Goal: Task Accomplishment & Management: Use online tool/utility

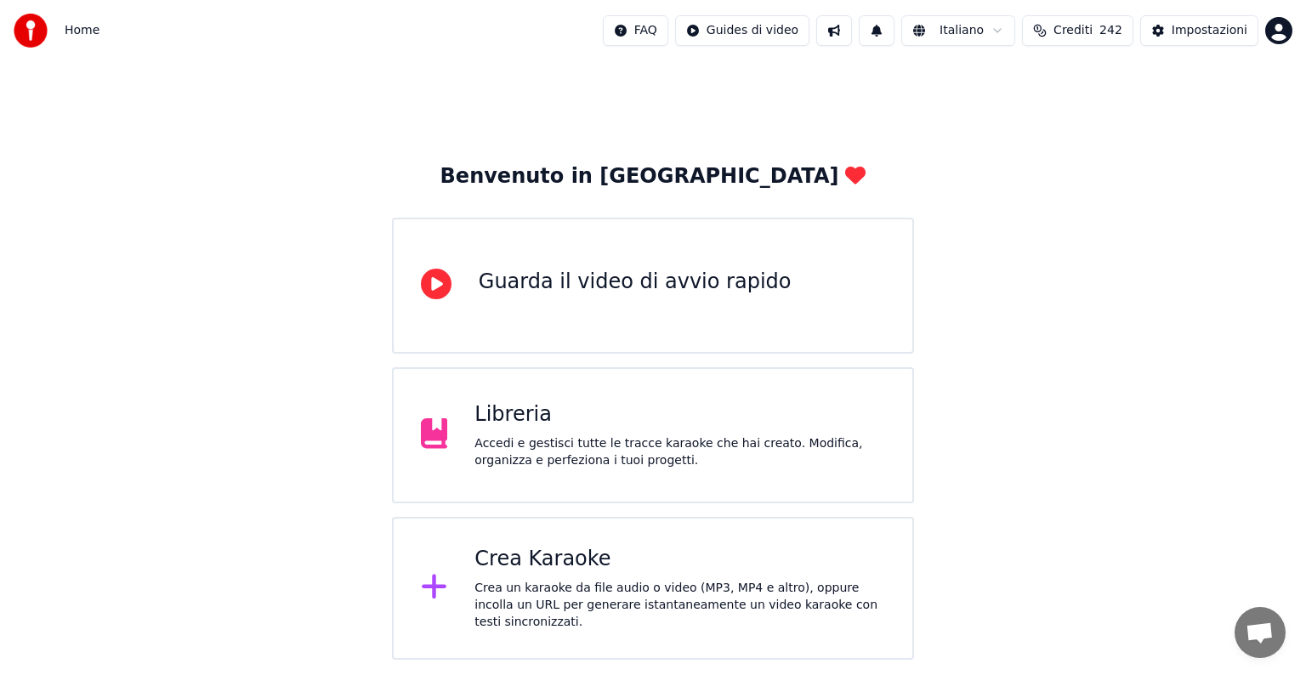
click at [654, 560] on div "Crea Karaoke" at bounding box center [679, 559] width 411 height 27
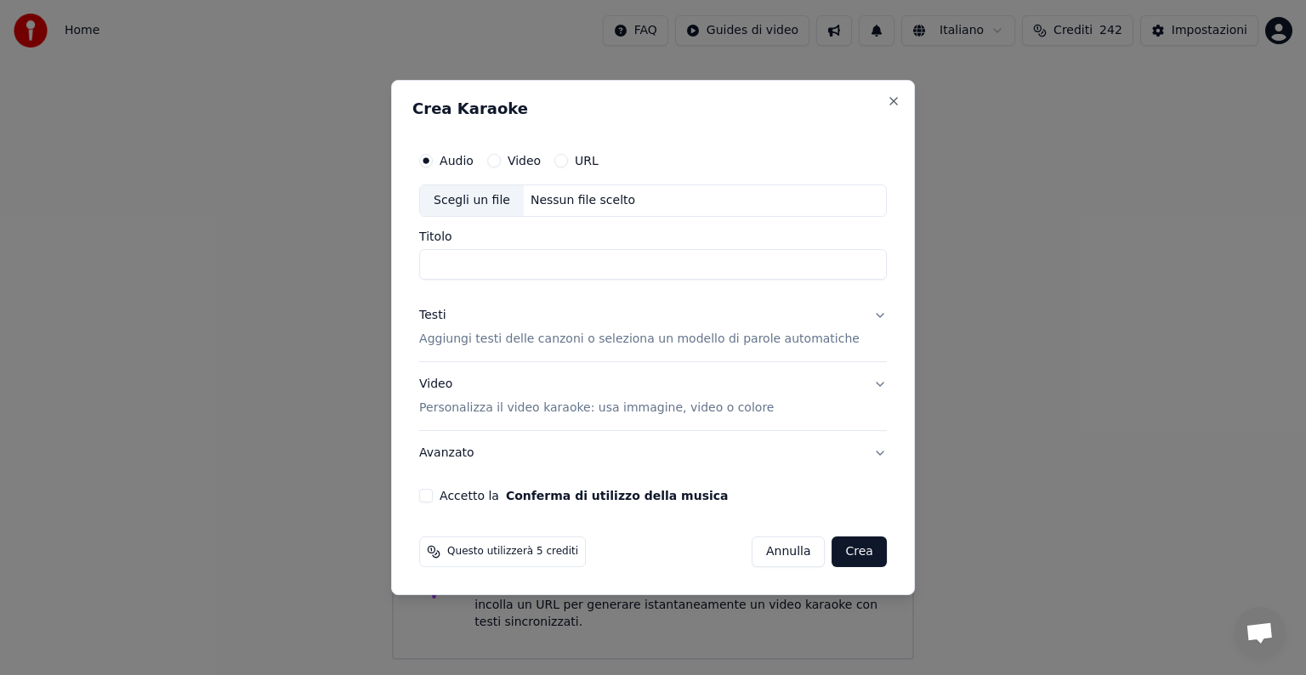
click at [575, 190] on div "Scegli un file Nessun file scelto" at bounding box center [653, 201] width 468 height 32
type input "**********"
click at [642, 573] on div "**********" at bounding box center [653, 337] width 524 height 515
click at [860, 314] on button "Testi Aggiungi testi delle canzoni o seleziona un modello di parole automatiche" at bounding box center [653, 327] width 468 height 68
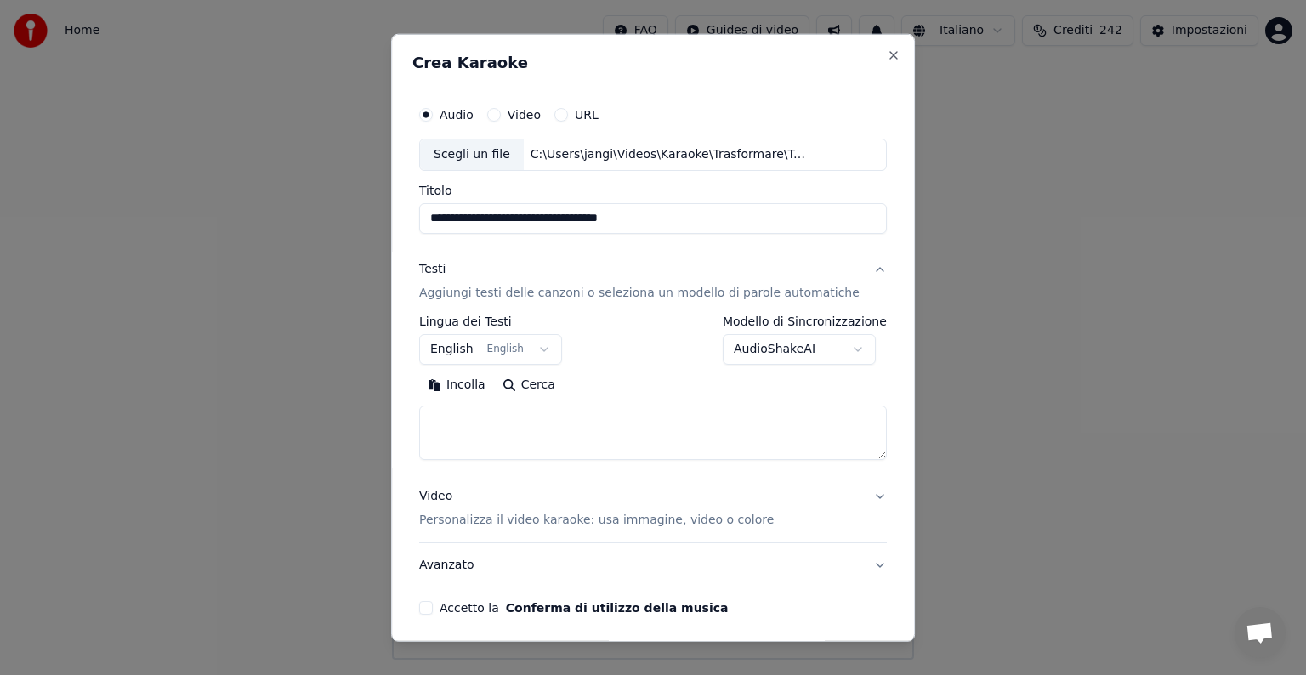
click at [545, 349] on button "English English" at bounding box center [490, 349] width 143 height 31
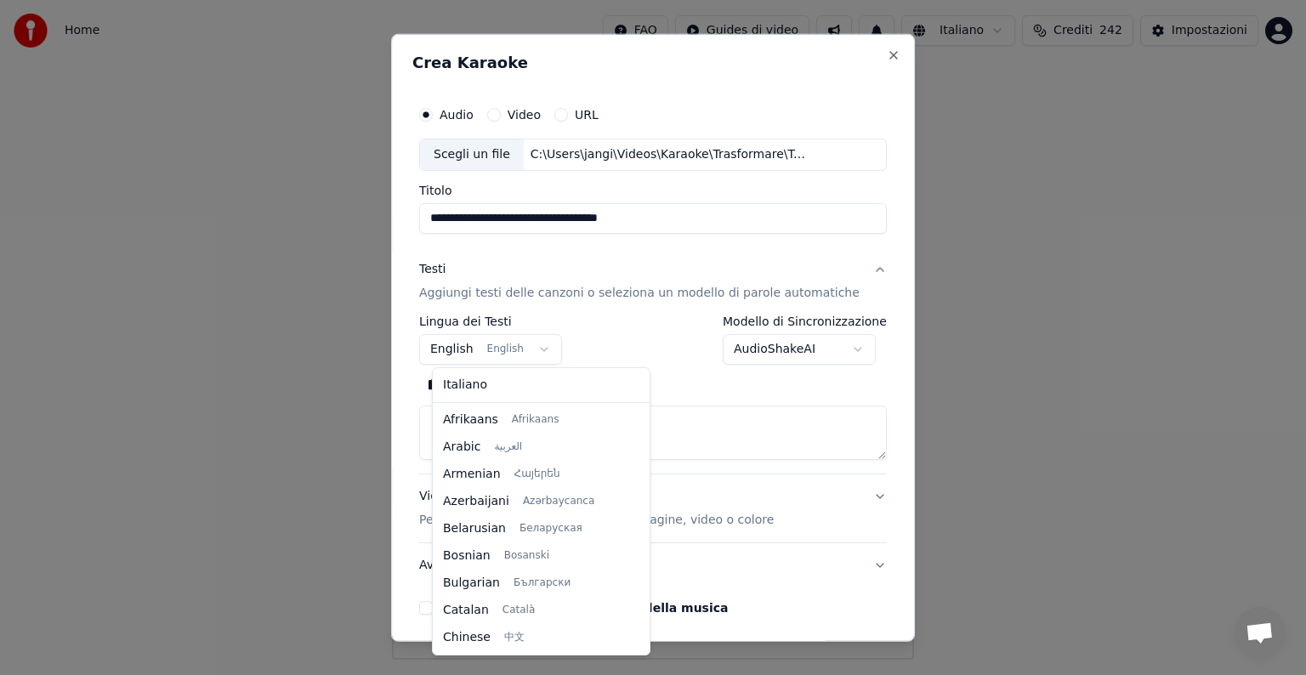
scroll to position [136, 0]
select select "**"
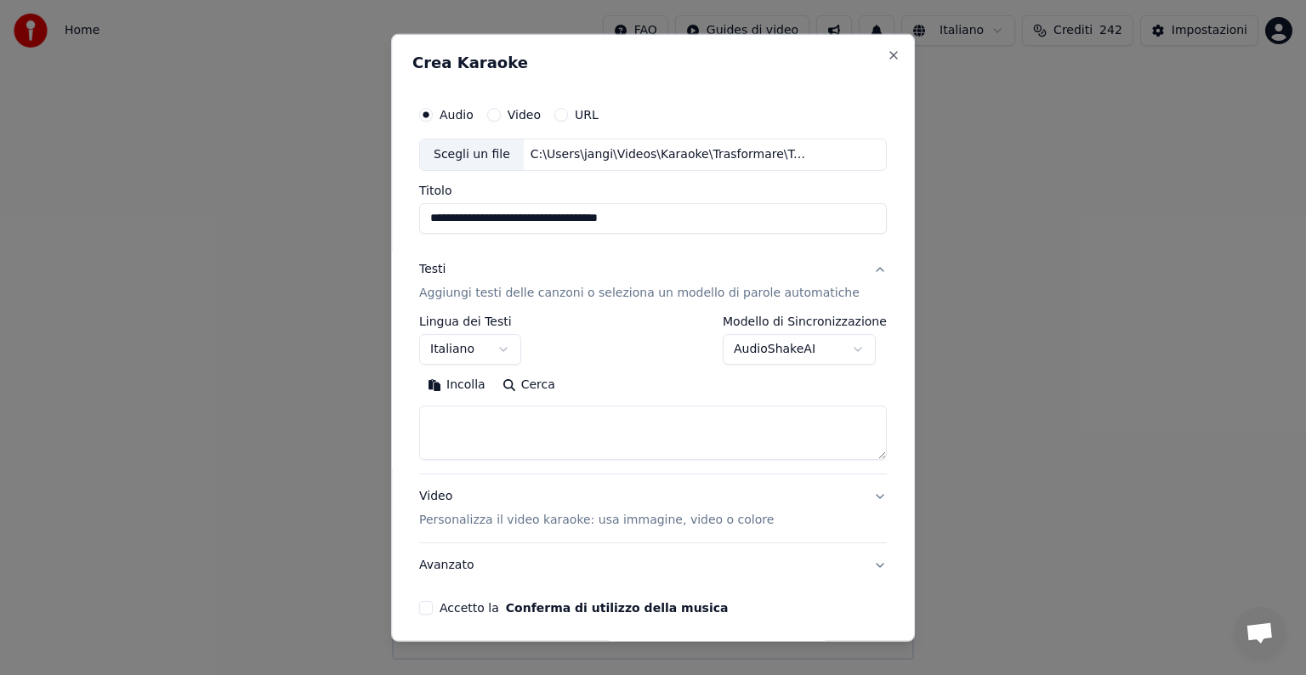
click at [464, 422] on textarea at bounding box center [653, 433] width 468 height 54
click at [477, 382] on button "Incolla" at bounding box center [456, 385] width 75 height 27
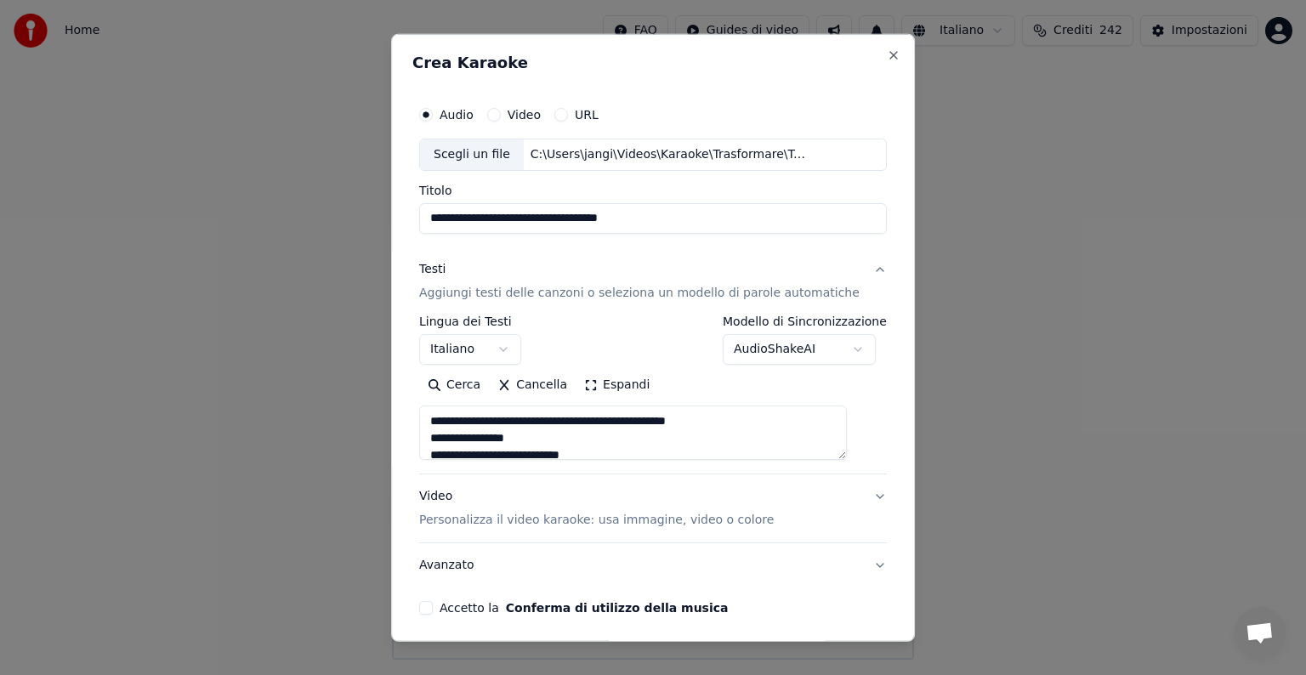
click at [847, 495] on button "Video Personalizza il video karaoke: usa immagine, video o colore" at bounding box center [653, 508] width 468 height 68
type textarea "**********"
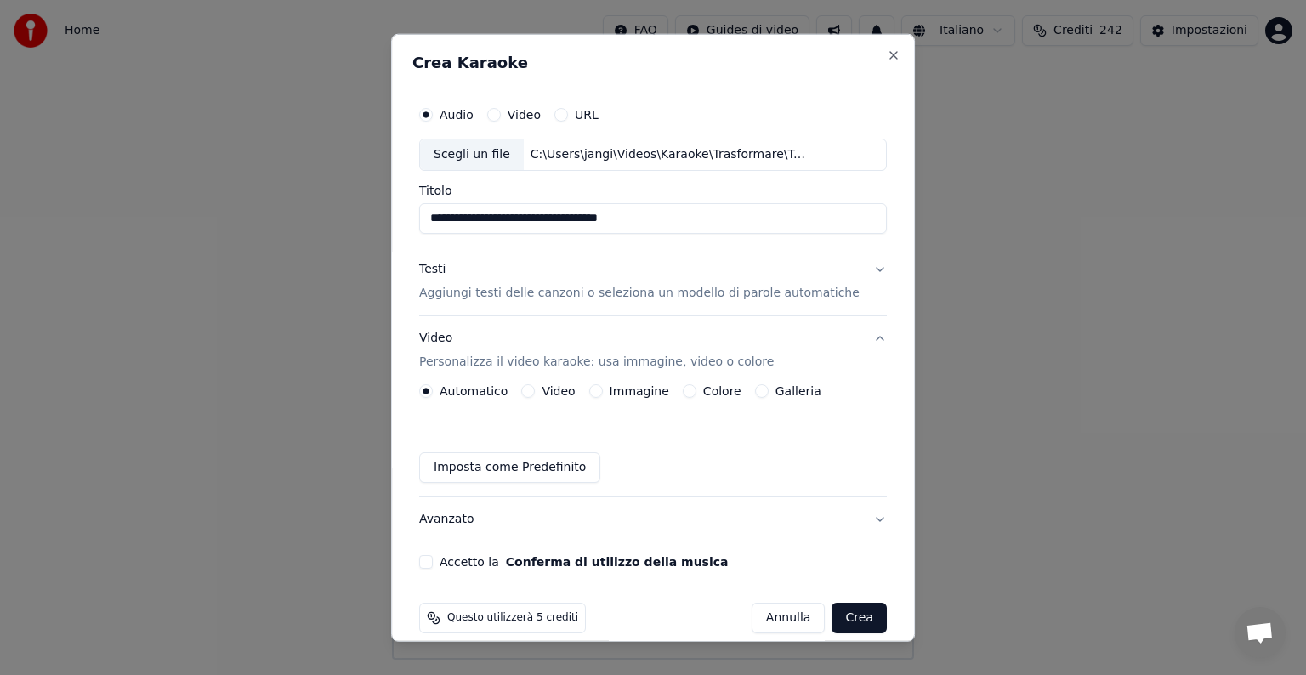
click at [600, 389] on button "Immagine" at bounding box center [596, 391] width 14 height 14
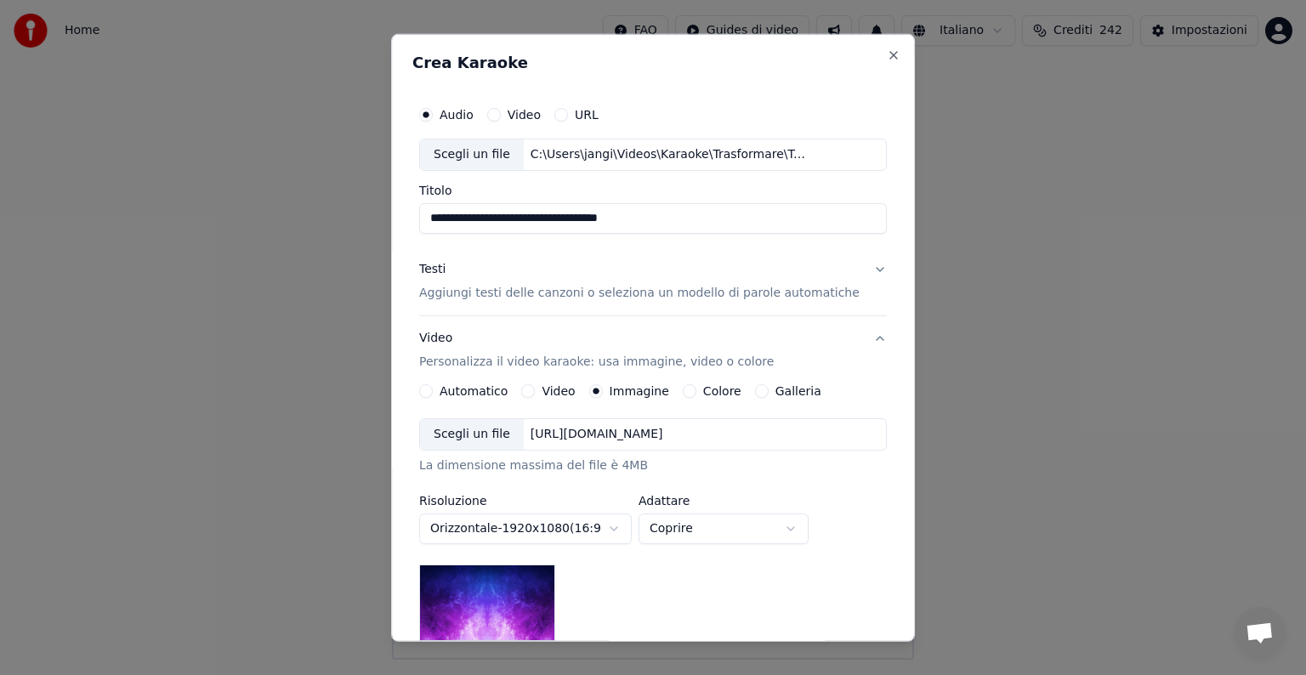
click at [640, 446] on div "Scegli un file https://imagedelivery.net/jkI57_JBx8hWPzcSI-uF5w/c7639807-3f76-4…" at bounding box center [653, 434] width 468 height 32
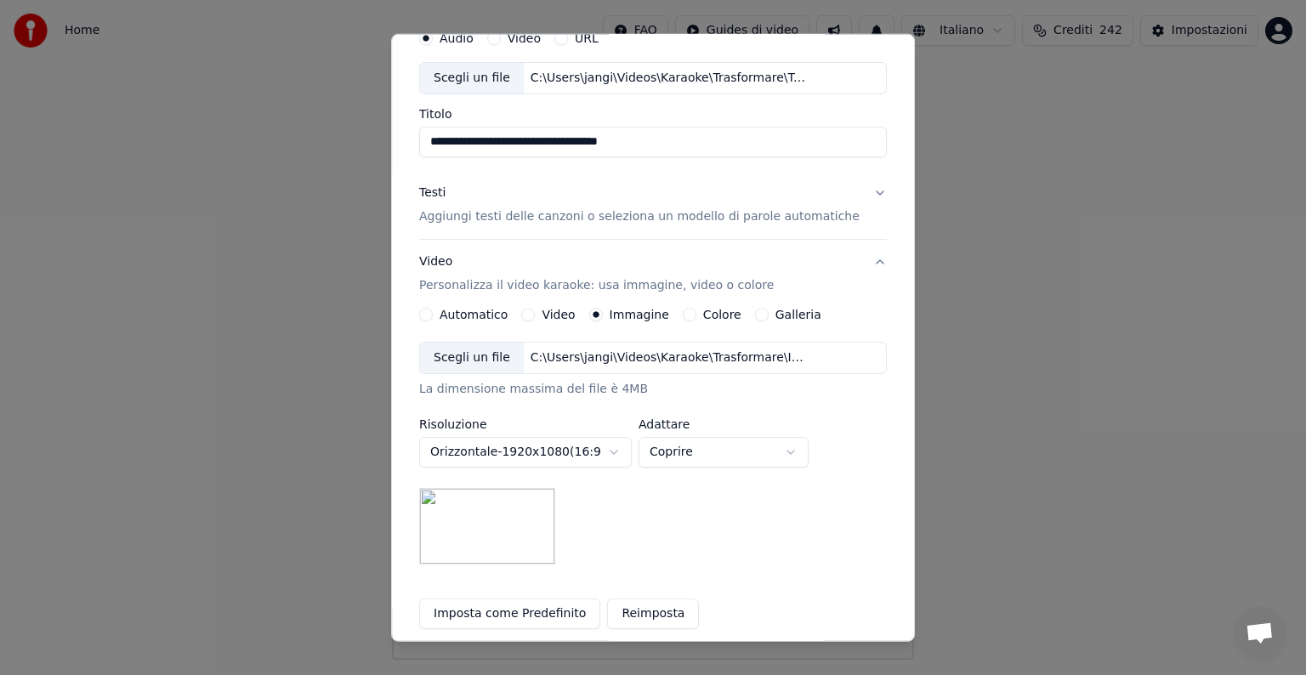
scroll to position [170, 0]
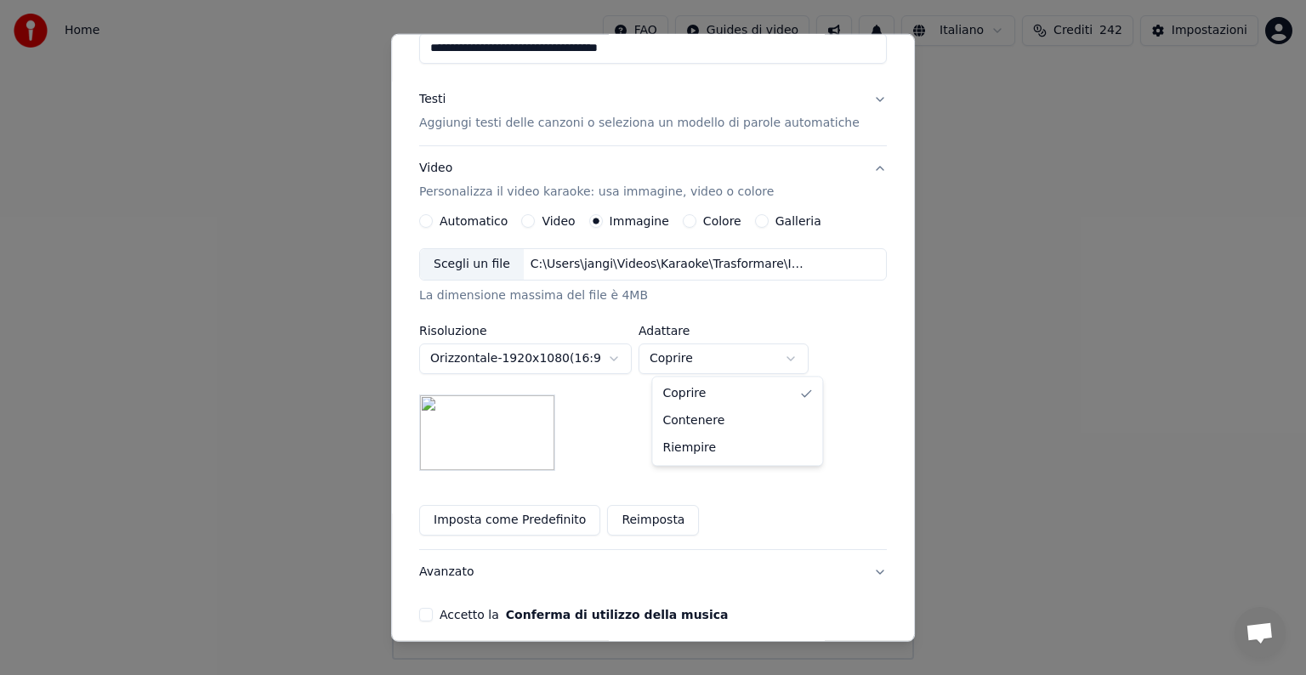
click at [800, 355] on body "**********" at bounding box center [653, 330] width 1306 height 660
select select "*******"
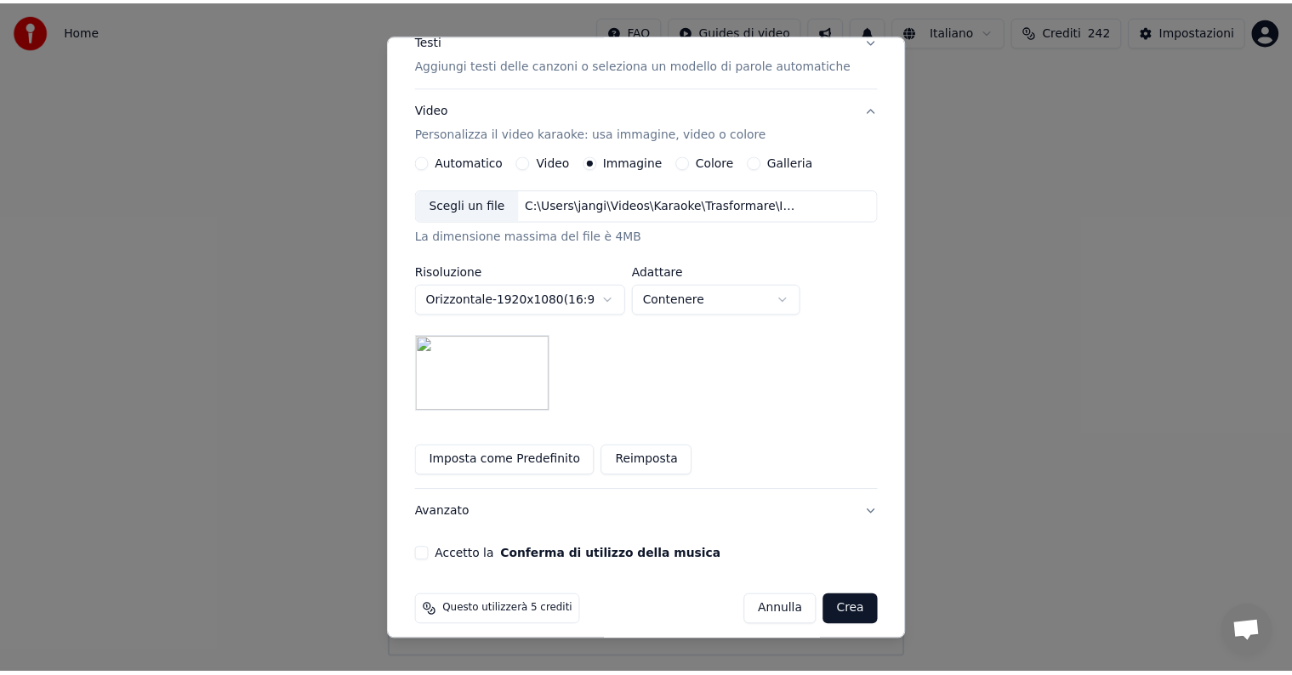
scroll to position [241, 0]
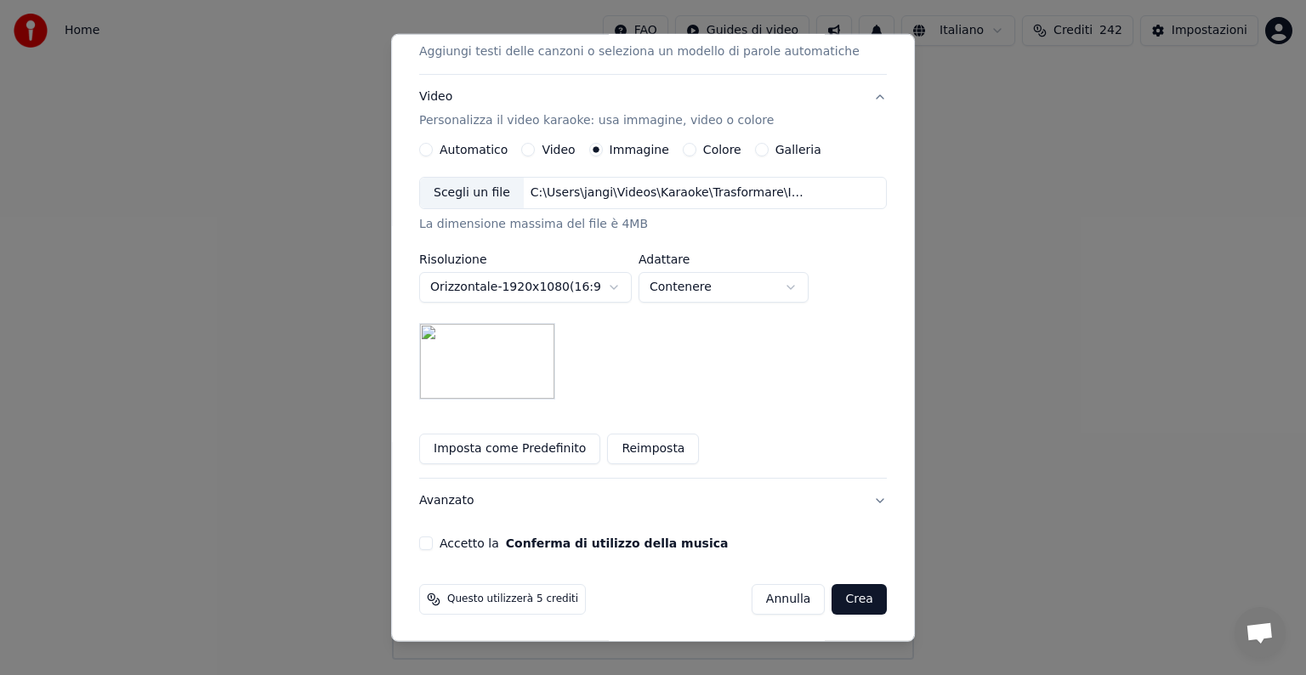
click at [433, 541] on button "Accetto la Conferma di utilizzo della musica" at bounding box center [426, 544] width 14 height 14
click at [832, 597] on button "Crea" at bounding box center [859, 599] width 54 height 31
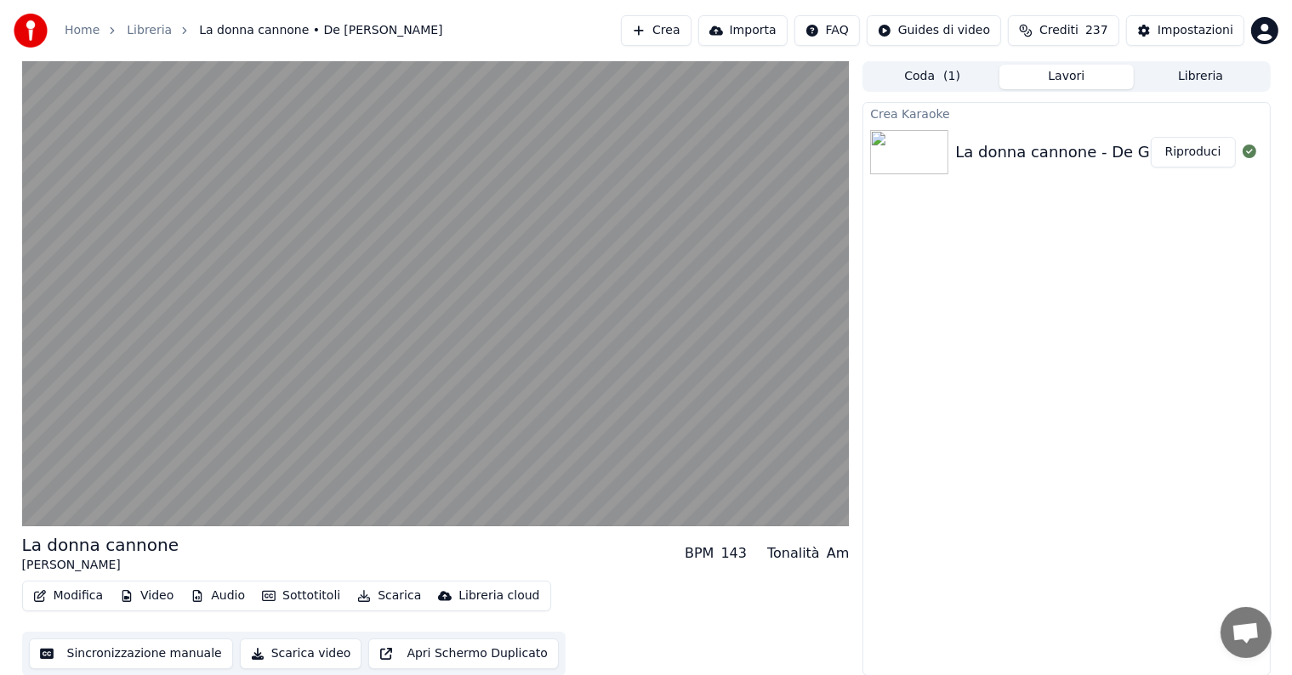
click at [1180, 149] on button "Riproduci" at bounding box center [1192, 152] width 85 height 31
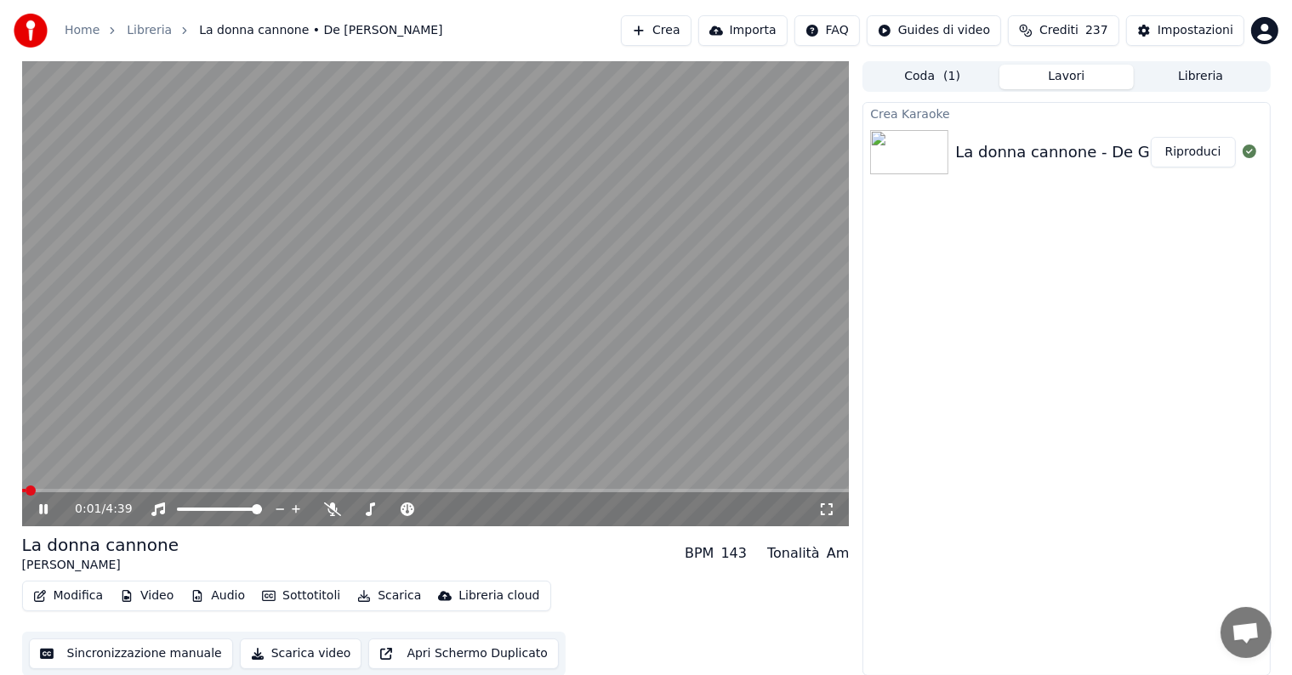
click at [42, 510] on icon at bounding box center [43, 509] width 9 height 10
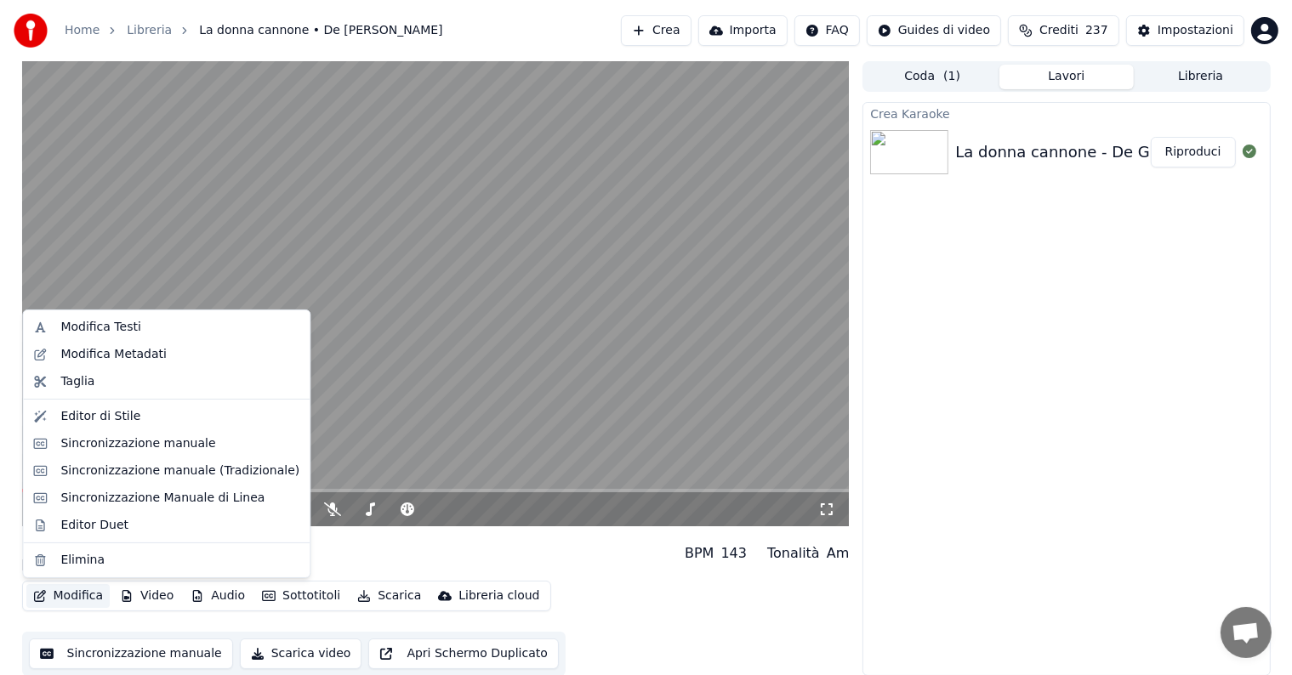
click at [71, 600] on button "Modifica" at bounding box center [68, 596] width 84 height 24
click at [124, 448] on div "Sincronizzazione manuale" at bounding box center [137, 443] width 155 height 17
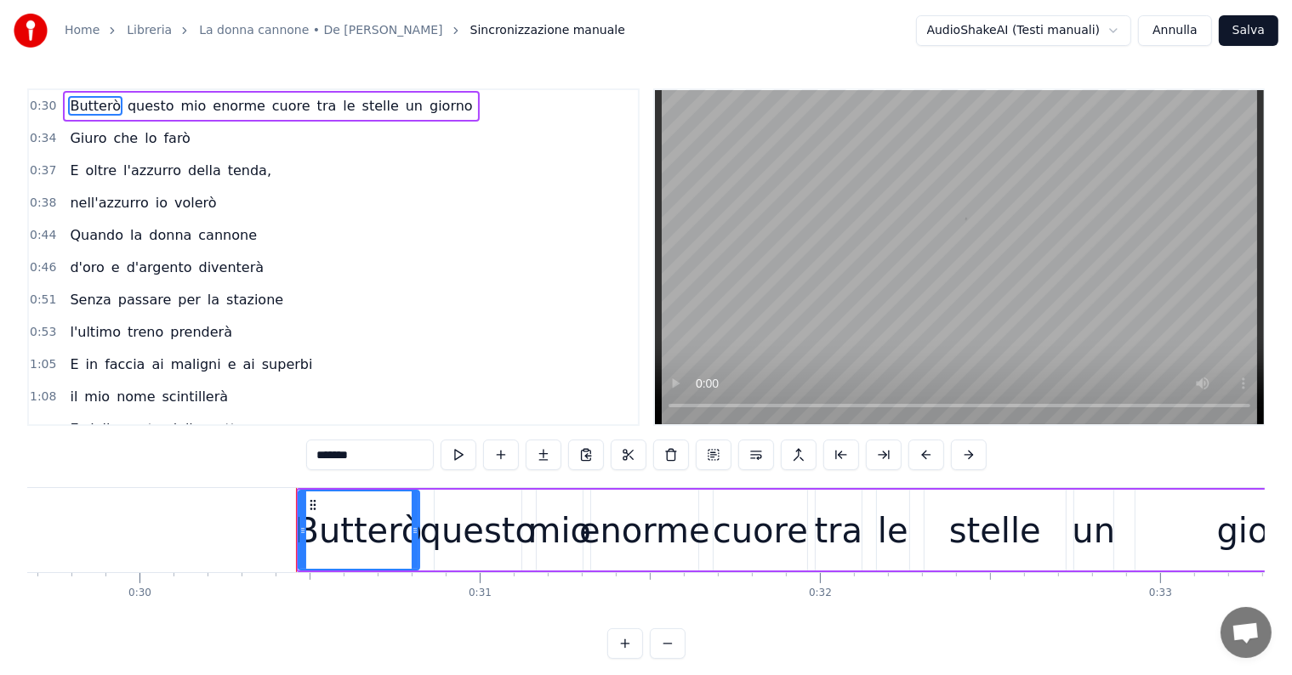
scroll to position [0, 10275]
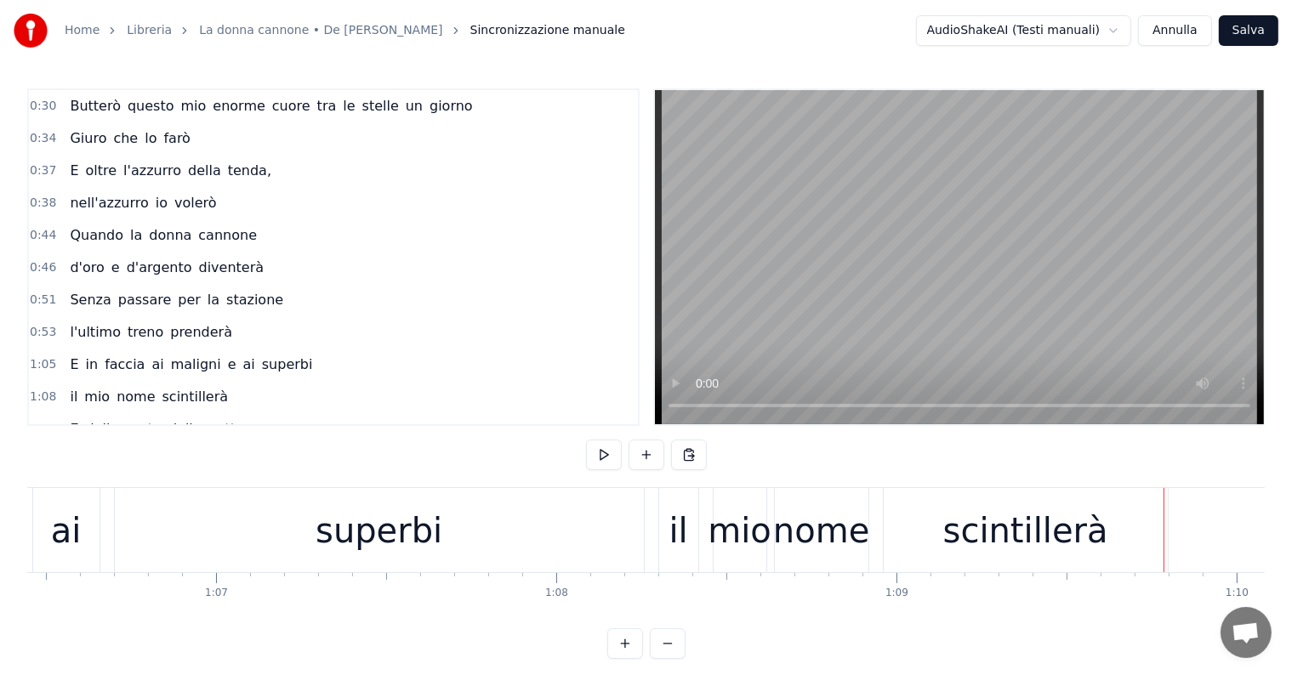
scroll to position [0, 22493]
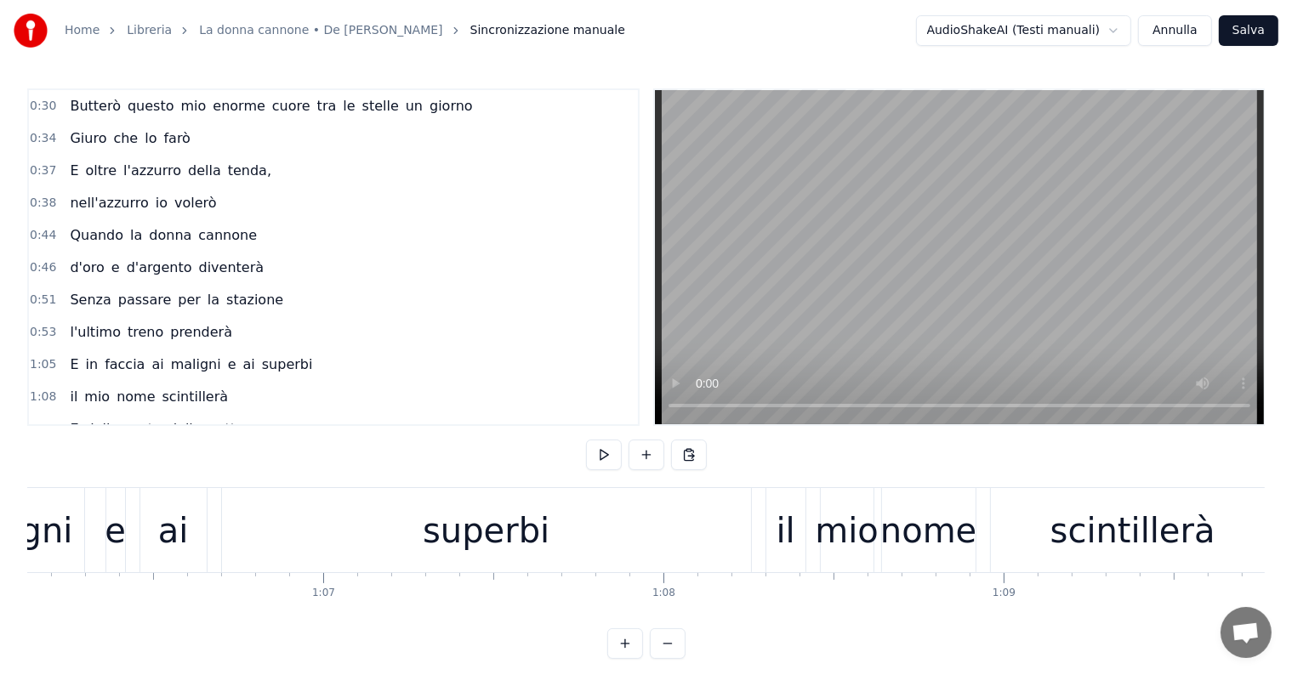
click at [408, 533] on div "superbi" at bounding box center [486, 530] width 529 height 84
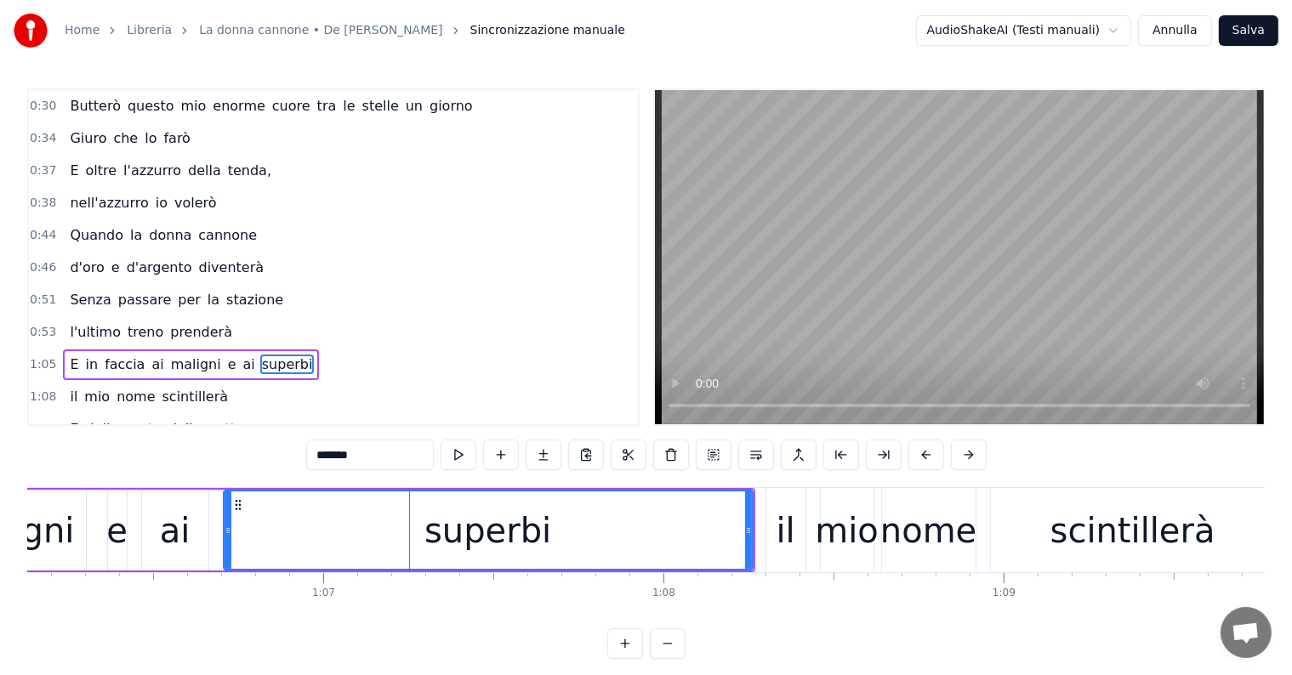
scroll to position [99, 0]
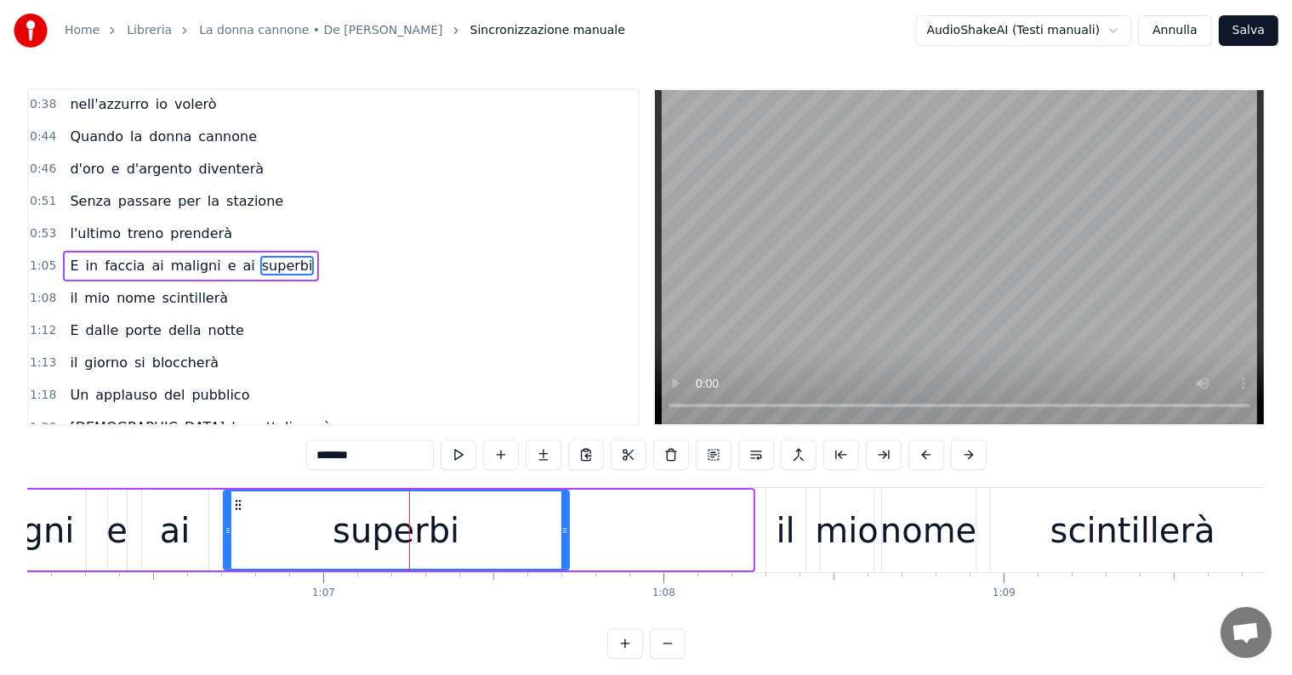
drag, startPoint x: 748, startPoint y: 527, endPoint x: 565, endPoint y: 529, distance: 183.7
click at [565, 529] on icon at bounding box center [564, 531] width 7 height 14
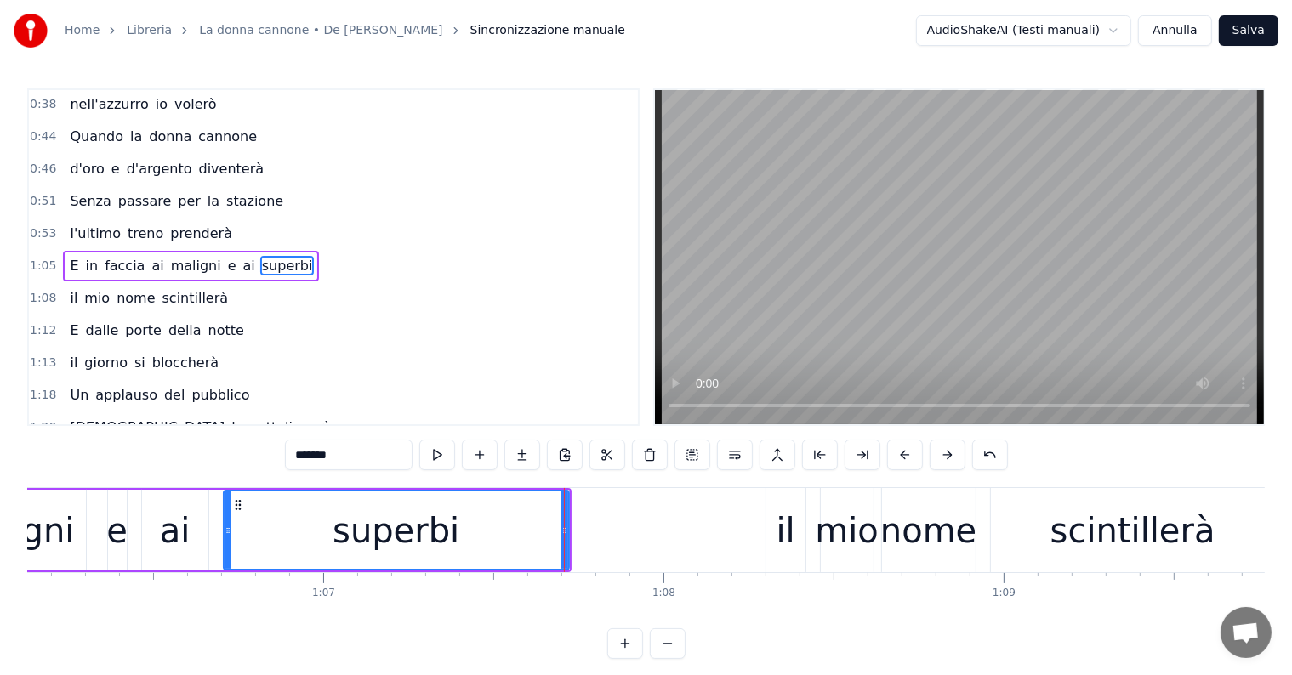
click at [786, 547] on div "il" at bounding box center [785, 530] width 19 height 51
type input "**"
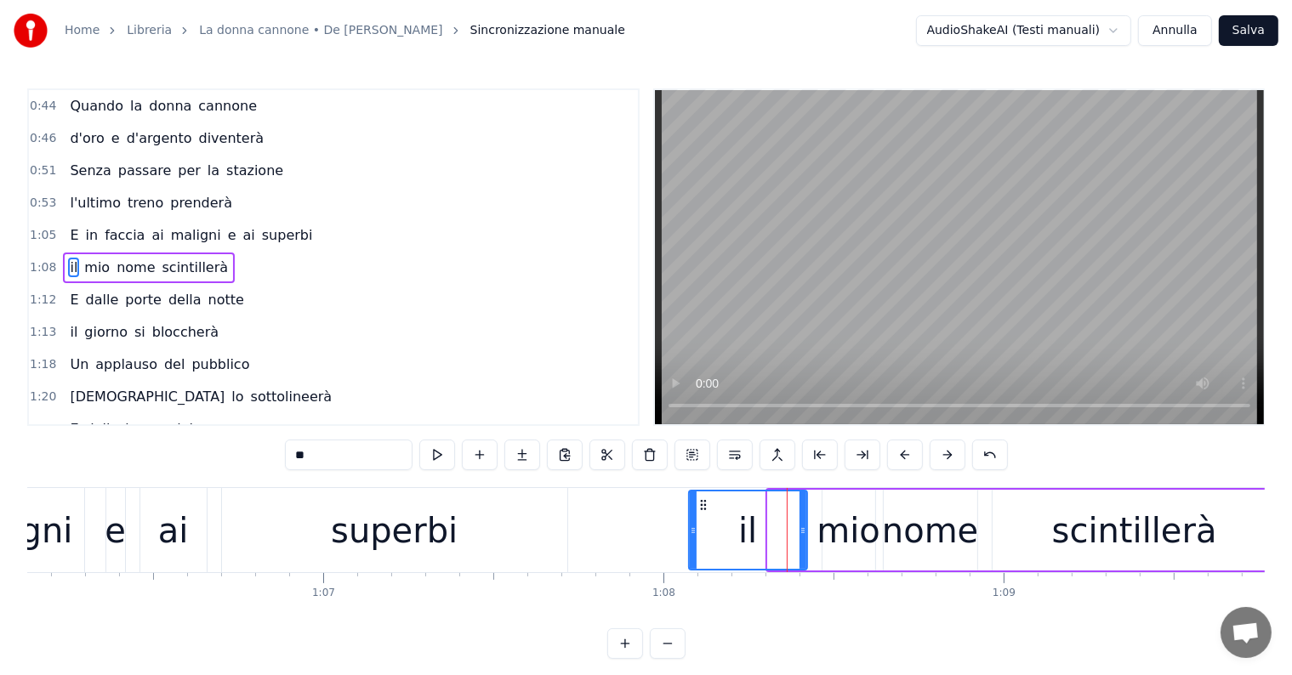
drag, startPoint x: 768, startPoint y: 531, endPoint x: 690, endPoint y: 531, distance: 77.4
click at [690, 531] on icon at bounding box center [693, 531] width 7 height 14
click at [92, 238] on div "E in faccia ai maligni e ai superbi" at bounding box center [191, 235] width 256 height 31
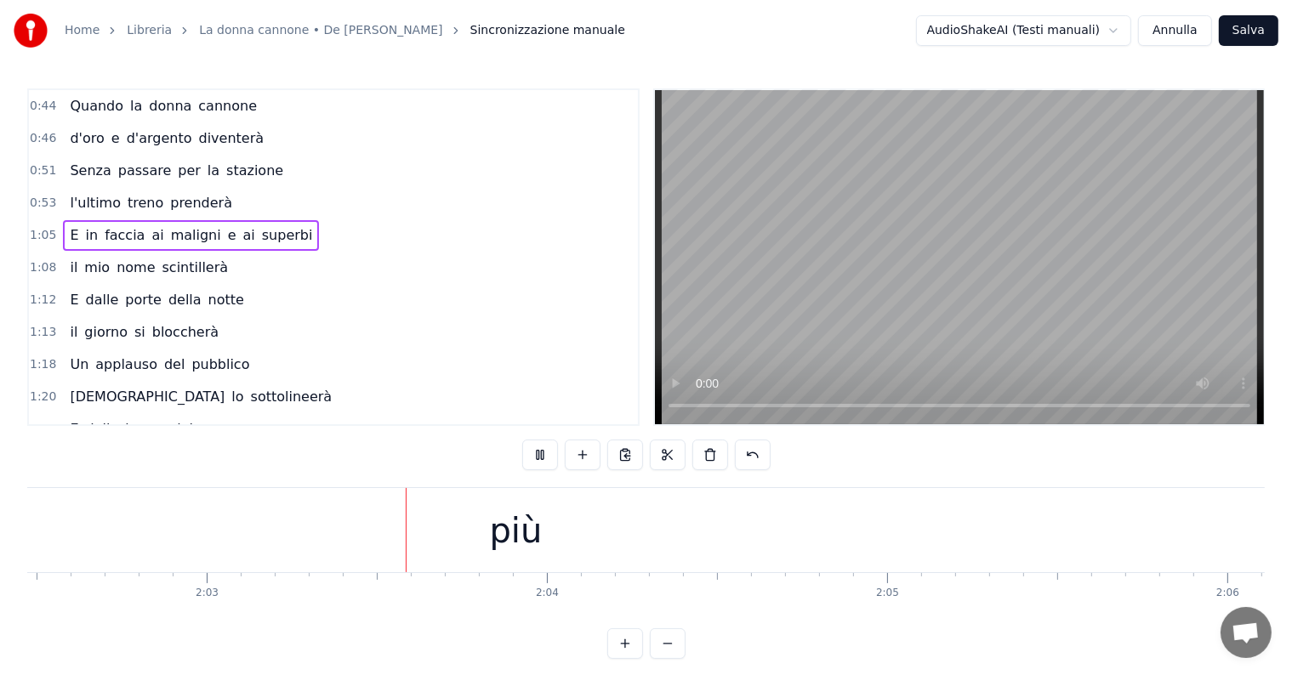
scroll to position [0, 41724]
click at [408, 551] on div "più" at bounding box center [448, 530] width 1611 height 84
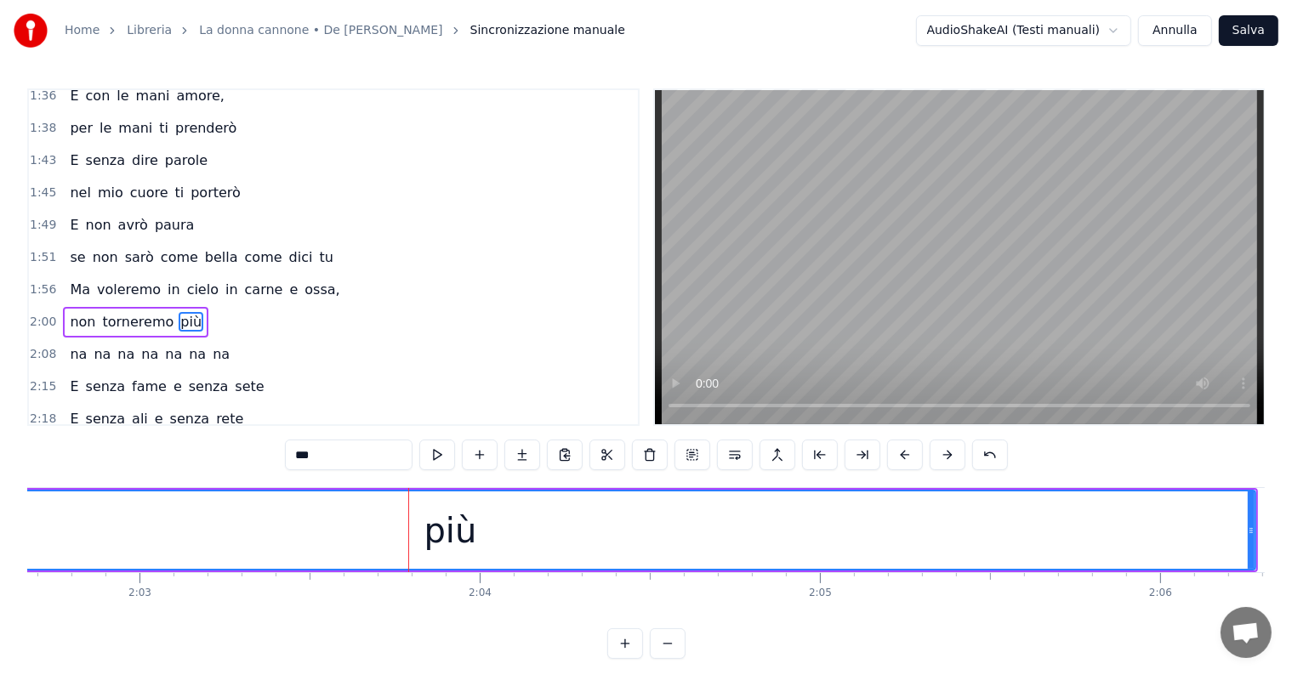
scroll to position [568, 0]
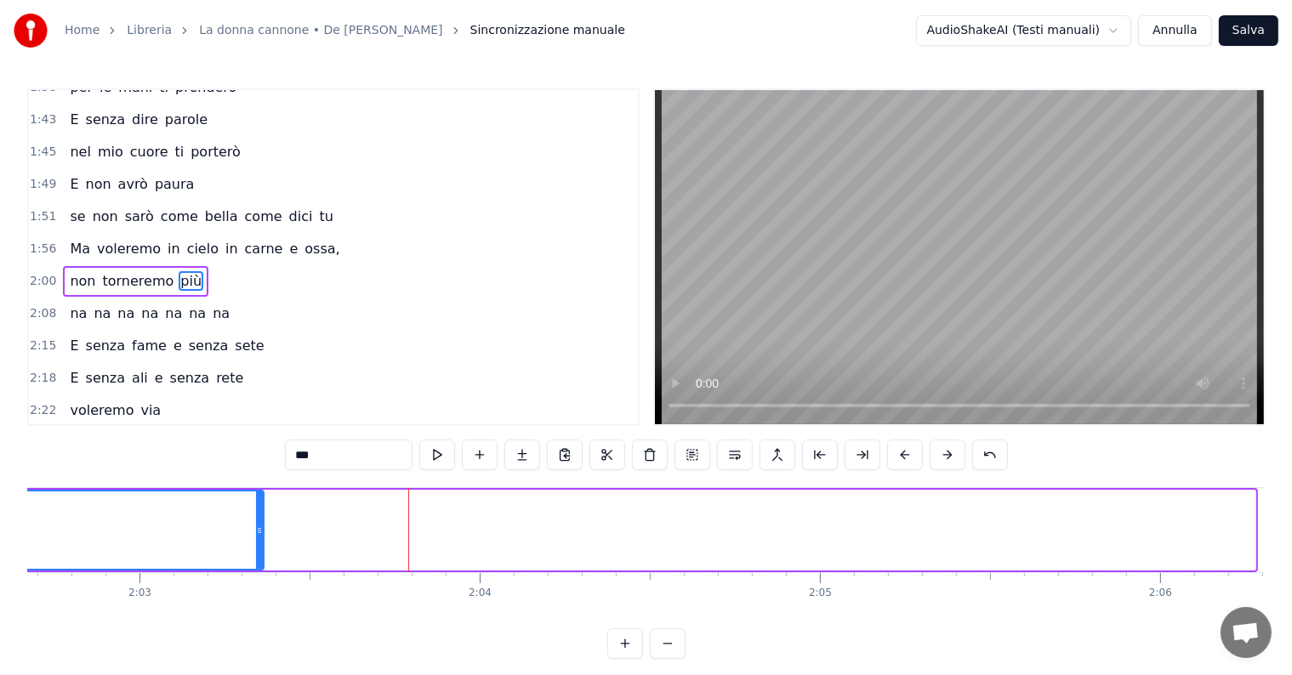
drag, startPoint x: 1252, startPoint y: 515, endPoint x: 224, endPoint y: 548, distance: 1028.6
click at [256, 548] on div at bounding box center [259, 529] width 7 height 77
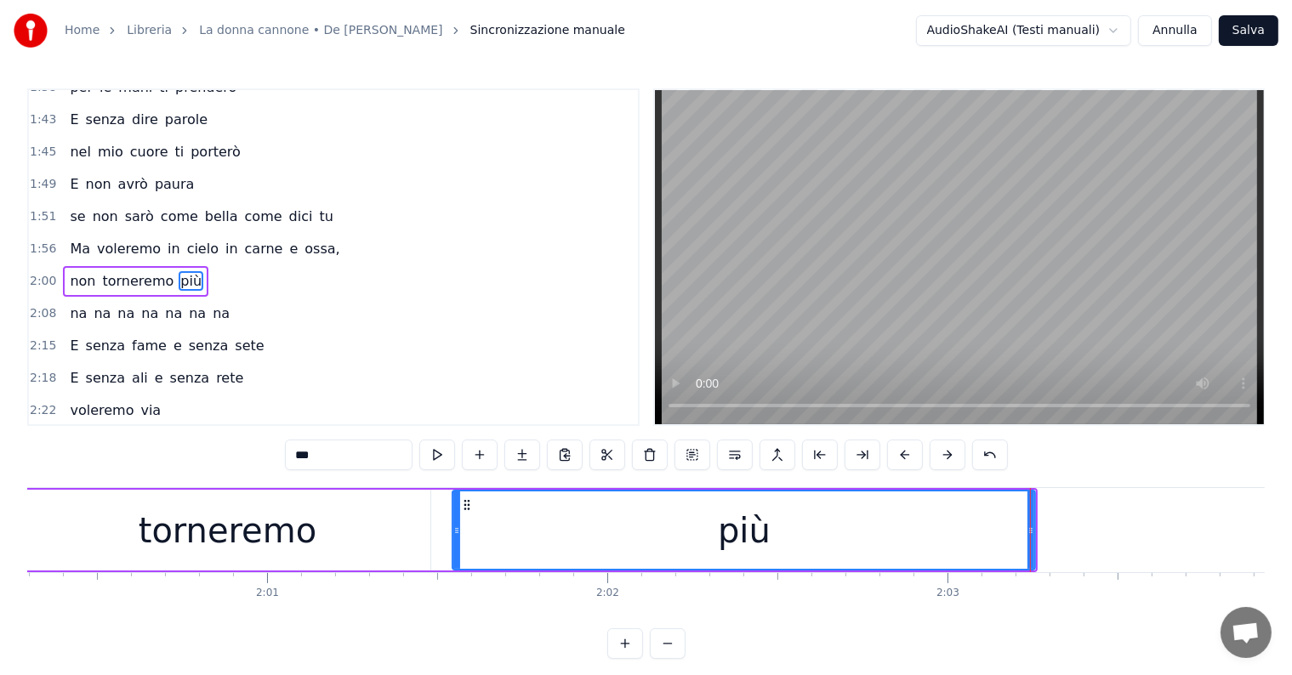
scroll to position [0, 41023]
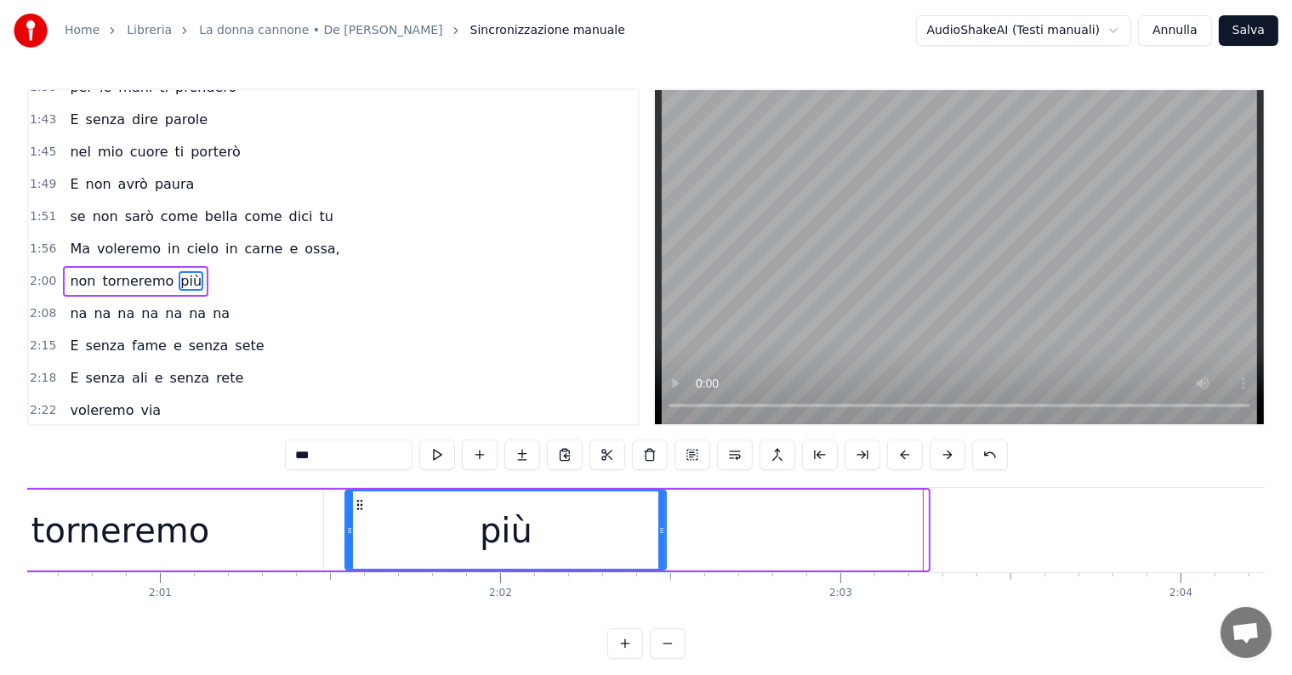
drag, startPoint x: 924, startPoint y: 517, endPoint x: 662, endPoint y: 517, distance: 261.9
click at [662, 517] on div at bounding box center [661, 529] width 7 height 77
click at [78, 271] on span "non" at bounding box center [82, 281] width 29 height 20
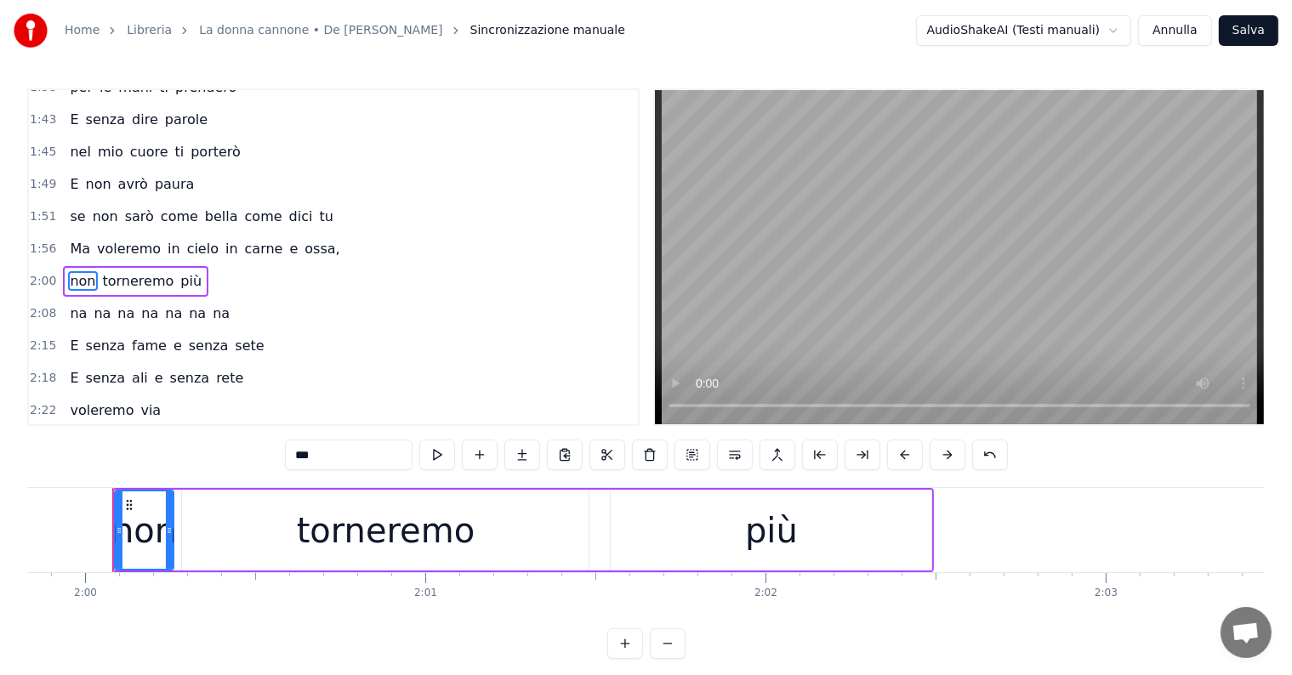
scroll to position [0, 40757]
click at [690, 556] on div "più" at bounding box center [771, 530] width 321 height 81
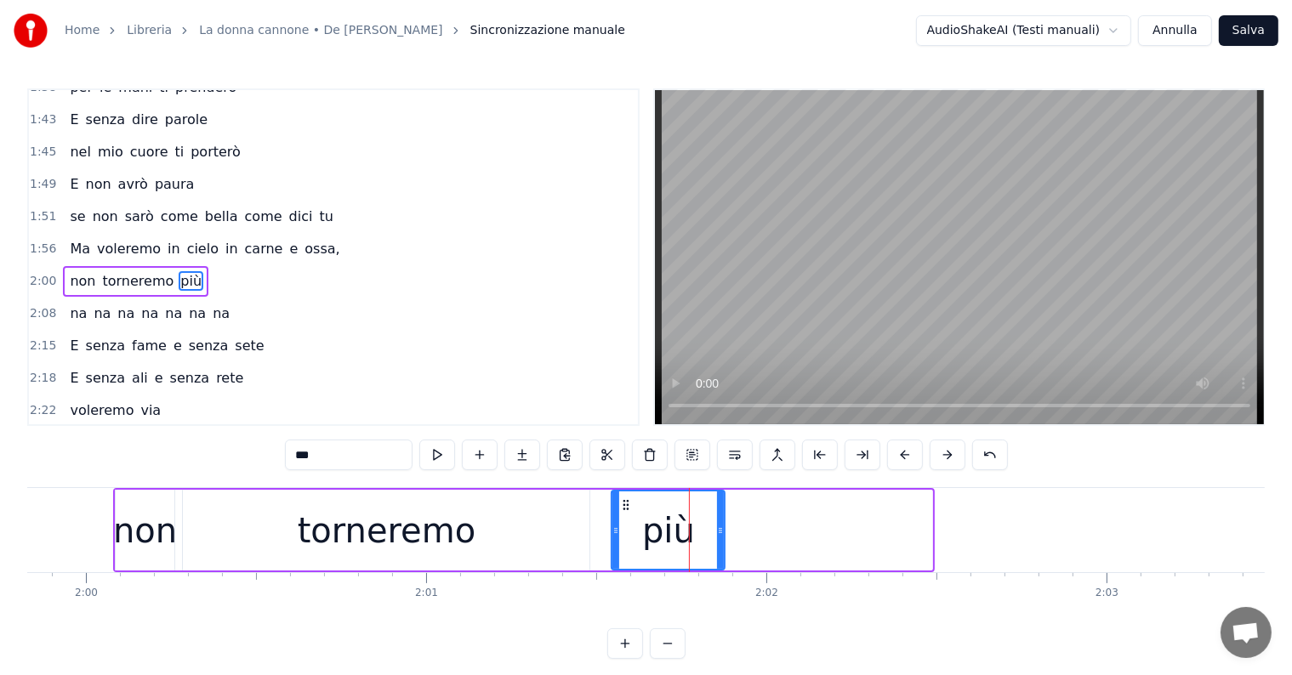
drag, startPoint x: 929, startPoint y: 527, endPoint x: 721, endPoint y: 530, distance: 207.5
click at [721, 530] on icon at bounding box center [720, 531] width 7 height 14
click at [77, 271] on span "non" at bounding box center [82, 281] width 29 height 20
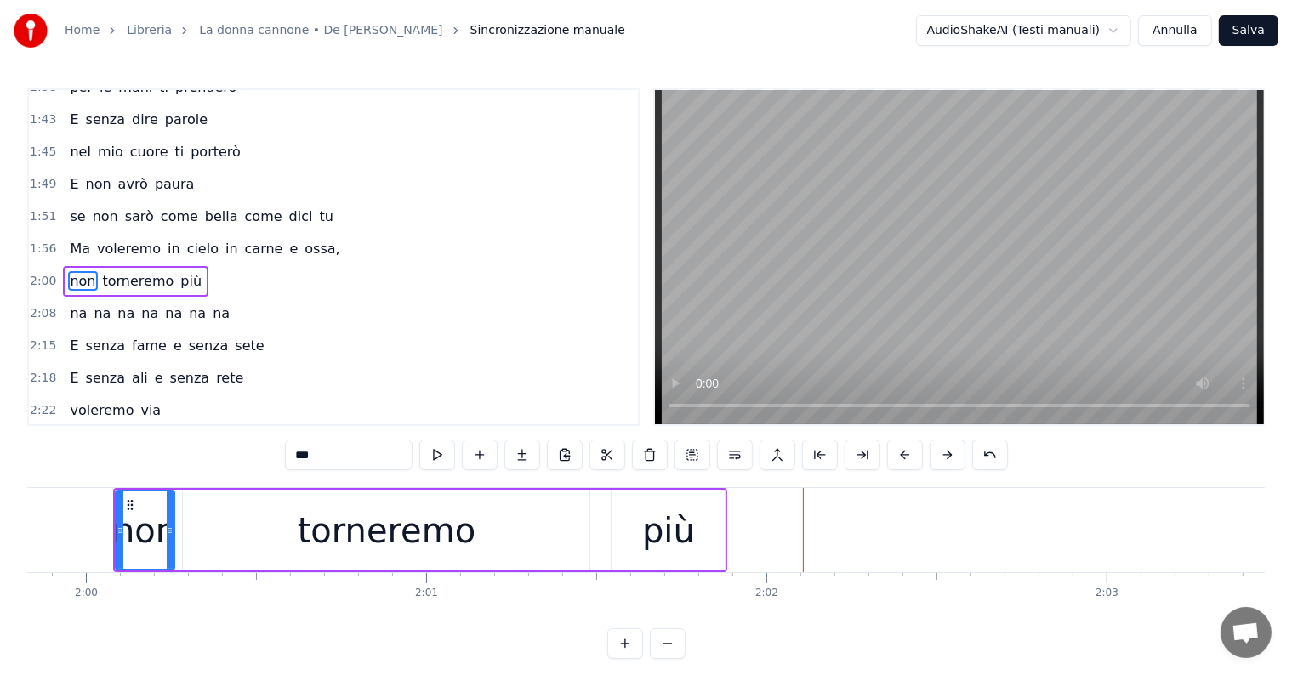
click at [683, 542] on div "più" at bounding box center [668, 530] width 53 height 51
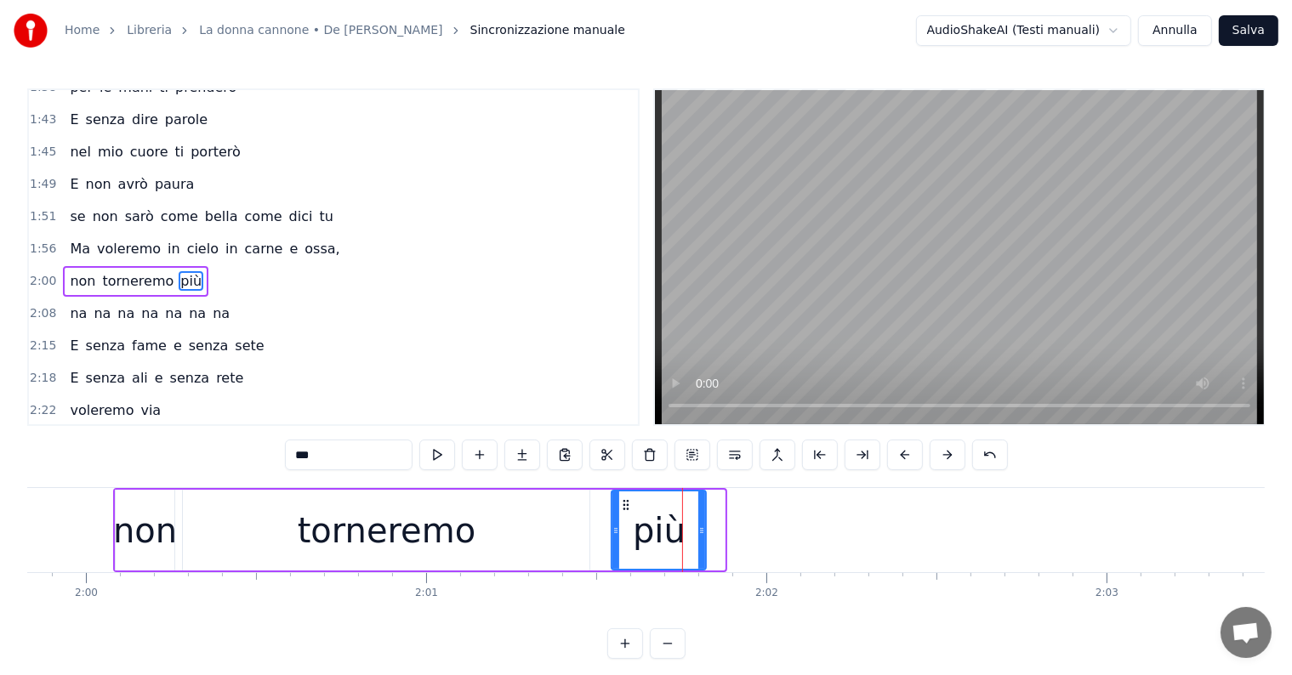
drag, startPoint x: 721, startPoint y: 531, endPoint x: 702, endPoint y: 530, distance: 18.7
click at [702, 530] on icon at bounding box center [701, 531] width 7 height 14
click at [673, 539] on div "più" at bounding box center [659, 530] width 53 height 51
click at [321, 460] on input "***" at bounding box center [349, 455] width 128 height 31
type input "**"
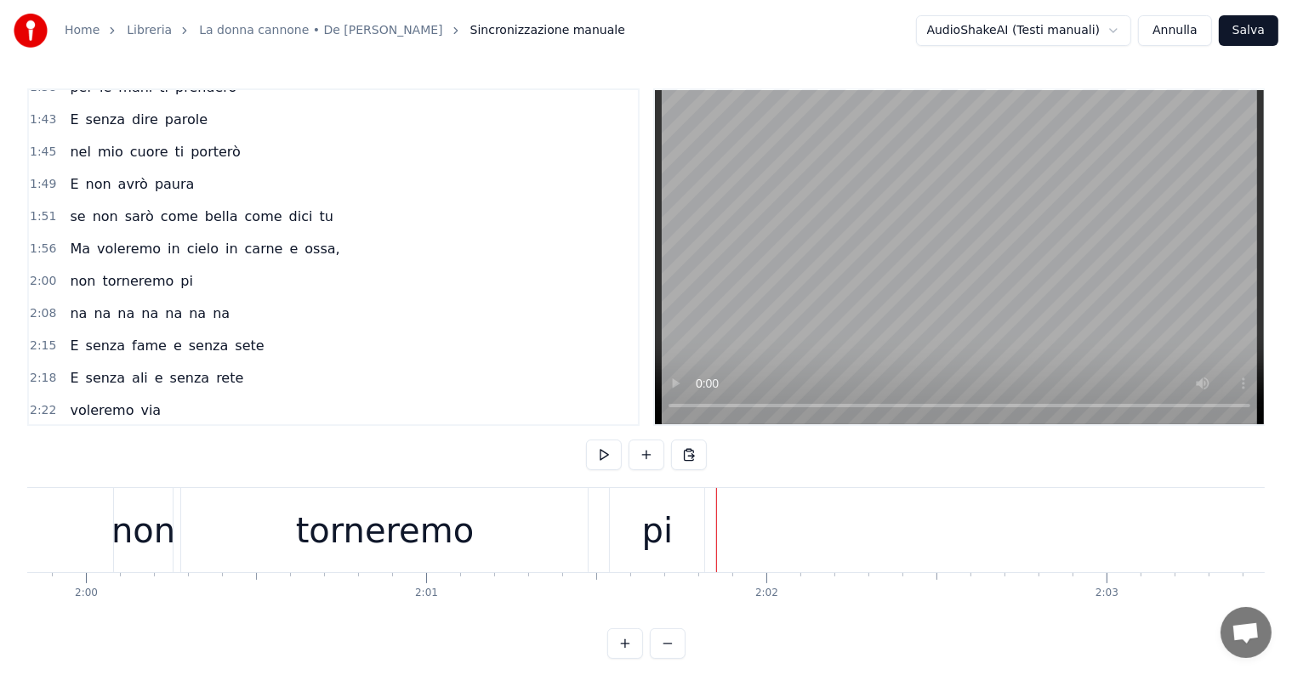
click at [668, 526] on div "pi" at bounding box center [657, 530] width 31 height 51
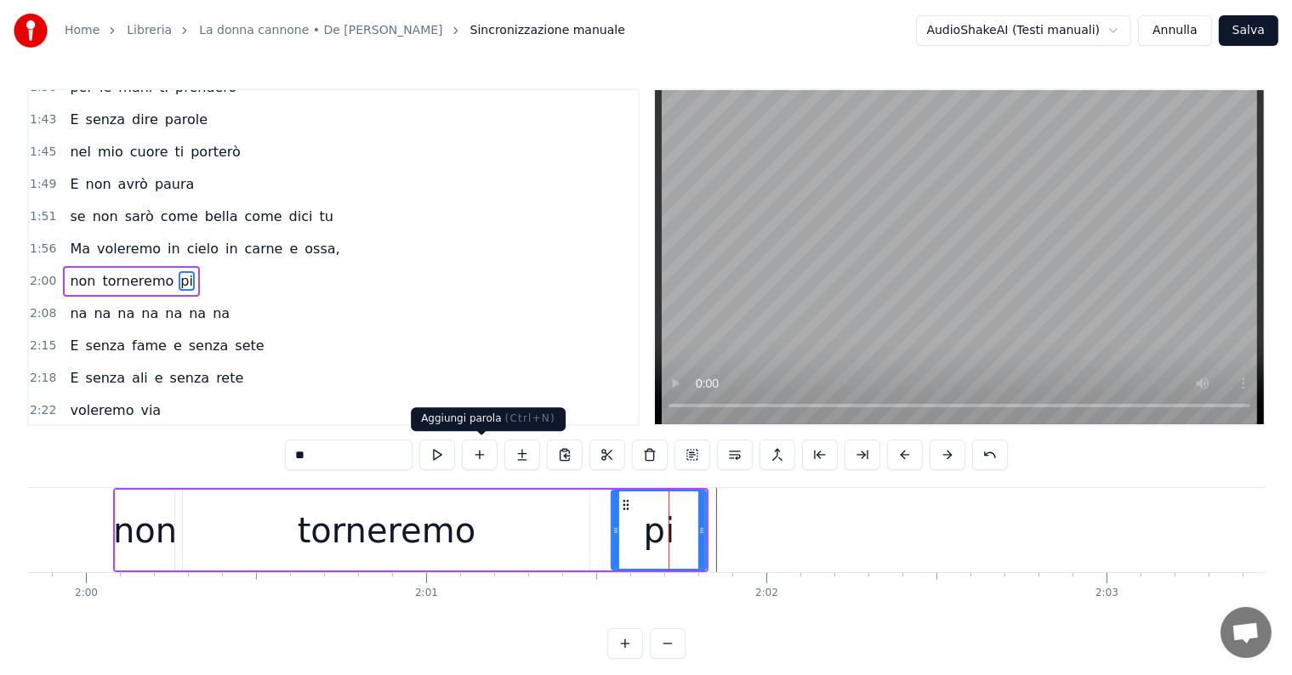
click at [487, 458] on button at bounding box center [480, 455] width 36 height 31
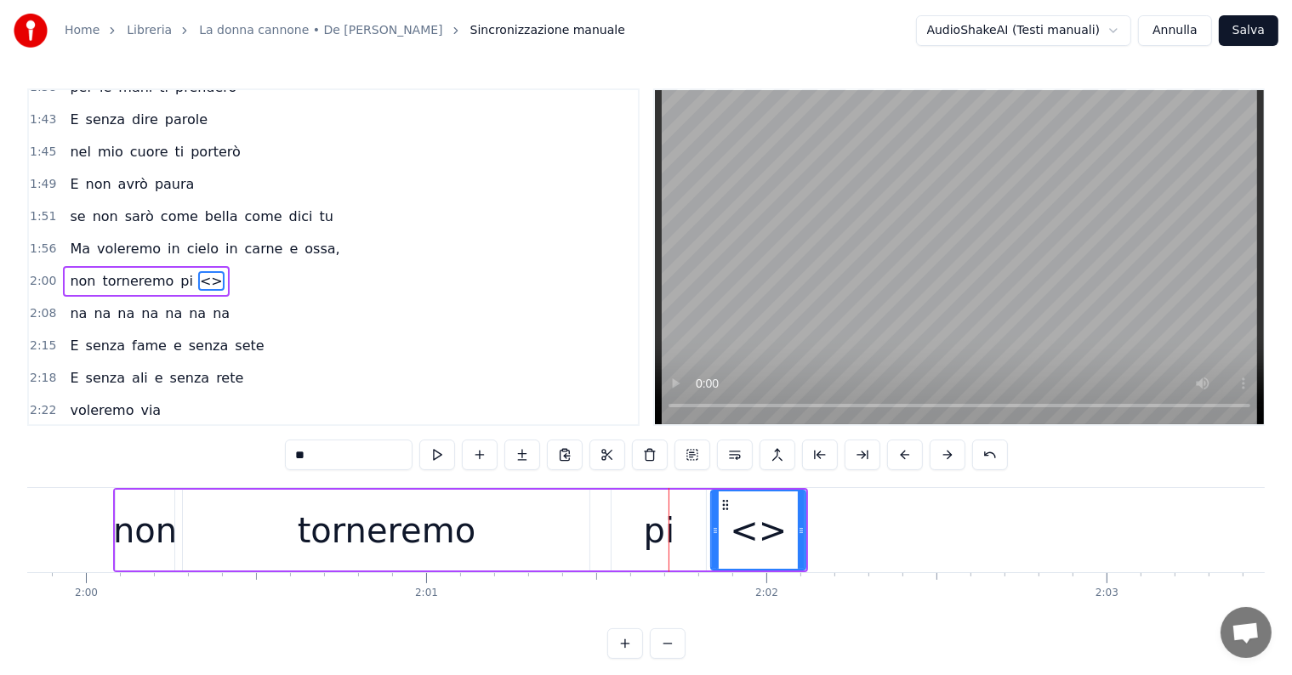
click at [350, 449] on input "**" at bounding box center [349, 455] width 128 height 31
type input "*"
click at [656, 529] on div "pi" at bounding box center [659, 530] width 31 height 51
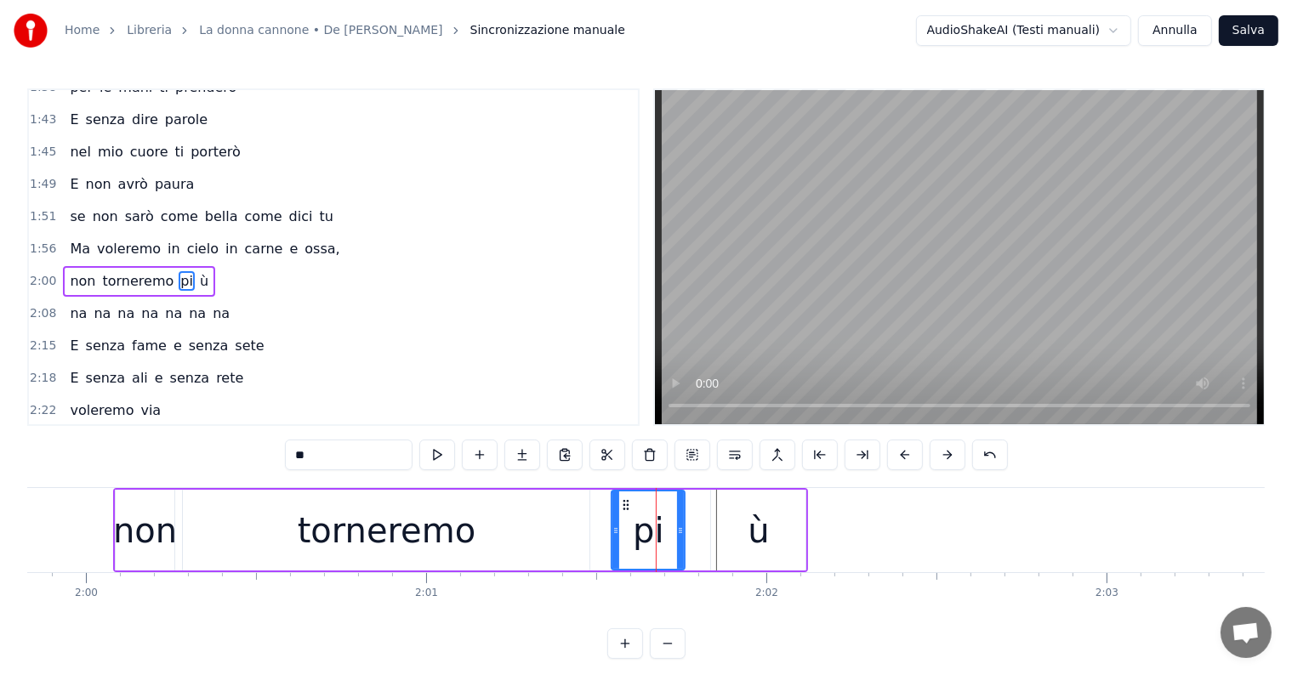
drag, startPoint x: 703, startPoint y: 531, endPoint x: 682, endPoint y: 531, distance: 21.3
click at [682, 531] on icon at bounding box center [680, 531] width 7 height 14
click at [726, 514] on div "ù" at bounding box center [758, 530] width 94 height 81
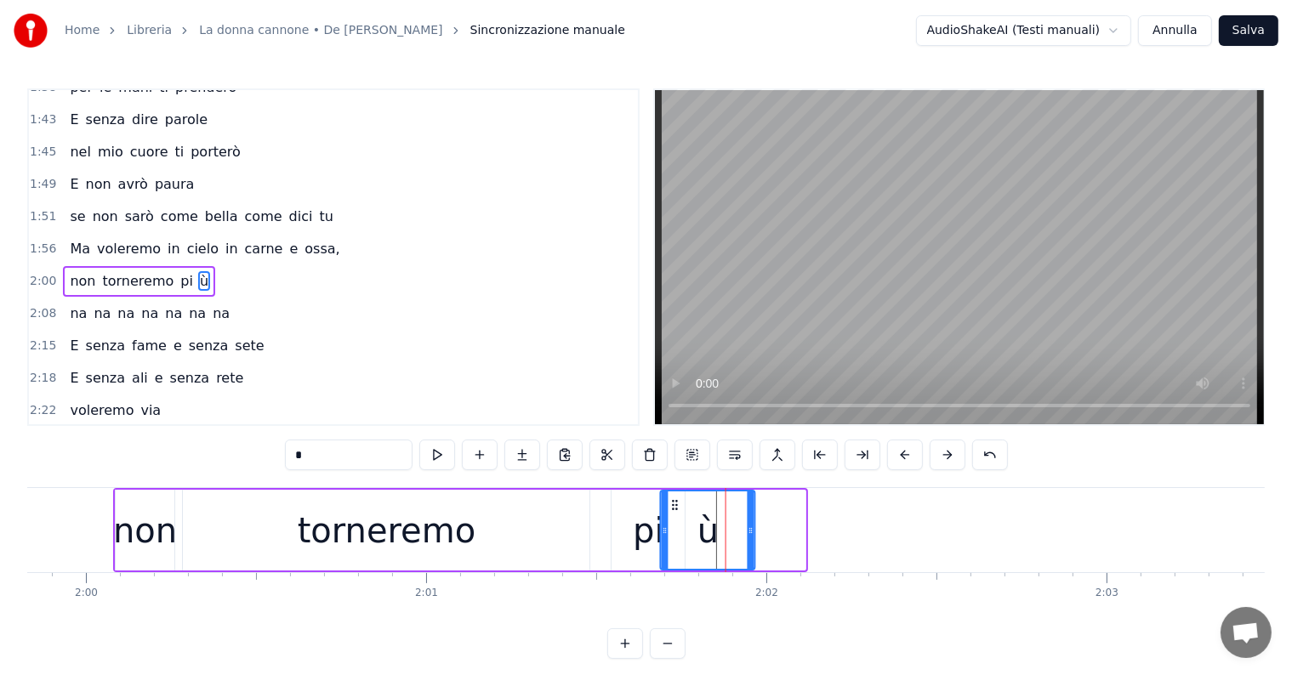
drag, startPoint x: 722, startPoint y: 501, endPoint x: 671, endPoint y: 501, distance: 51.0
click at [671, 501] on icon at bounding box center [675, 505] width 14 height 14
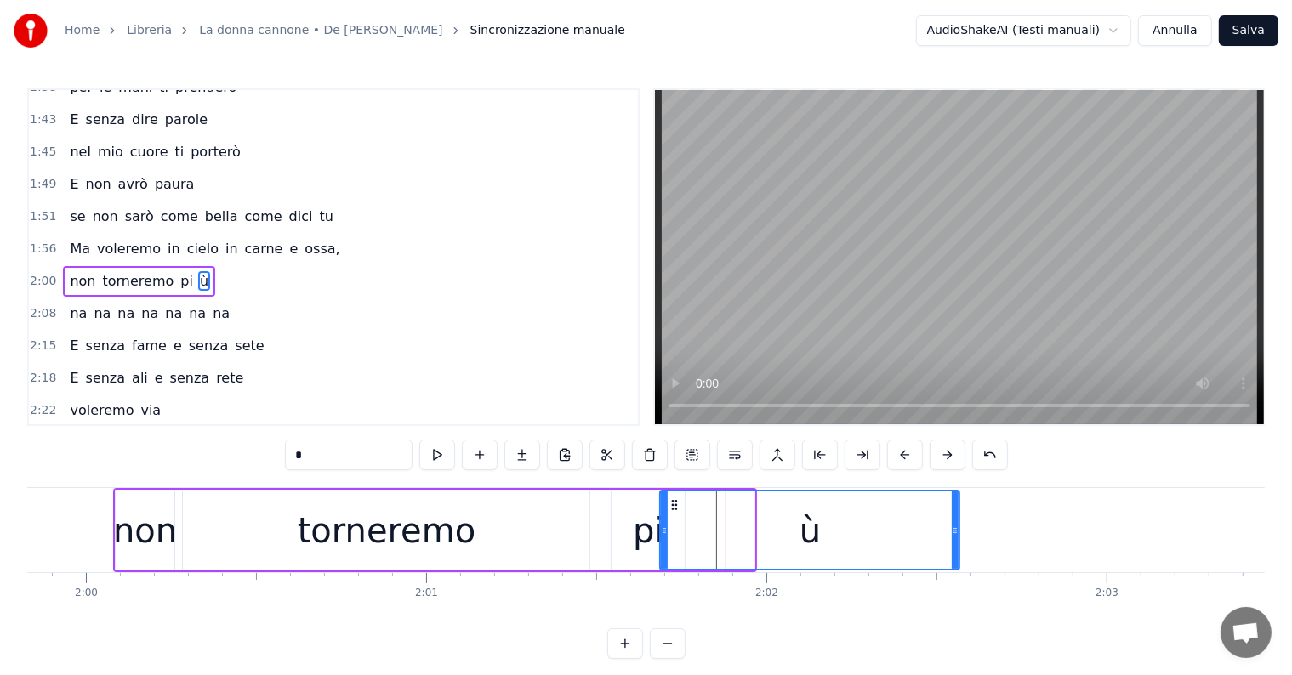
drag, startPoint x: 751, startPoint y: 529, endPoint x: 956, endPoint y: 534, distance: 205.0
click at [956, 534] on icon at bounding box center [955, 531] width 7 height 14
click at [116, 541] on div "non" at bounding box center [145, 530] width 64 height 51
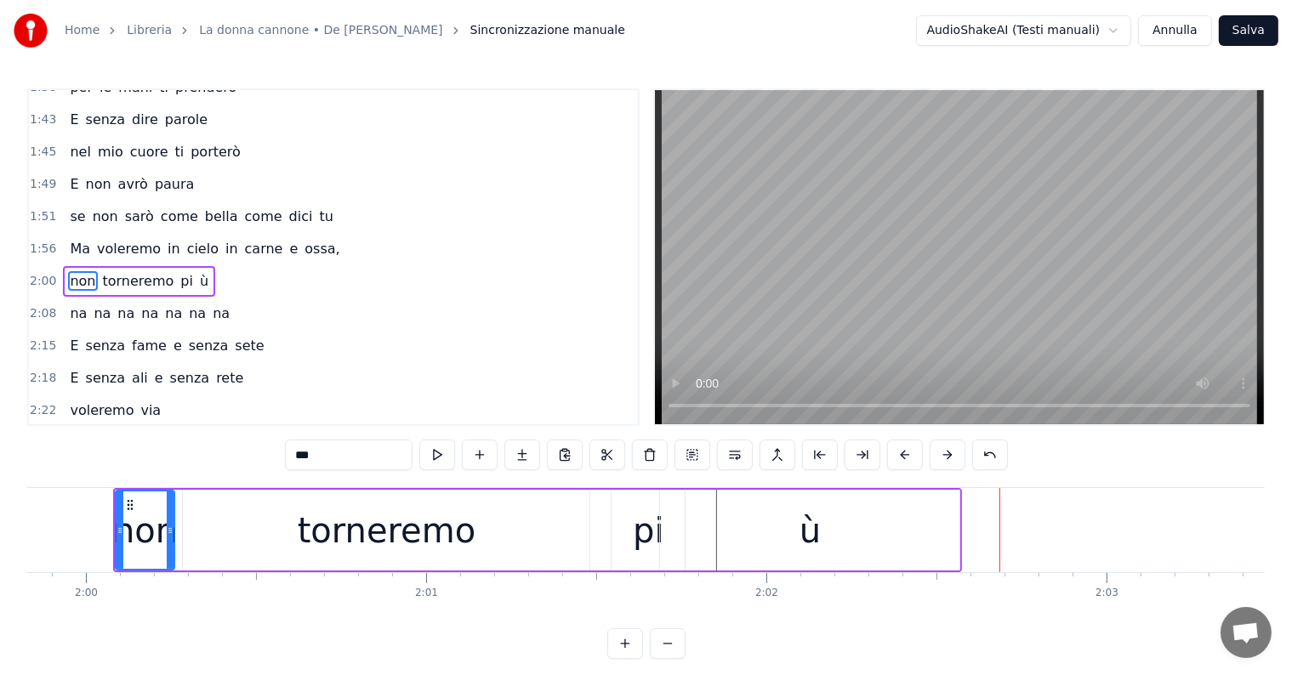
click at [827, 529] on div "ù" at bounding box center [809, 530] width 299 height 81
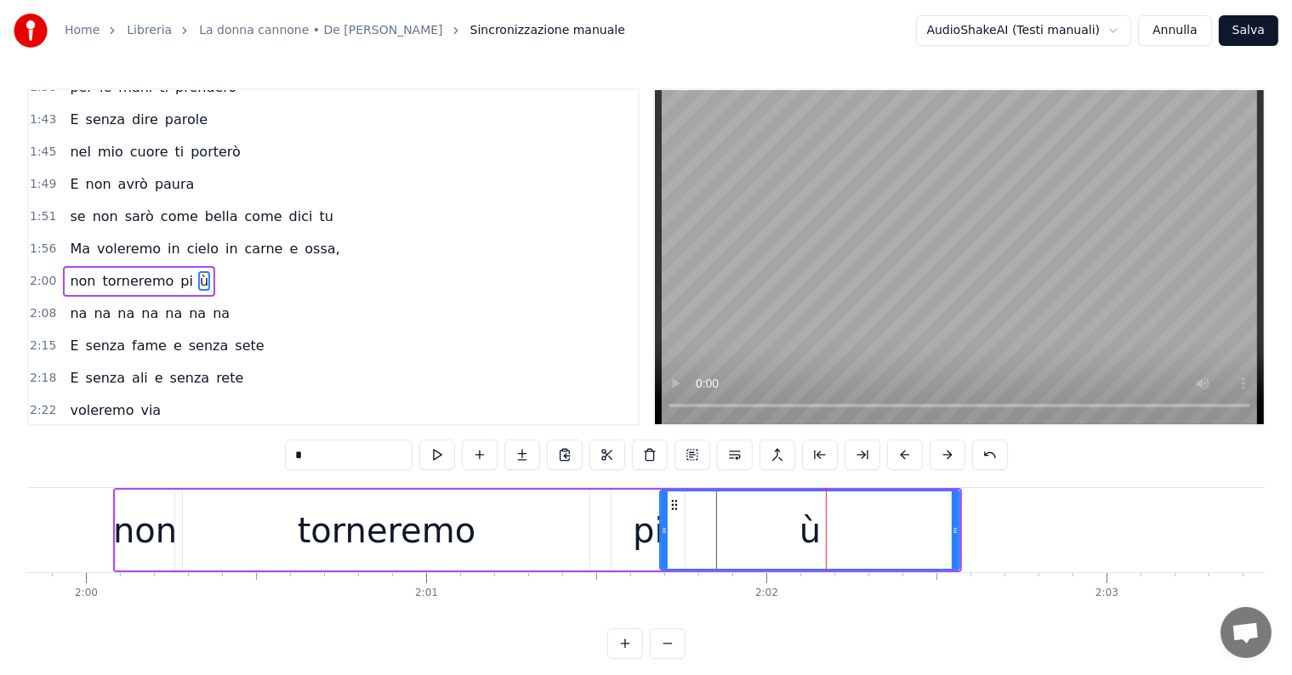
click at [643, 546] on div "pi" at bounding box center [648, 530] width 31 height 51
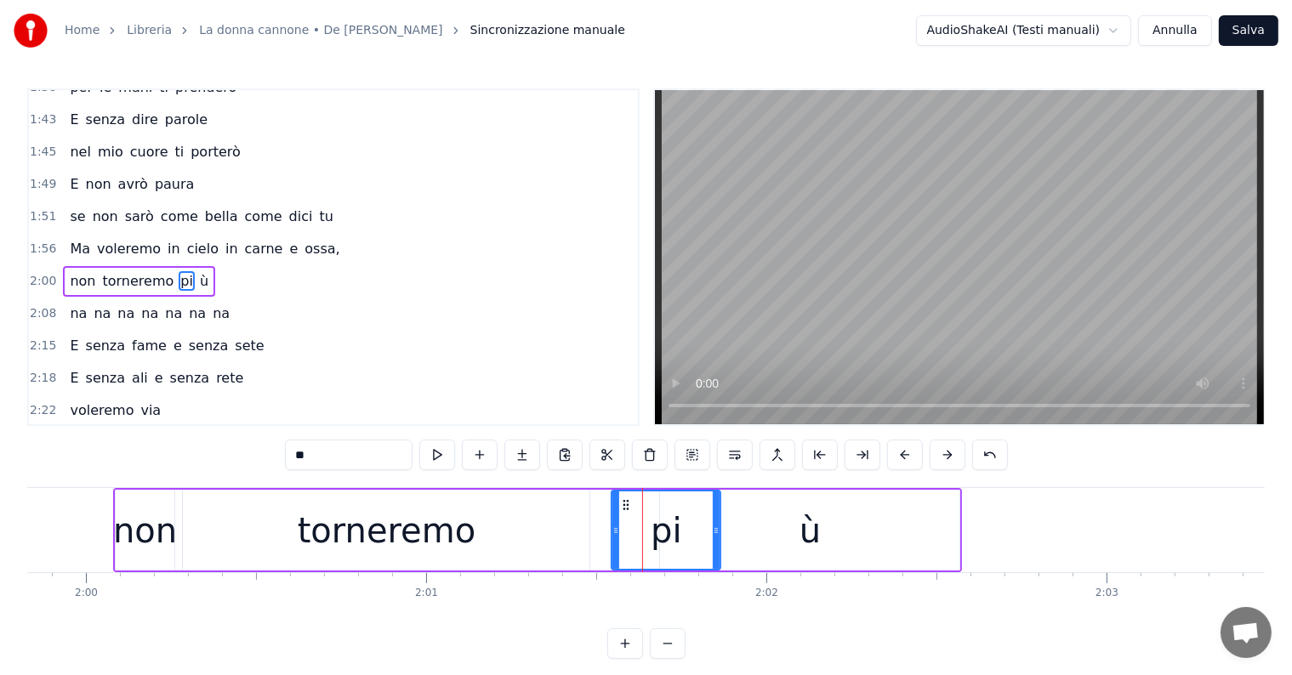
drag, startPoint x: 684, startPoint y: 526, endPoint x: 719, endPoint y: 528, distance: 35.8
click at [719, 528] on div "pi" at bounding box center [666, 530] width 111 height 81
click at [780, 532] on div "ù" at bounding box center [809, 530] width 299 height 81
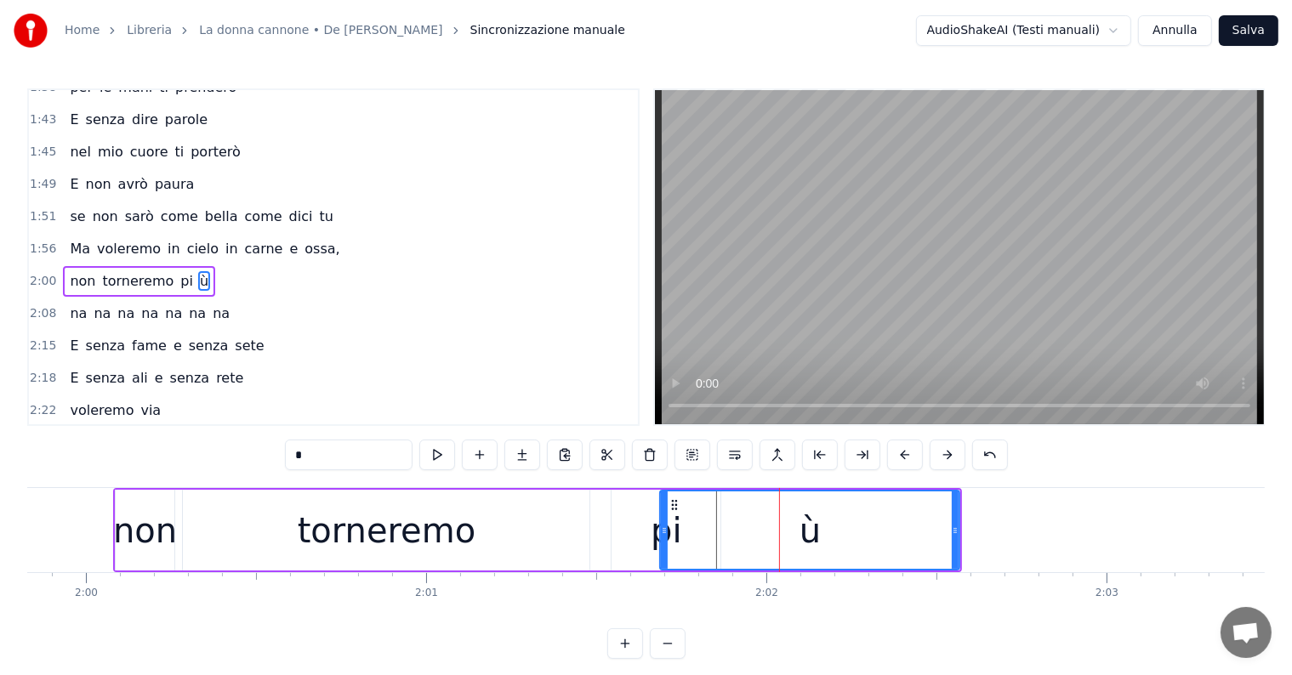
click at [142, 534] on div "non" at bounding box center [145, 530] width 64 height 51
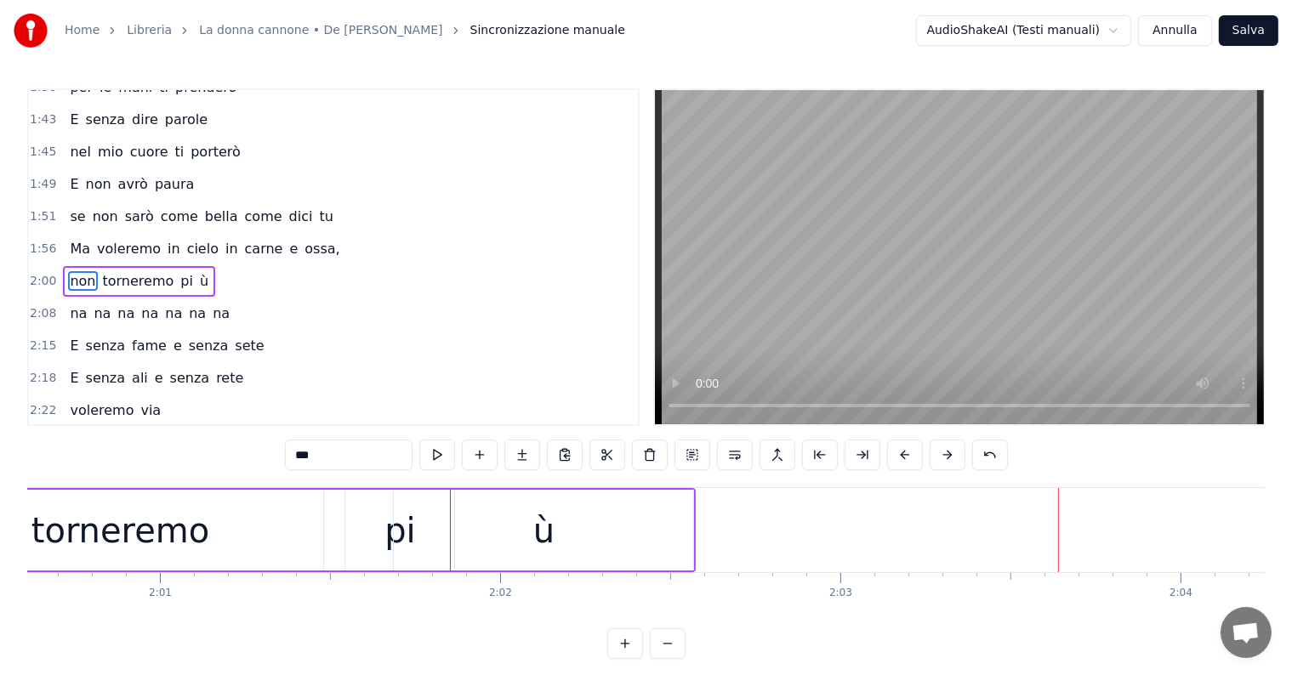
scroll to position [0, 40809]
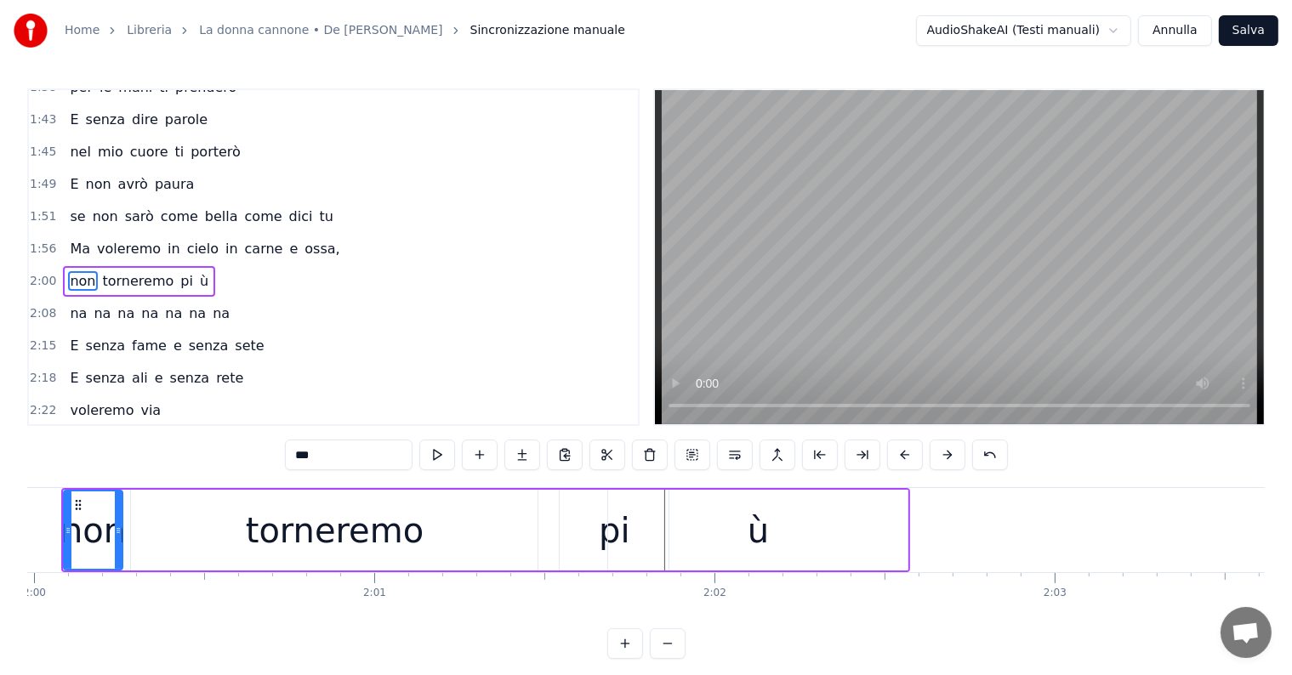
click at [828, 539] on div "ù" at bounding box center [757, 530] width 299 height 81
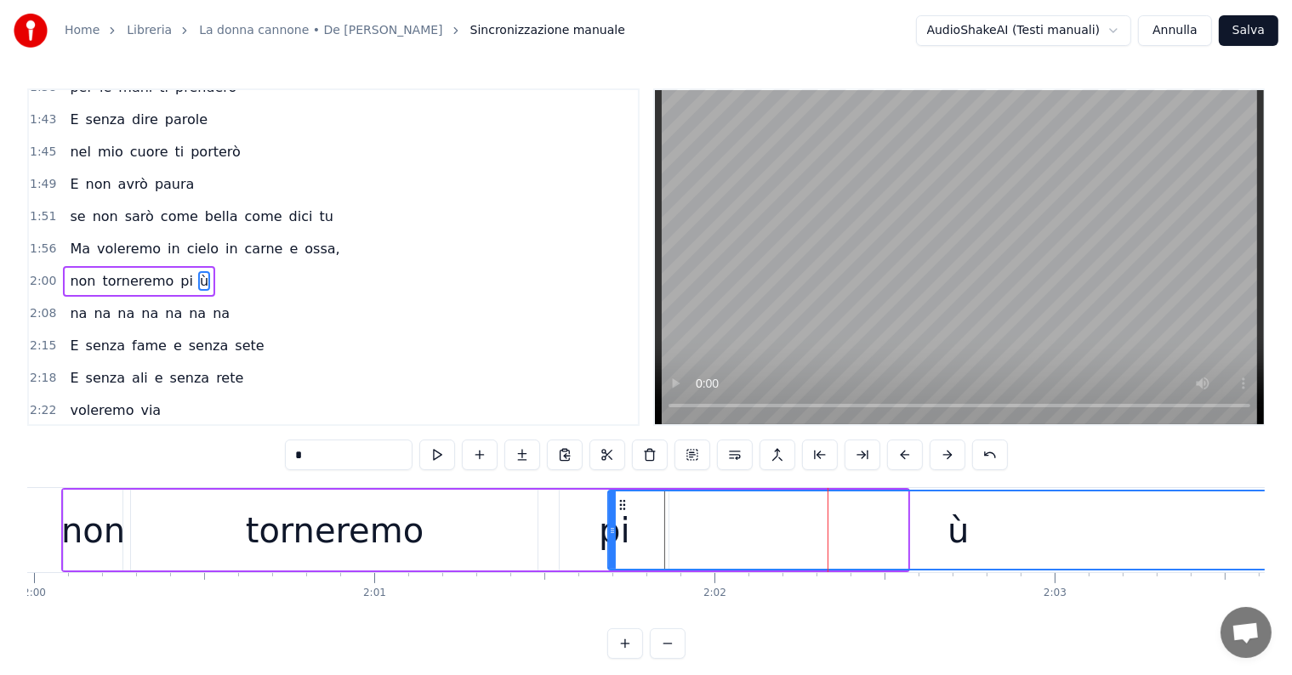
drag, startPoint x: 905, startPoint y: 529, endPoint x: 1305, endPoint y: 484, distance: 403.0
click at [1292, 484] on html "Home Libreria La donna cannone • De Gregori Sincronizzazione manuale AudioShake…" at bounding box center [646, 343] width 1292 height 686
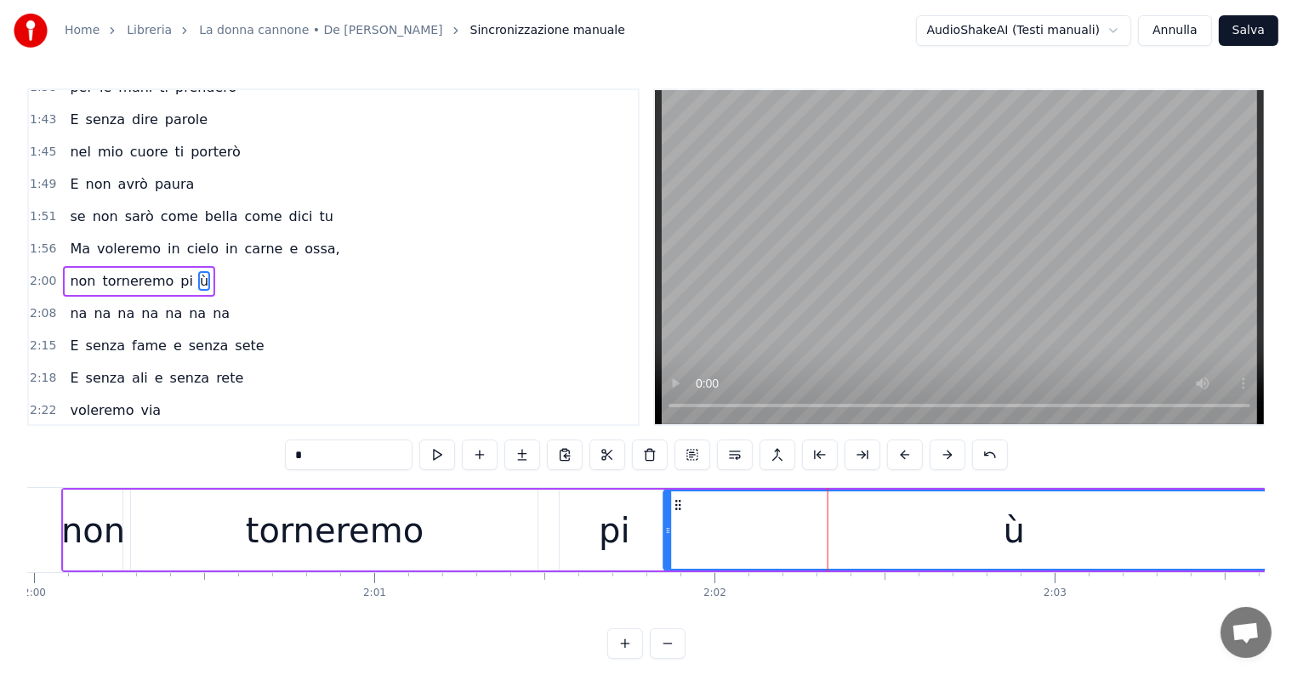
drag, startPoint x: 621, startPoint y: 498, endPoint x: 677, endPoint y: 502, distance: 56.2
click at [677, 502] on icon at bounding box center [679, 505] width 14 height 14
click at [642, 548] on div "pi" at bounding box center [614, 530] width 109 height 81
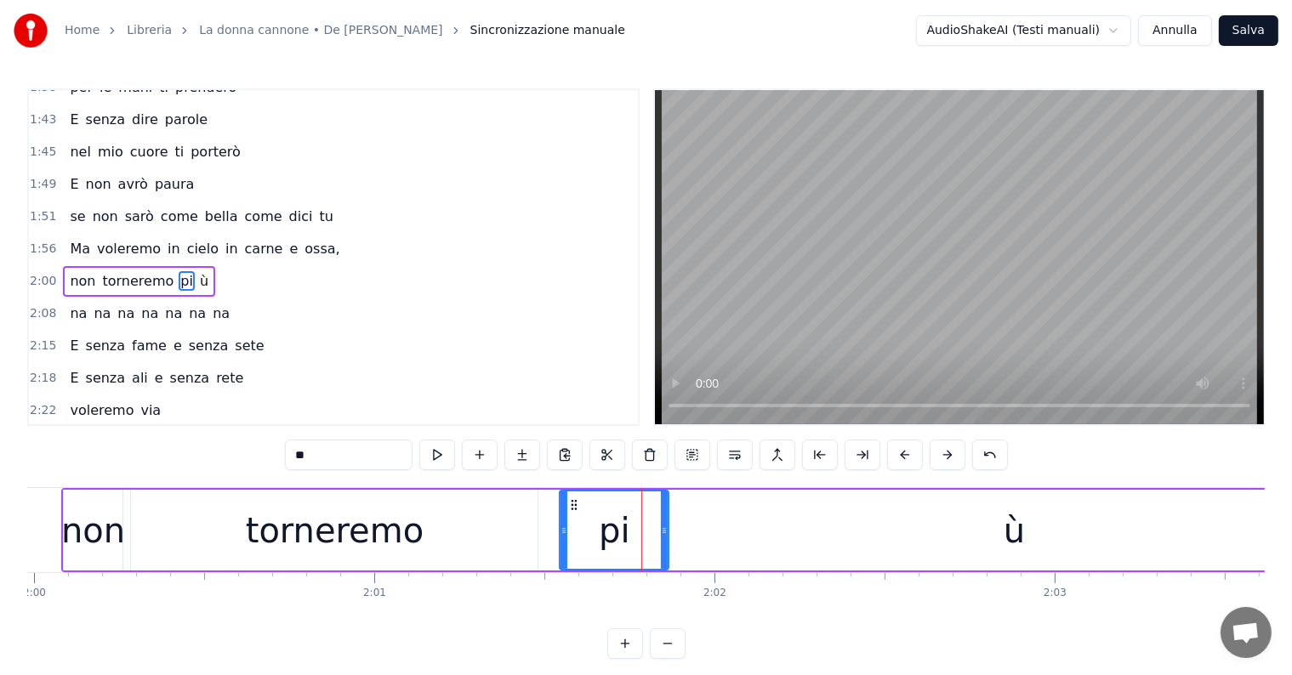
click at [712, 536] on div "ù" at bounding box center [1014, 530] width 700 height 81
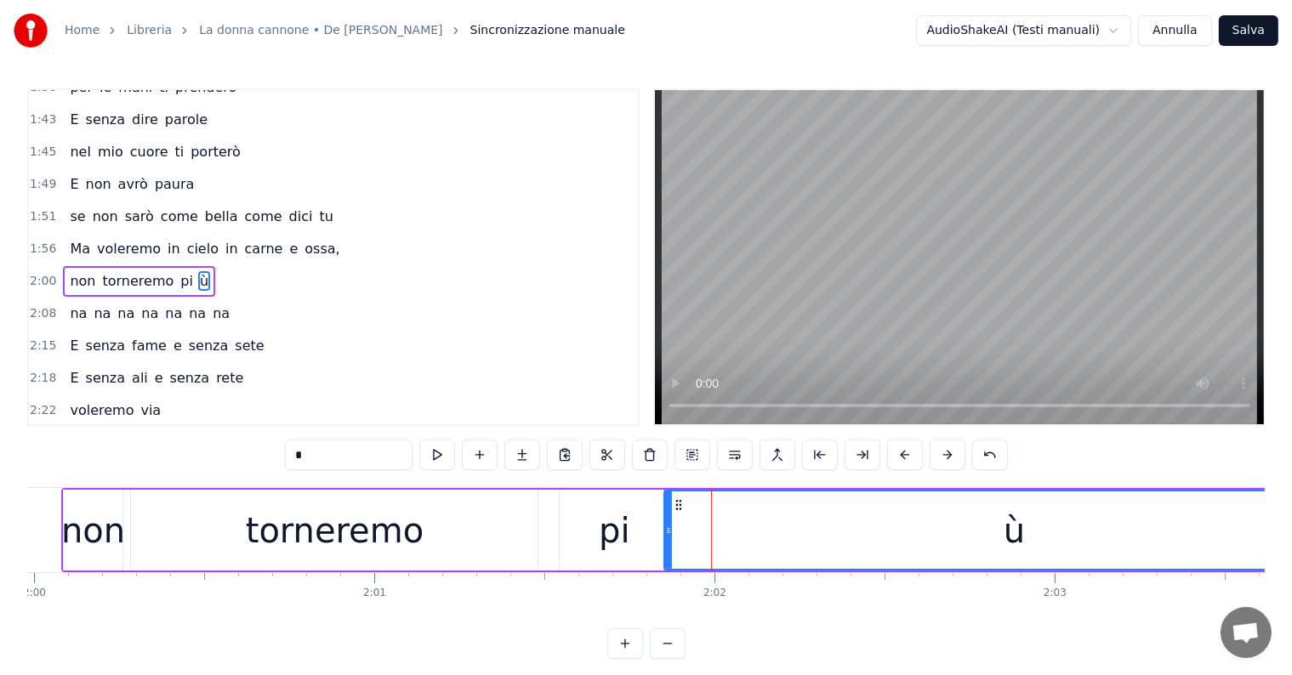
click at [633, 536] on div "pi" at bounding box center [614, 530] width 109 height 81
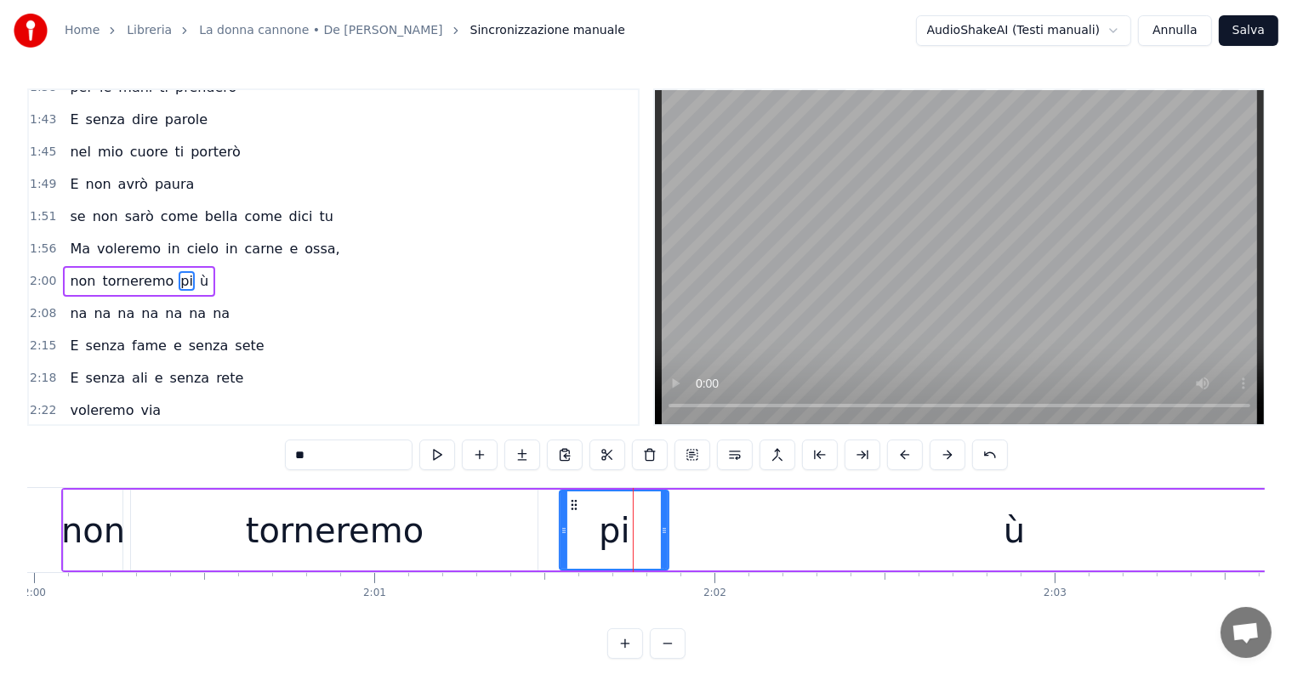
click at [821, 520] on div "ù" at bounding box center [1014, 530] width 700 height 81
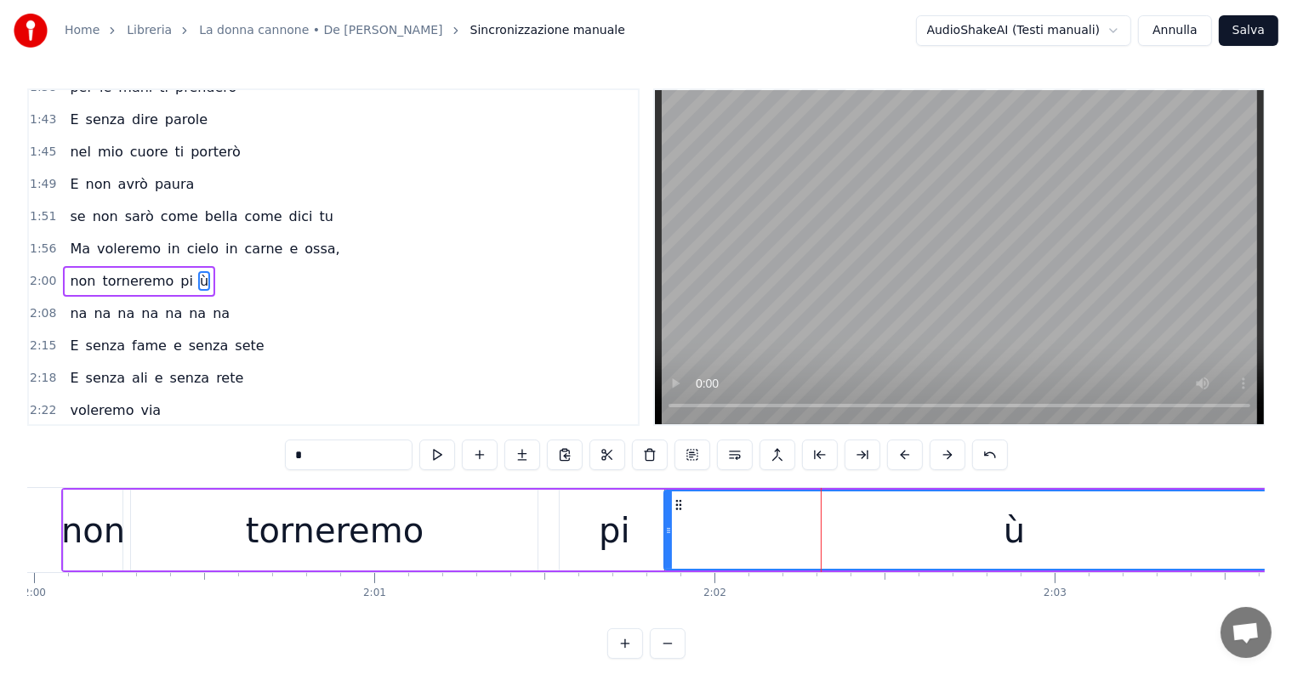
click at [622, 532] on div "pi" at bounding box center [614, 530] width 31 height 51
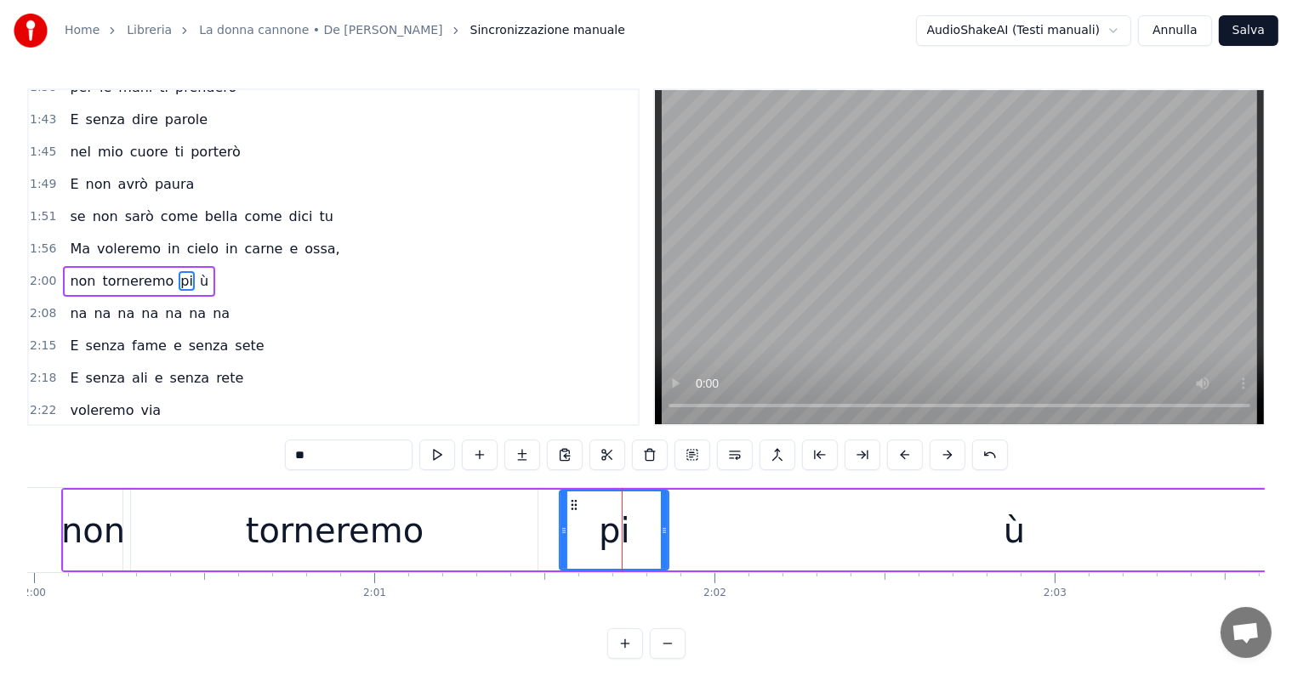
click at [783, 535] on div "ù" at bounding box center [1014, 530] width 700 height 81
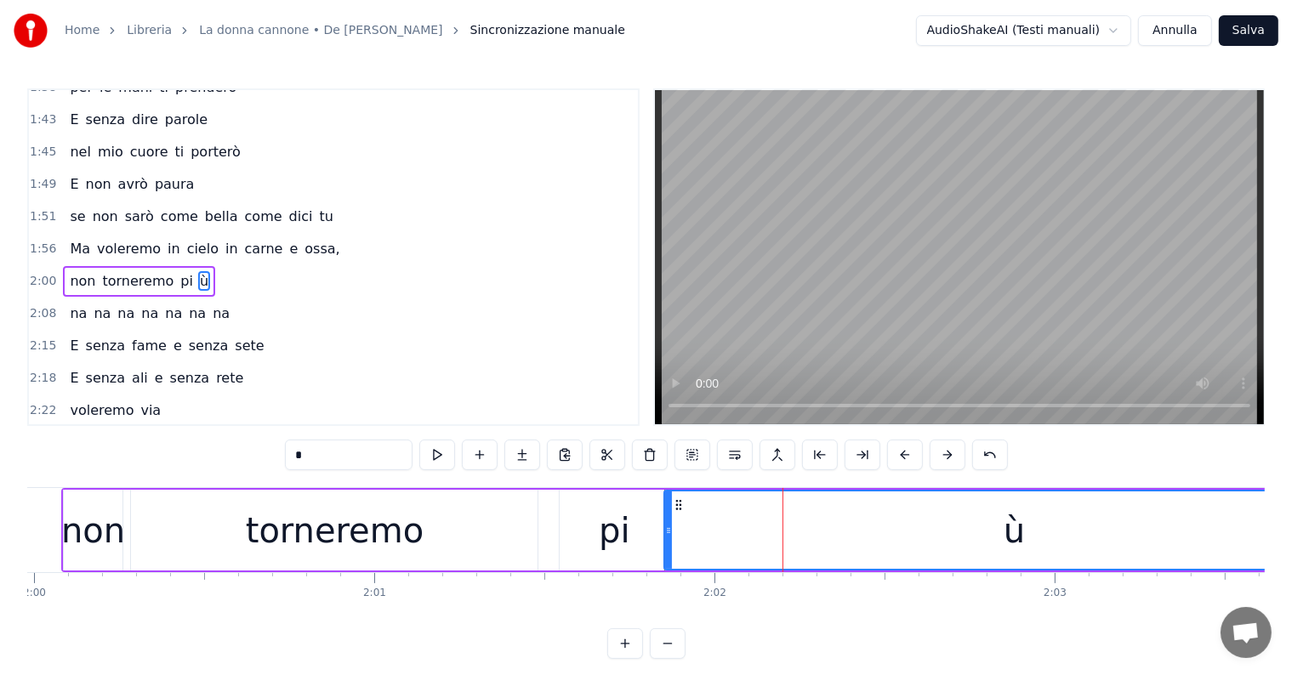
click at [652, 602] on div "Butterò questo mio enorme cuore tra le stelle un giorno Giuro che lo farò E olt…" at bounding box center [645, 551] width 1237 height 128
click at [353, 534] on div "torneremo" at bounding box center [335, 530] width 178 height 51
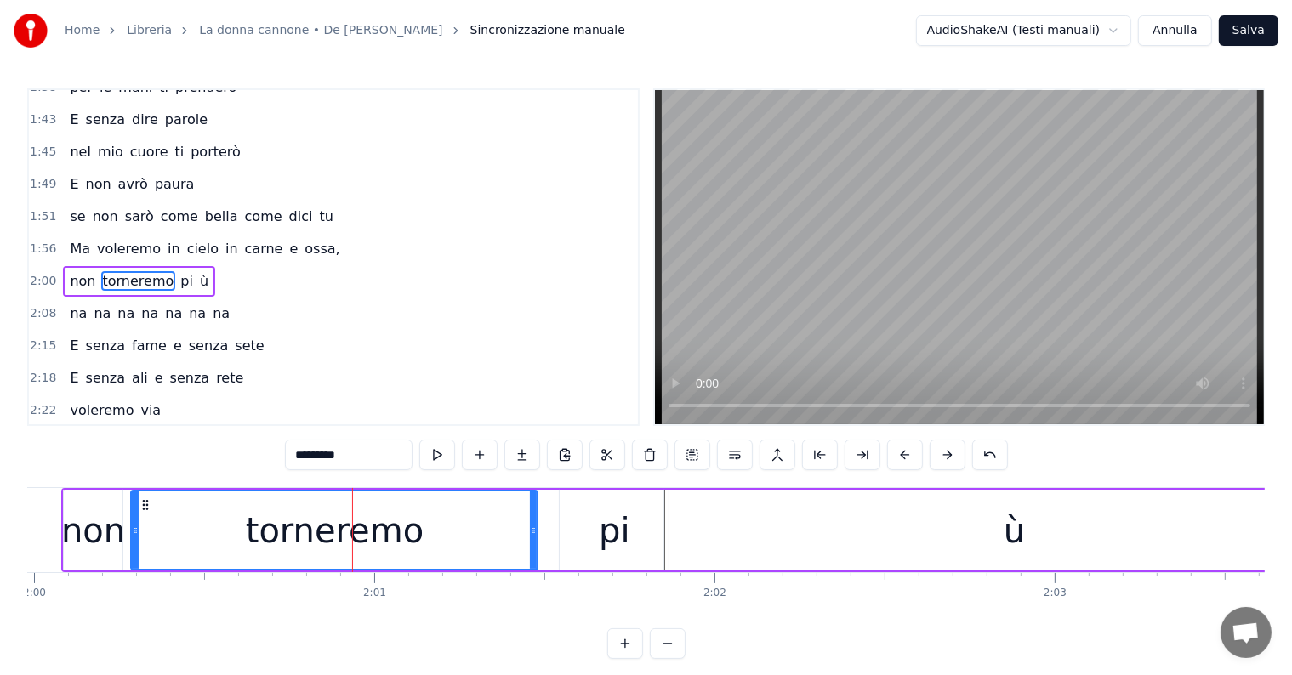
click at [811, 517] on div "ù" at bounding box center [1014, 530] width 700 height 81
type input "*"
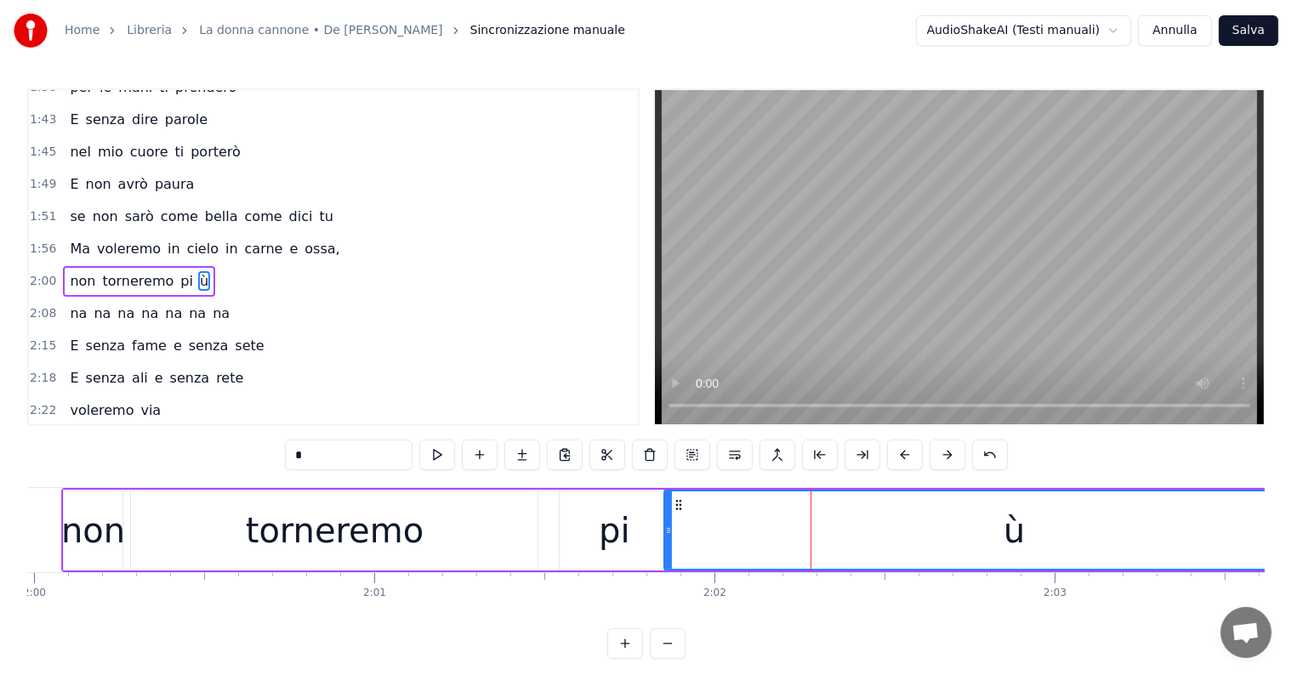
scroll to position [26, 0]
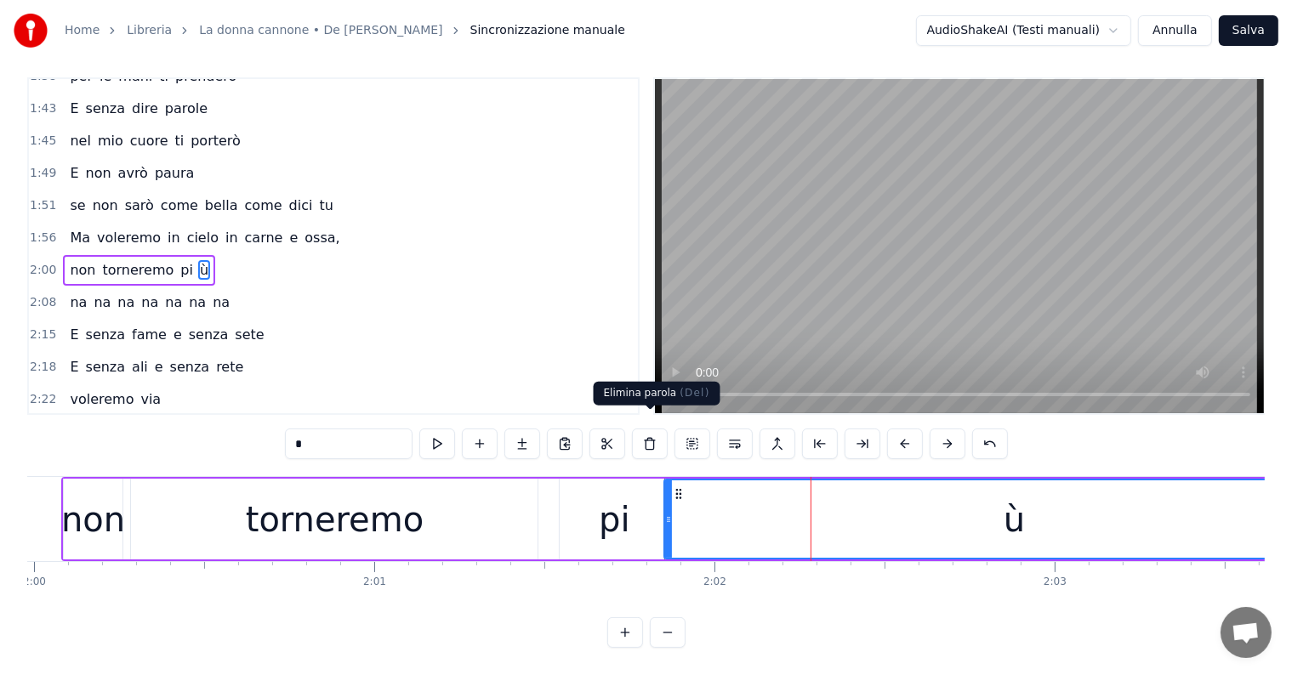
click at [651, 429] on button at bounding box center [650, 444] width 36 height 31
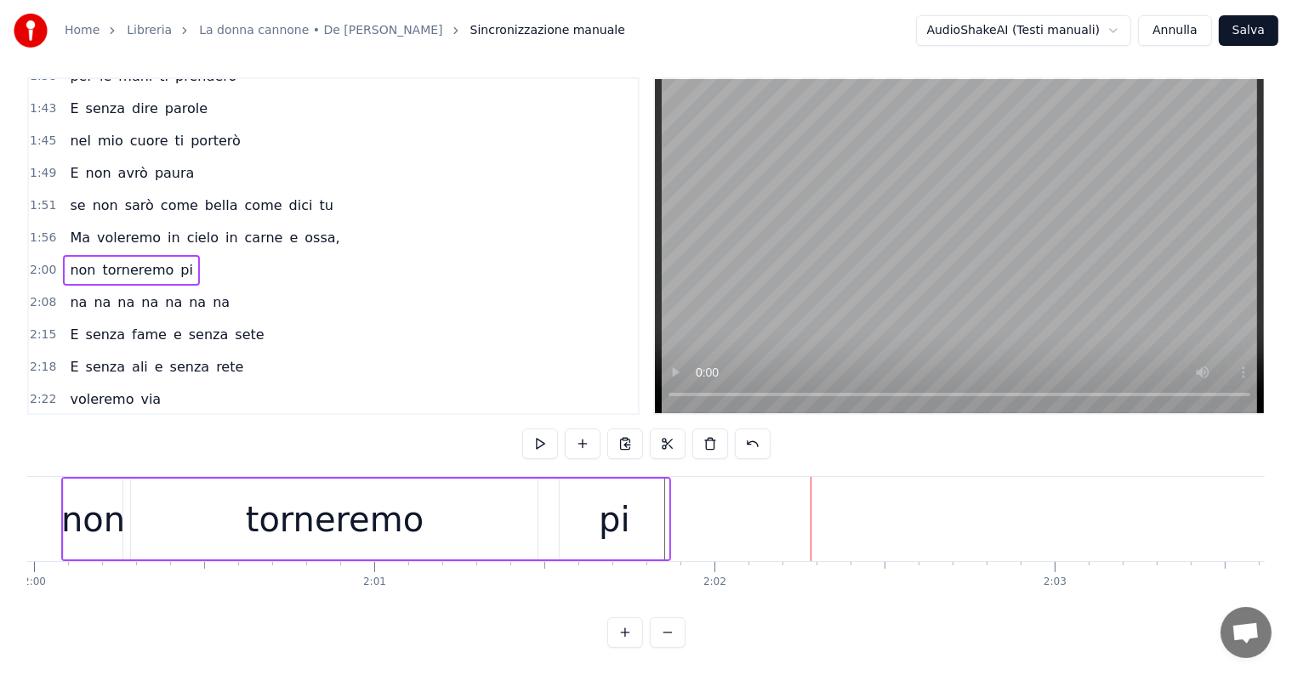
click at [646, 514] on div "pi" at bounding box center [614, 519] width 109 height 81
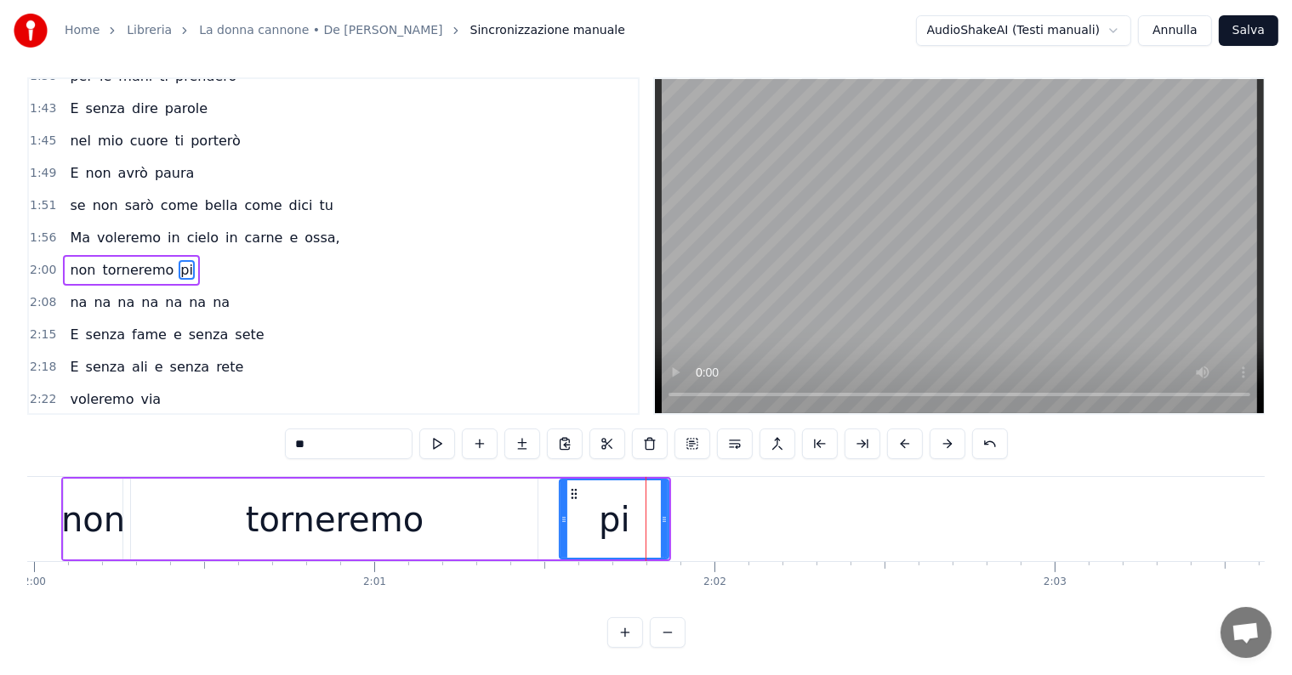
scroll to position [0, 0]
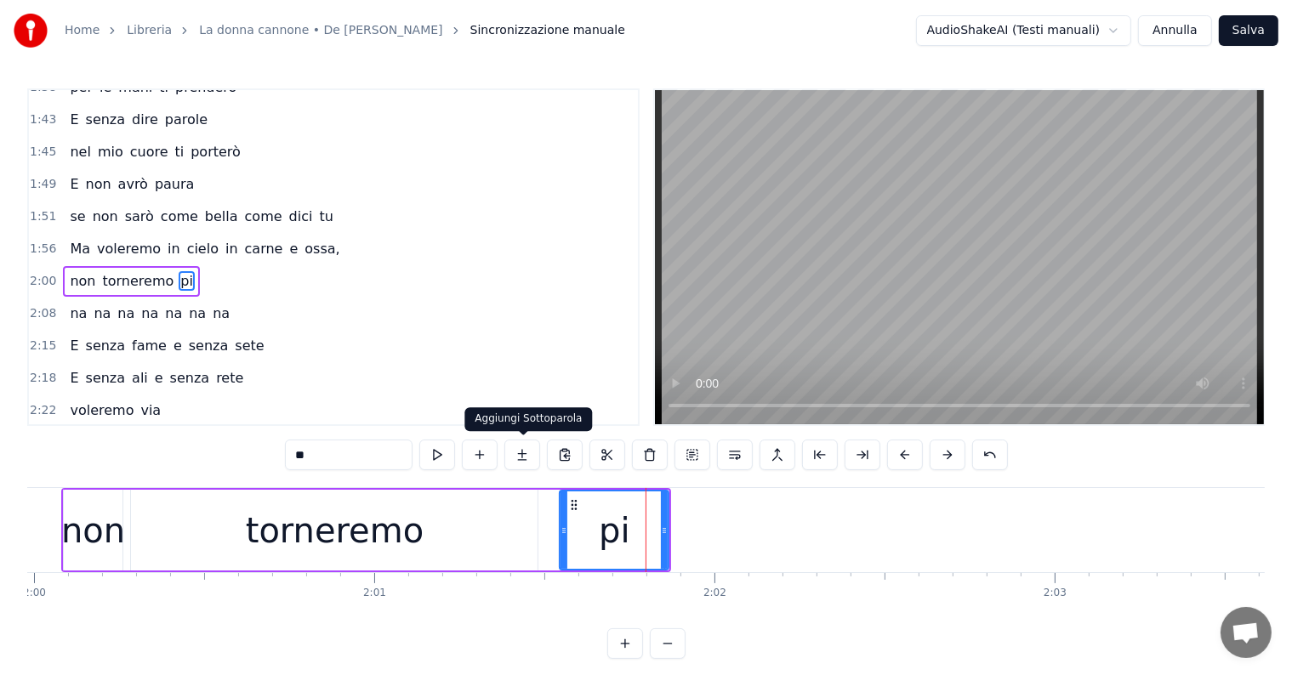
click at [519, 456] on button at bounding box center [522, 455] width 36 height 31
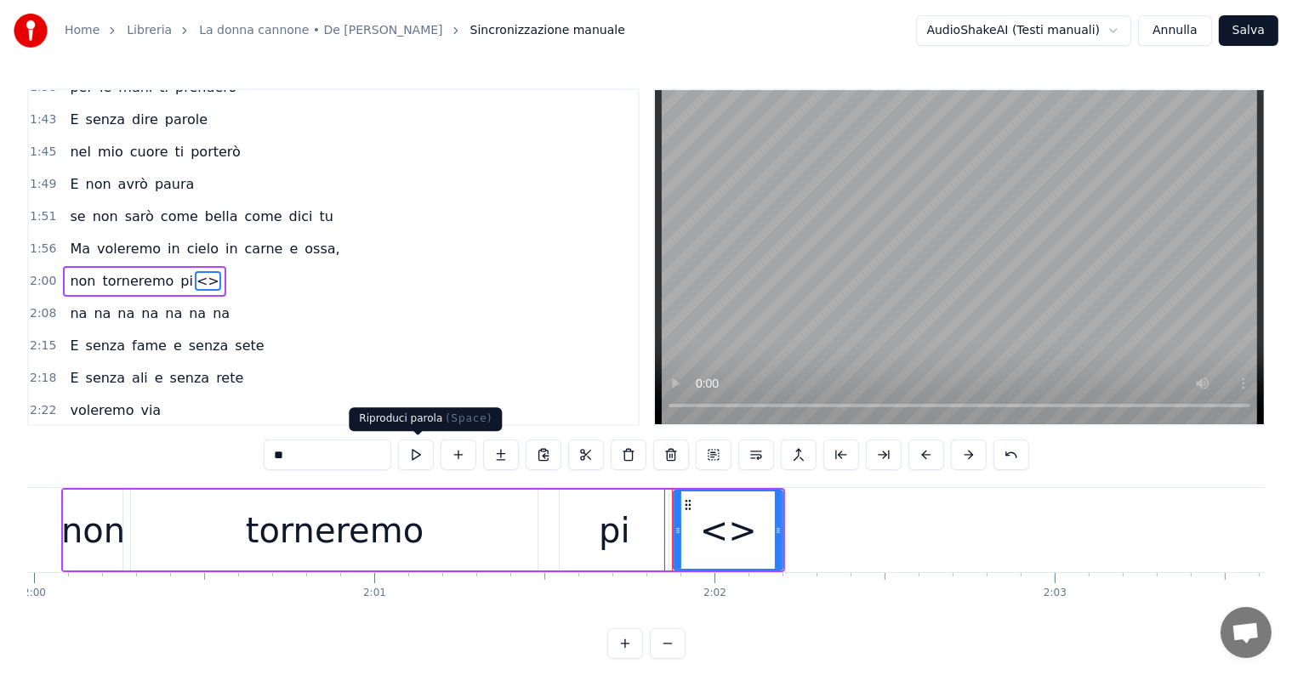
click at [349, 467] on input "**" at bounding box center [328, 455] width 128 height 31
type input "*"
click at [598, 531] on div "pi" at bounding box center [614, 530] width 109 height 81
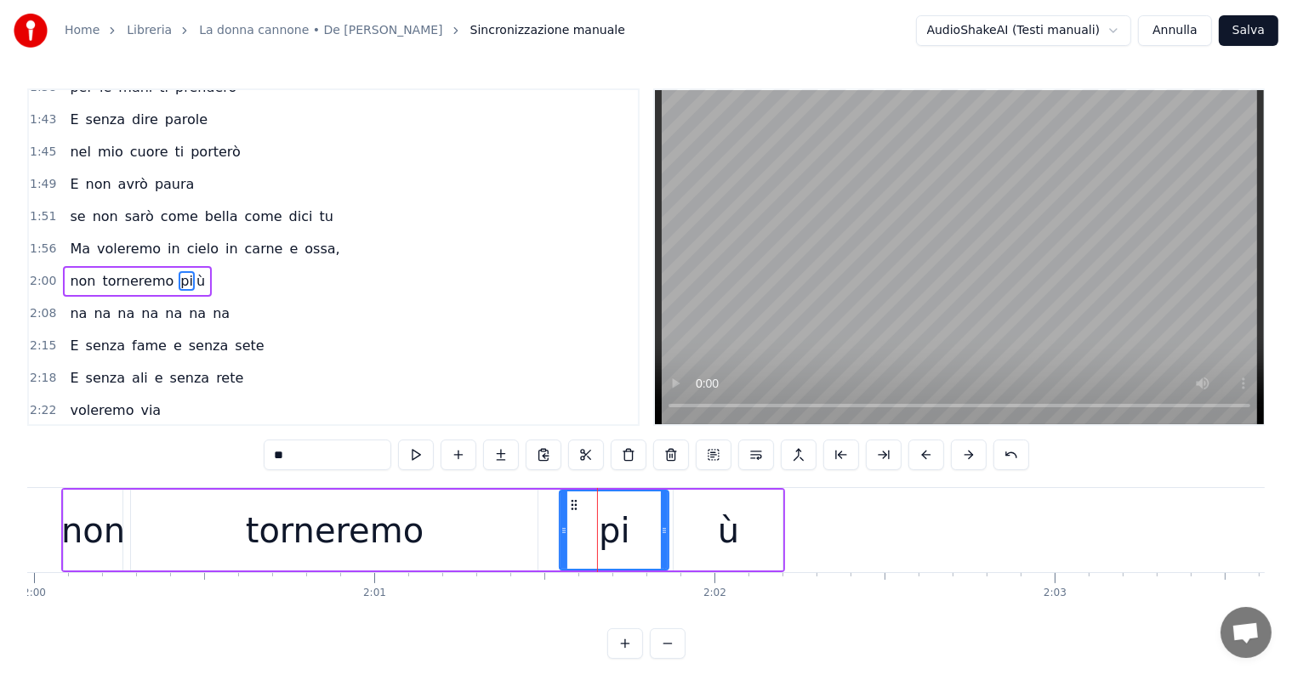
click at [745, 534] on div "ù" at bounding box center [727, 530] width 109 height 81
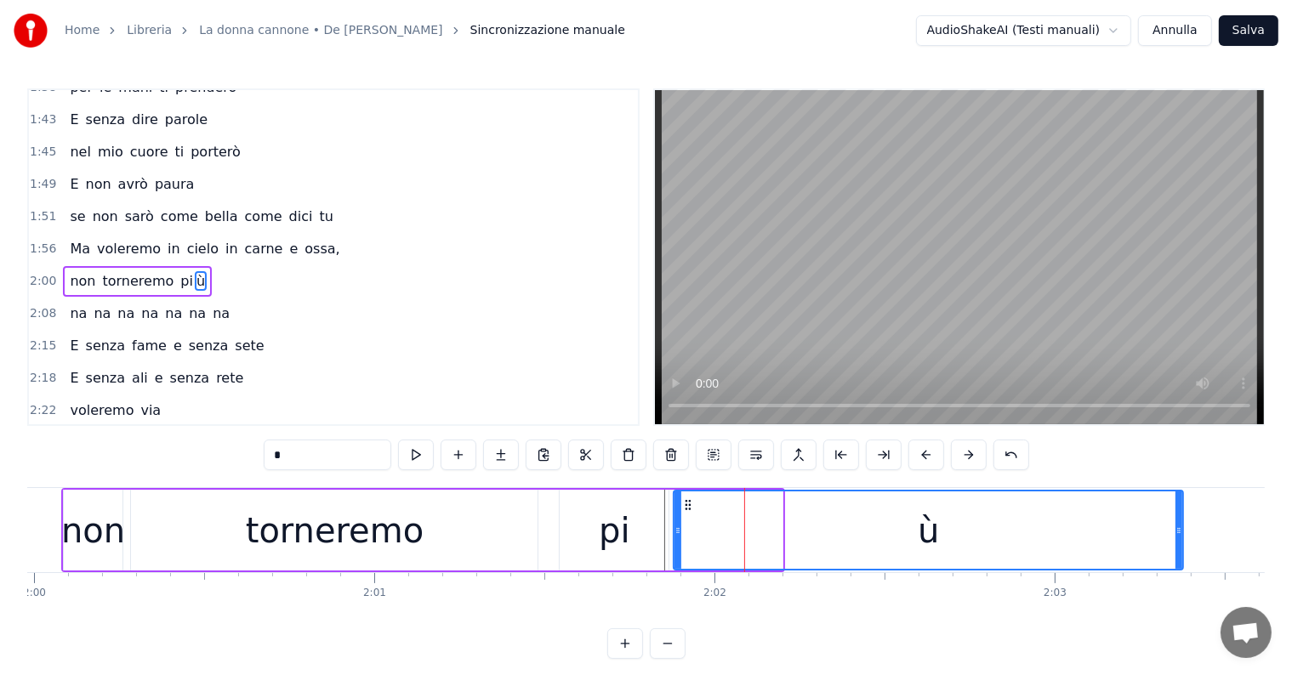
drag, startPoint x: 780, startPoint y: 530, endPoint x: 1148, endPoint y: 530, distance: 368.2
click at [1180, 529] on icon at bounding box center [1178, 531] width 7 height 14
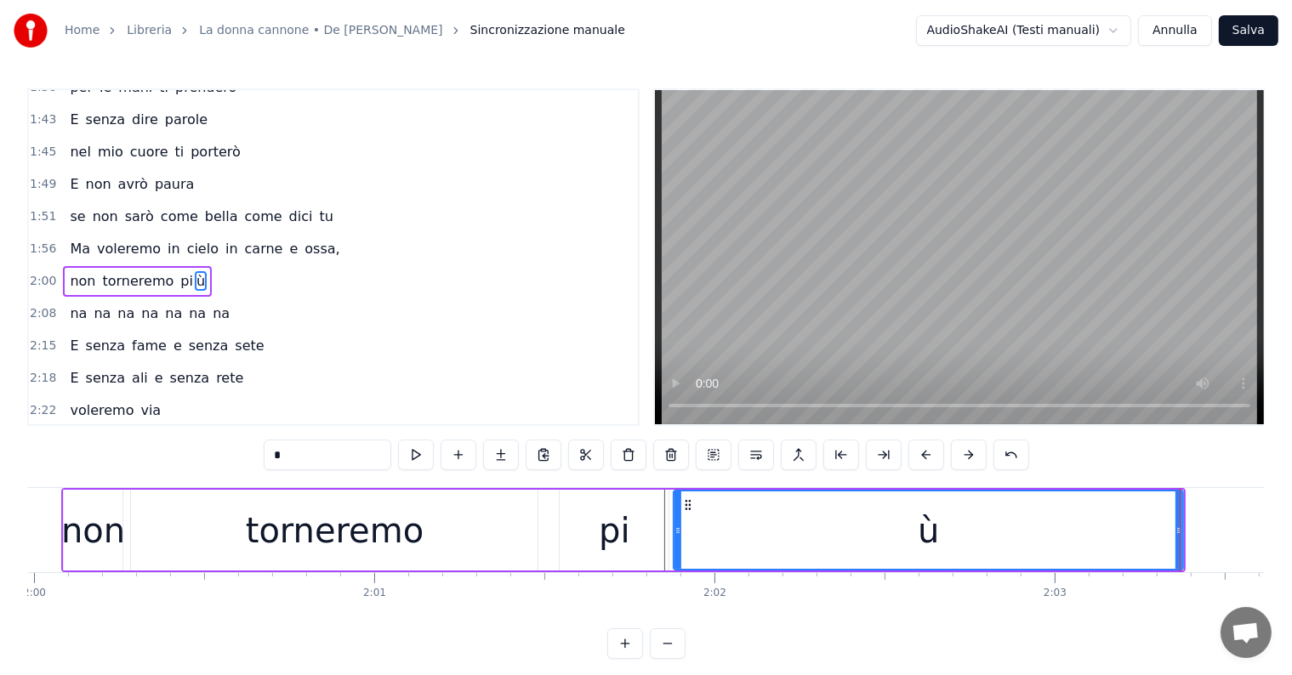
click at [85, 534] on div "non" at bounding box center [93, 530] width 64 height 51
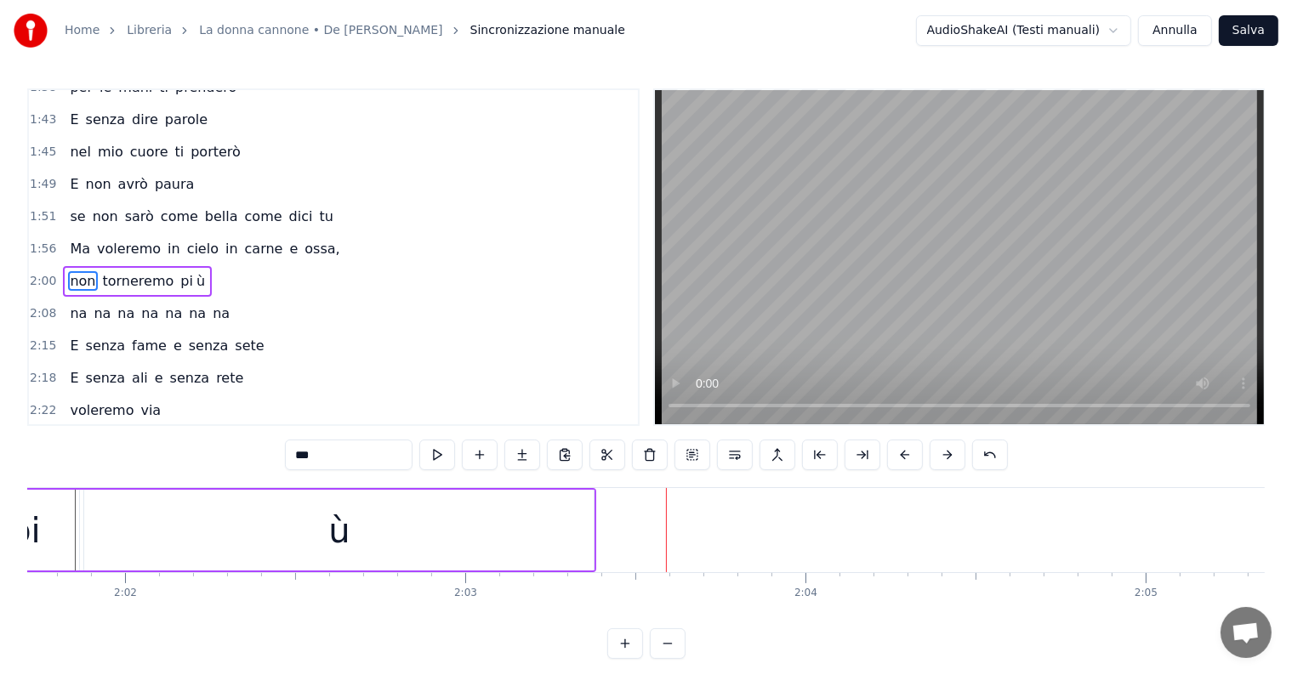
scroll to position [0, 41345]
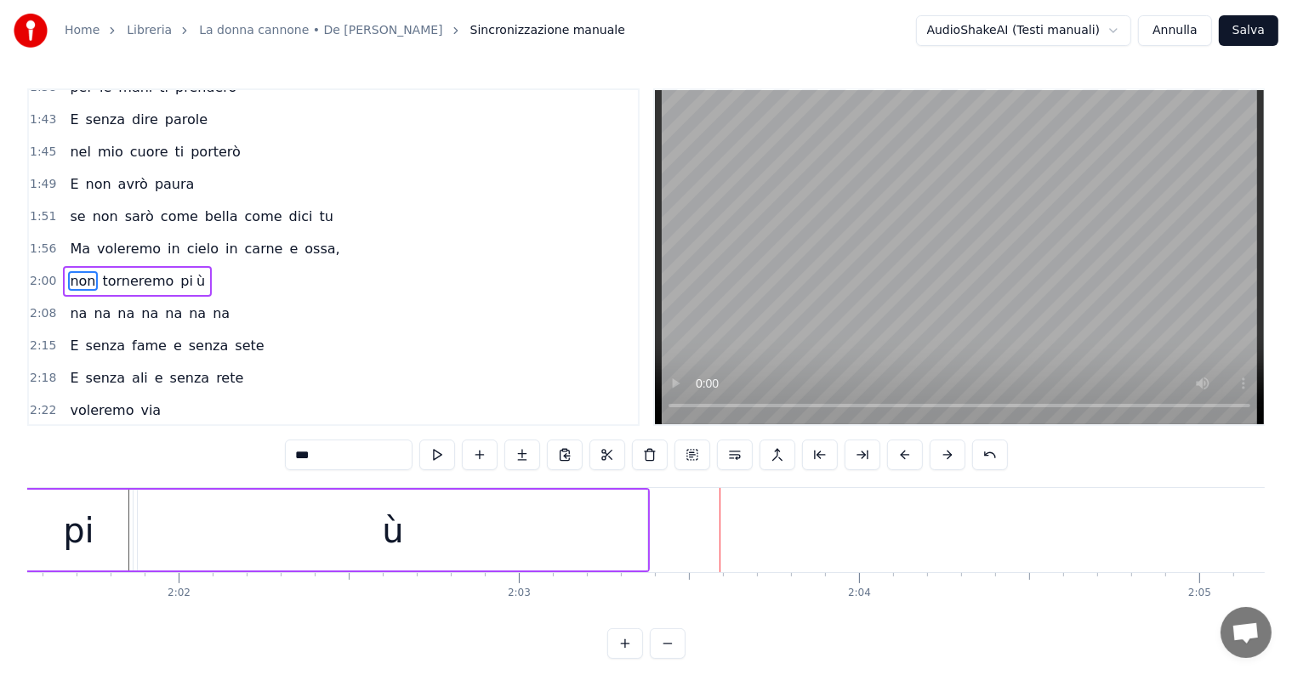
click at [583, 537] on div "ù" at bounding box center [392, 530] width 509 height 81
type input "*"
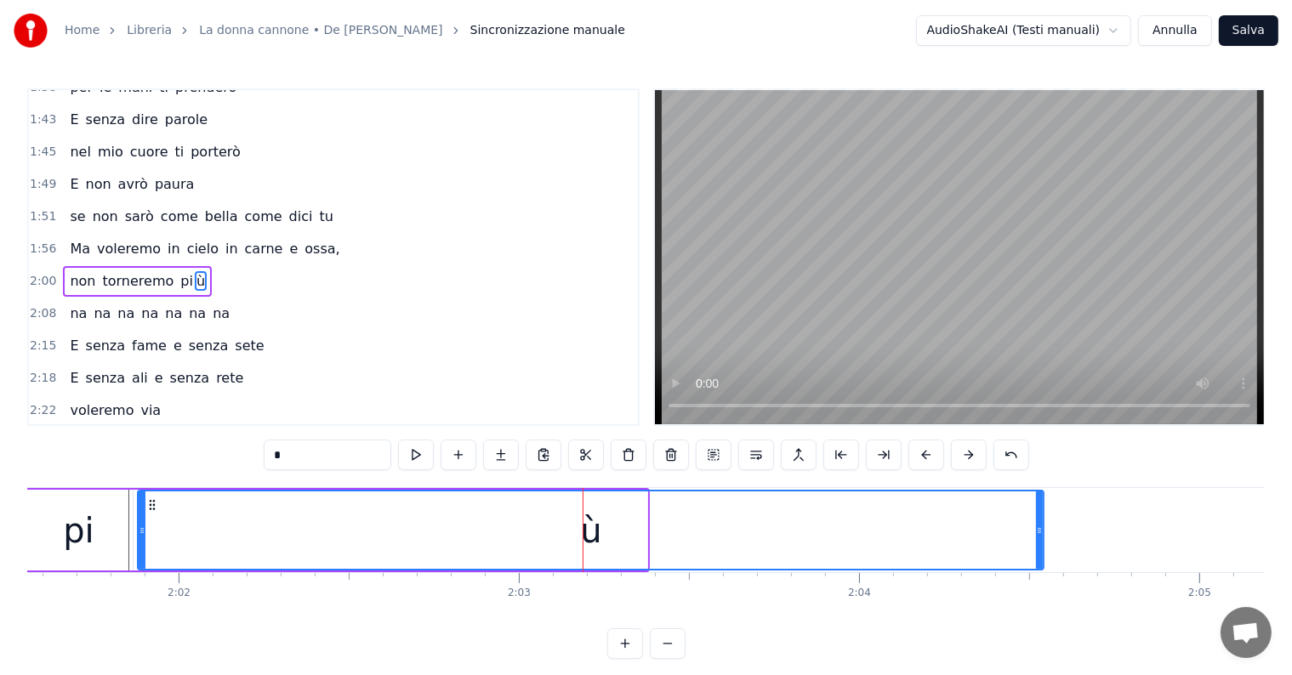
drag, startPoint x: 644, startPoint y: 528, endPoint x: 1040, endPoint y: 525, distance: 396.3
click at [1040, 525] on icon at bounding box center [1039, 531] width 7 height 14
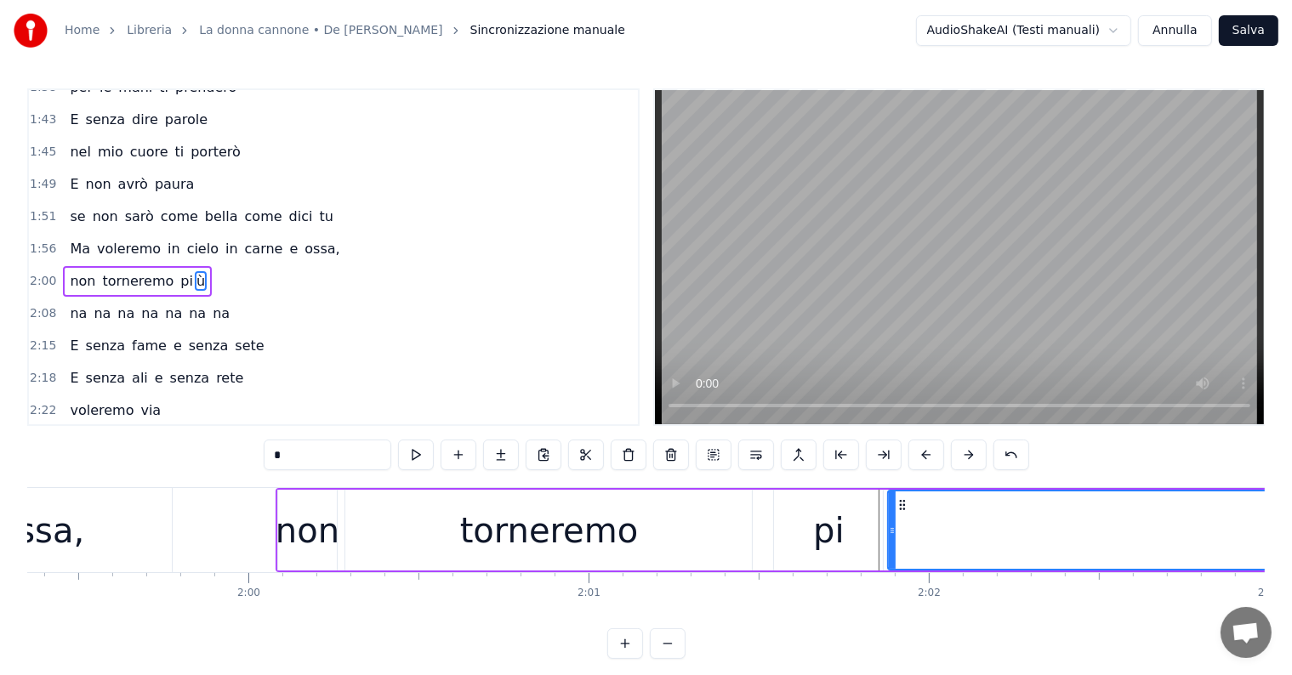
click at [130, 298] on div "2:08 na na na na na na na" at bounding box center [333, 314] width 609 height 32
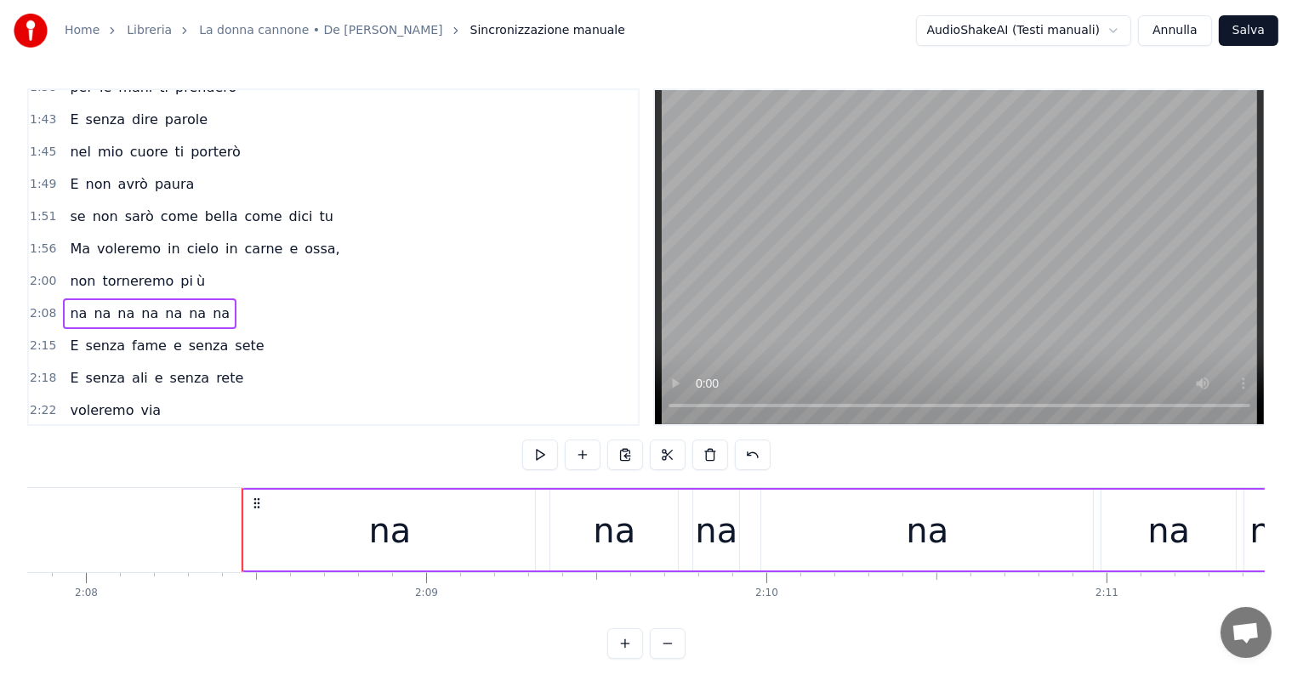
click at [154, 269] on div "non torneremo pi ù" at bounding box center [137, 281] width 149 height 31
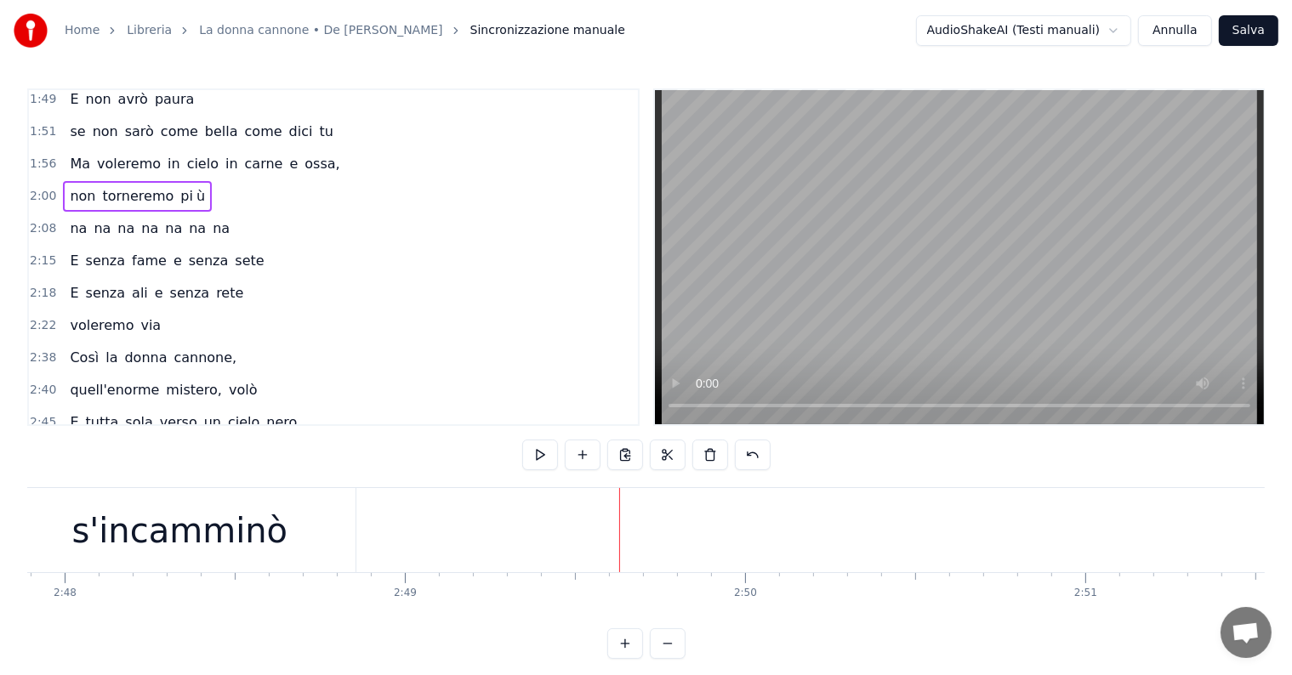
scroll to position [738, 0]
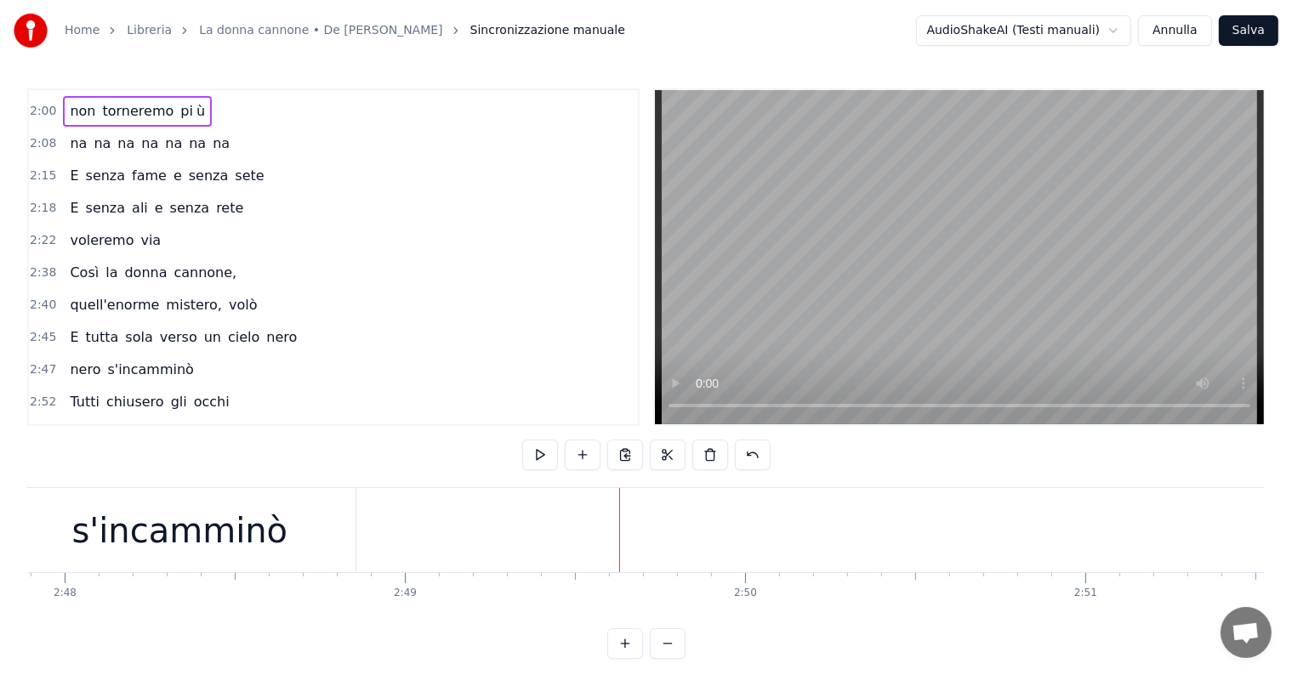
click at [84, 322] on div "E tutta sola verso un cielo nero" at bounding box center [183, 337] width 241 height 31
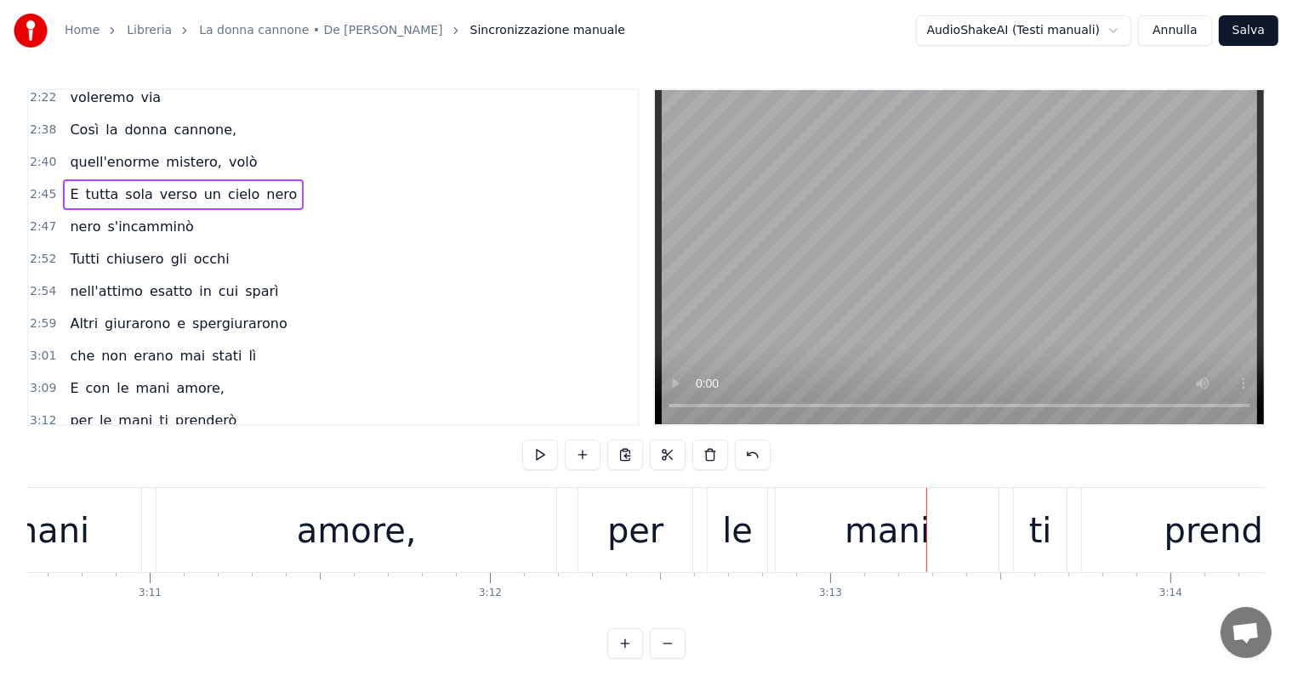
scroll to position [908, 0]
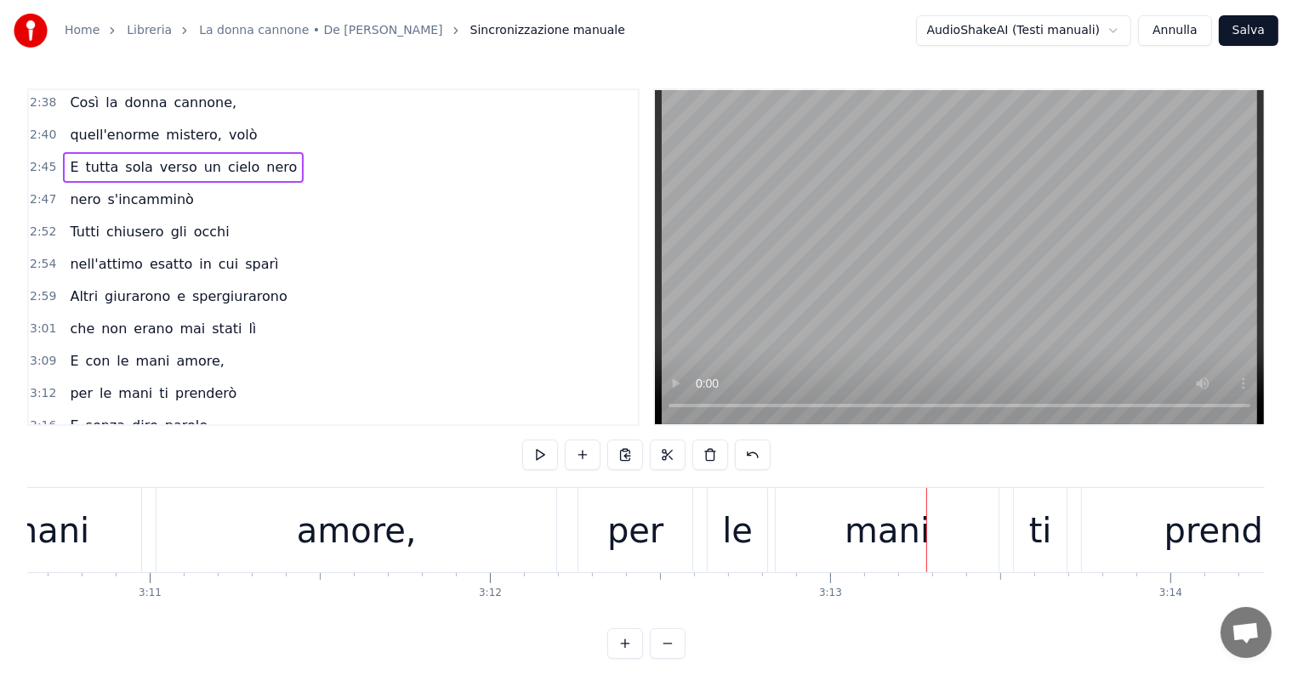
click at [77, 383] on span "per" at bounding box center [81, 393] width 26 height 20
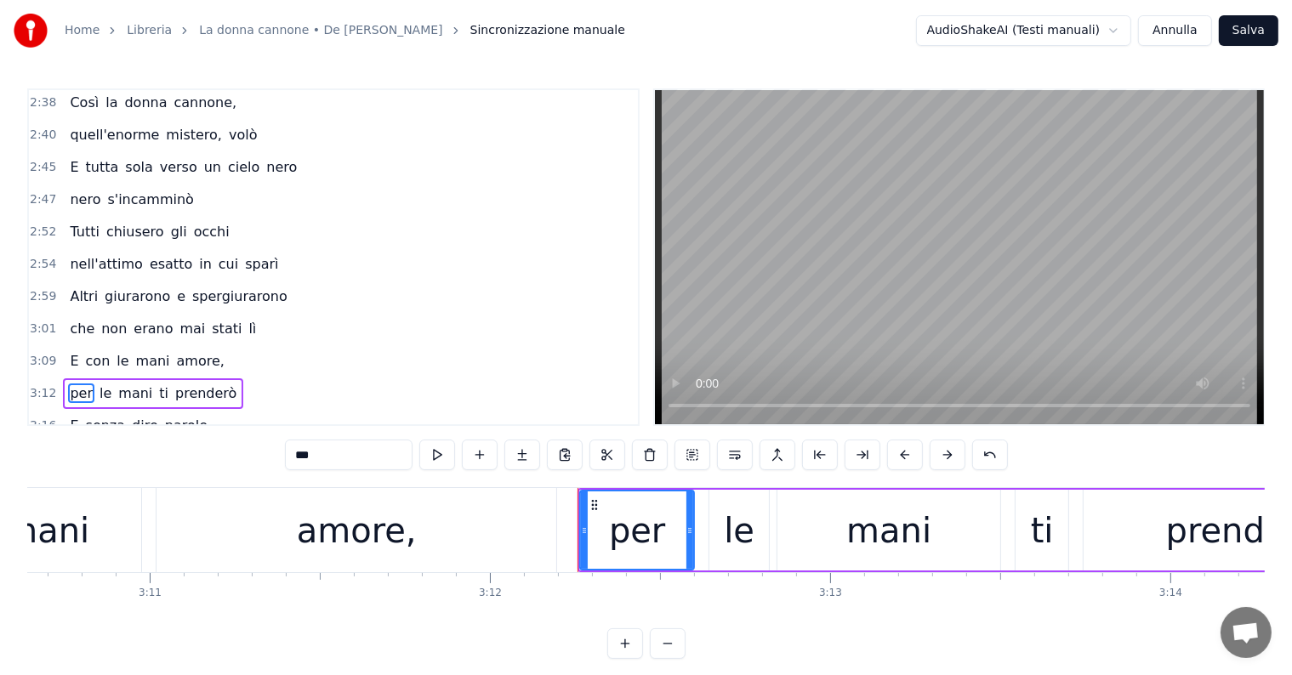
scroll to position [1006, 0]
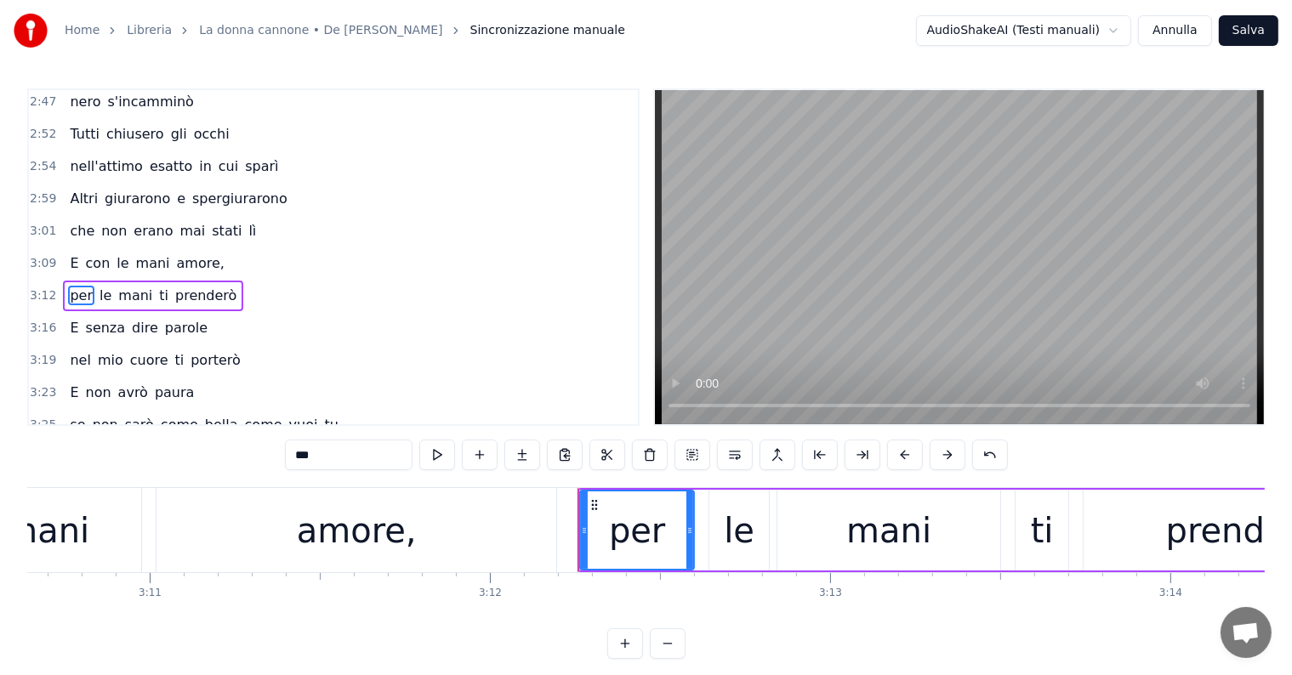
click at [341, 463] on input "***" at bounding box center [349, 455] width 128 height 31
type input "*"
type input "***"
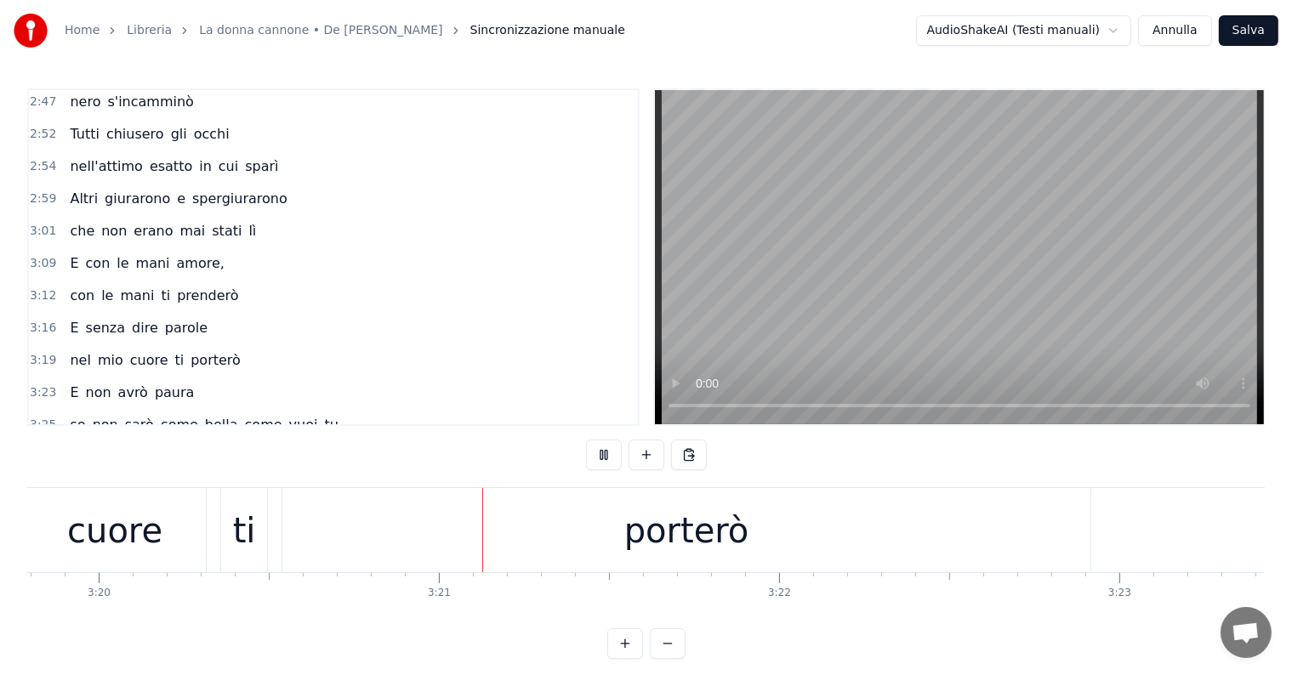
scroll to position [0, 68157]
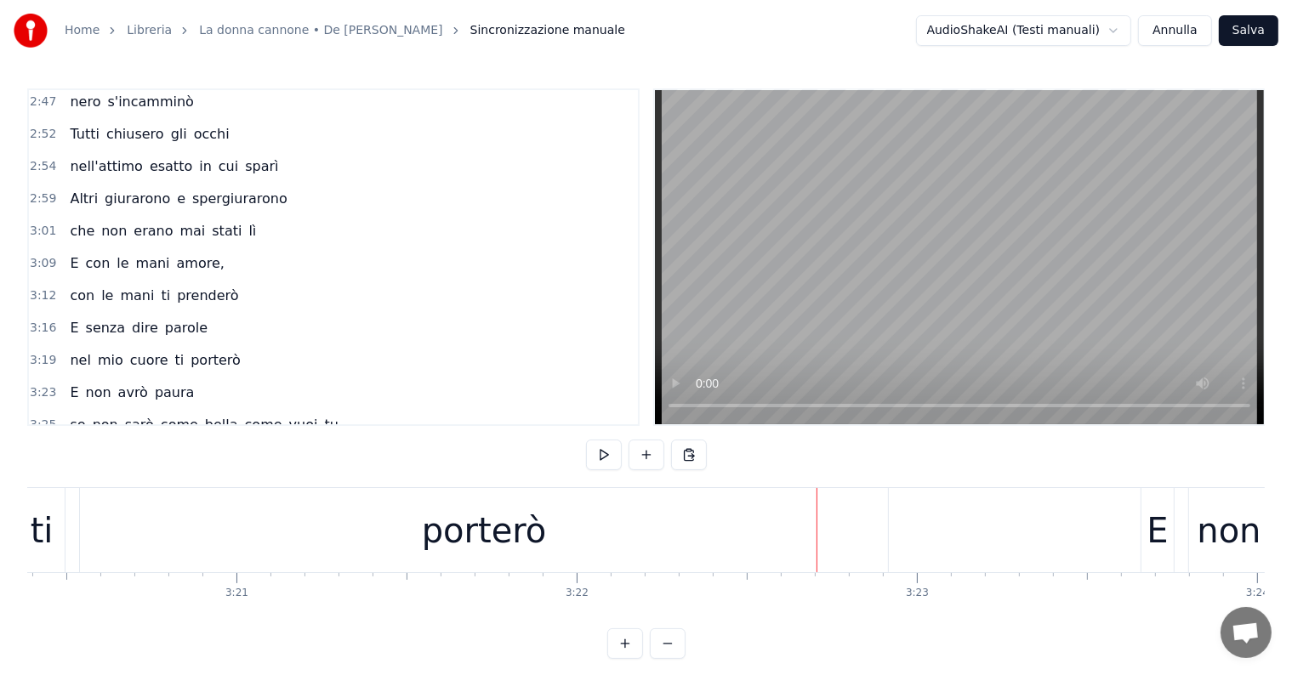
click at [453, 540] on div "porterò" at bounding box center [484, 530] width 125 height 51
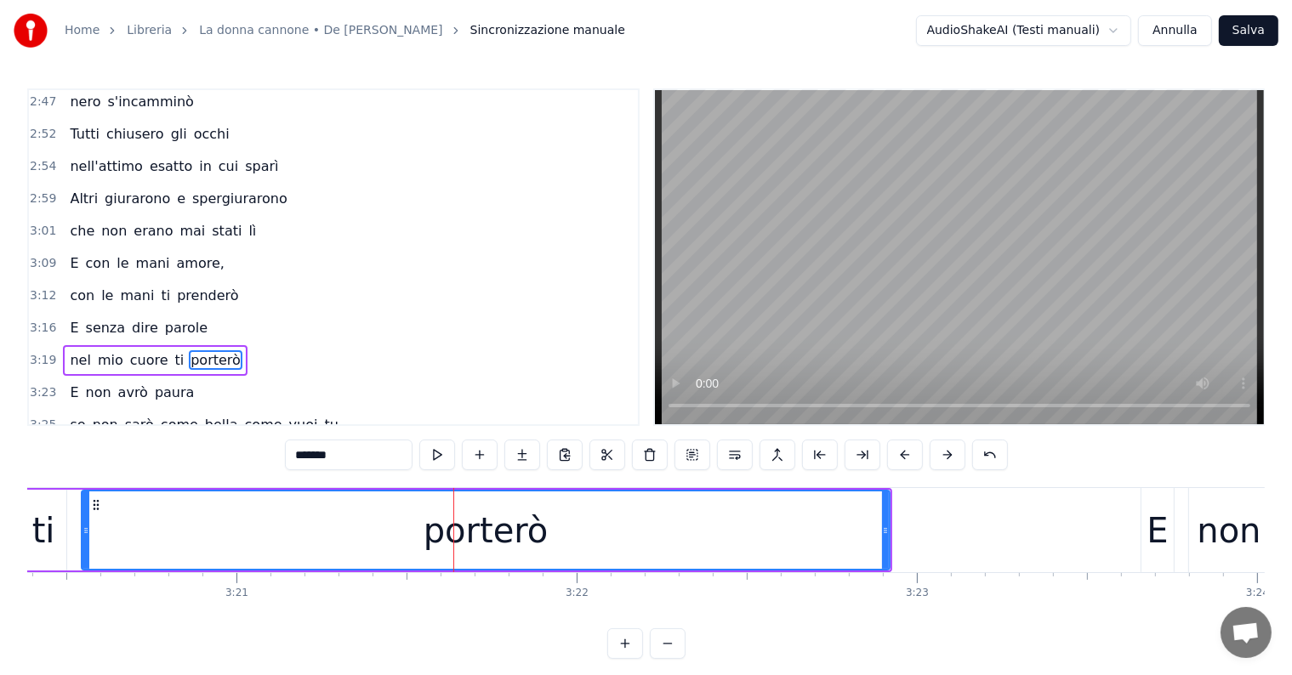
scroll to position [1068, 0]
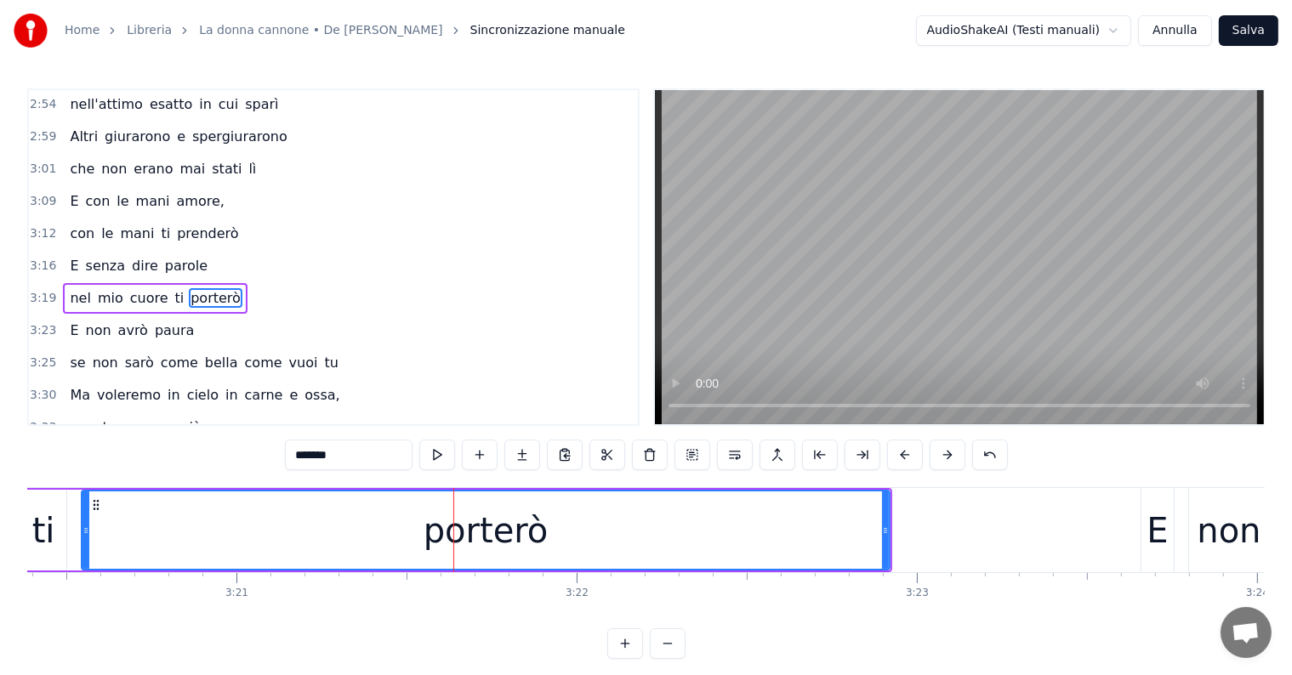
click at [199, 288] on span "porterò" at bounding box center [216, 298] width 54 height 20
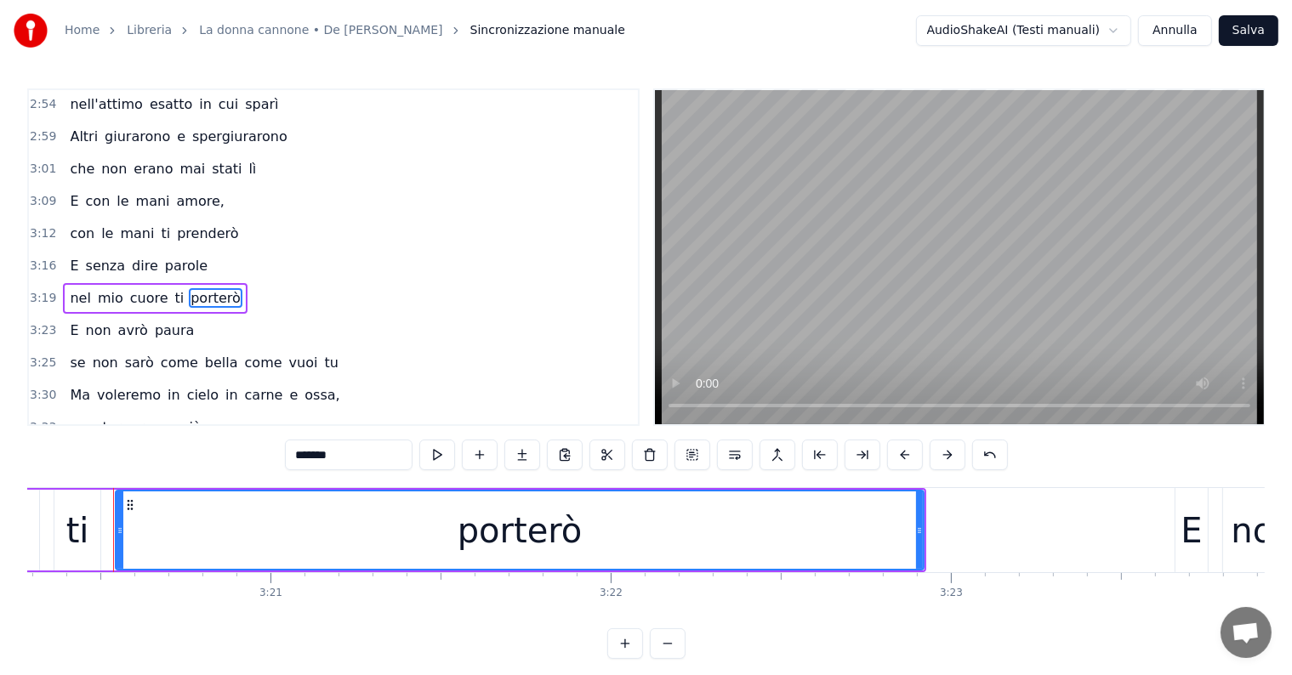
click at [357, 452] on input "*******" at bounding box center [349, 455] width 128 height 31
type input "******"
click at [892, 523] on div "porter" at bounding box center [519, 529] width 806 height 77
click at [534, 463] on button at bounding box center [522, 455] width 36 height 31
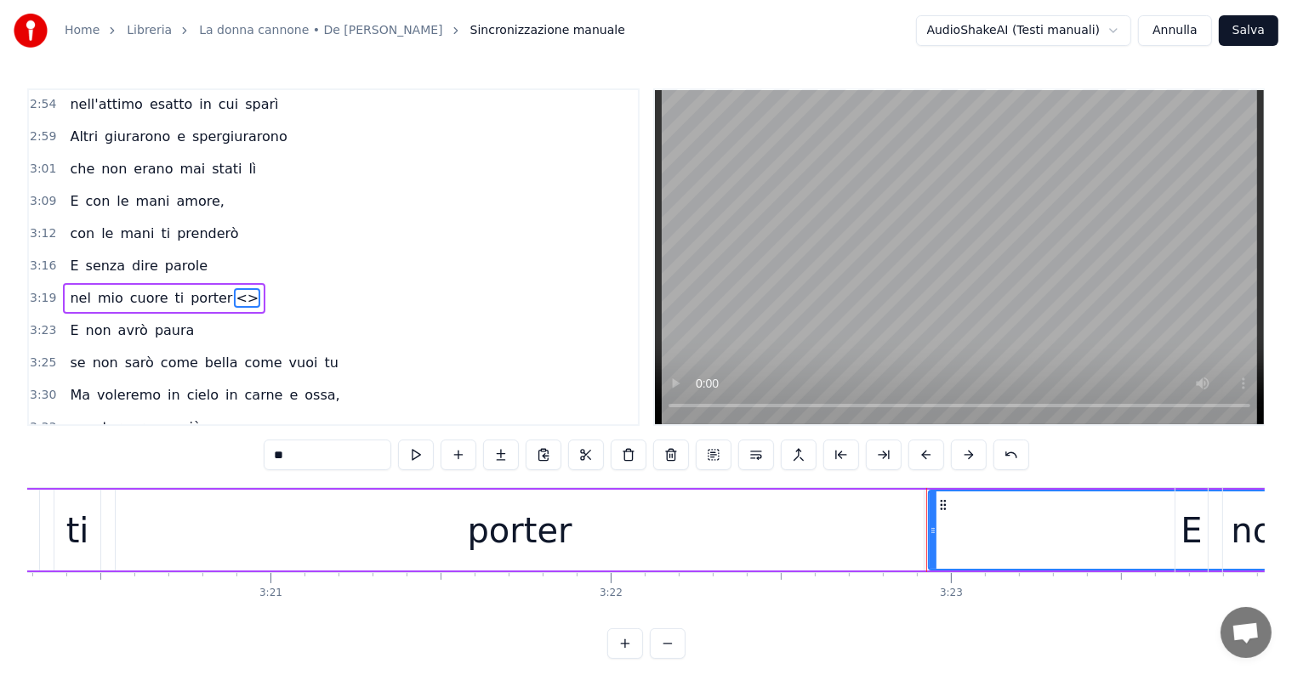
click at [234, 288] on span "<>" at bounding box center [247, 298] width 26 height 20
click at [316, 453] on input "**" at bounding box center [328, 455] width 128 height 31
type input "*"
click at [853, 545] on div "porter" at bounding box center [520, 530] width 808 height 81
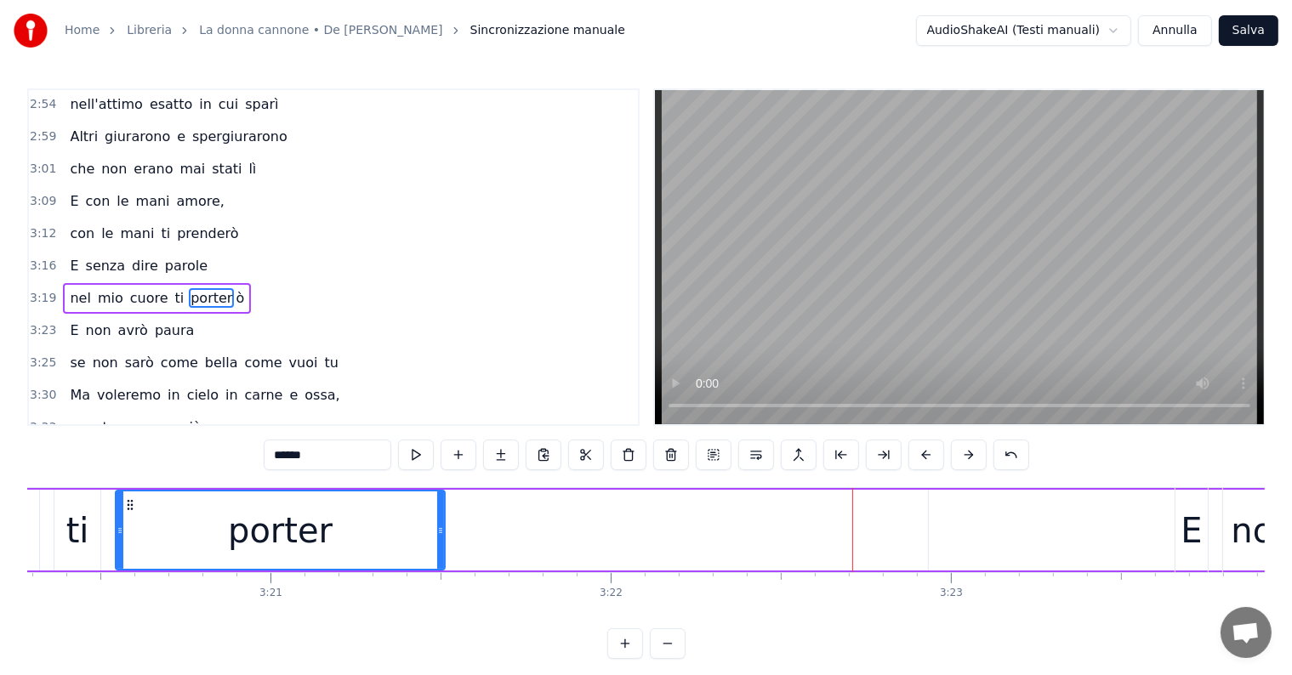
drag, startPoint x: 919, startPoint y: 527, endPoint x: 440, endPoint y: 500, distance: 479.5
click at [440, 500] on div at bounding box center [440, 529] width 7 height 77
click at [234, 288] on span "ò" at bounding box center [240, 298] width 12 height 20
type input "*"
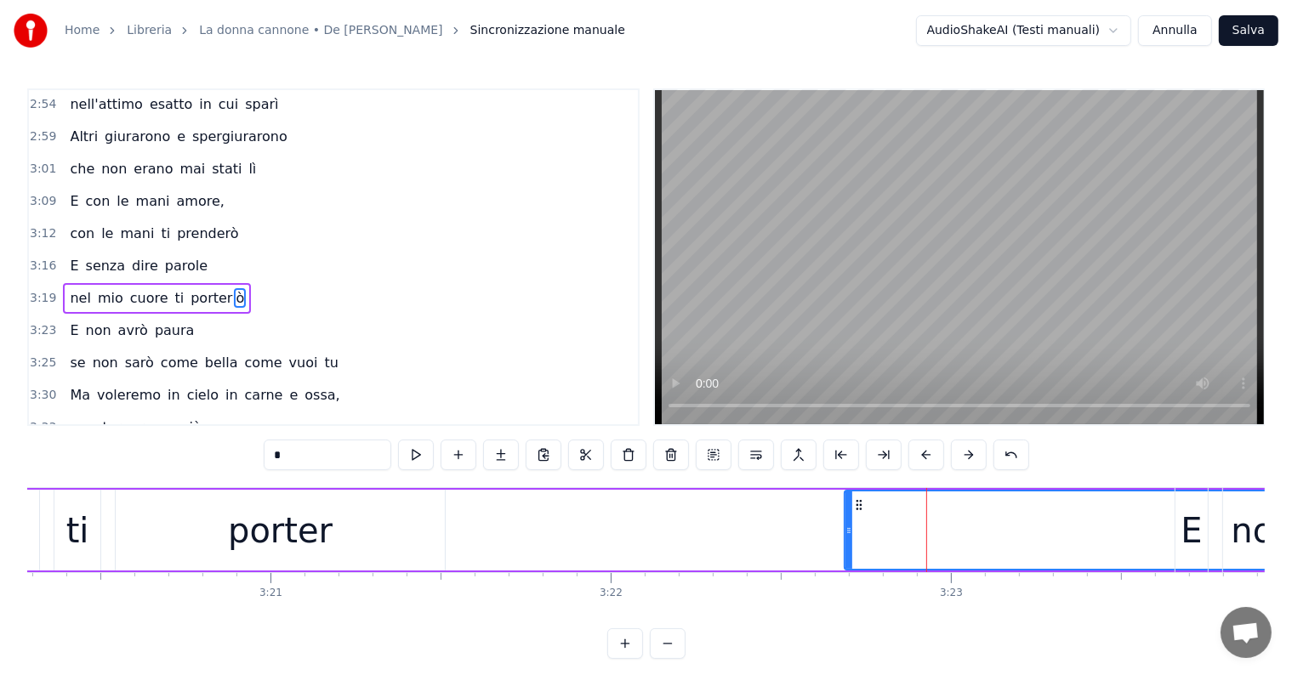
drag, startPoint x: 933, startPoint y: 519, endPoint x: 849, endPoint y: 516, distance: 84.2
click at [849, 516] on div at bounding box center [848, 529] width 7 height 77
drag, startPoint x: 849, startPoint y: 516, endPoint x: 951, endPoint y: 525, distance: 102.4
click at [946, 525] on div at bounding box center [942, 529] width 7 height 77
click at [793, 528] on div "porter ò" at bounding box center [926, 530] width 1622 height 81
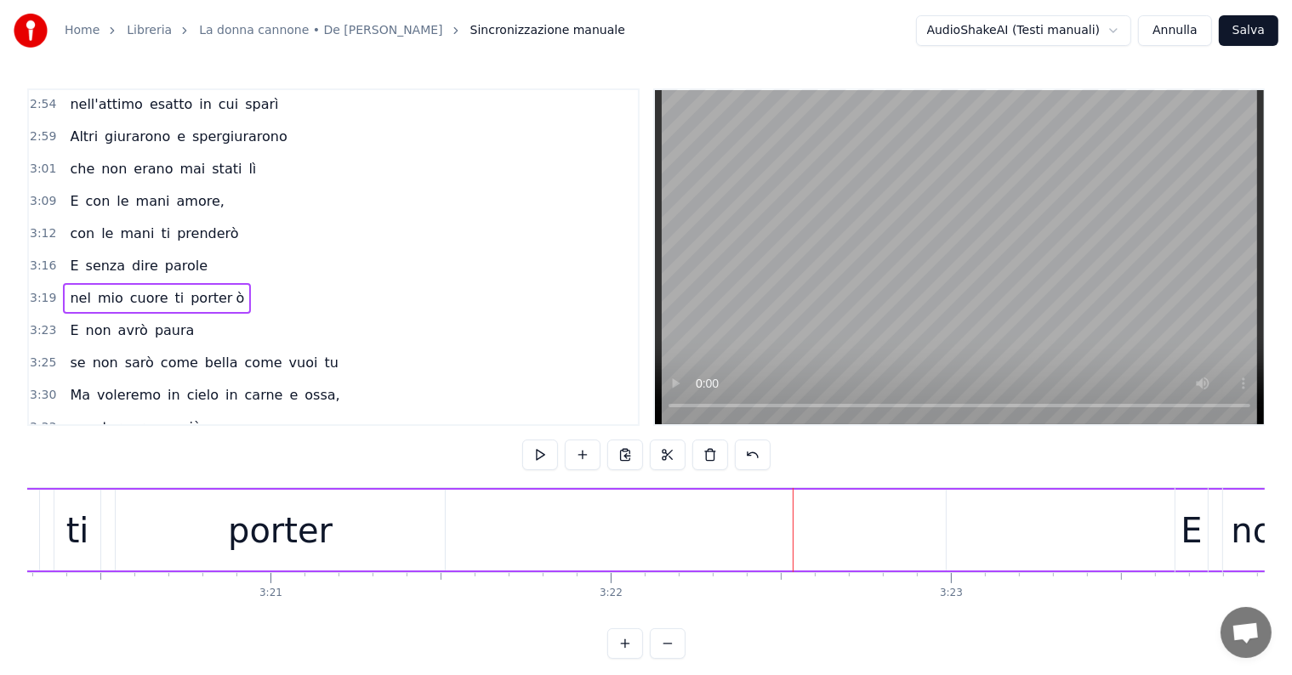
click at [344, 509] on div "porter" at bounding box center [280, 530] width 329 height 81
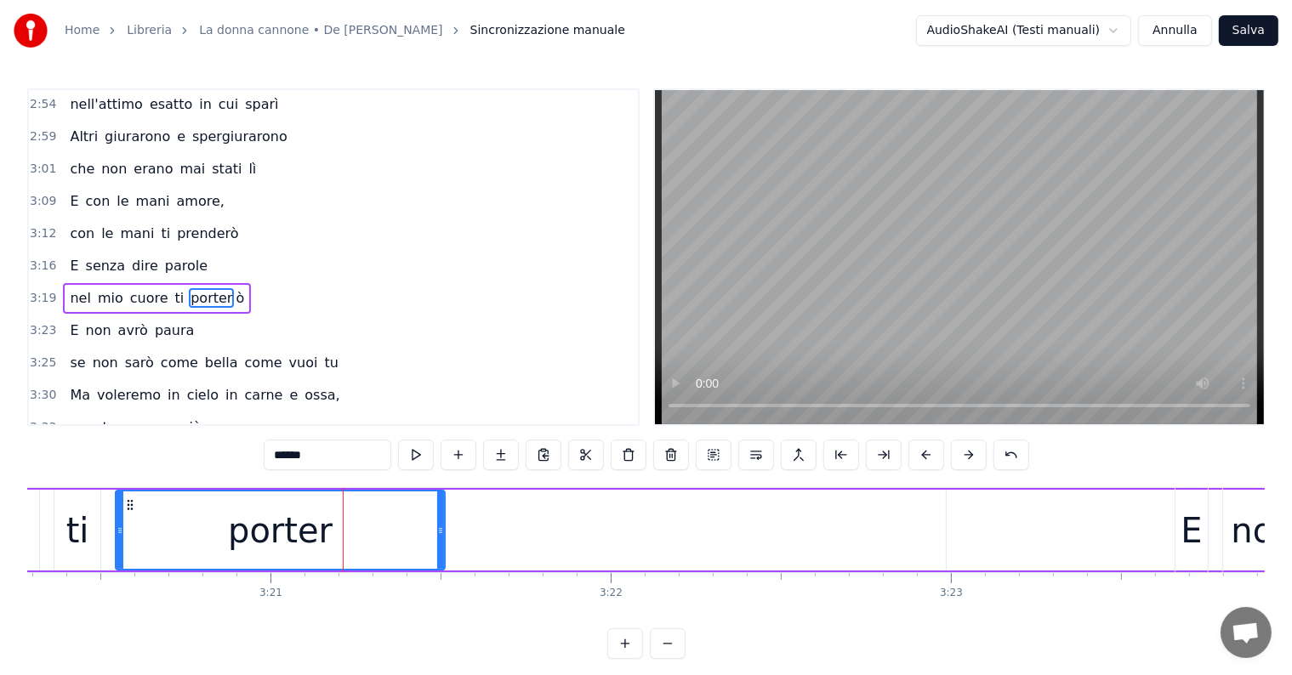
click at [605, 534] on div "porter ò" at bounding box center [926, 530] width 1622 height 81
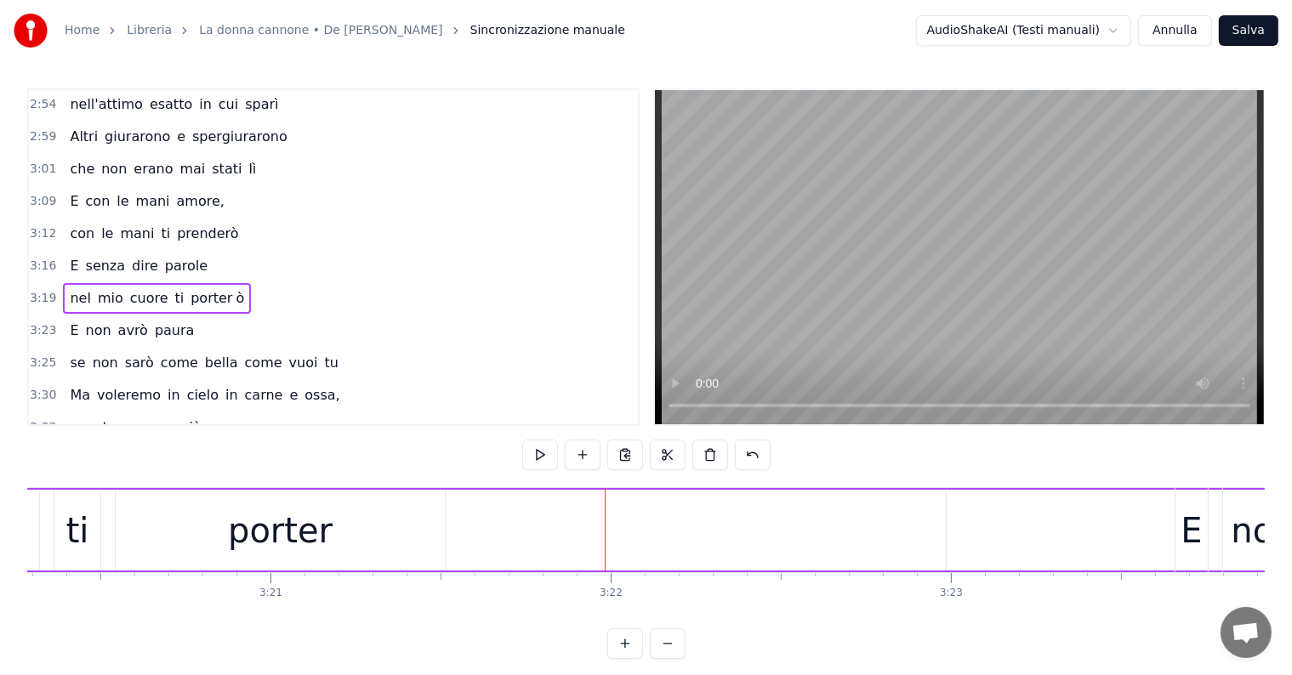
click at [345, 514] on div "porter" at bounding box center [280, 530] width 329 height 81
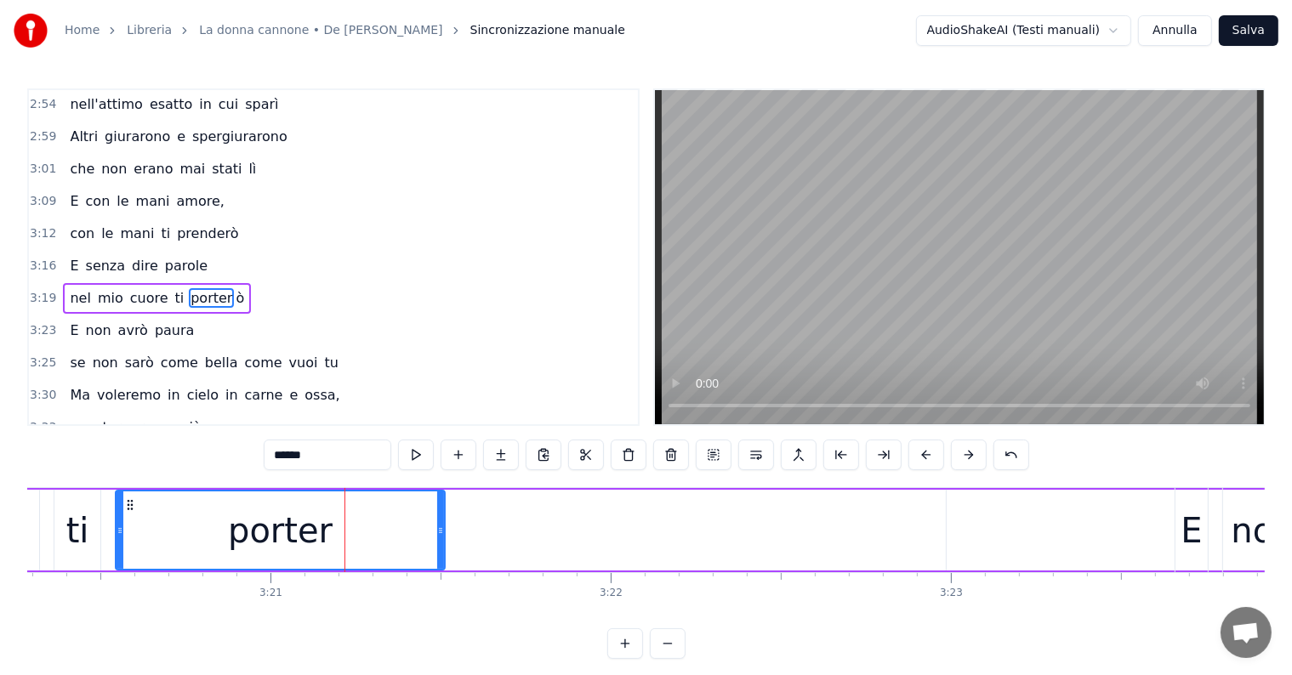
click at [234, 288] on span "ò" at bounding box center [240, 298] width 12 height 20
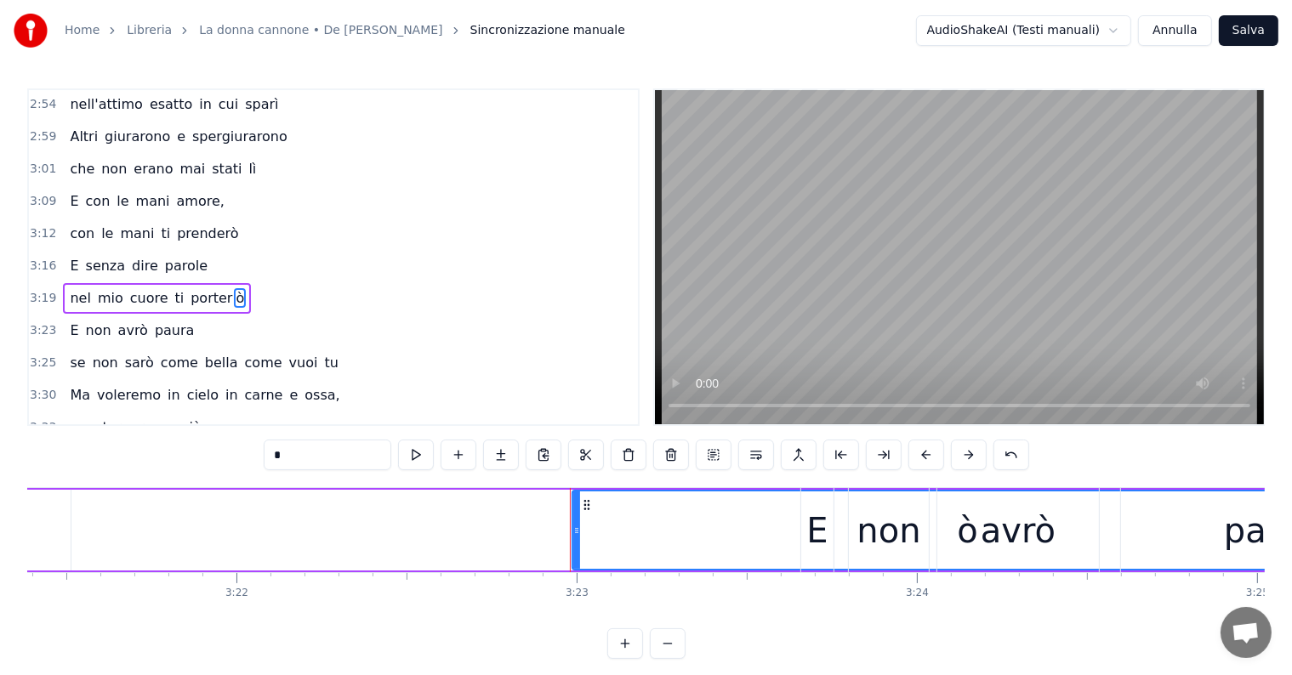
scroll to position [0, 68605]
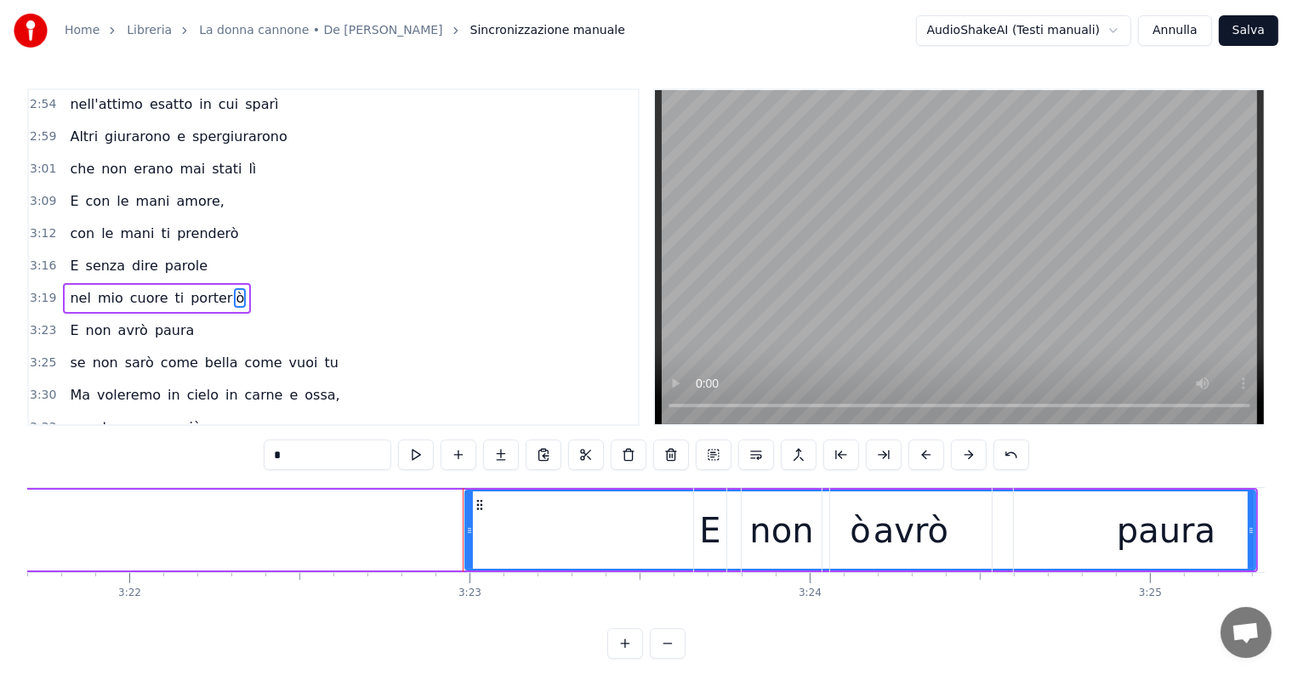
click at [847, 532] on div "avrò" at bounding box center [911, 530] width 162 height 84
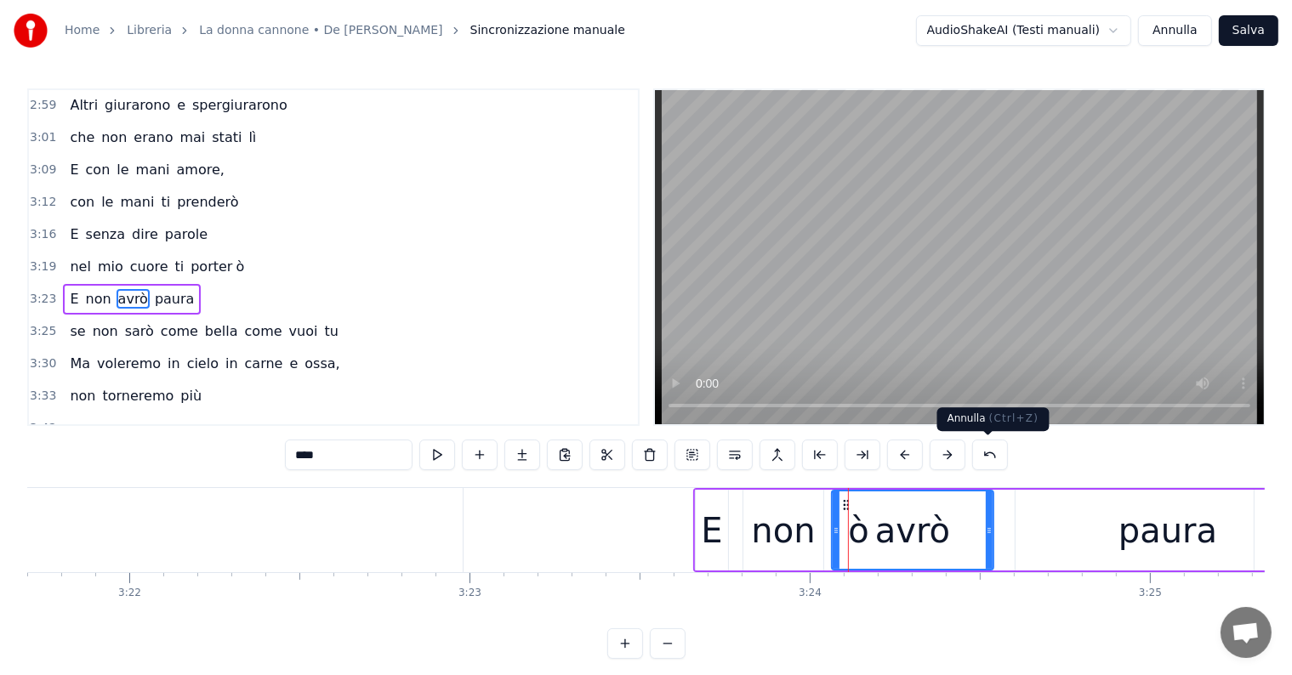
click at [984, 460] on button at bounding box center [990, 455] width 36 height 31
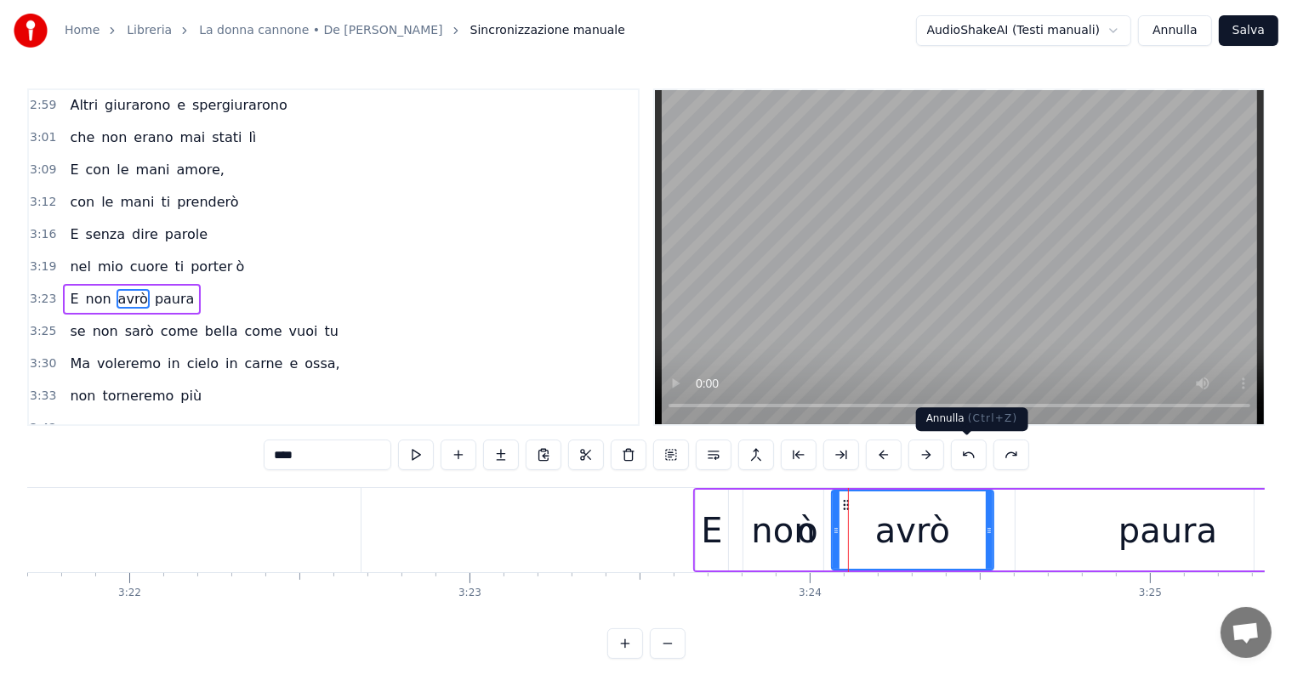
click at [964, 452] on button at bounding box center [969, 455] width 36 height 31
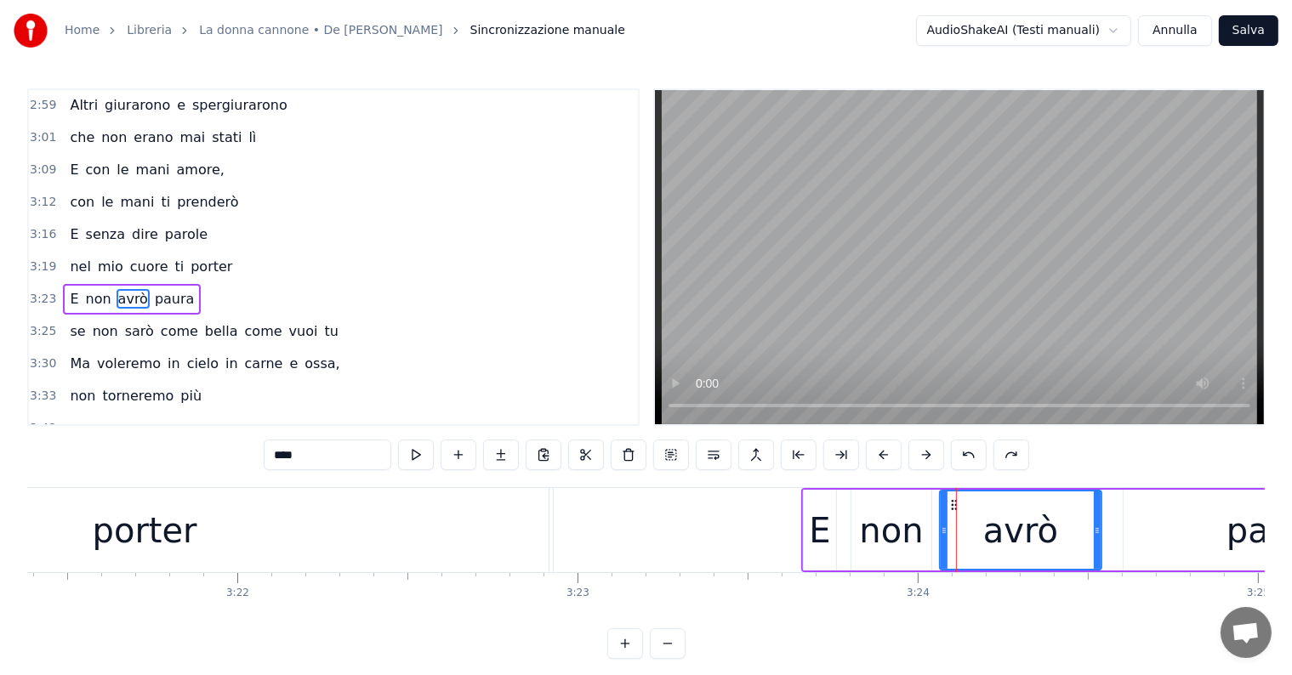
scroll to position [0, 68337]
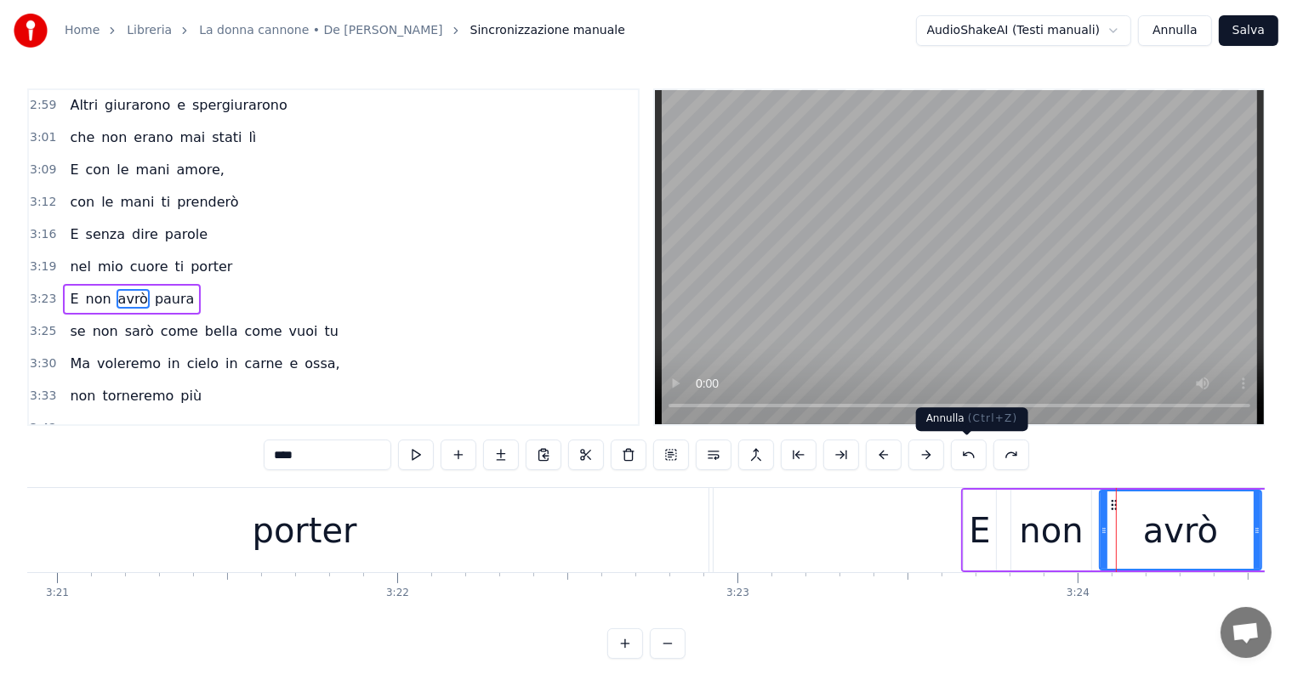
click at [963, 452] on button at bounding box center [969, 455] width 36 height 31
click at [378, 540] on div "porterò" at bounding box center [305, 530] width 808 height 84
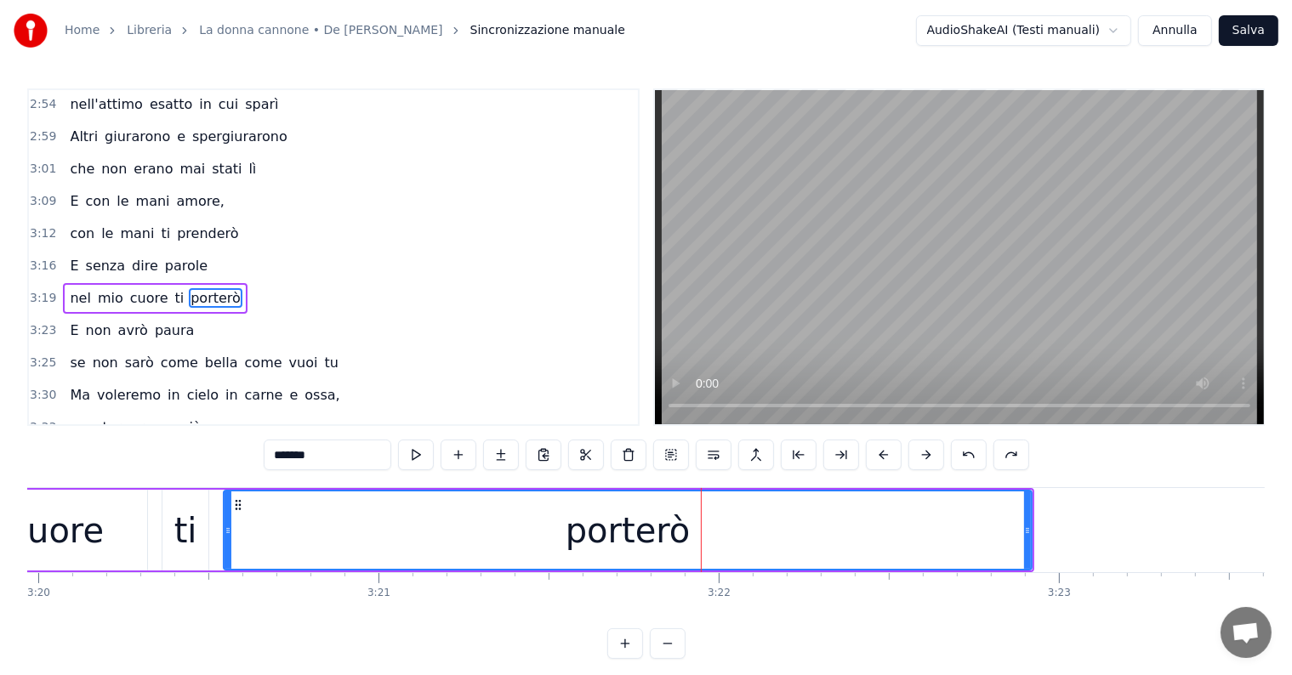
scroll to position [0, 68070]
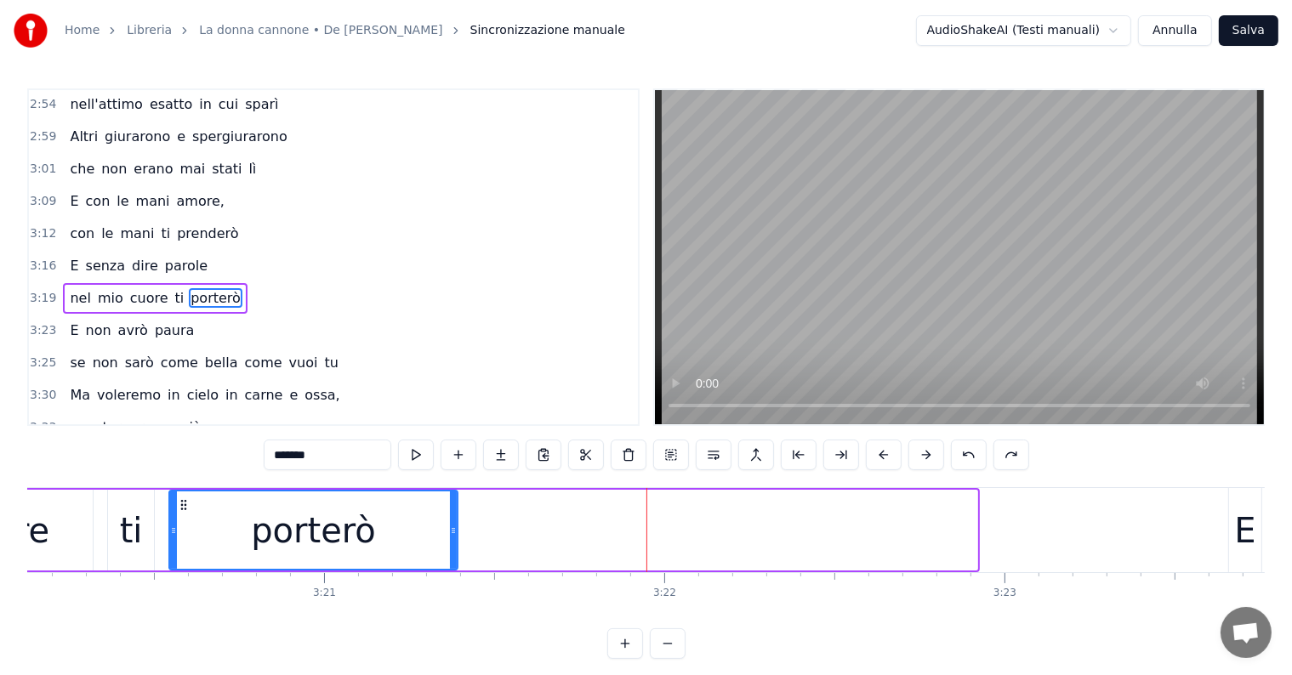
drag, startPoint x: 974, startPoint y: 524, endPoint x: 454, endPoint y: 522, distance: 519.6
click at [454, 522] on div at bounding box center [453, 529] width 7 height 77
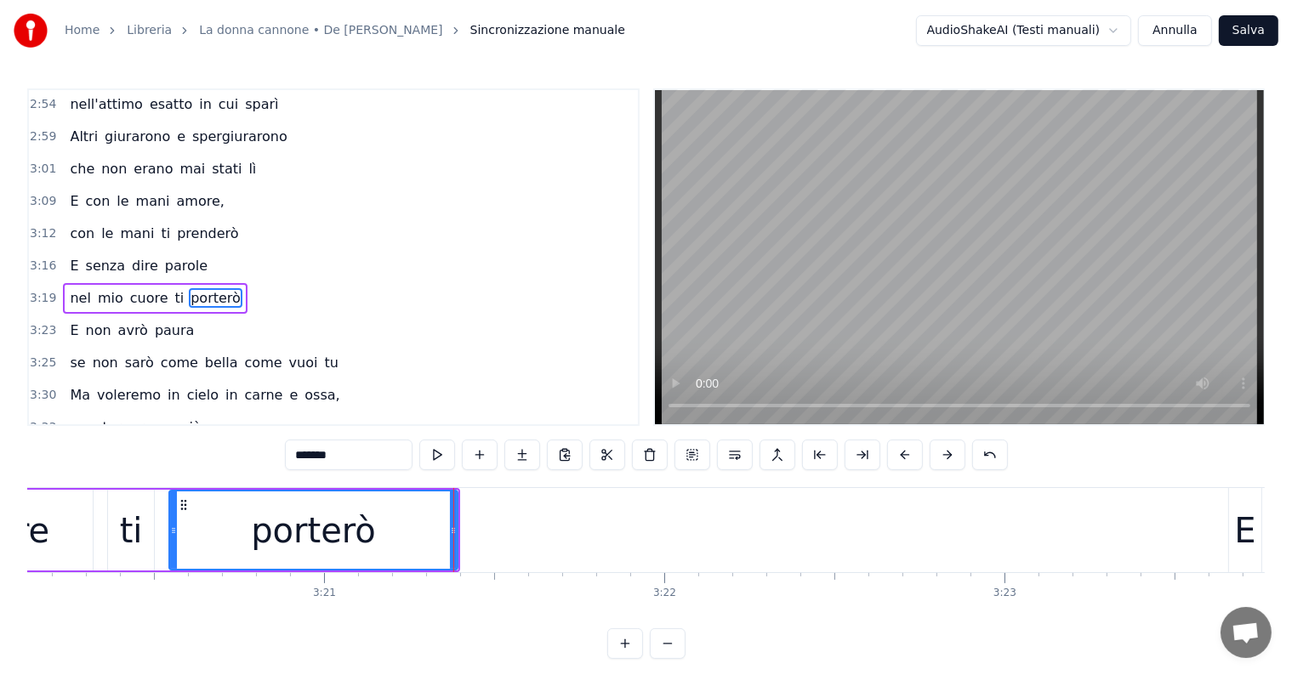
click at [340, 537] on div "porterò" at bounding box center [313, 530] width 125 height 51
click at [361, 462] on input "*******" at bounding box center [349, 455] width 128 height 31
type input "******"
click at [211, 446] on div "0:30 Butterò questo mio enorme cuore tra le stelle un giorno 0:34 Giuro che lo …" at bounding box center [645, 373] width 1237 height 571
click at [331, 459] on input "******" at bounding box center [349, 455] width 128 height 31
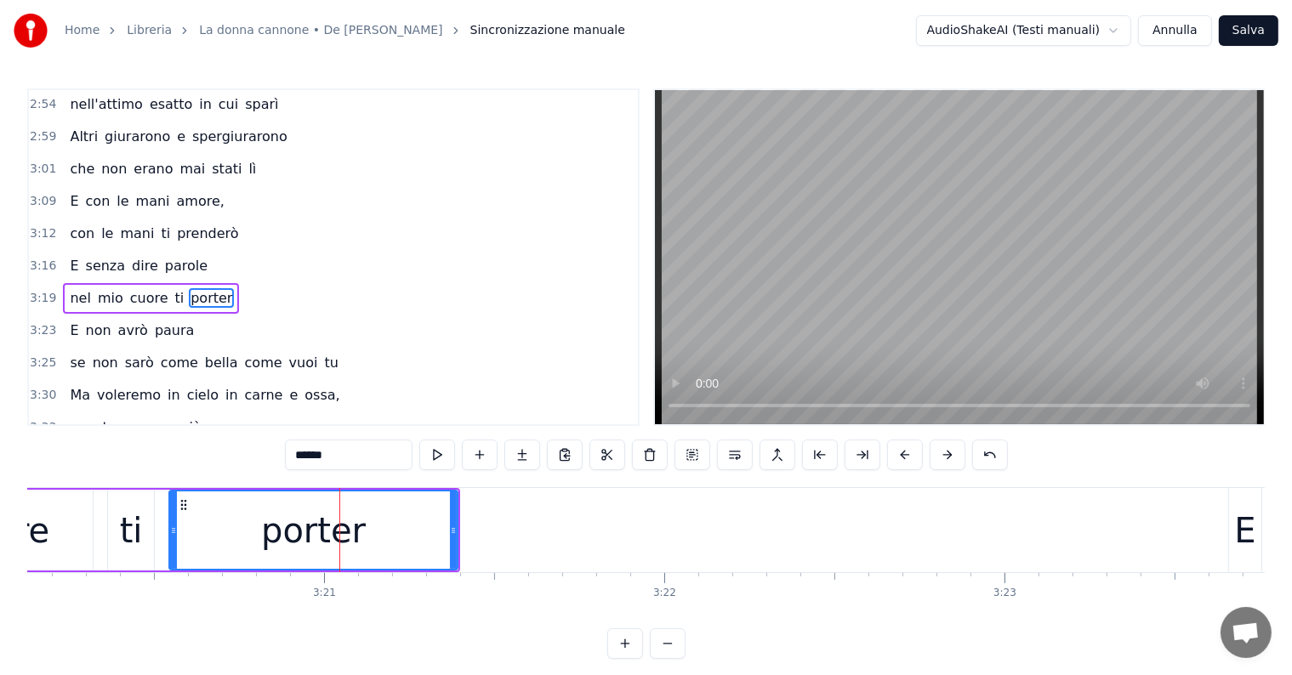
click at [378, 527] on div "porter" at bounding box center [313, 529] width 287 height 77
click at [526, 457] on button at bounding box center [522, 455] width 36 height 31
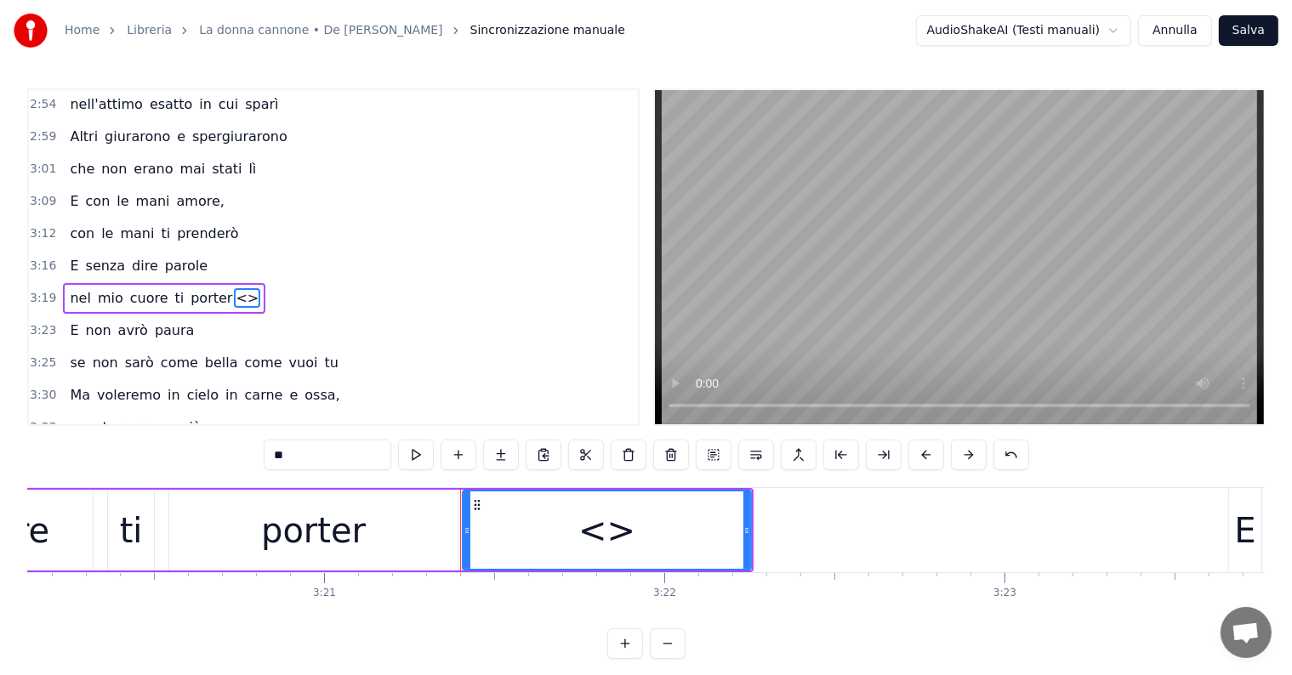
drag, startPoint x: 310, startPoint y: 446, endPoint x: 323, endPoint y: 438, distance: 15.6
click at [310, 446] on input "**" at bounding box center [328, 455] width 128 height 31
type input "*"
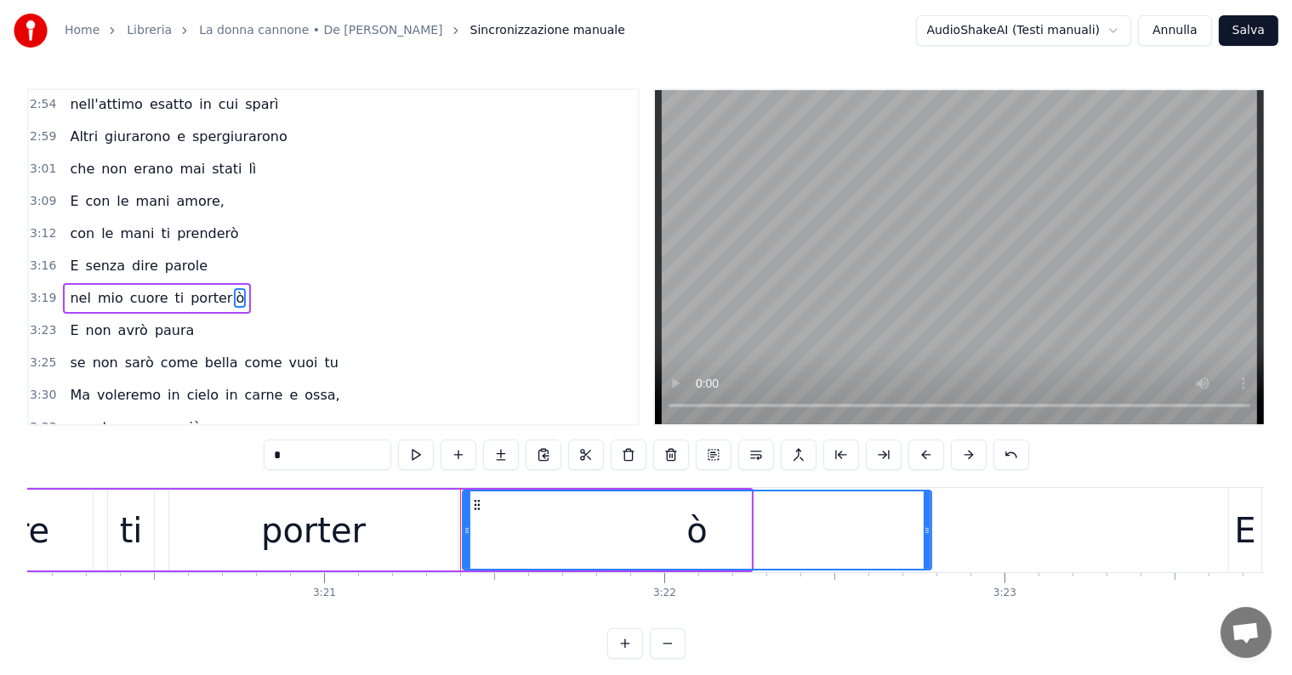
drag, startPoint x: 746, startPoint y: 529, endPoint x: 926, endPoint y: 525, distance: 180.3
click at [926, 525] on icon at bounding box center [926, 531] width 7 height 14
click at [68, 288] on span "nel" at bounding box center [80, 298] width 24 height 20
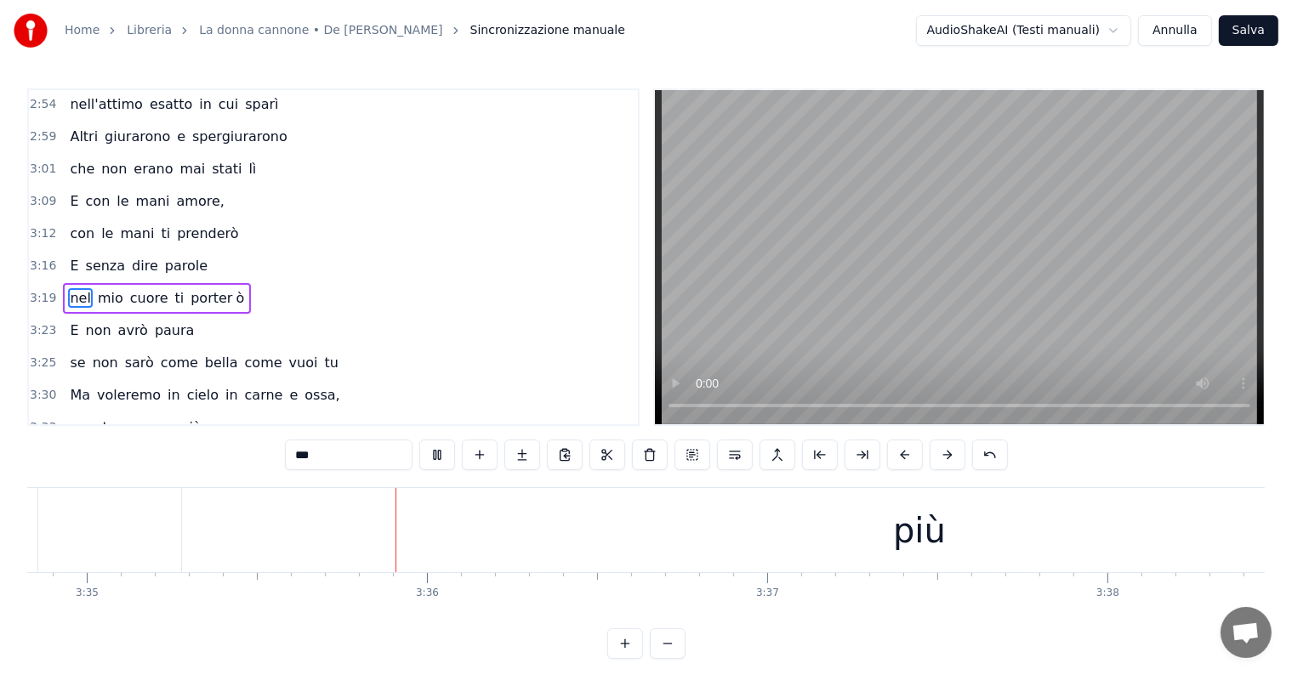
scroll to position [0, 73116]
click at [831, 533] on div "più" at bounding box center [871, 530] width 1474 height 84
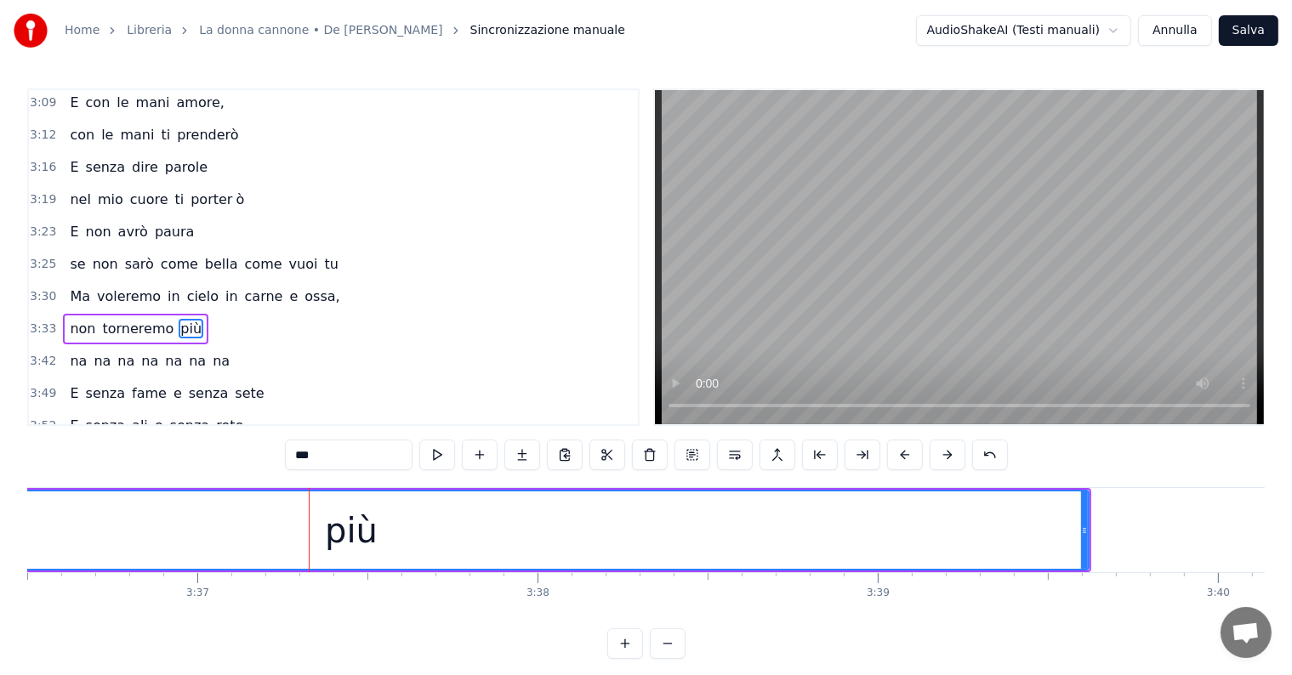
scroll to position [0, 73693]
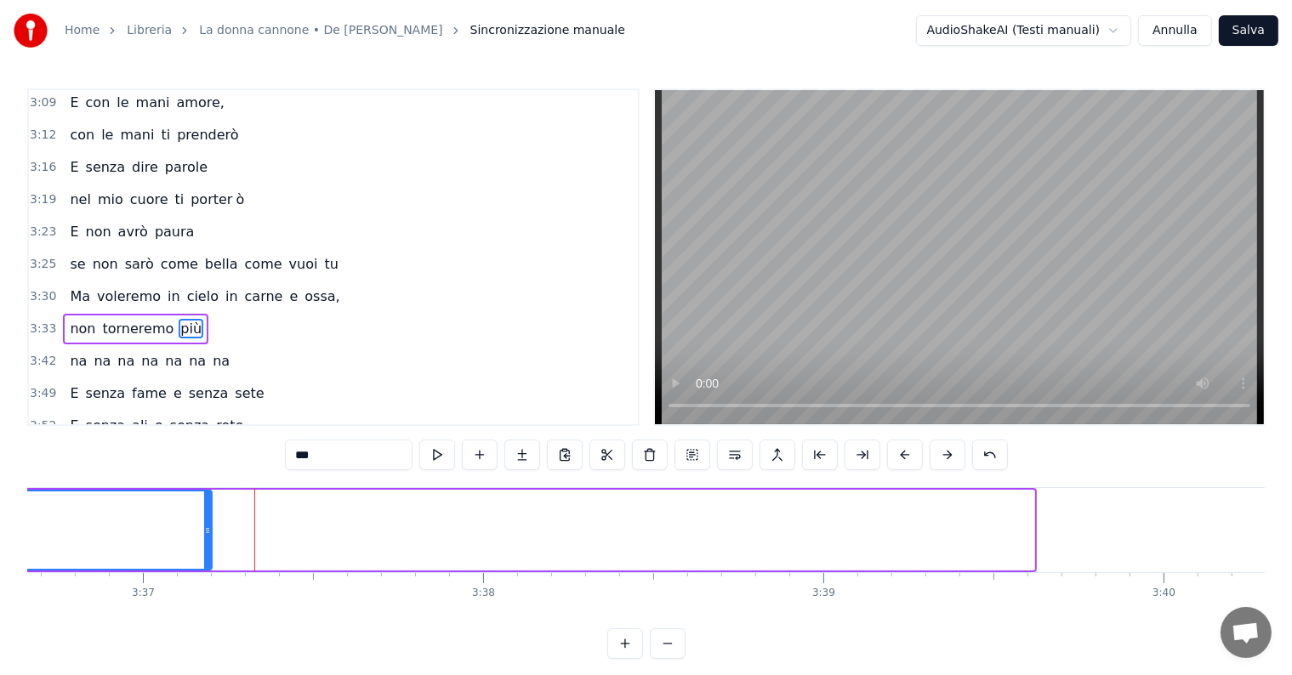
drag, startPoint x: 1031, startPoint y: 524, endPoint x: 210, endPoint y: 497, distance: 821.0
click at [207, 497] on div at bounding box center [207, 529] width 7 height 77
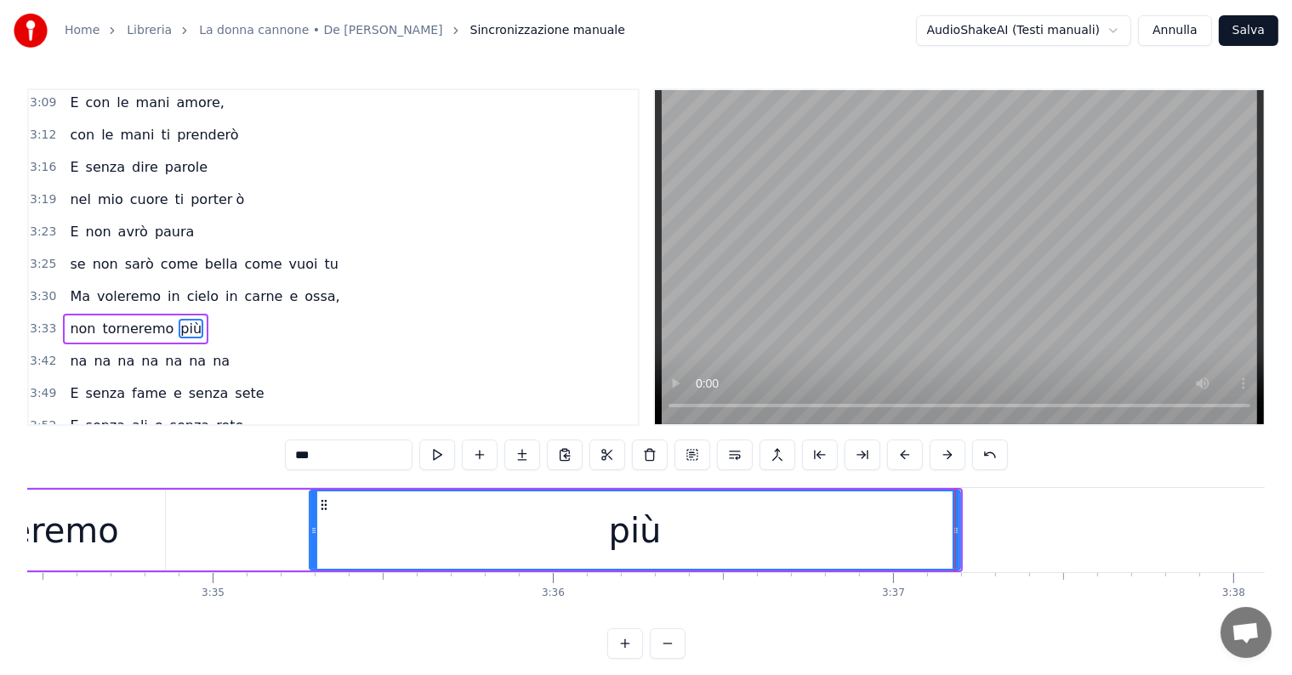
scroll to position [0, 72836]
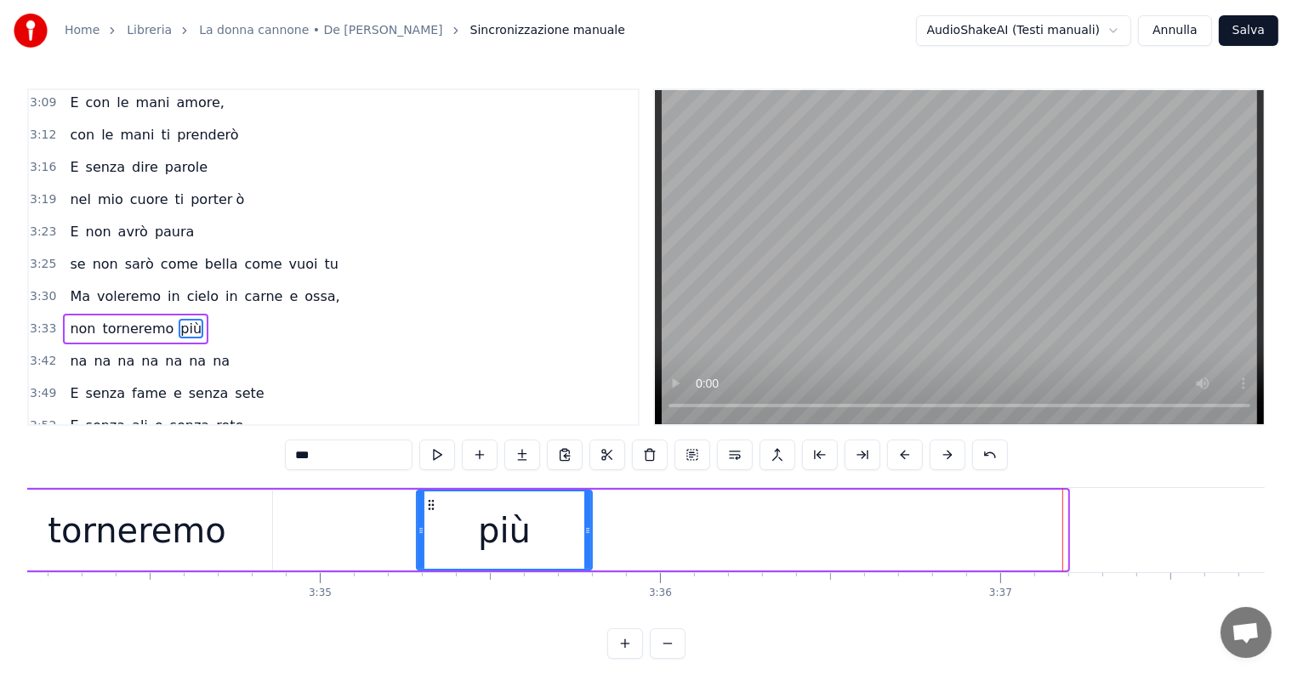
drag, startPoint x: 1065, startPoint y: 529, endPoint x: 589, endPoint y: 520, distance: 475.4
click at [589, 520] on div at bounding box center [587, 529] width 7 height 77
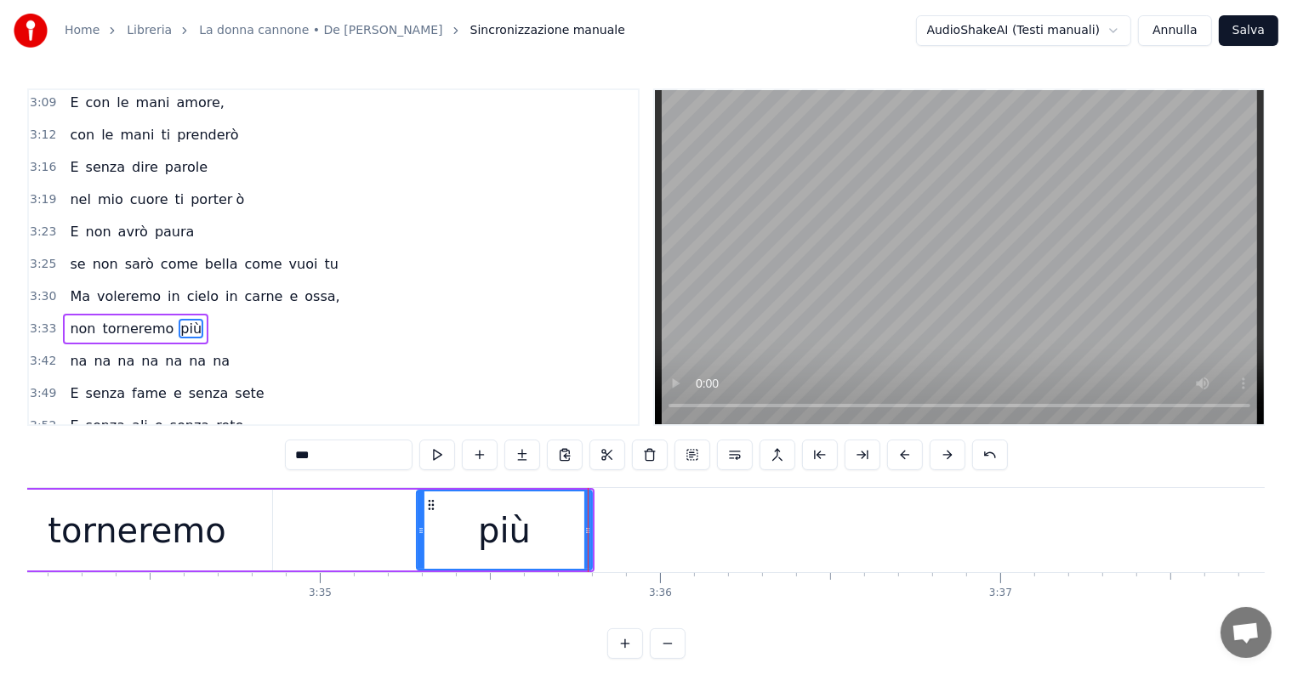
click at [351, 461] on input "***" at bounding box center [349, 455] width 128 height 31
type input "**"
click at [517, 542] on div "pi" at bounding box center [504, 530] width 31 height 51
click at [527, 453] on button at bounding box center [522, 455] width 36 height 31
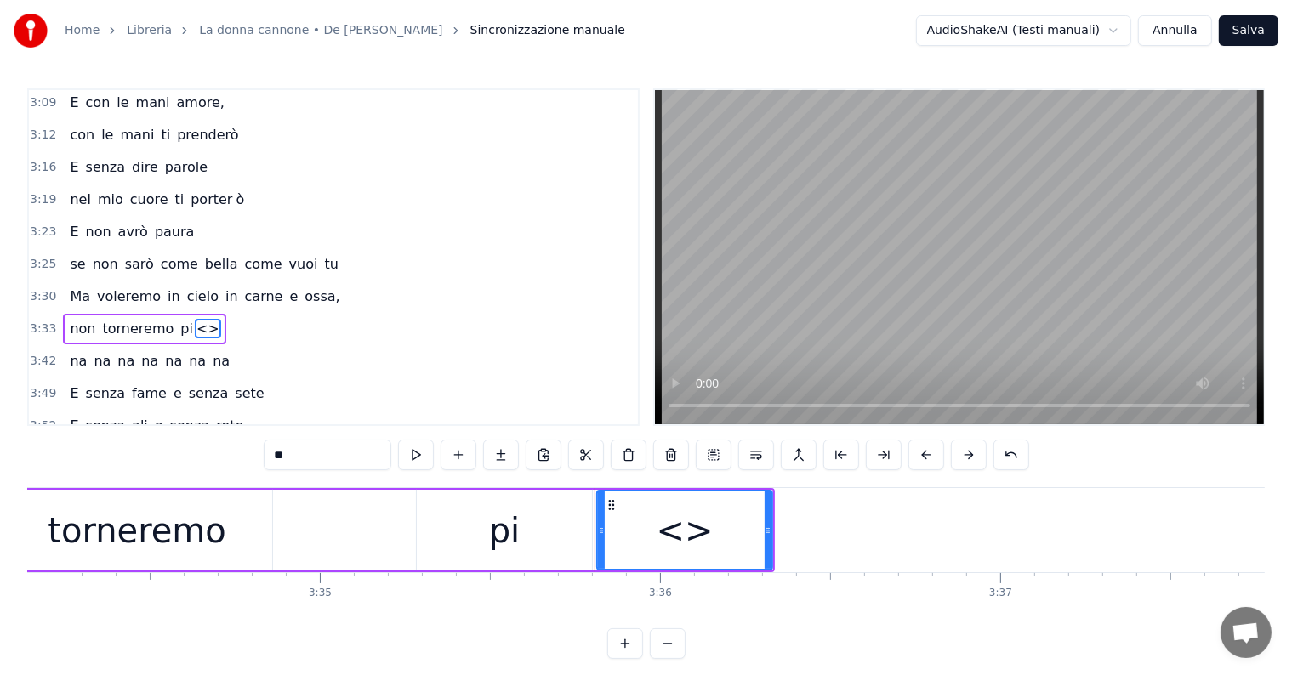
click at [347, 448] on input "**" at bounding box center [328, 455] width 128 height 31
type input "*"
click at [568, 609] on div "Butterò questo mio enorme cuore tra le stelle un giorno Giuro che lo farò E olt…" at bounding box center [645, 551] width 1237 height 128
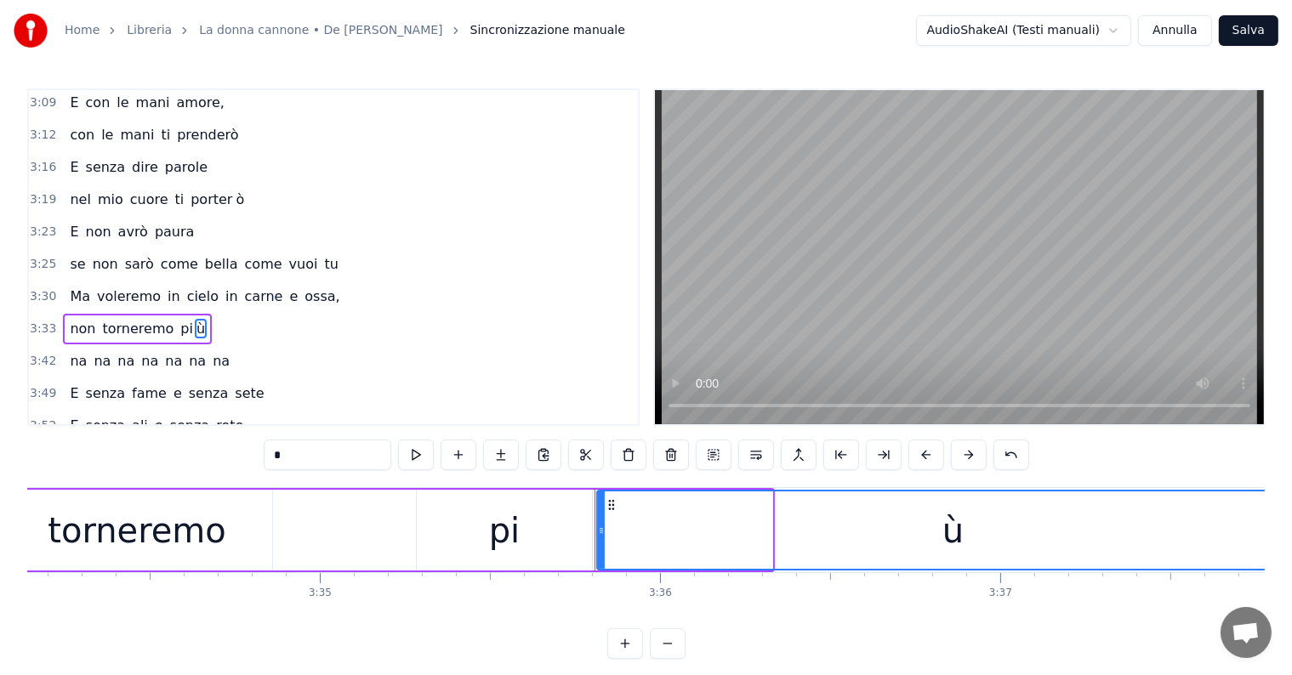
drag, startPoint x: 769, startPoint y: 526, endPoint x: 1305, endPoint y: 539, distance: 536.7
click at [1292, 539] on html "Home Libreria La donna cannone • De Gregori Sincronizzazione manuale AudioShake…" at bounding box center [646, 343] width 1292 height 686
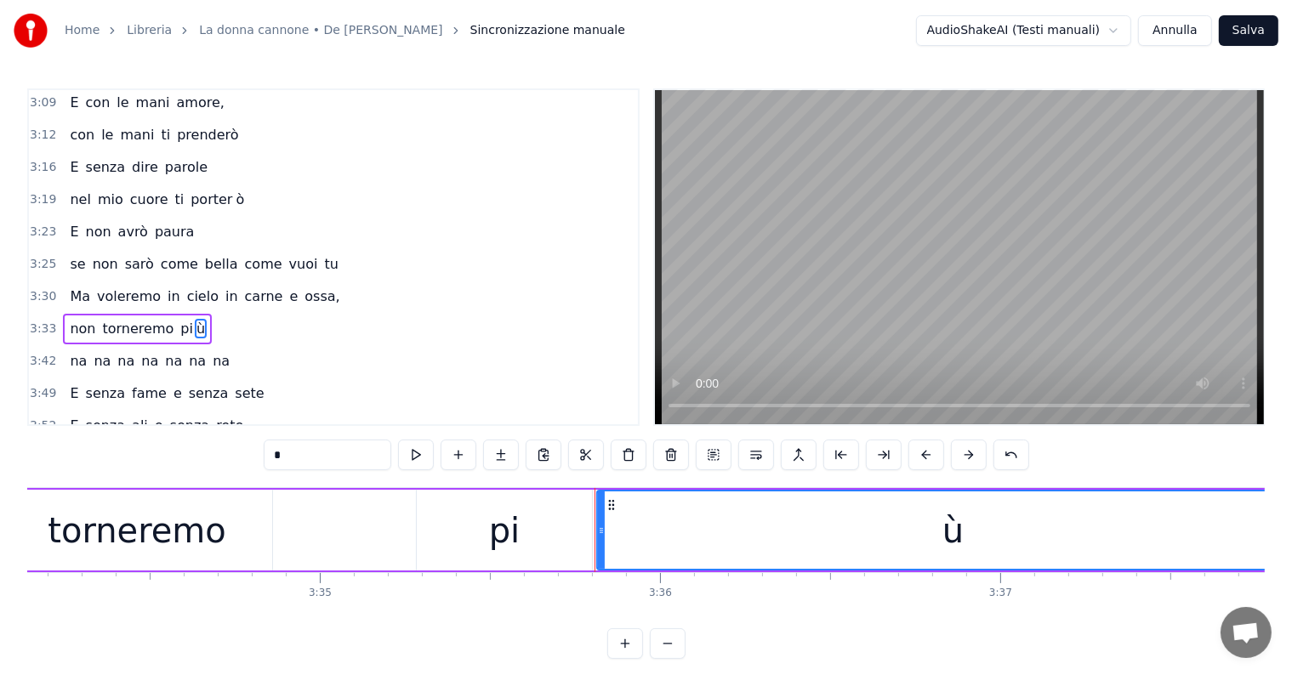
click at [68, 319] on span "non" at bounding box center [82, 329] width 29 height 20
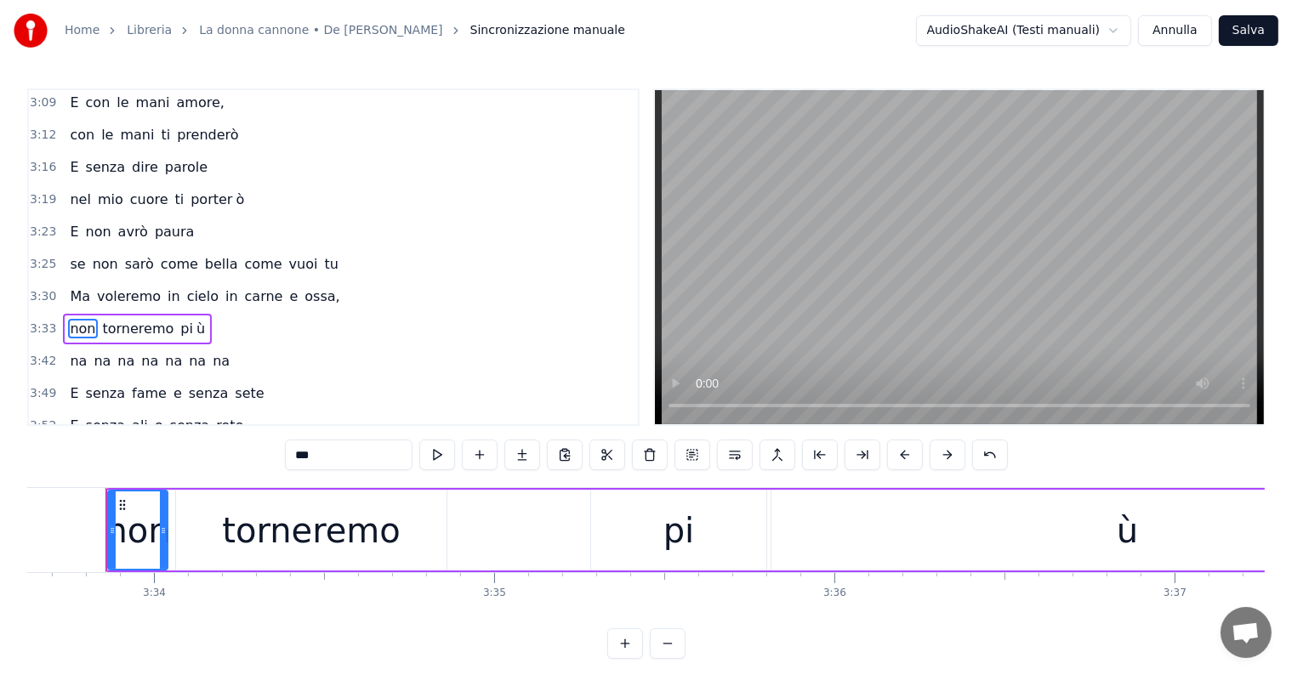
scroll to position [0, 72654]
click at [718, 534] on div "pi" at bounding box center [686, 530] width 175 height 81
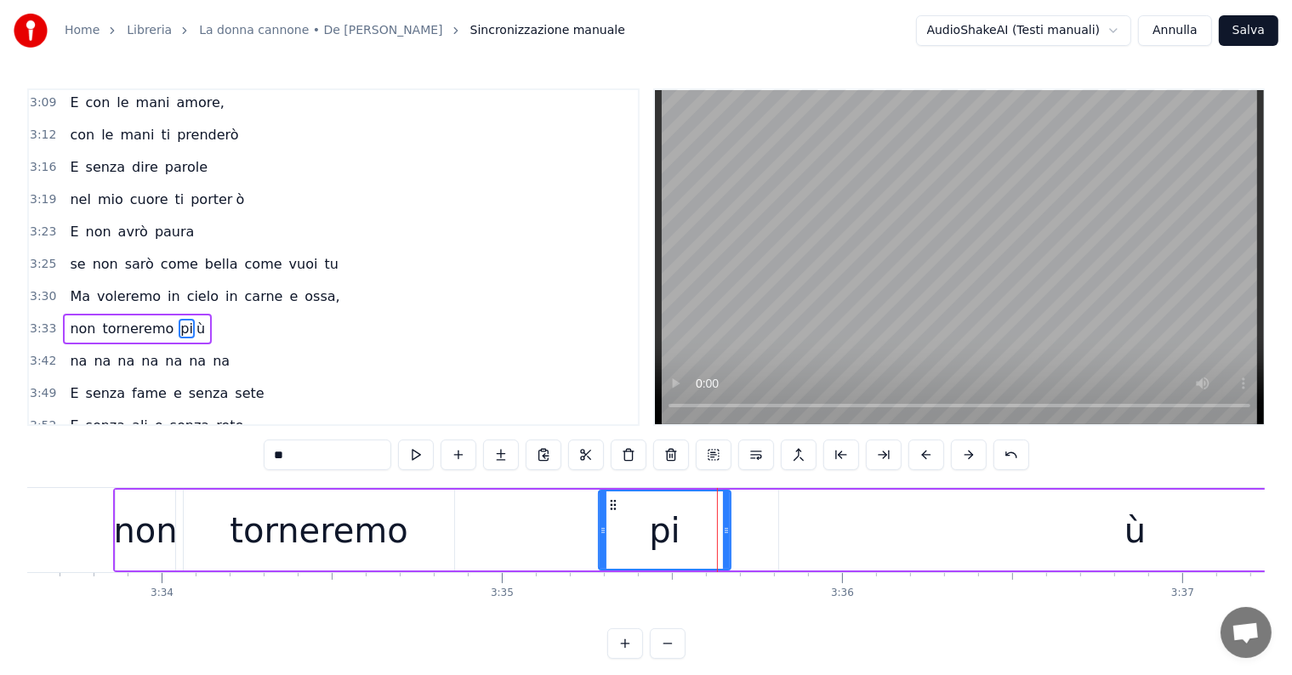
drag, startPoint x: 771, startPoint y: 531, endPoint x: 728, endPoint y: 528, distance: 43.4
click at [728, 528] on icon at bounding box center [726, 531] width 7 height 14
click at [845, 527] on div "ù" at bounding box center [1135, 530] width 712 height 81
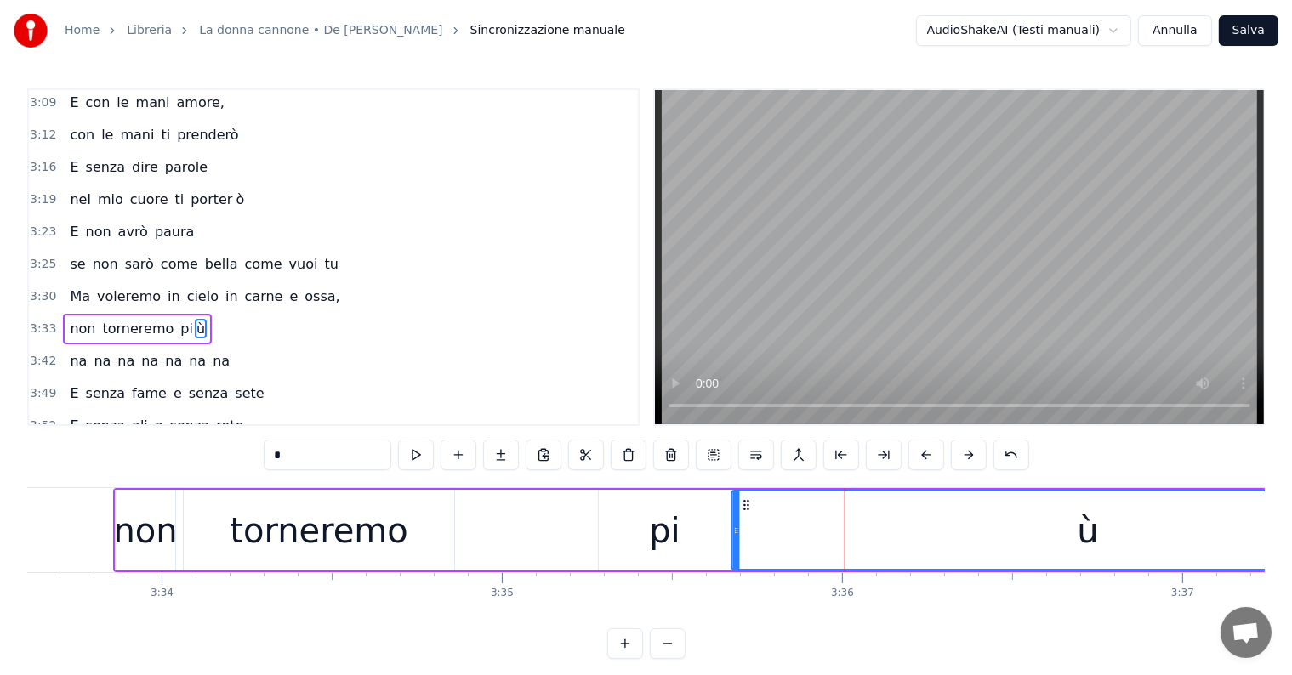
drag, startPoint x: 791, startPoint y: 499, endPoint x: 744, endPoint y: 500, distance: 46.8
click at [744, 501] on circle at bounding box center [744, 501] width 1 height 1
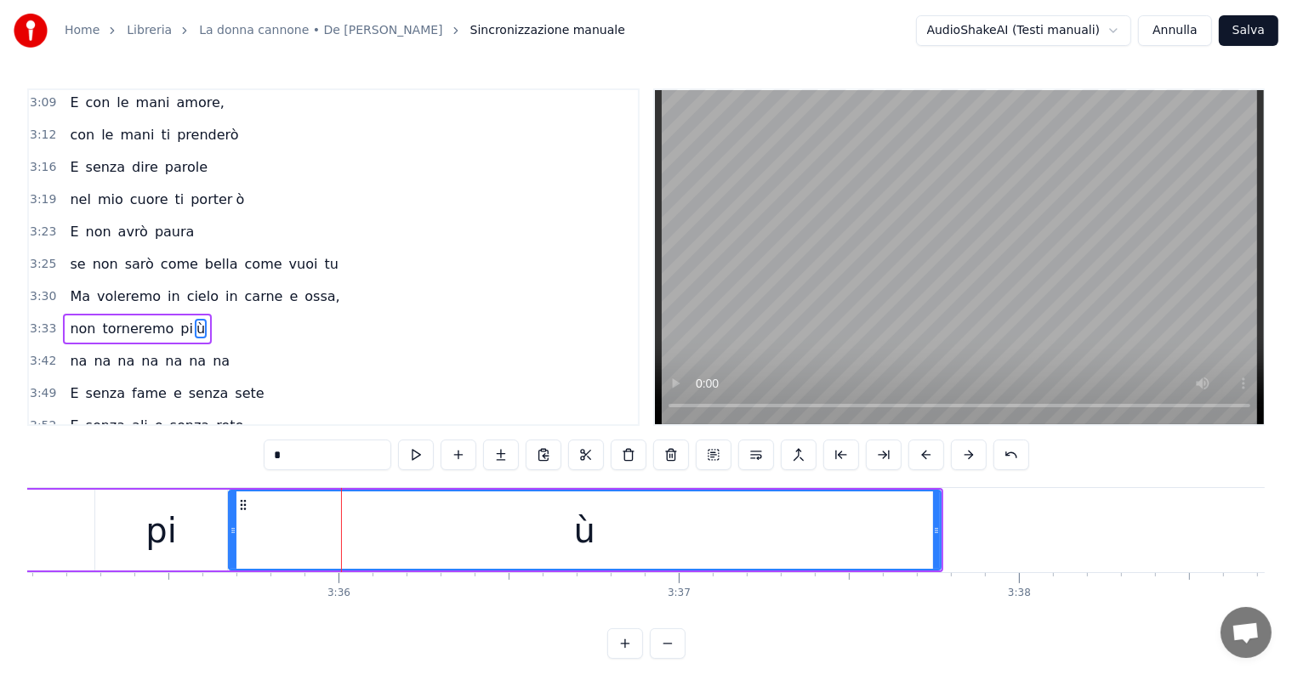
scroll to position [0, 73210]
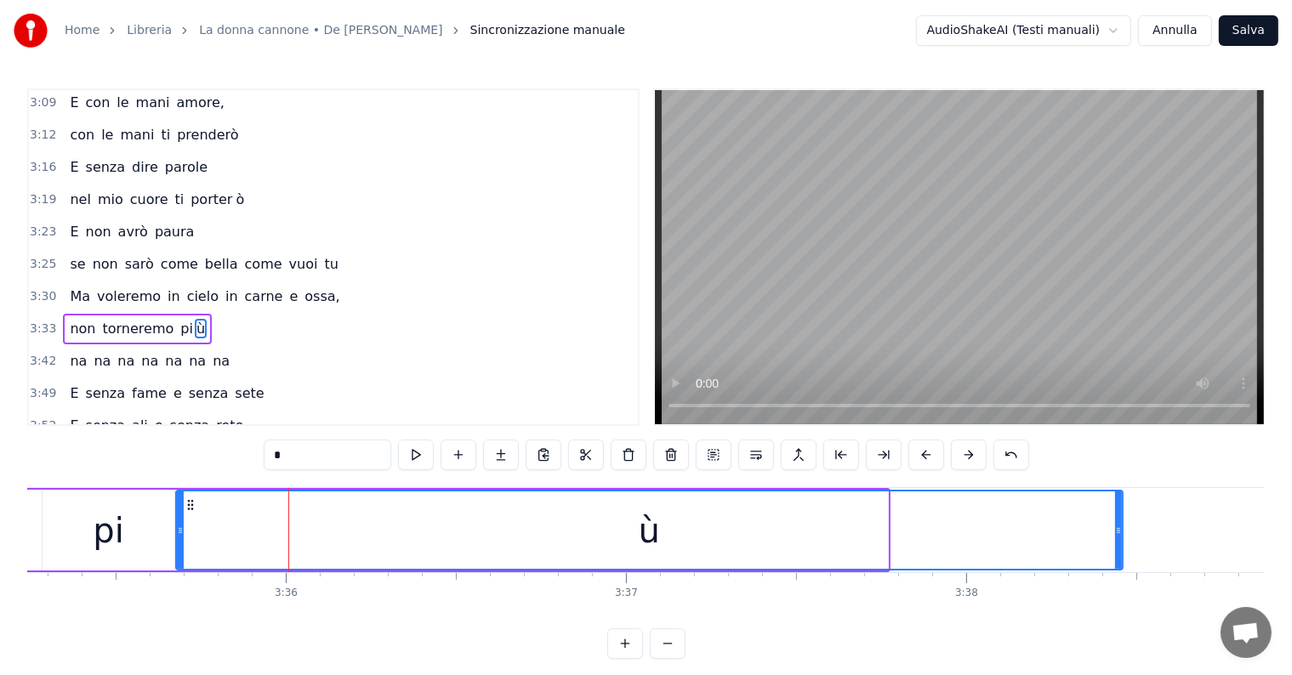
drag, startPoint x: 884, startPoint y: 528, endPoint x: 1139, endPoint y: 526, distance: 255.1
click at [1122, 526] on icon at bounding box center [1118, 531] width 7 height 14
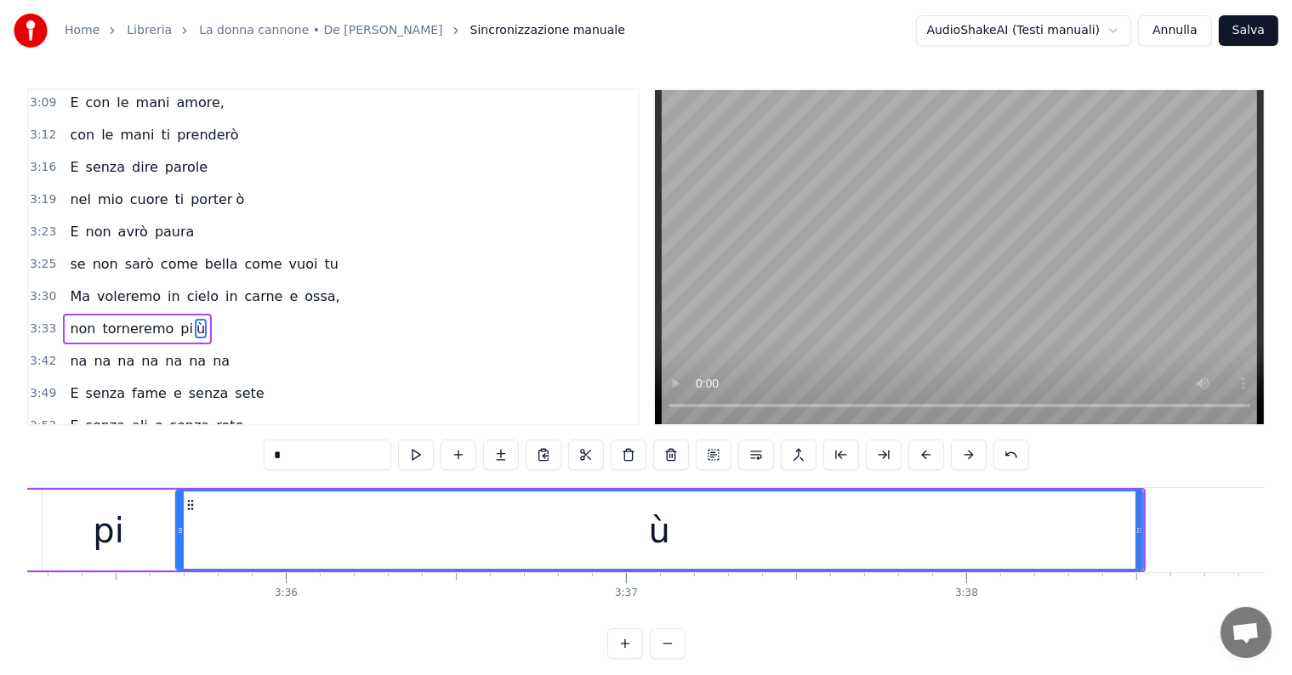
click at [77, 319] on span "non" at bounding box center [82, 329] width 29 height 20
type input "***"
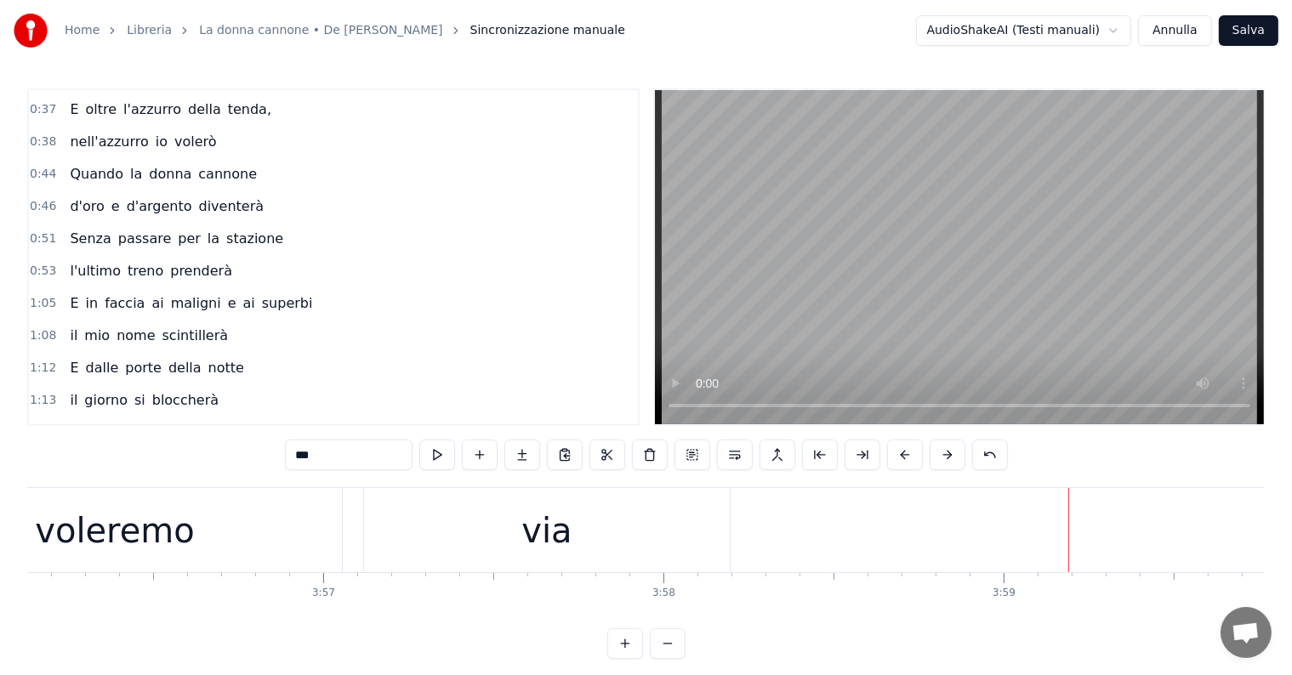
scroll to position [0, 0]
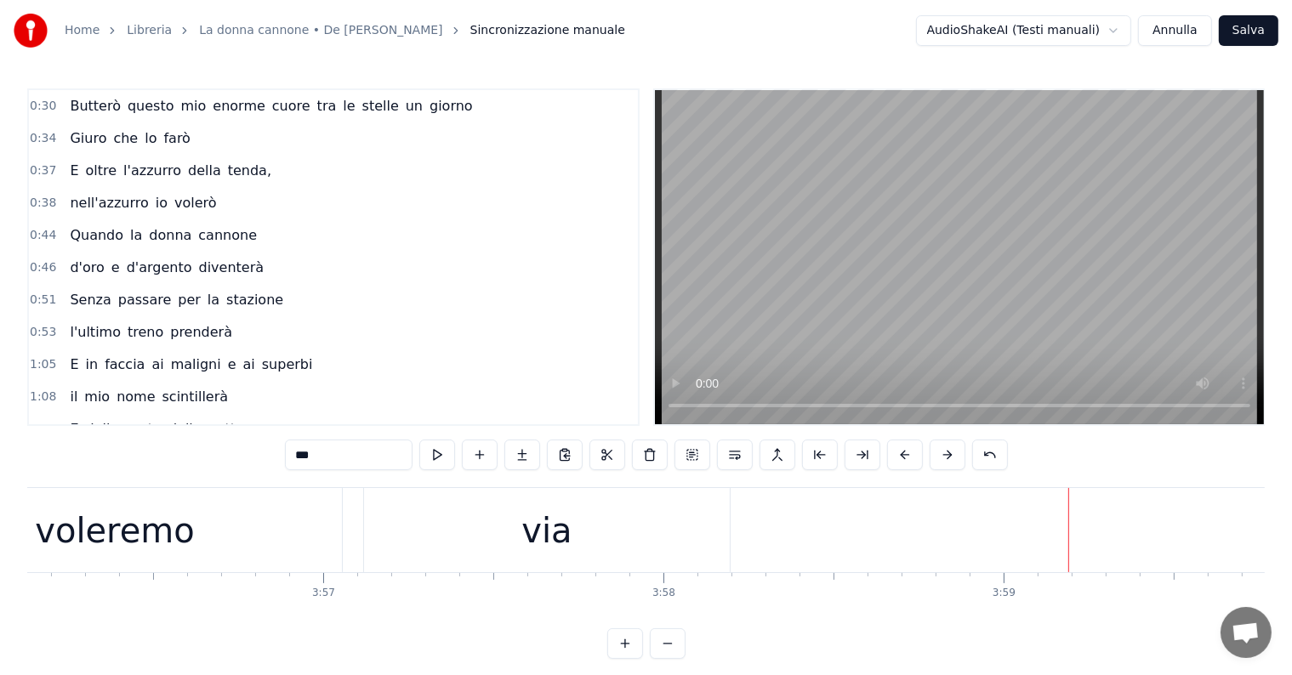
click at [168, 209] on div "nell'azzurro io volerò" at bounding box center [143, 203] width 160 height 31
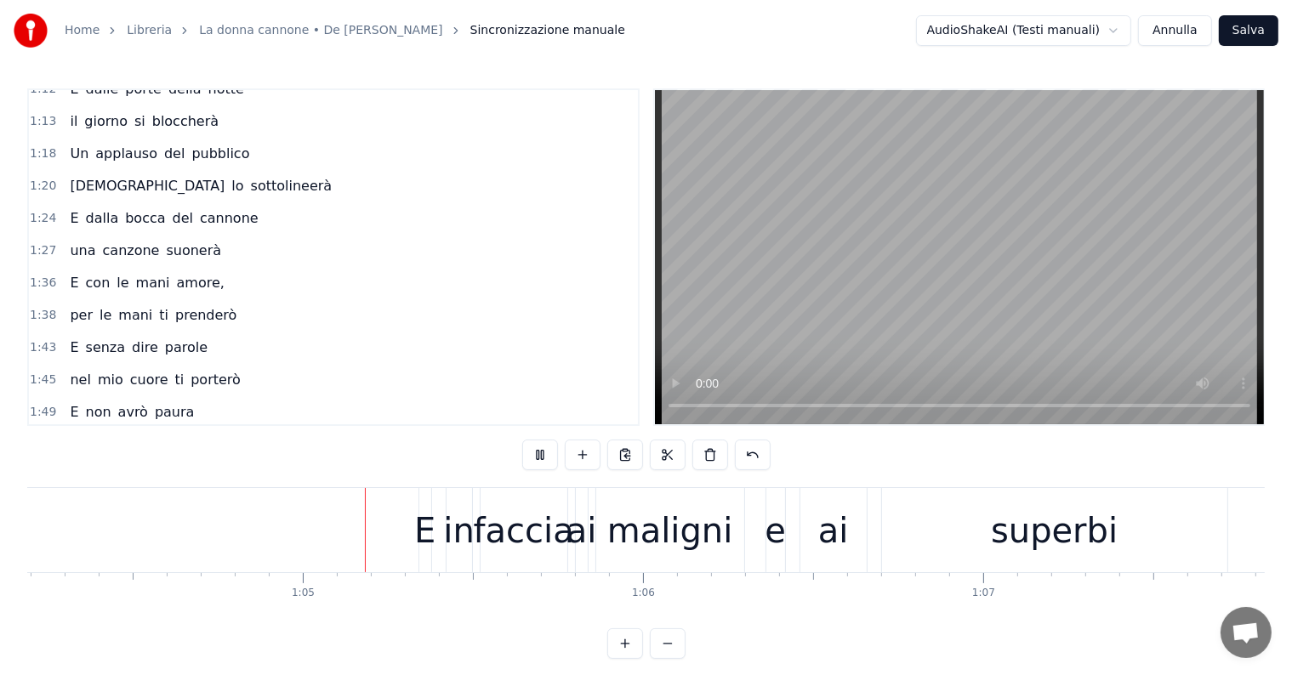
scroll to position [0, 21868]
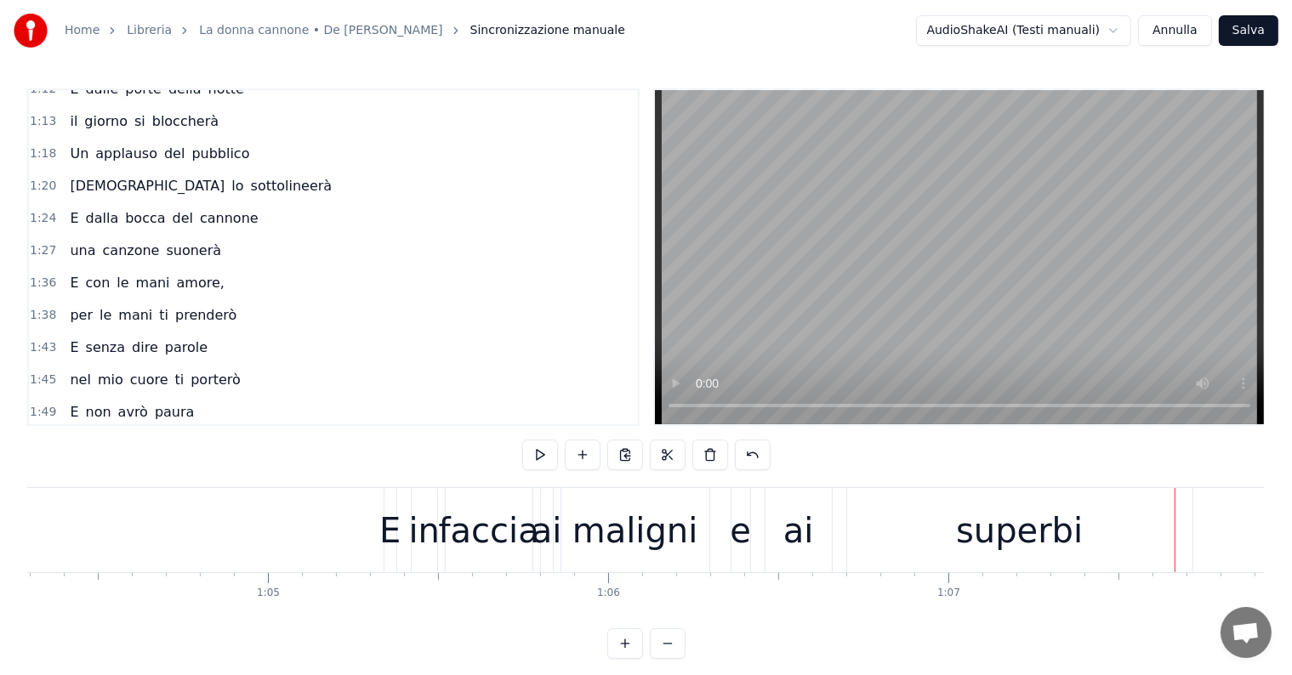
click at [97, 280] on div "E con le mani amore," at bounding box center [147, 283] width 168 height 31
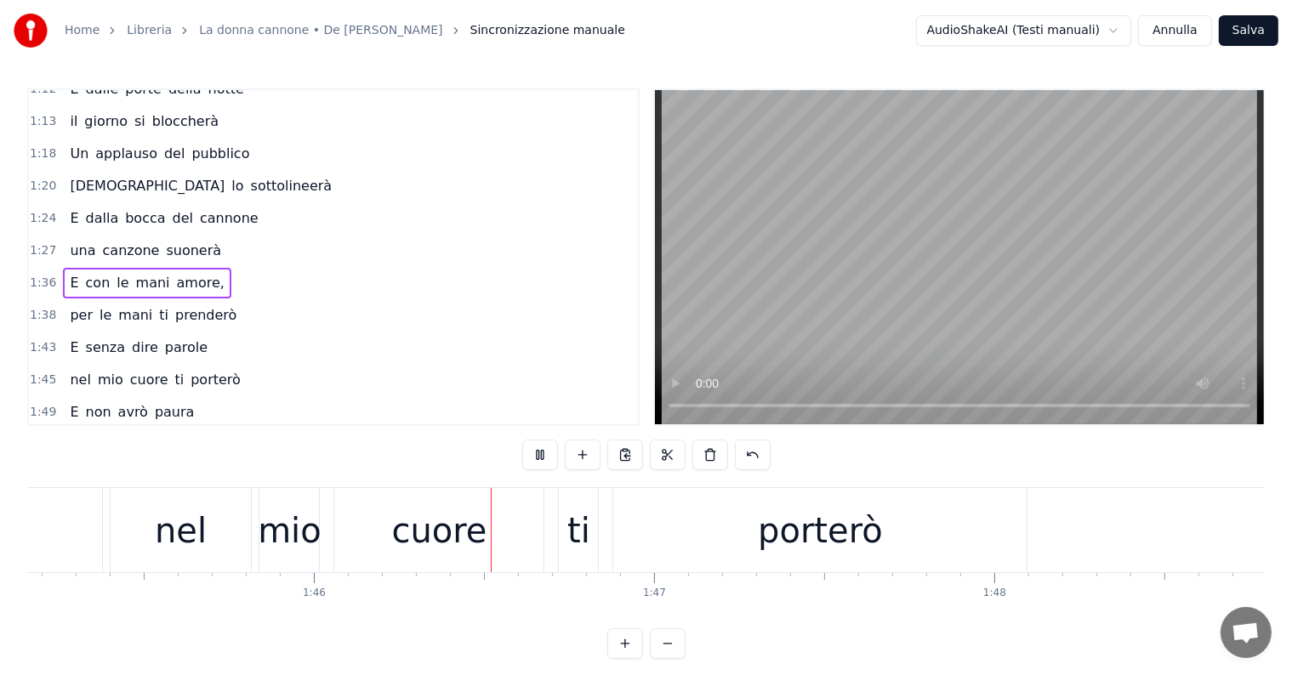
scroll to position [0, 35966]
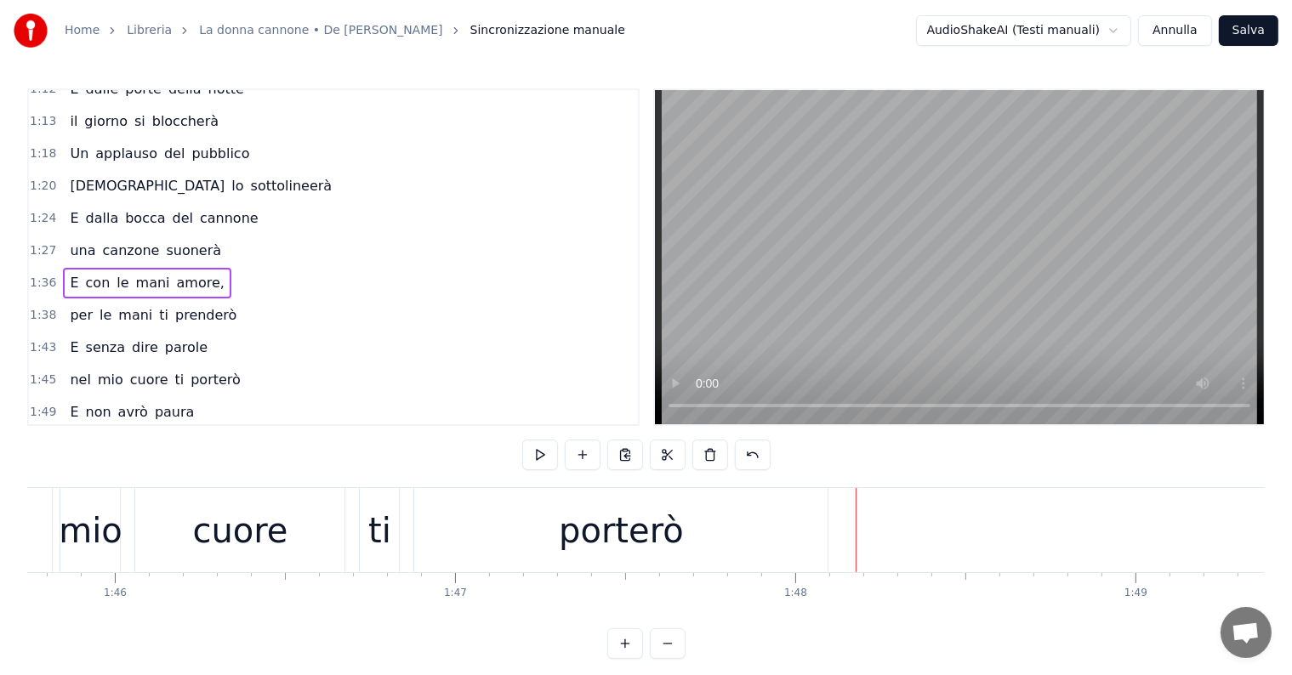
click at [612, 532] on div "porterò" at bounding box center [621, 530] width 125 height 51
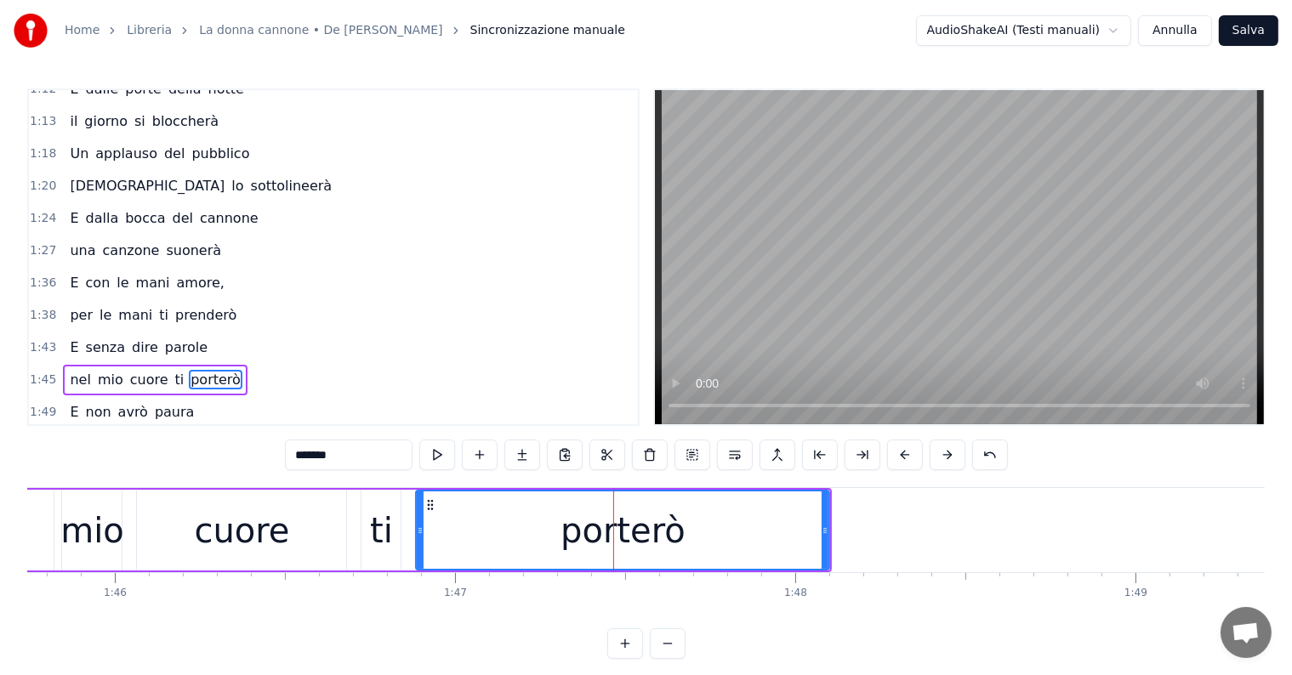
scroll to position [442, 0]
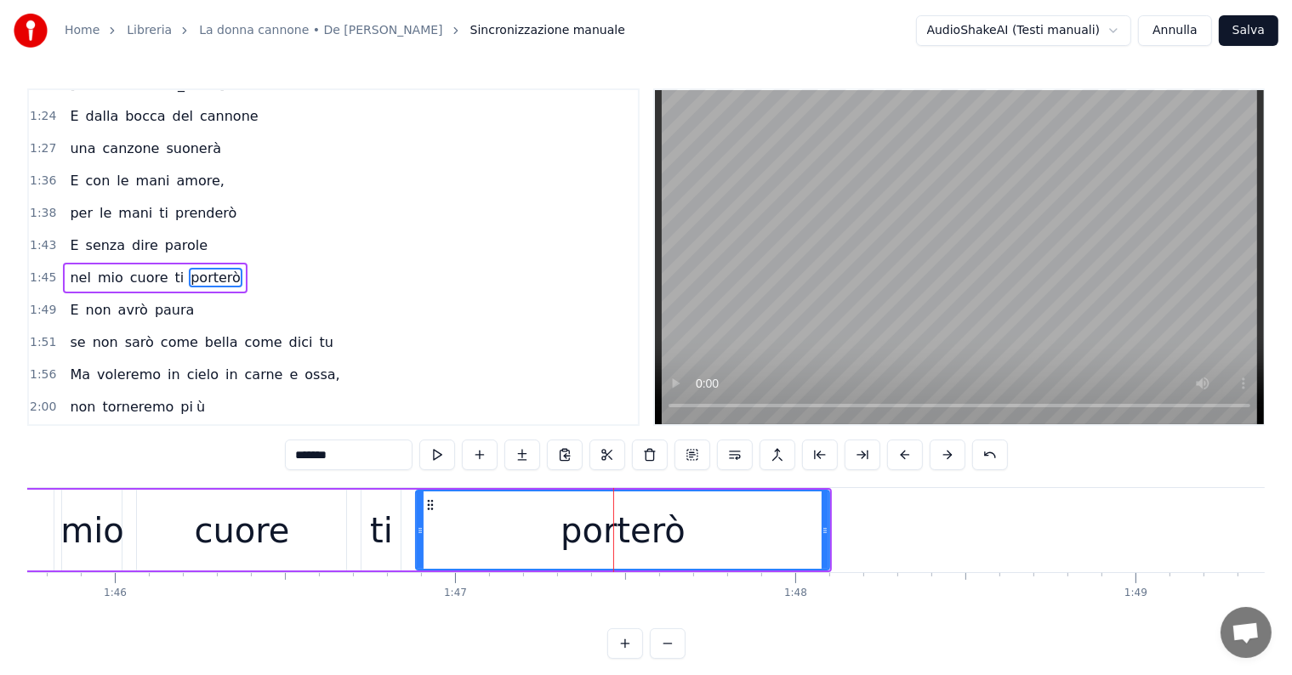
click at [377, 452] on input "*******" at bounding box center [349, 455] width 128 height 31
type input "******"
click at [742, 532] on div "porter" at bounding box center [623, 529] width 412 height 77
click at [526, 454] on button at bounding box center [522, 455] width 36 height 31
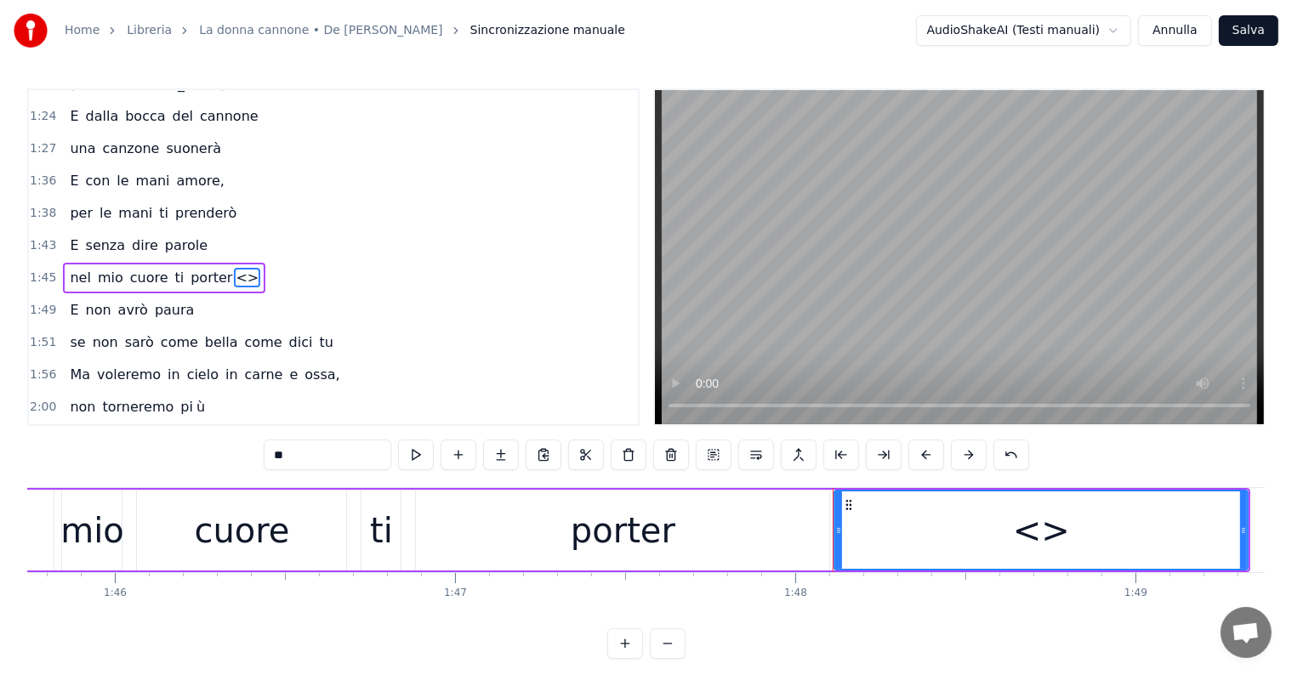
click at [340, 456] on input "**" at bounding box center [328, 455] width 128 height 31
type input "*"
click at [794, 535] on div "porter" at bounding box center [622, 530] width 413 height 81
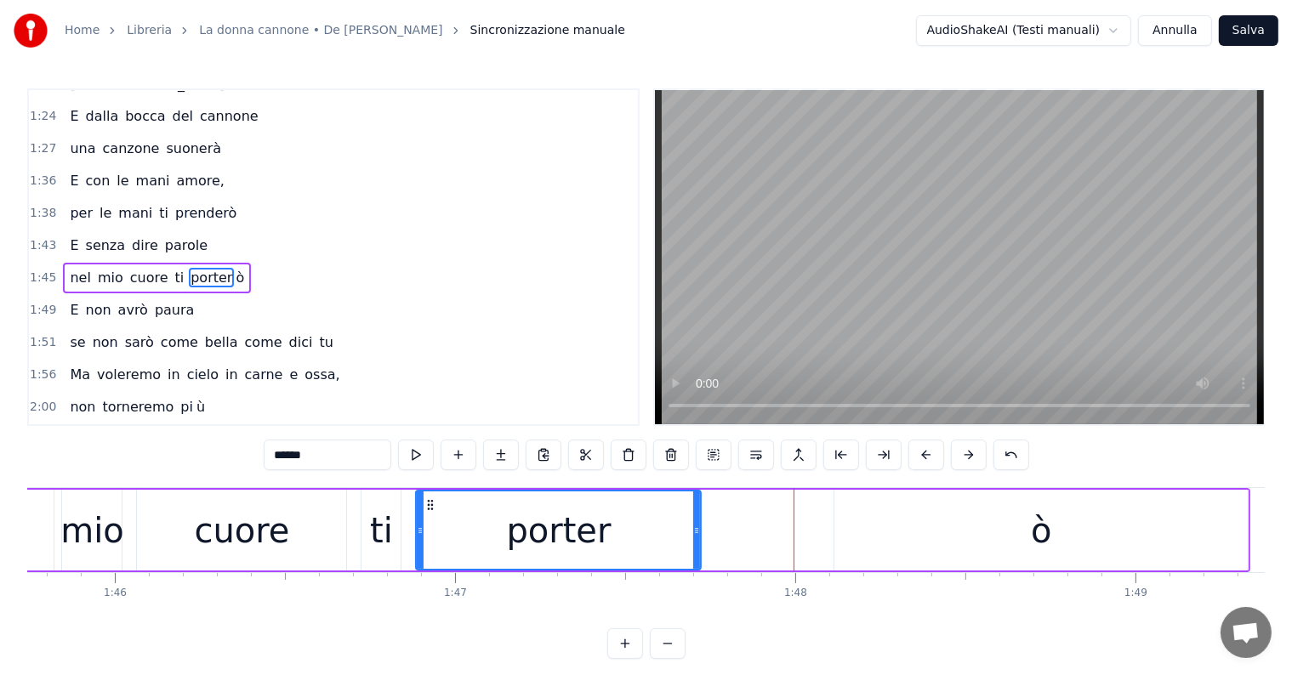
drag, startPoint x: 825, startPoint y: 529, endPoint x: 696, endPoint y: 529, distance: 128.4
click at [696, 529] on icon at bounding box center [696, 531] width 7 height 14
click at [905, 530] on div "ò" at bounding box center [1040, 530] width 413 height 81
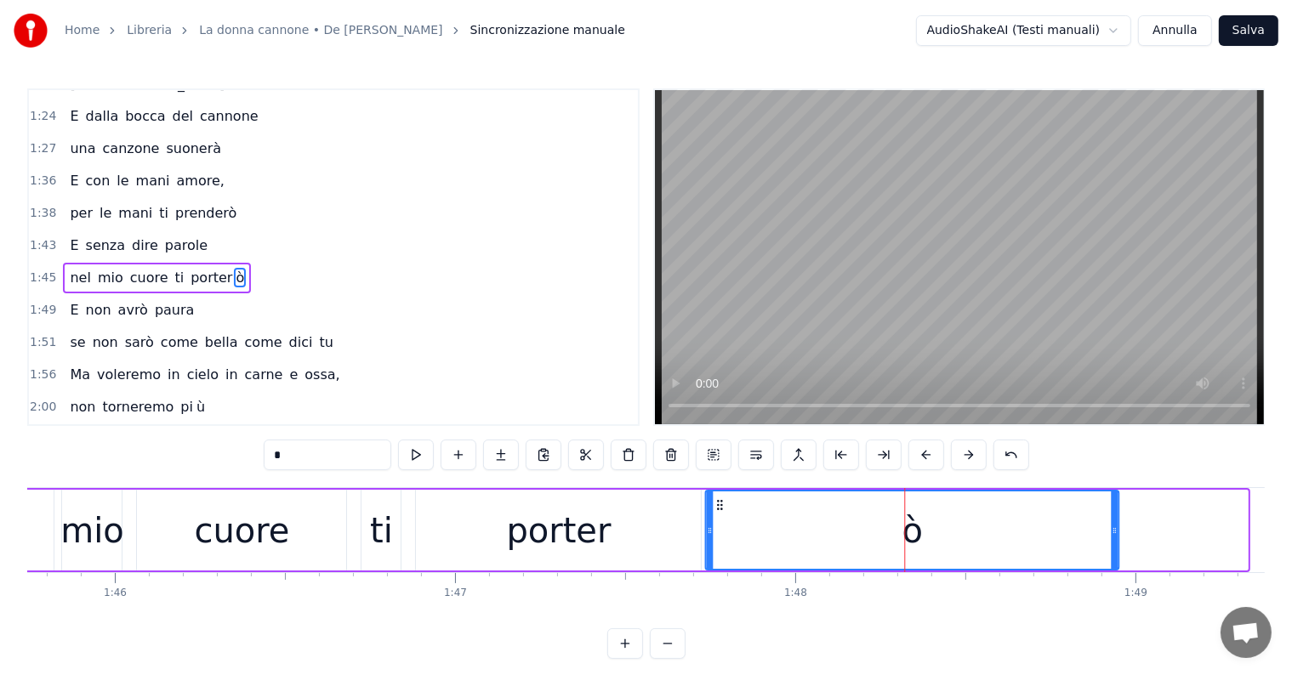
drag, startPoint x: 848, startPoint y: 504, endPoint x: 719, endPoint y: 504, distance: 129.2
click at [719, 504] on icon at bounding box center [720, 505] width 14 height 14
click at [717, 507] on icon at bounding box center [717, 505] width 14 height 14
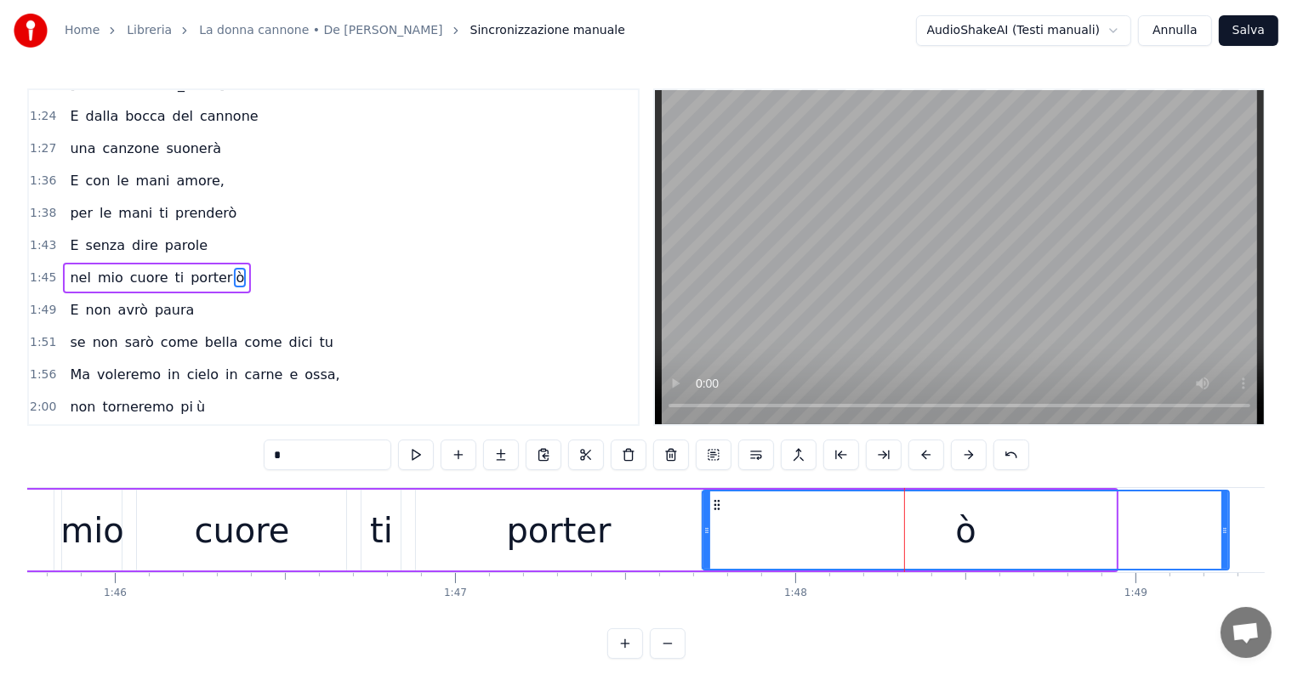
drag, startPoint x: 1112, startPoint y: 524, endPoint x: 1230, endPoint y: 526, distance: 118.2
click at [1228, 526] on icon at bounding box center [1224, 531] width 7 height 14
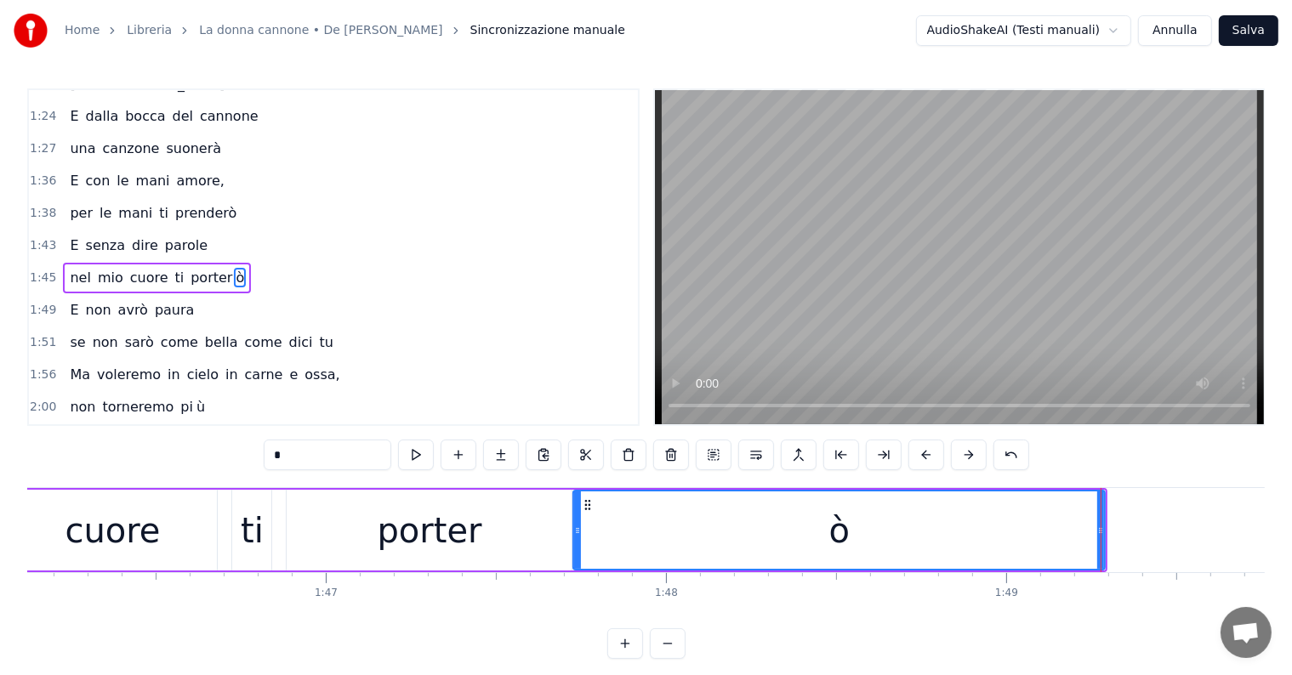
scroll to position [0, 35721]
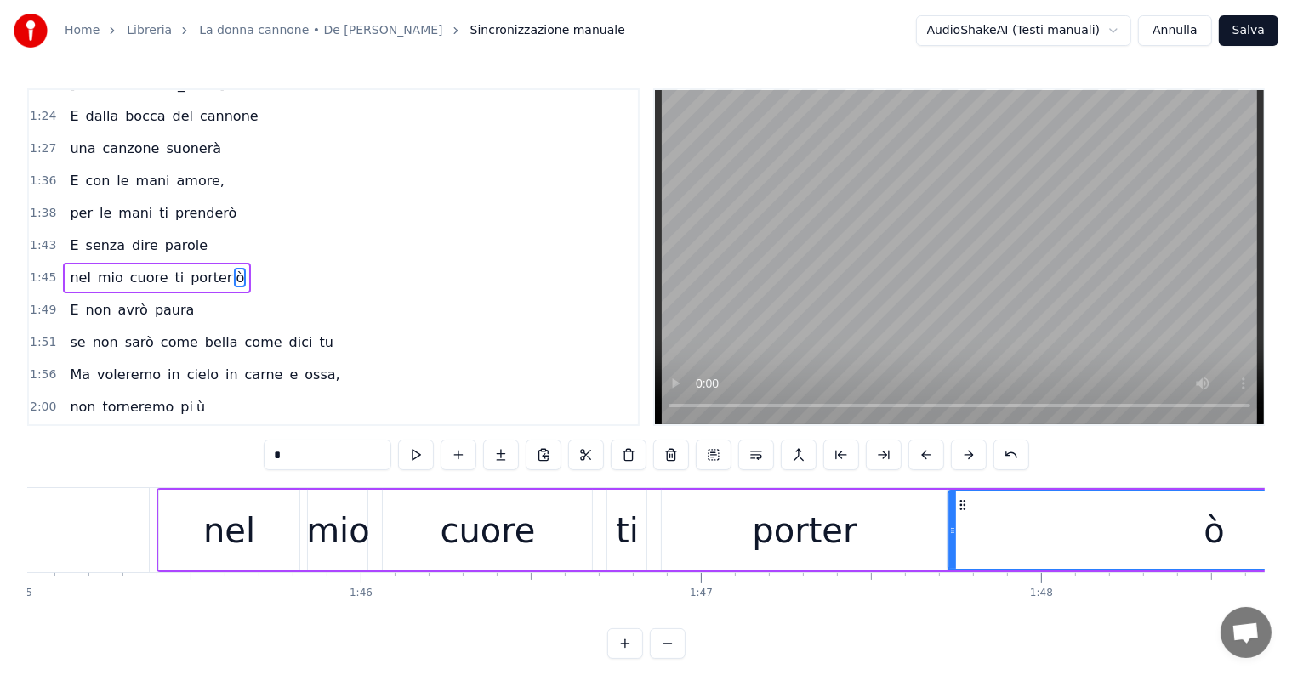
click at [68, 268] on span "nel" at bounding box center [80, 278] width 24 height 20
type input "***"
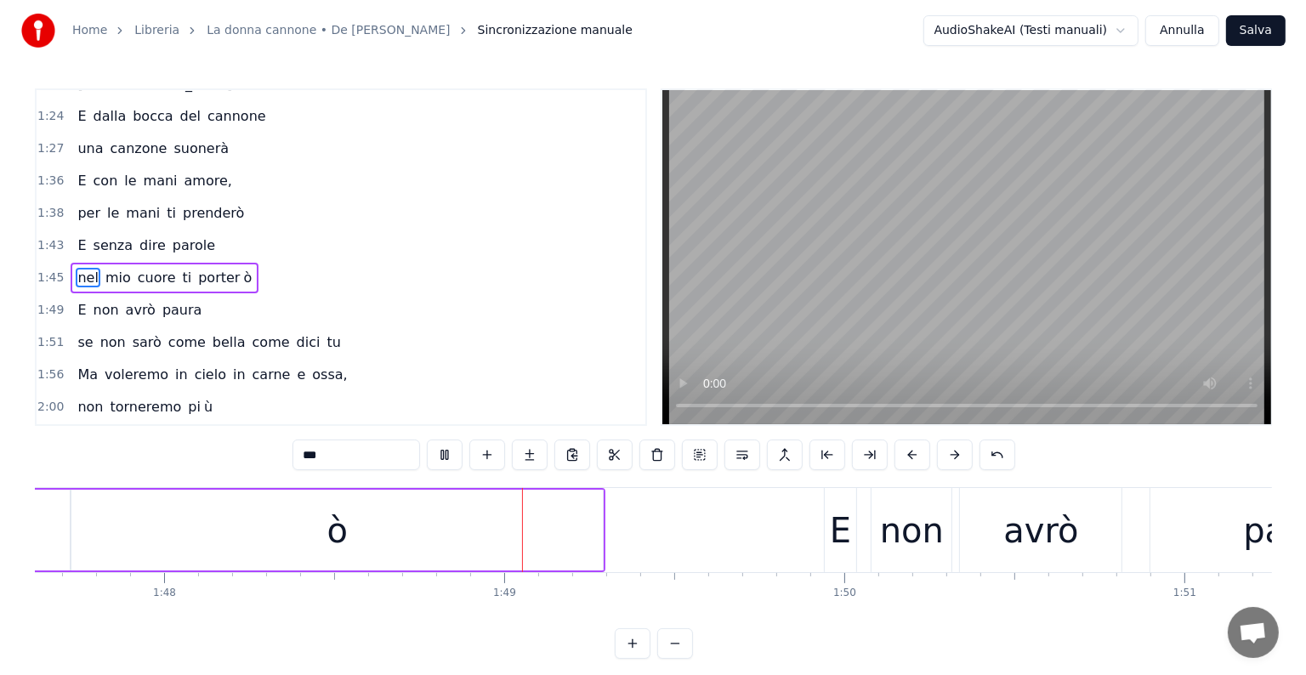
scroll to position [0, 36808]
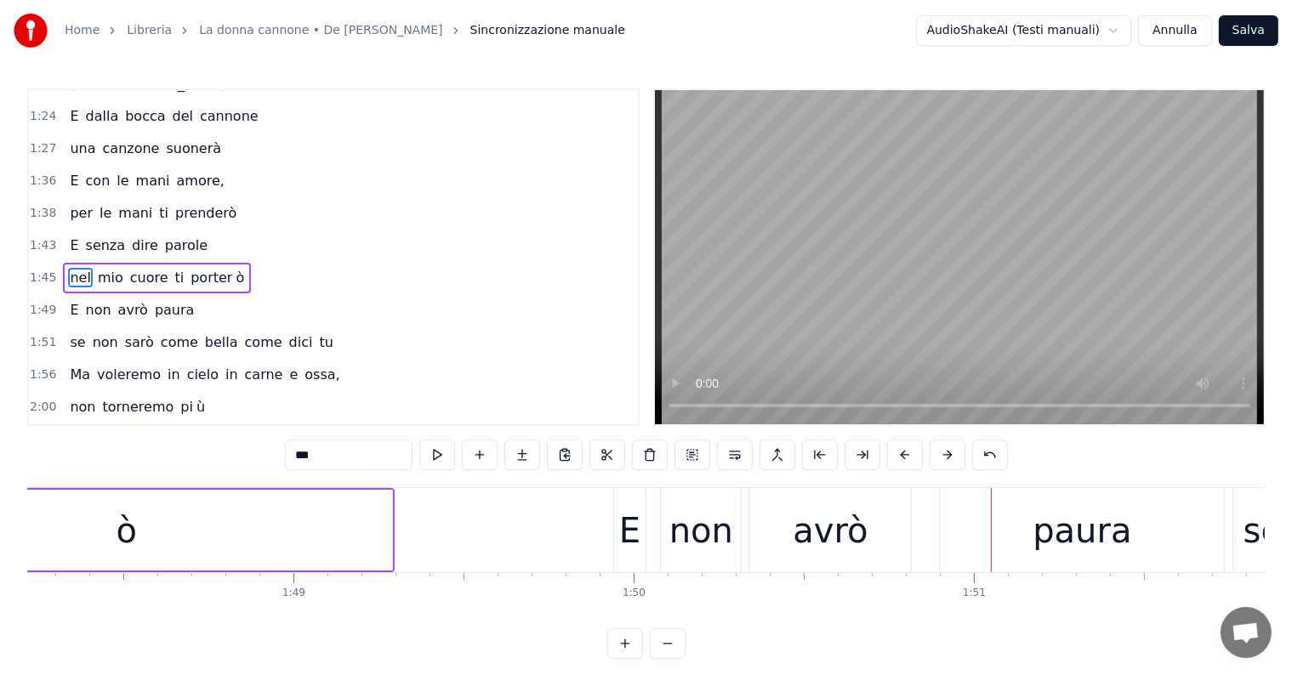
click at [1244, 31] on button "Salva" at bounding box center [1249, 30] width 60 height 31
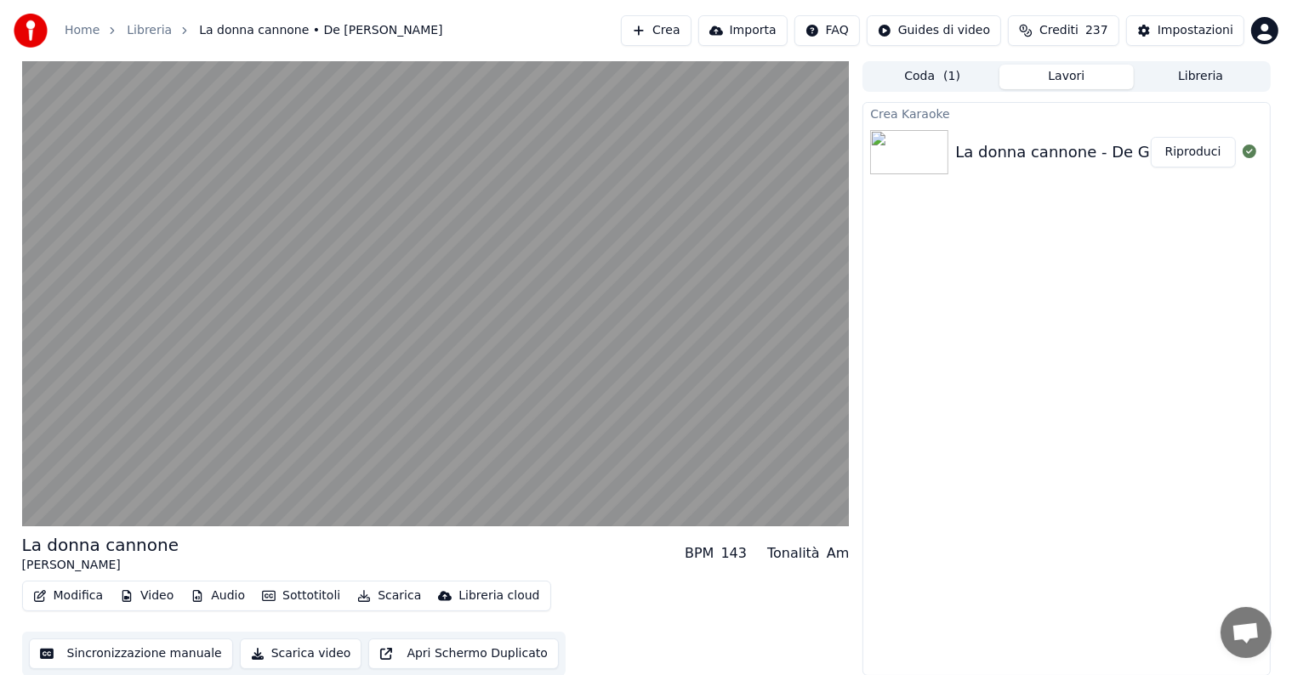
click at [1202, 154] on button "Riproduci" at bounding box center [1192, 152] width 85 height 31
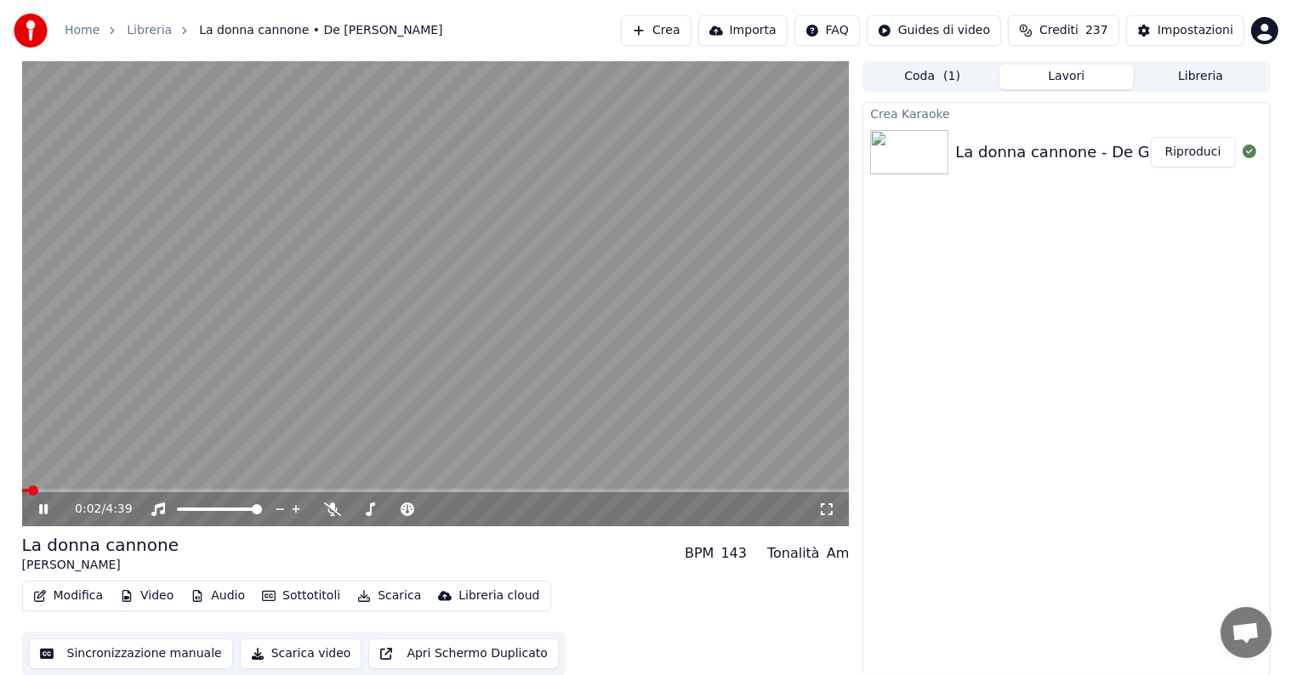
click at [45, 509] on icon at bounding box center [43, 509] width 9 height 10
click at [384, 599] on button "Scarica" at bounding box center [388, 596] width 77 height 24
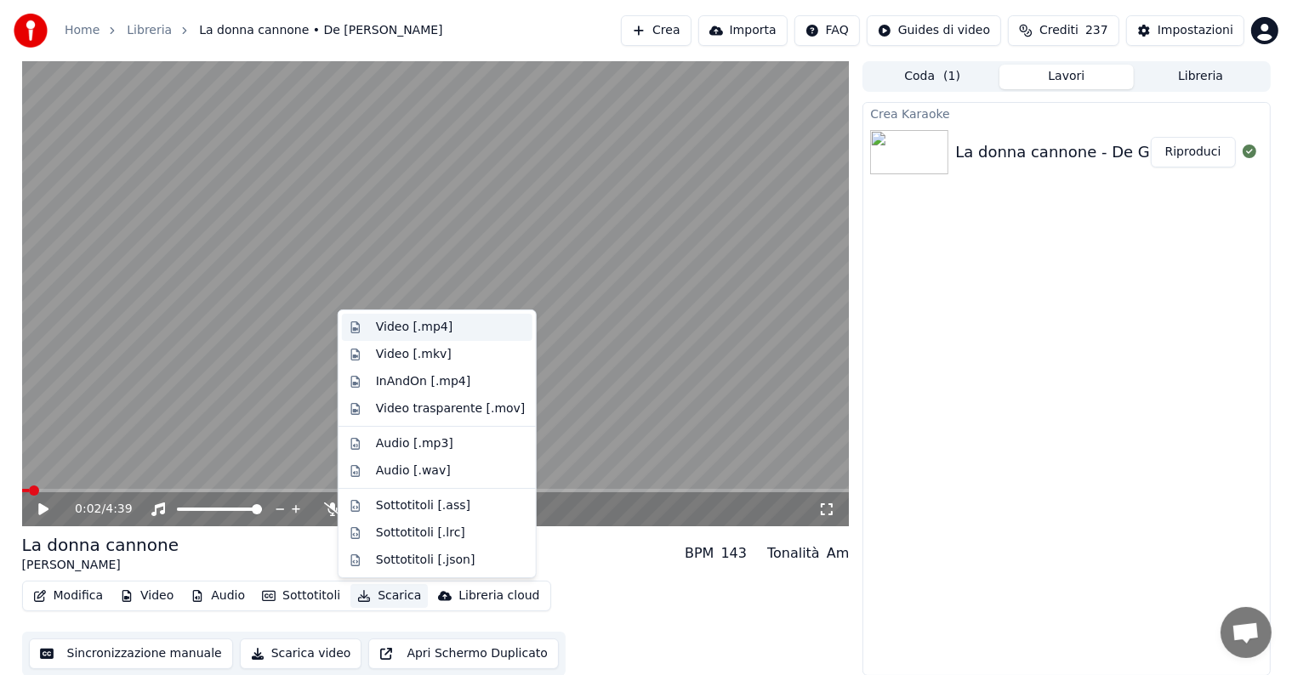
click at [410, 330] on div "Video [.mp4]" at bounding box center [414, 327] width 77 height 17
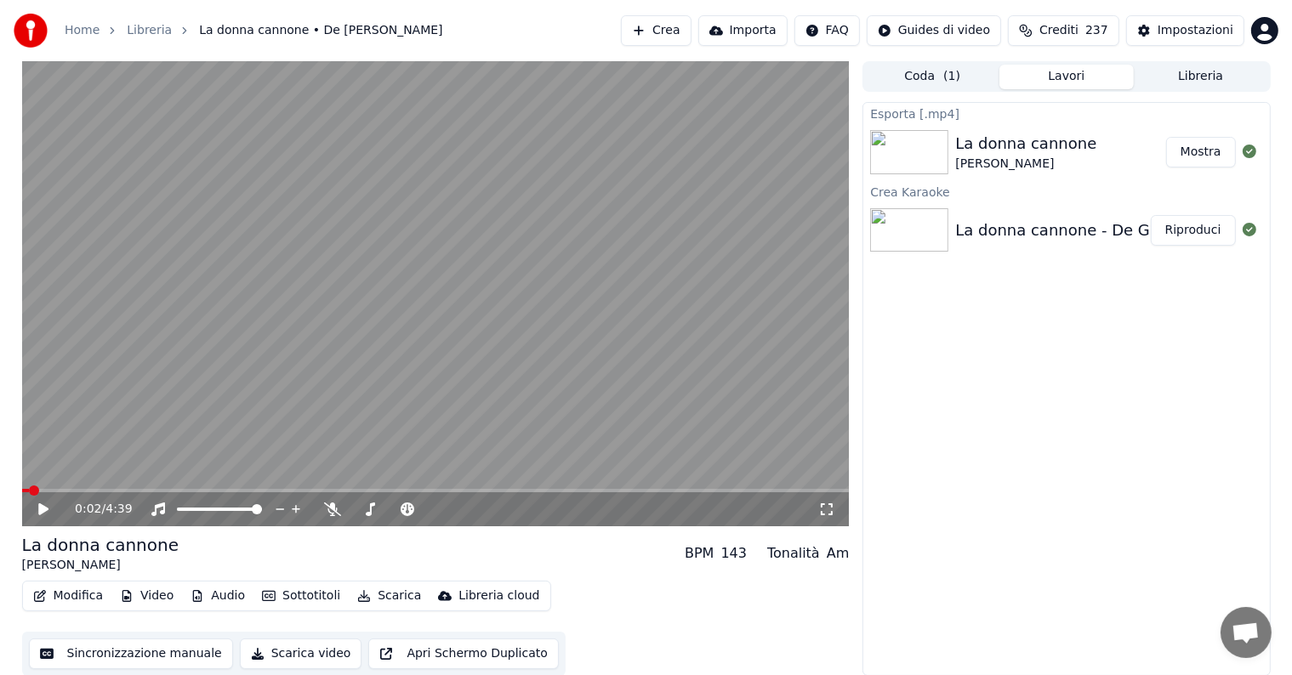
click at [1180, 154] on button "Mostra" at bounding box center [1201, 152] width 70 height 31
click at [1037, 219] on div "La donna cannone - De Grogori - Karaoke" at bounding box center [1113, 231] width 316 height 24
click at [1200, 234] on button "Riproduci" at bounding box center [1192, 230] width 85 height 31
click at [61, 489] on span at bounding box center [435, 490] width 827 height 3
click at [90, 489] on span at bounding box center [435, 490] width 827 height 3
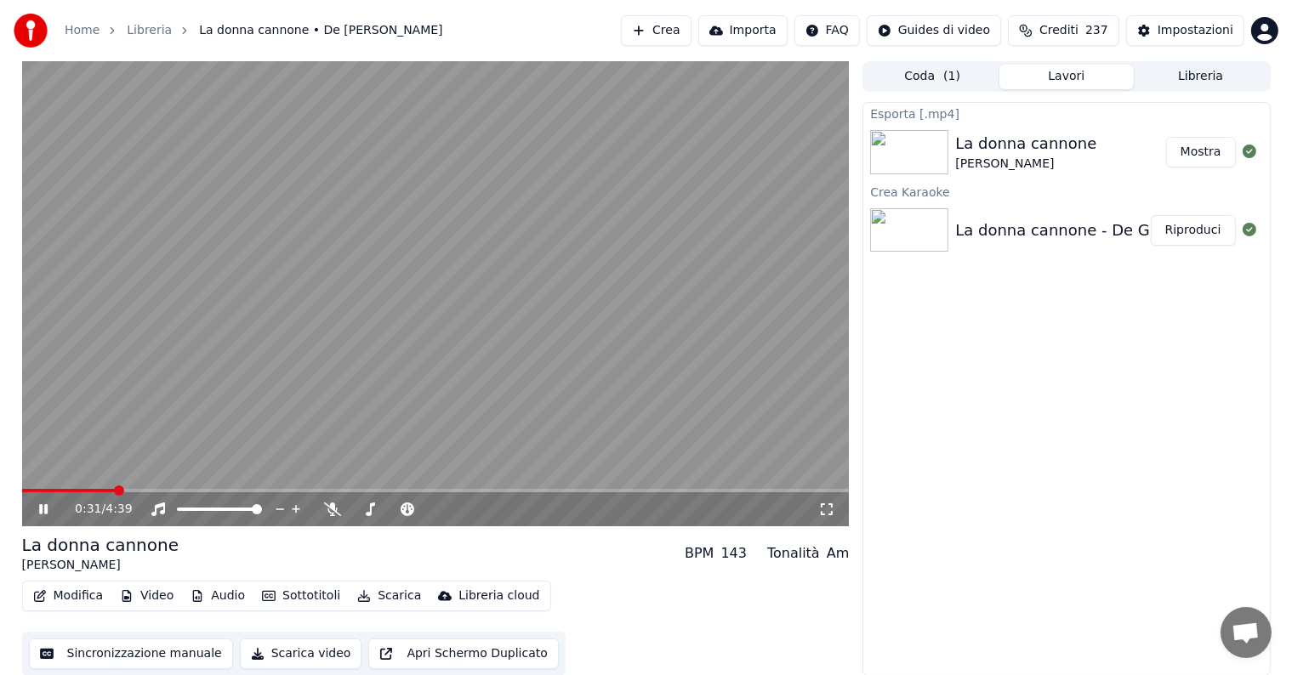
click at [41, 503] on icon at bounding box center [56, 510] width 40 height 14
click at [74, 594] on button "Modifica" at bounding box center [68, 596] width 84 height 24
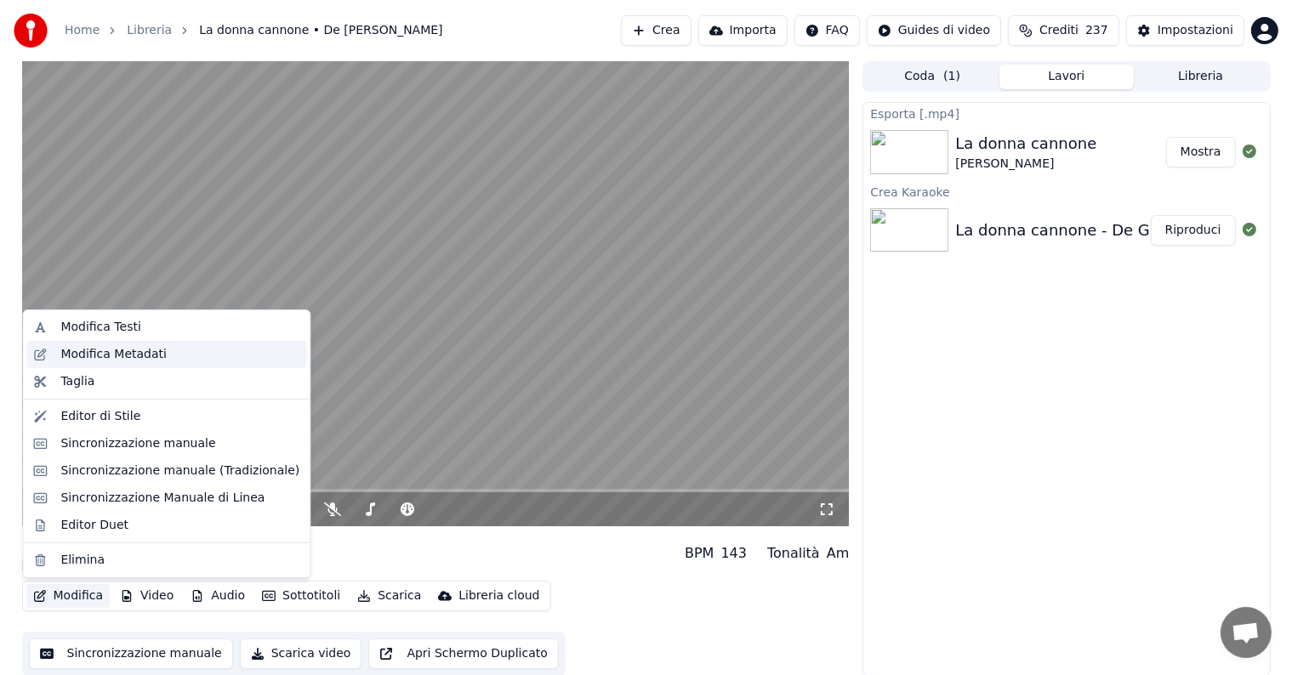
click at [136, 360] on div "Modifica Metadati" at bounding box center [113, 354] width 106 height 17
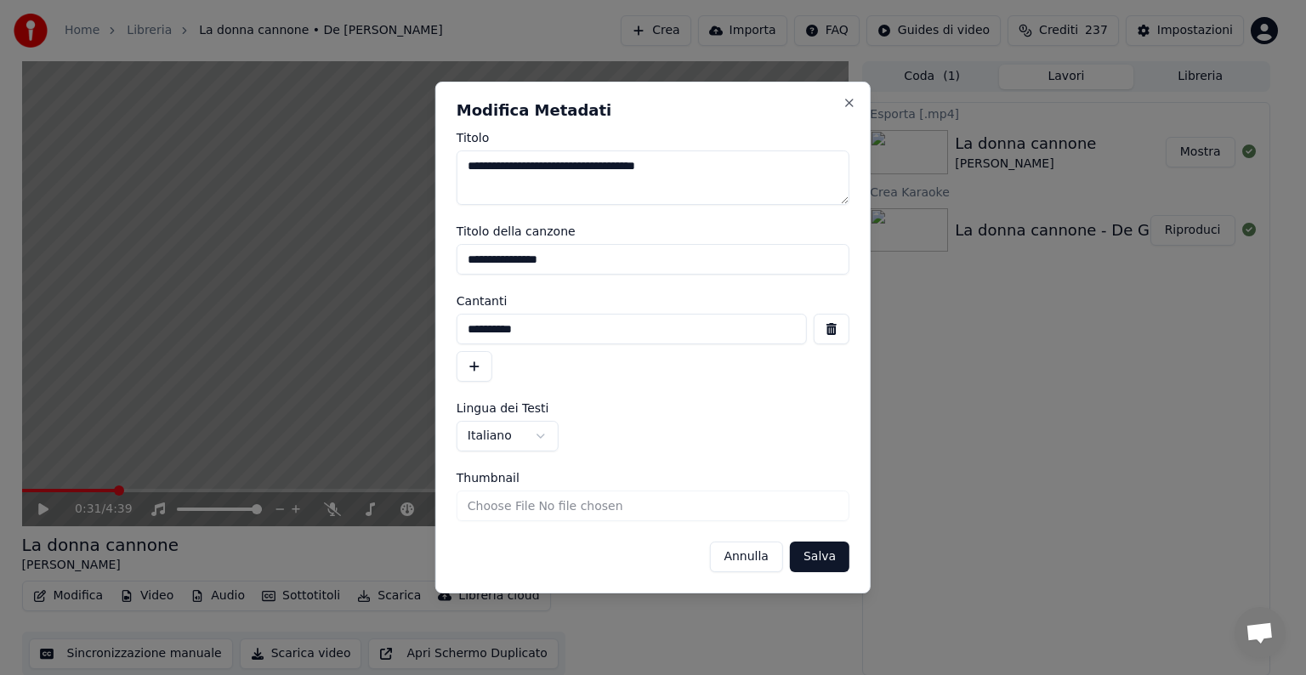
click at [612, 165] on textarea "**********" at bounding box center [653, 178] width 393 height 54
type textarea "**********"
click at [806, 551] on button "Salva" at bounding box center [820, 557] width 60 height 31
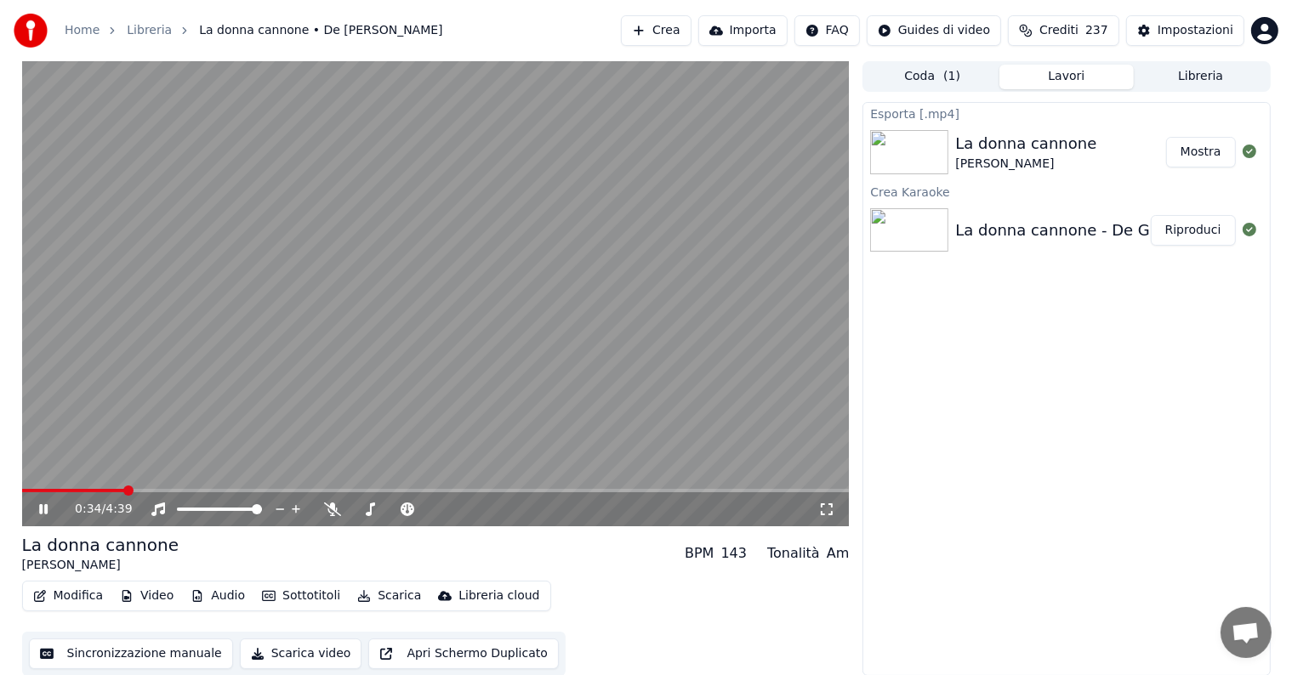
click at [1202, 232] on button "Riproduci" at bounding box center [1192, 230] width 85 height 31
click at [39, 508] on icon at bounding box center [43, 509] width 9 height 10
click at [67, 598] on button "Modifica" at bounding box center [68, 596] width 84 height 24
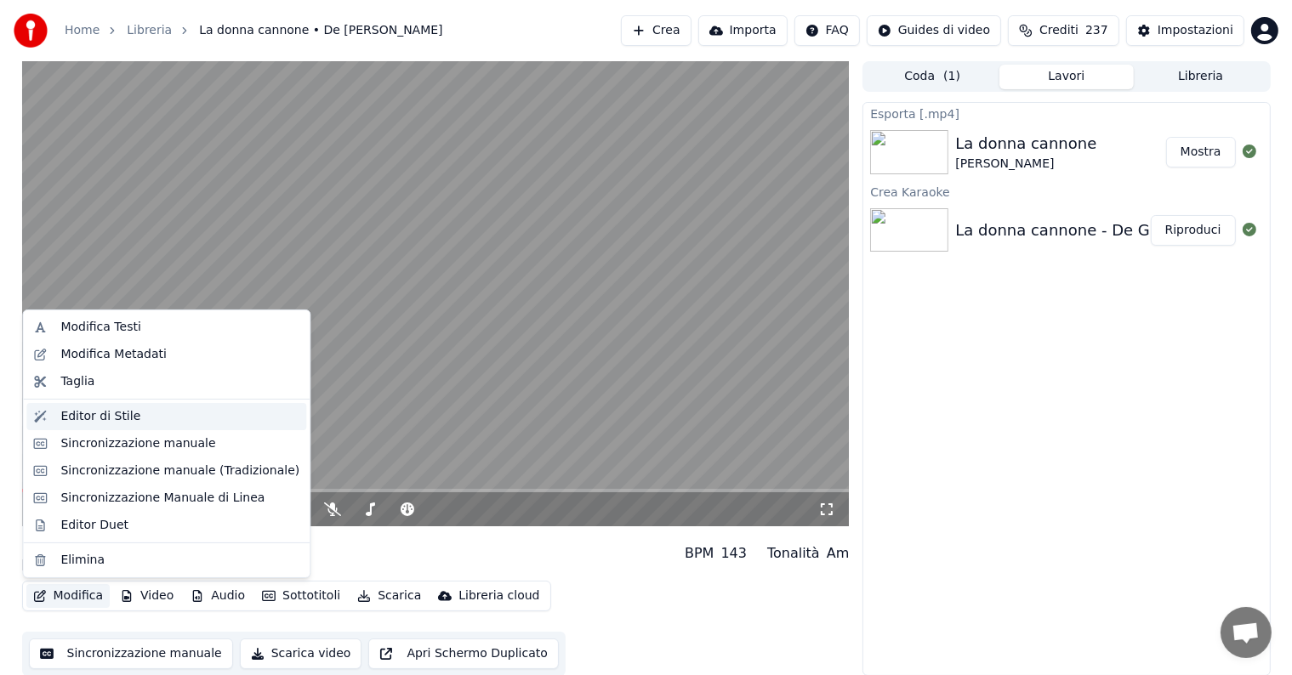
click at [140, 421] on div "Editor di Stile" at bounding box center [179, 416] width 239 height 17
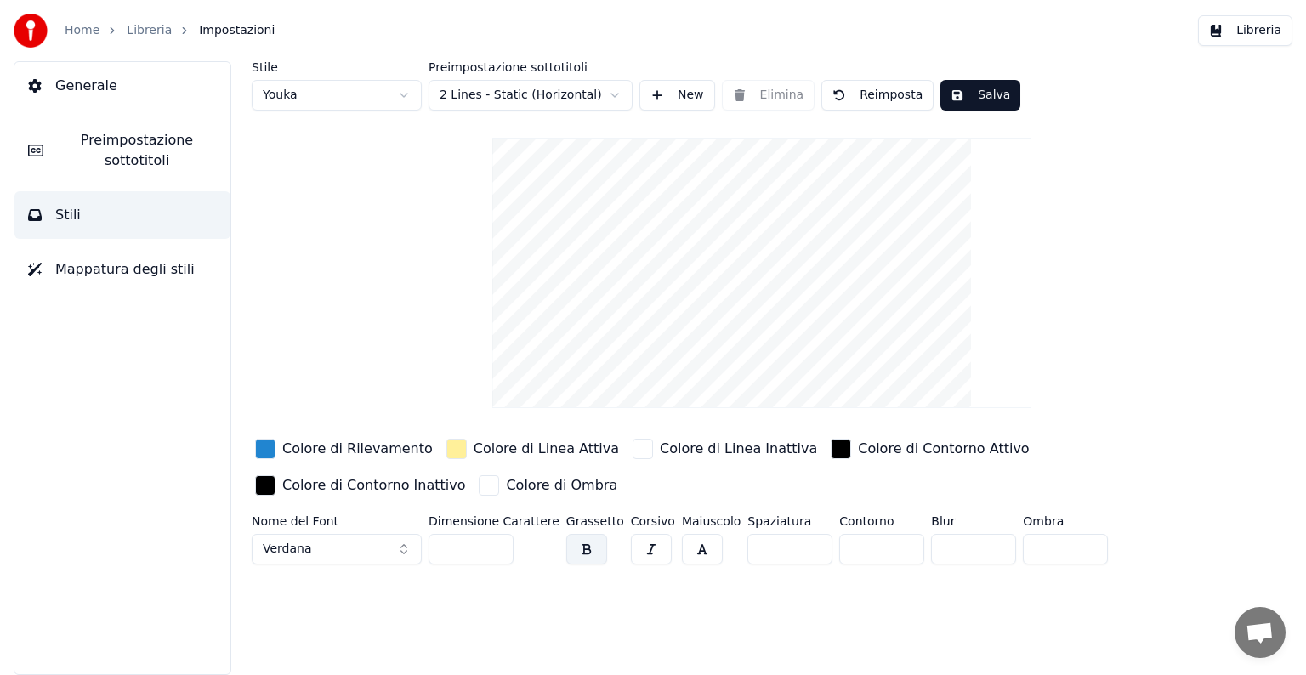
click at [120, 266] on span "Mappatura degli stili" at bounding box center [124, 269] width 139 height 20
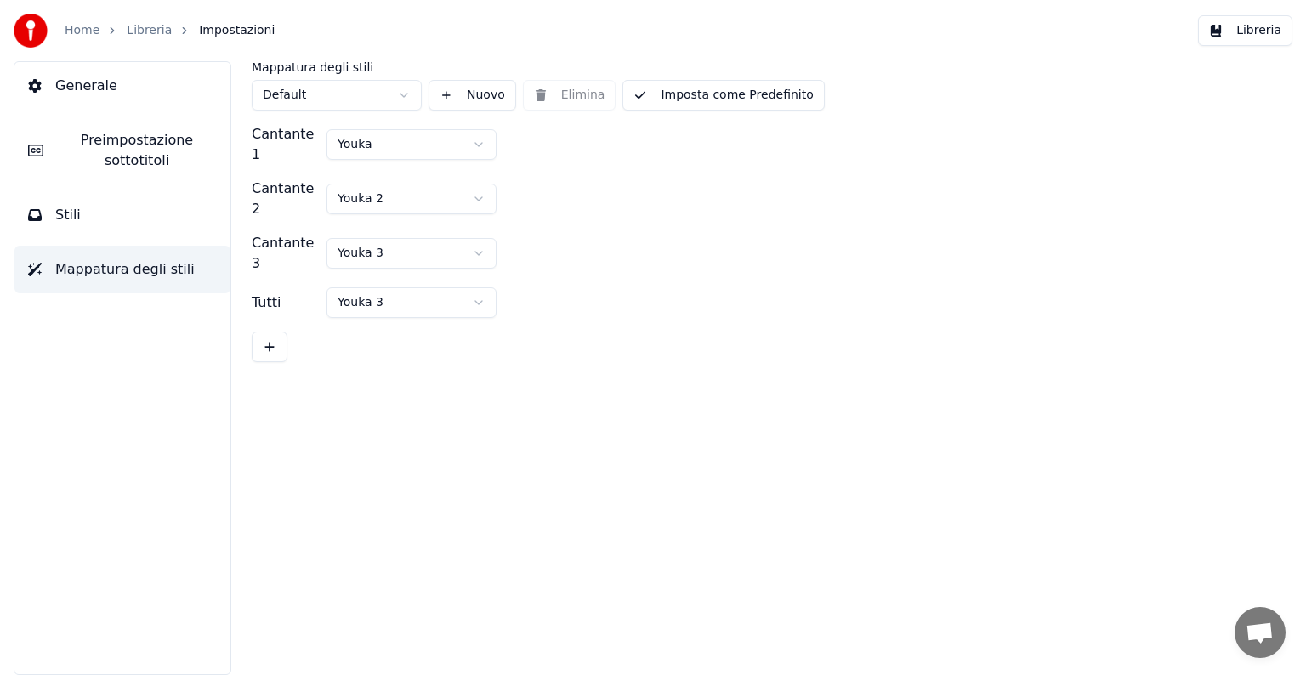
click at [99, 221] on button "Stili" at bounding box center [122, 215] width 216 height 48
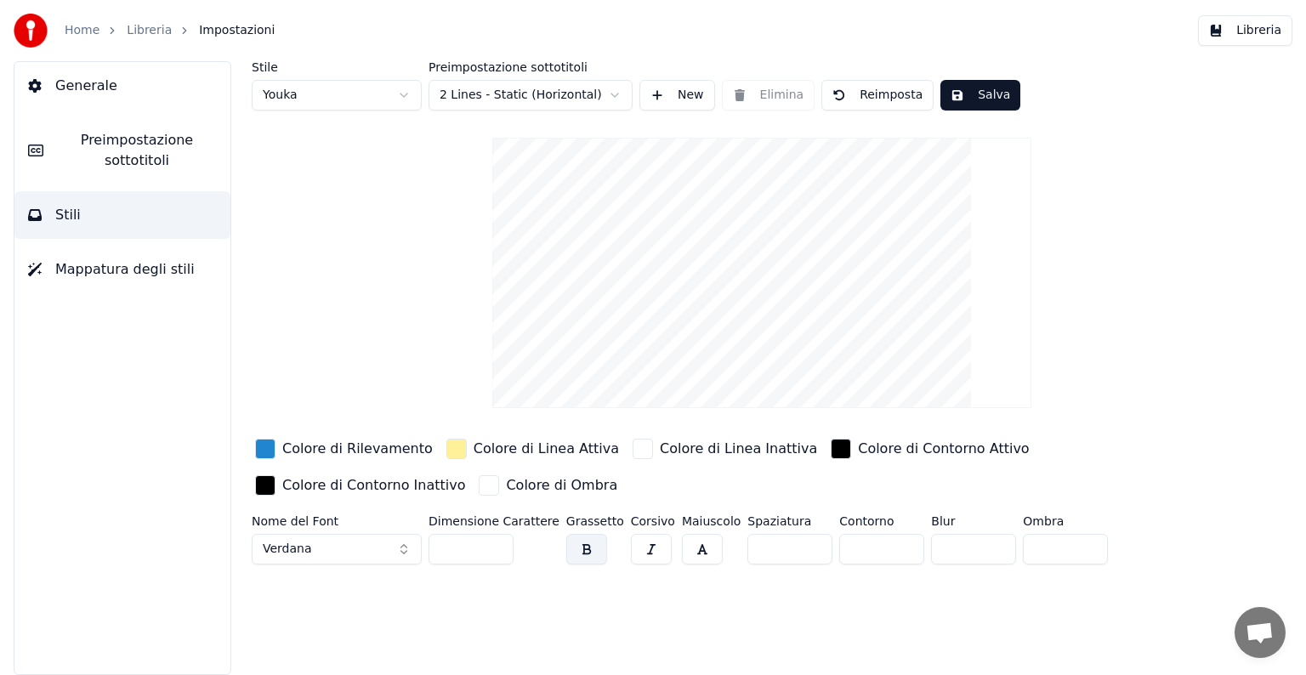
click at [119, 148] on span "Preimpostazione sottotitoli" at bounding box center [137, 150] width 160 height 41
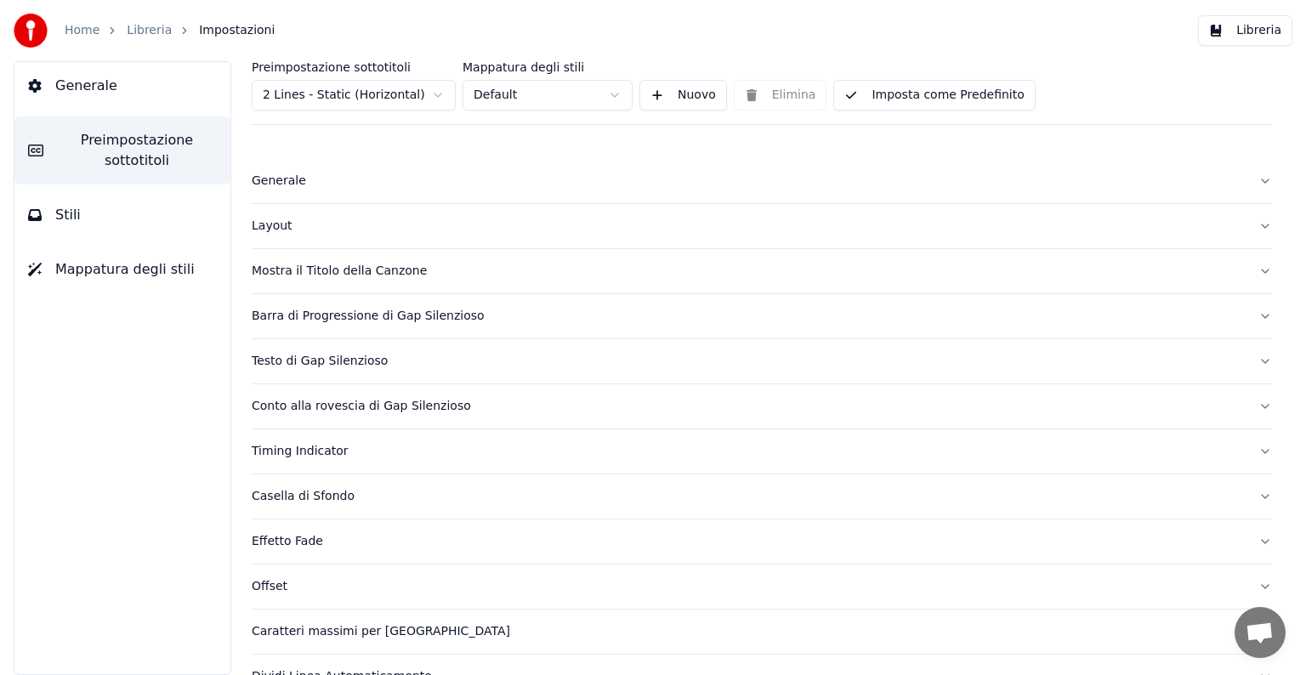
scroll to position [80, 0]
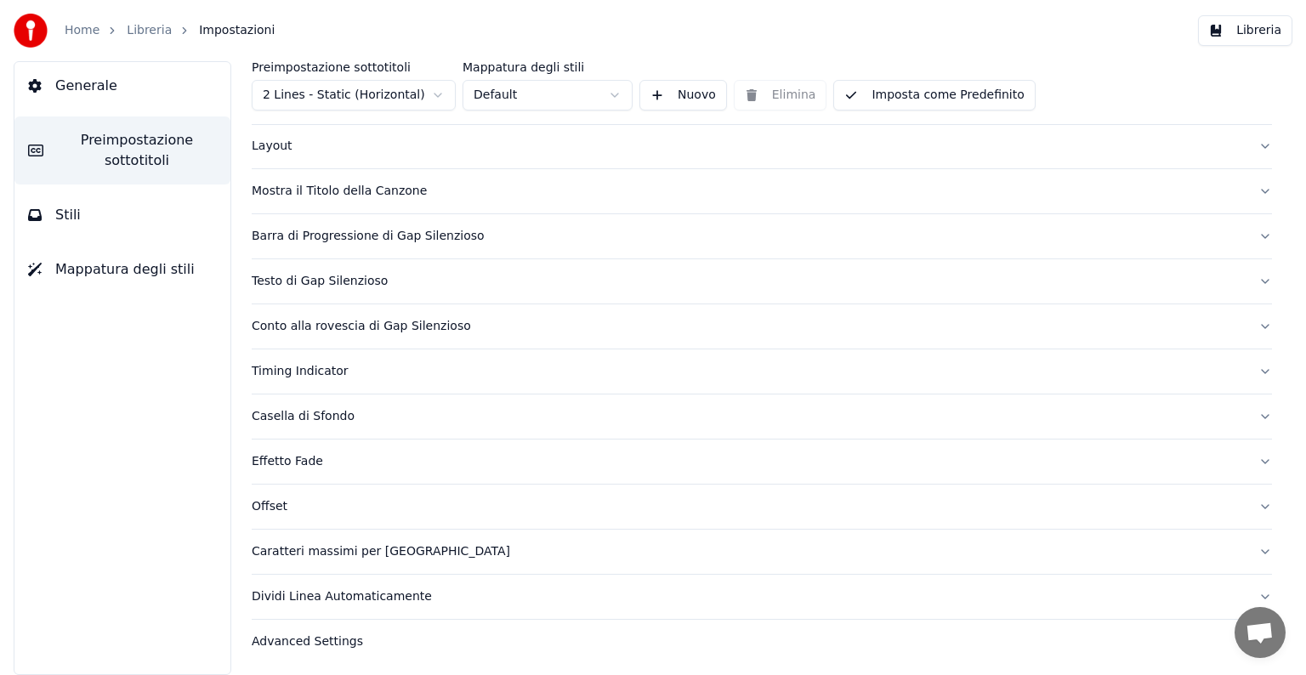
click at [1256, 502] on button "Offset" at bounding box center [762, 507] width 1020 height 44
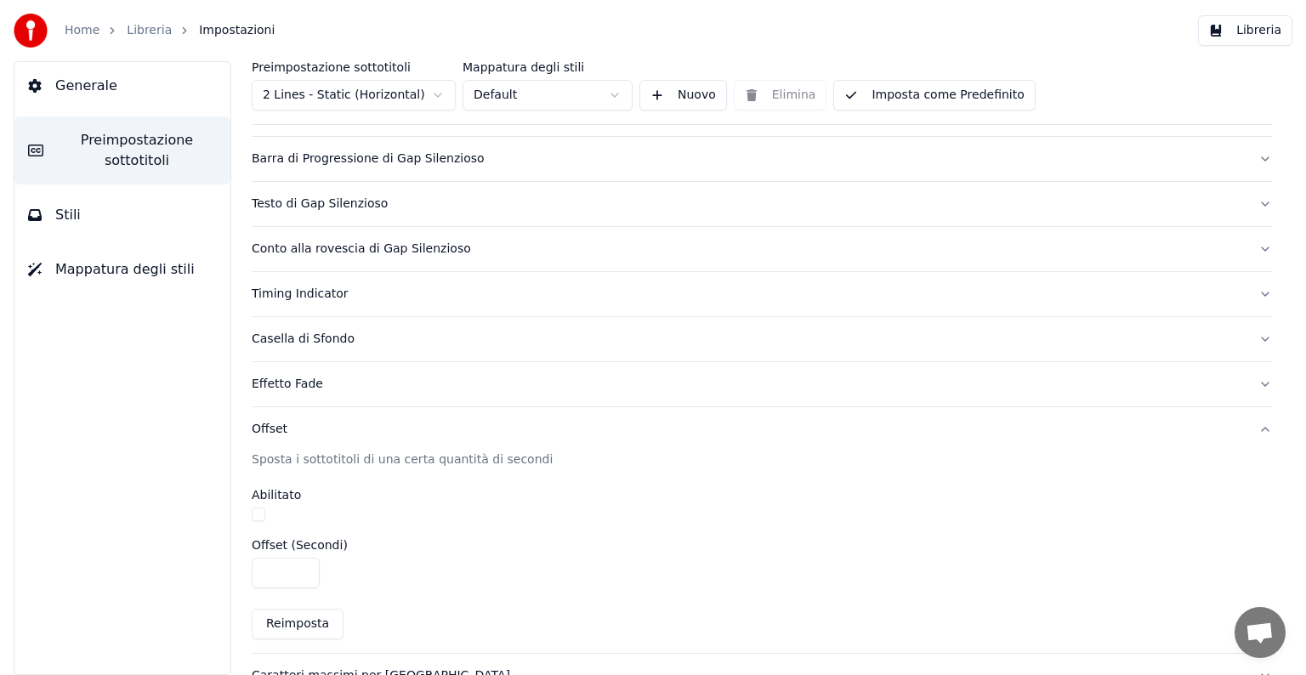
scroll to position [281, 0]
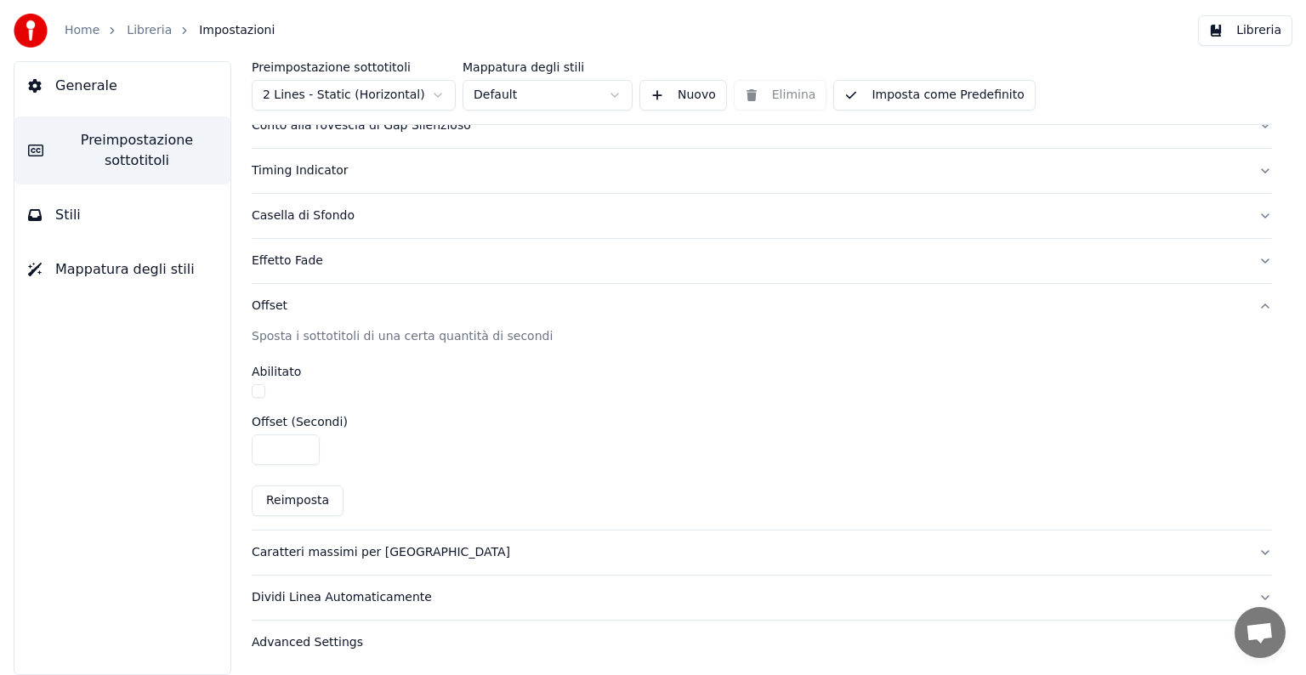
click at [1255, 304] on button "Offset" at bounding box center [762, 306] width 1020 height 44
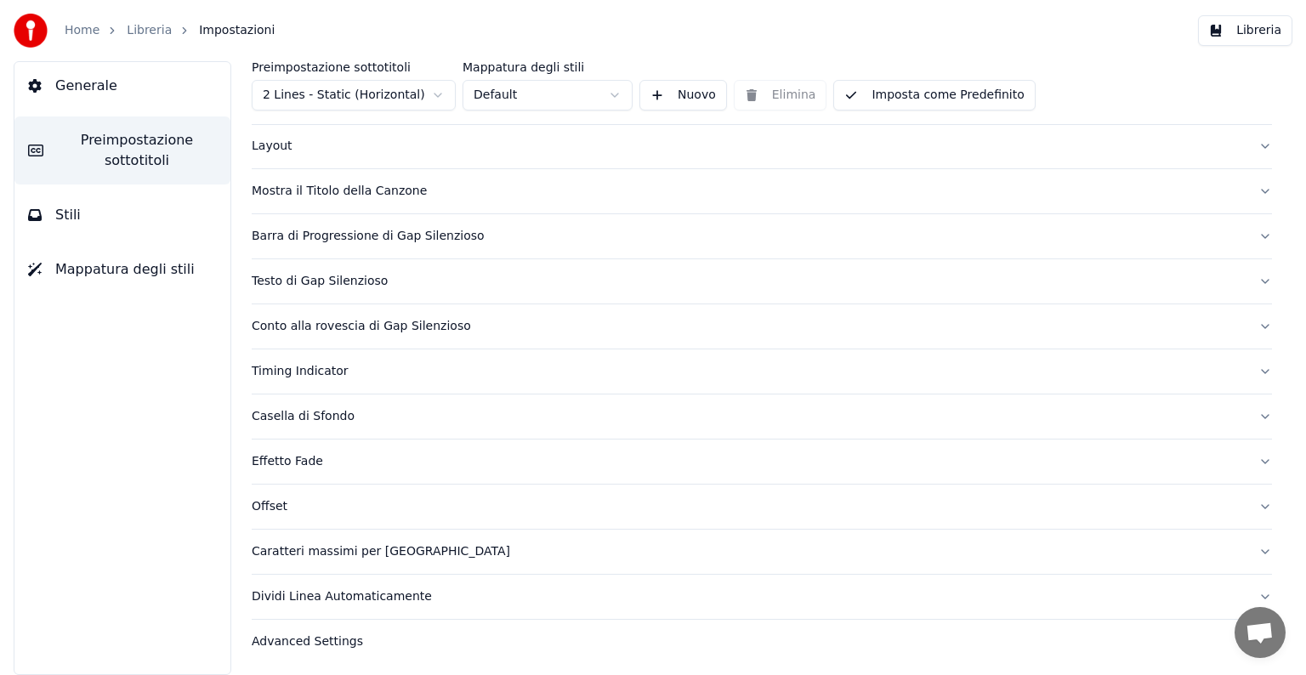
click at [1248, 364] on button "Timing Indicator" at bounding box center [762, 371] width 1020 height 44
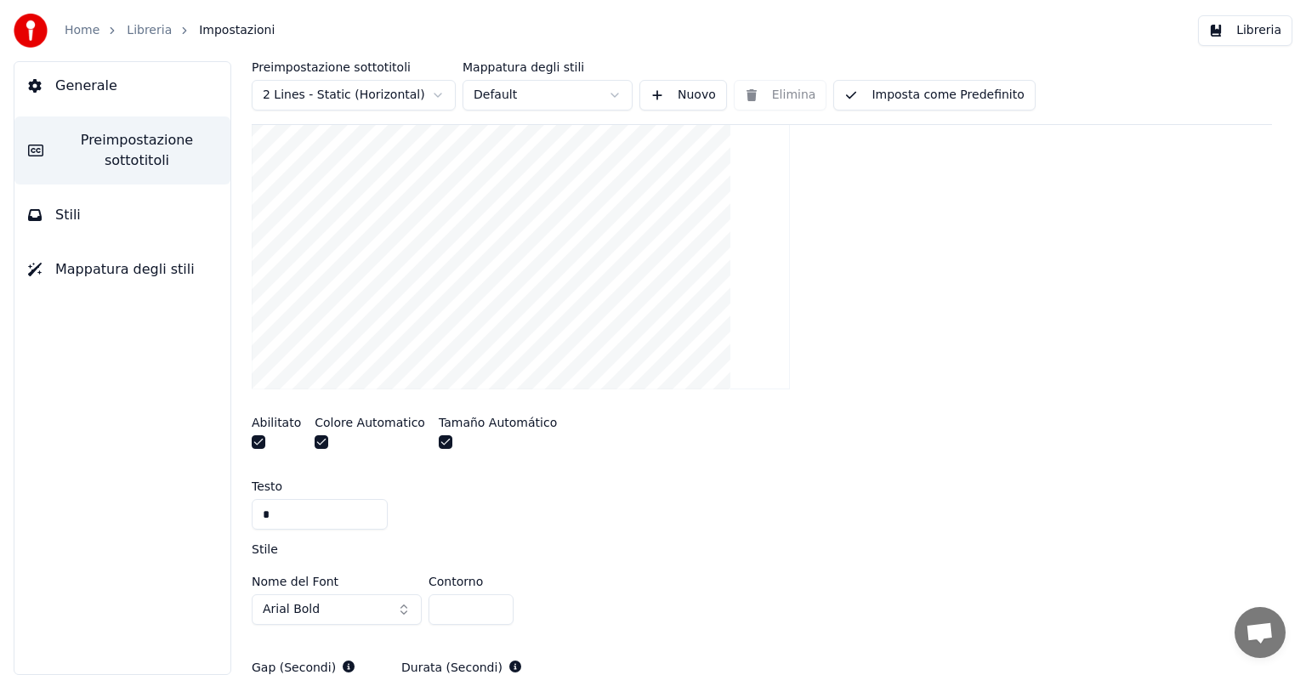
scroll to position [420, 0]
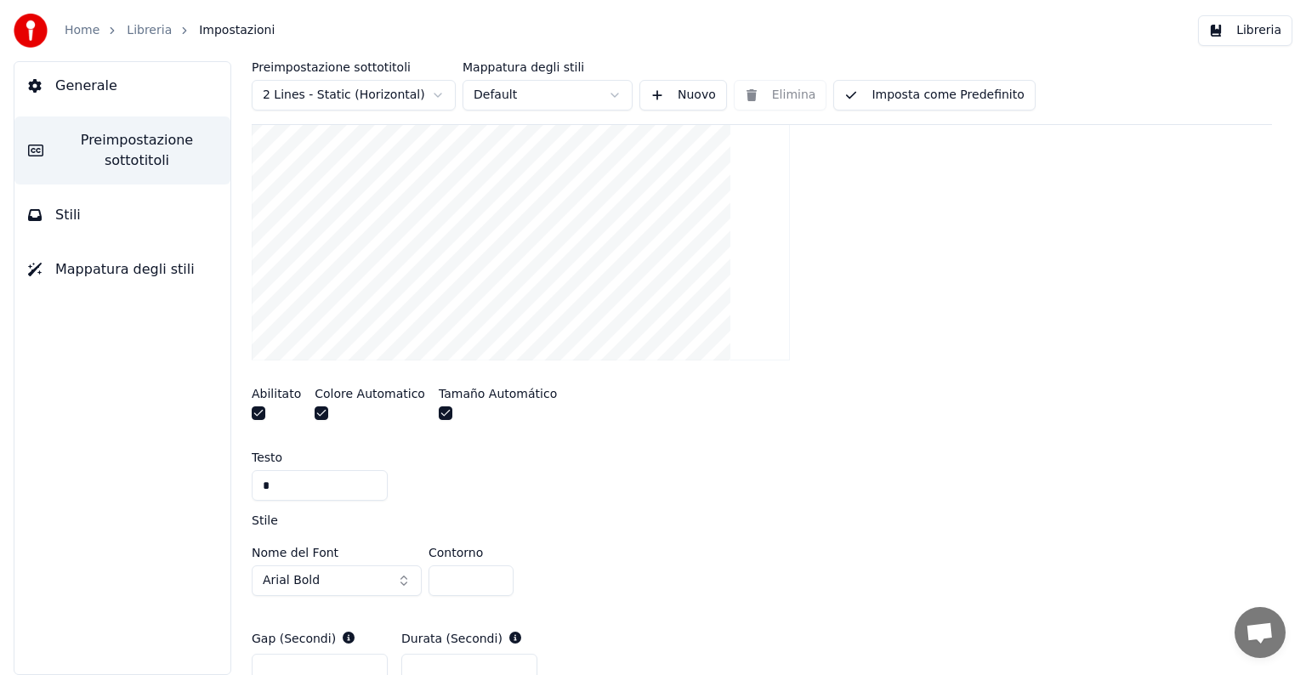
click at [291, 475] on input "*" at bounding box center [320, 485] width 136 height 31
click at [537, 492] on div "*" at bounding box center [762, 485] width 1020 height 31
click at [298, 479] on input "*" at bounding box center [320, 485] width 136 height 31
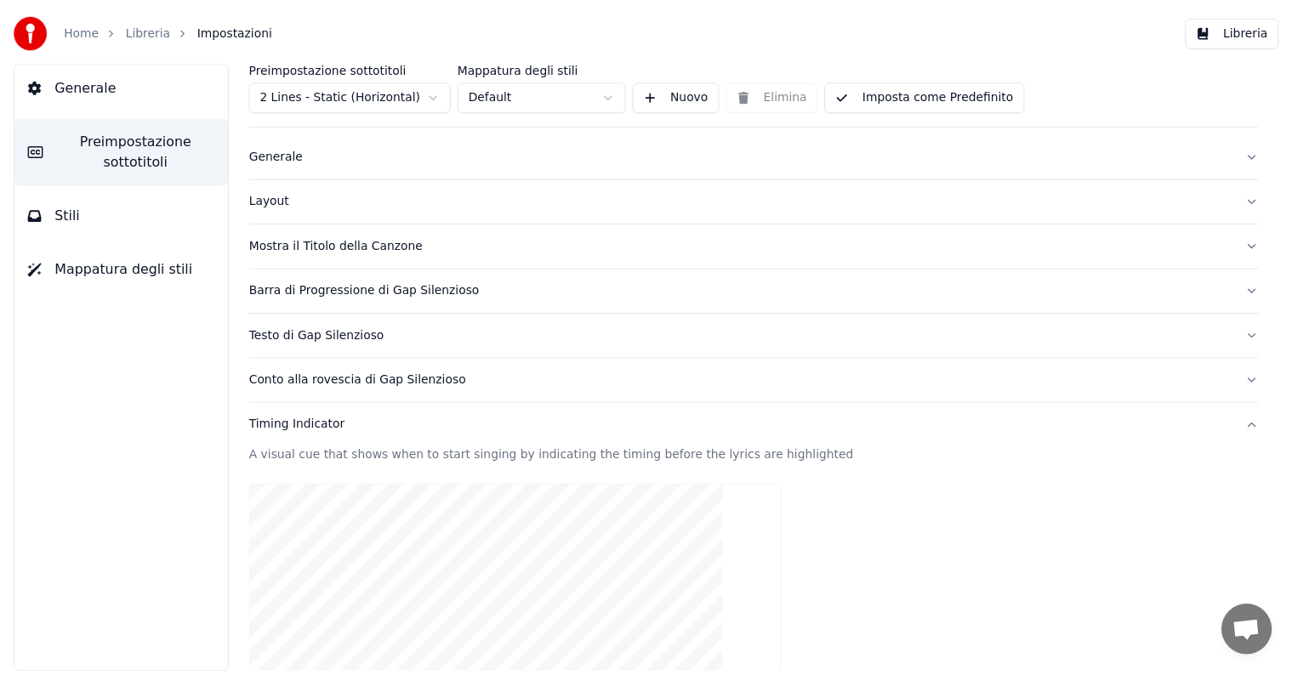
scroll to position [0, 0]
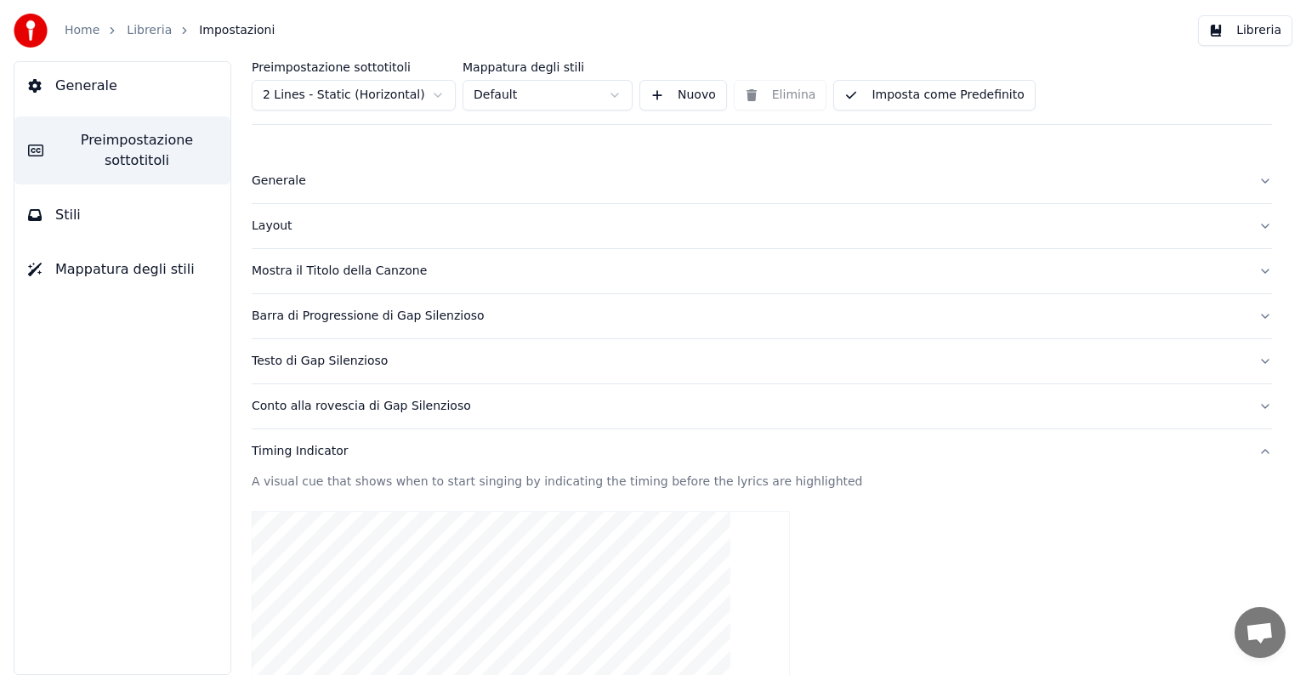
click at [140, 204] on button "Stili" at bounding box center [122, 215] width 216 height 48
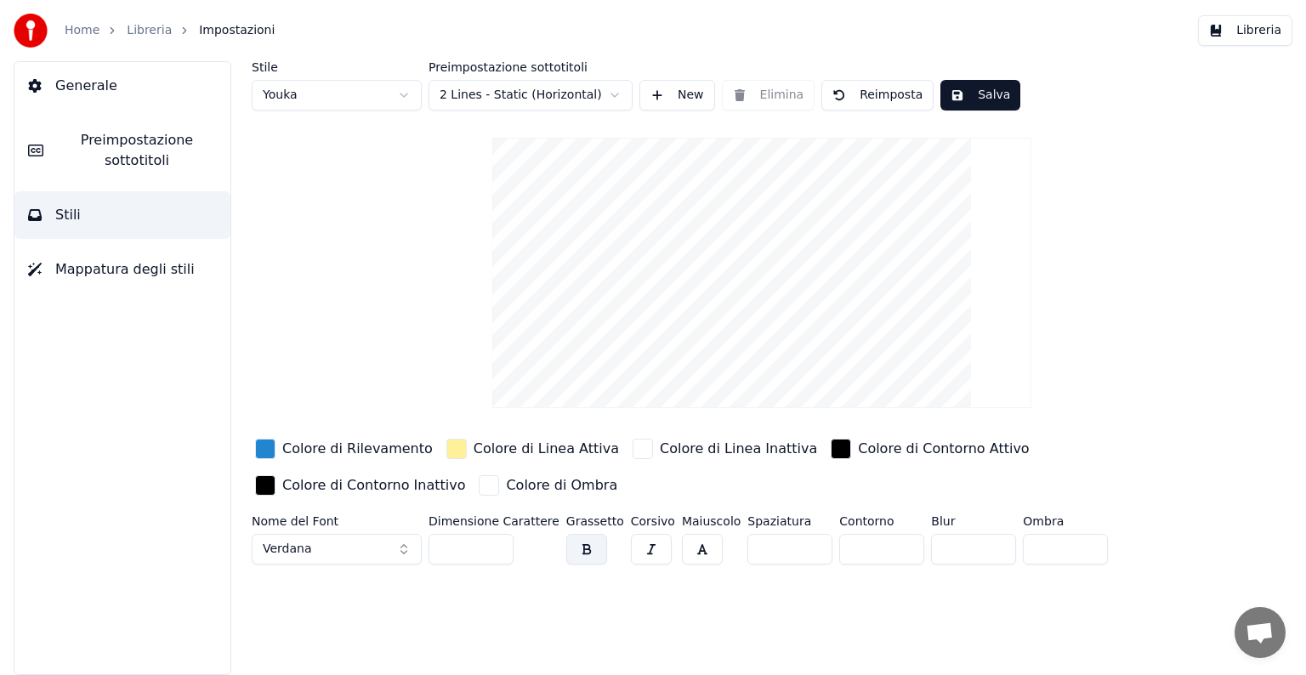
click at [451, 543] on input "***" at bounding box center [471, 549] width 85 height 31
type input "***"
click at [508, 650] on div "Stile Youka Preimpostazione sottotitoli 2 Lines - Static (Horizontal) New Elimi…" at bounding box center [762, 368] width 1088 height 614
click at [951, 95] on button "Salva" at bounding box center [980, 95] width 80 height 31
click at [139, 30] on link "Libreria" at bounding box center [149, 30] width 45 height 17
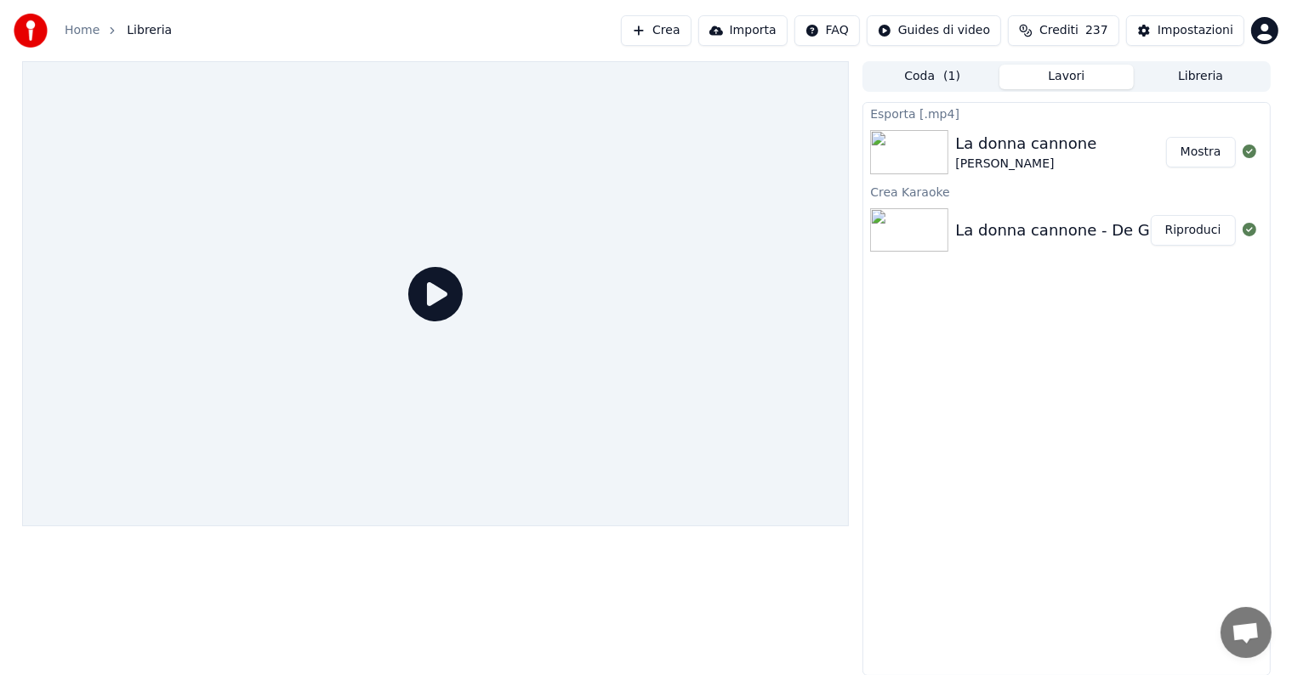
click at [1042, 230] on div "La donna cannone - De Grogori - Karaoke" at bounding box center [1113, 231] width 316 height 24
click at [1179, 228] on button "Riproduci" at bounding box center [1192, 230] width 85 height 31
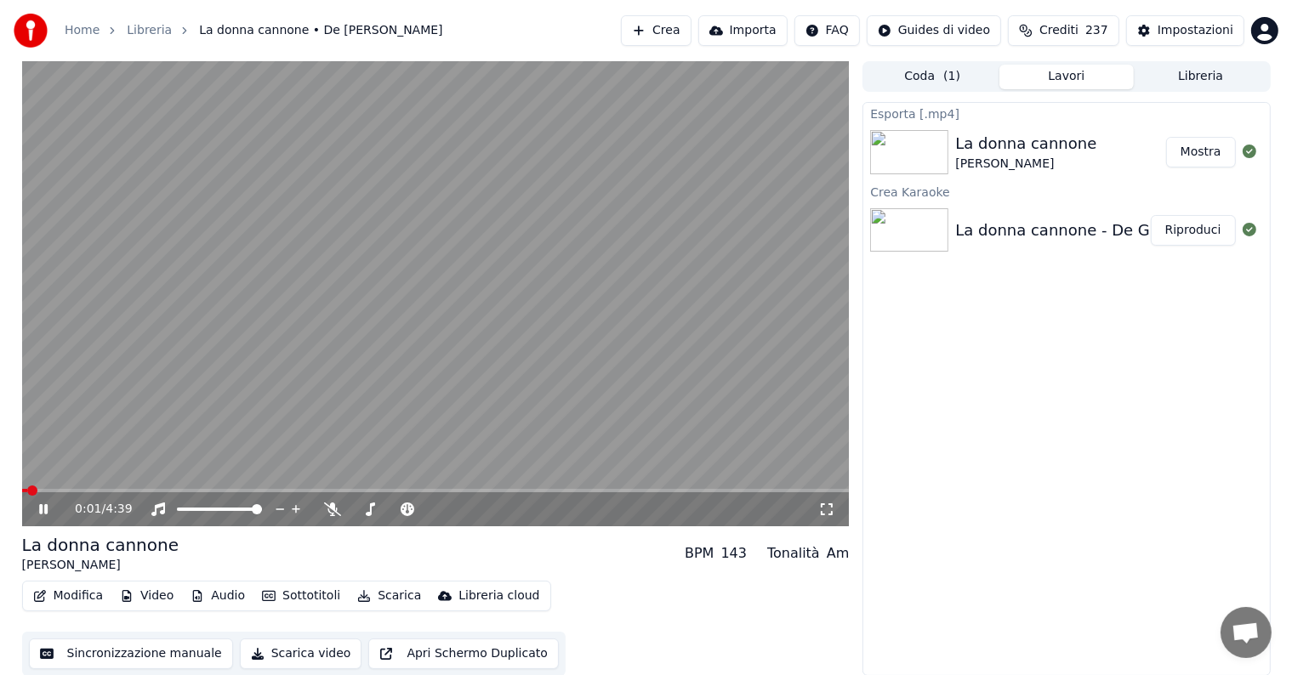
click at [120, 488] on video at bounding box center [435, 293] width 827 height 465
click at [127, 491] on span at bounding box center [435, 490] width 827 height 3
click at [40, 512] on icon at bounding box center [43, 509] width 10 height 12
click at [46, 509] on icon at bounding box center [43, 509] width 9 height 10
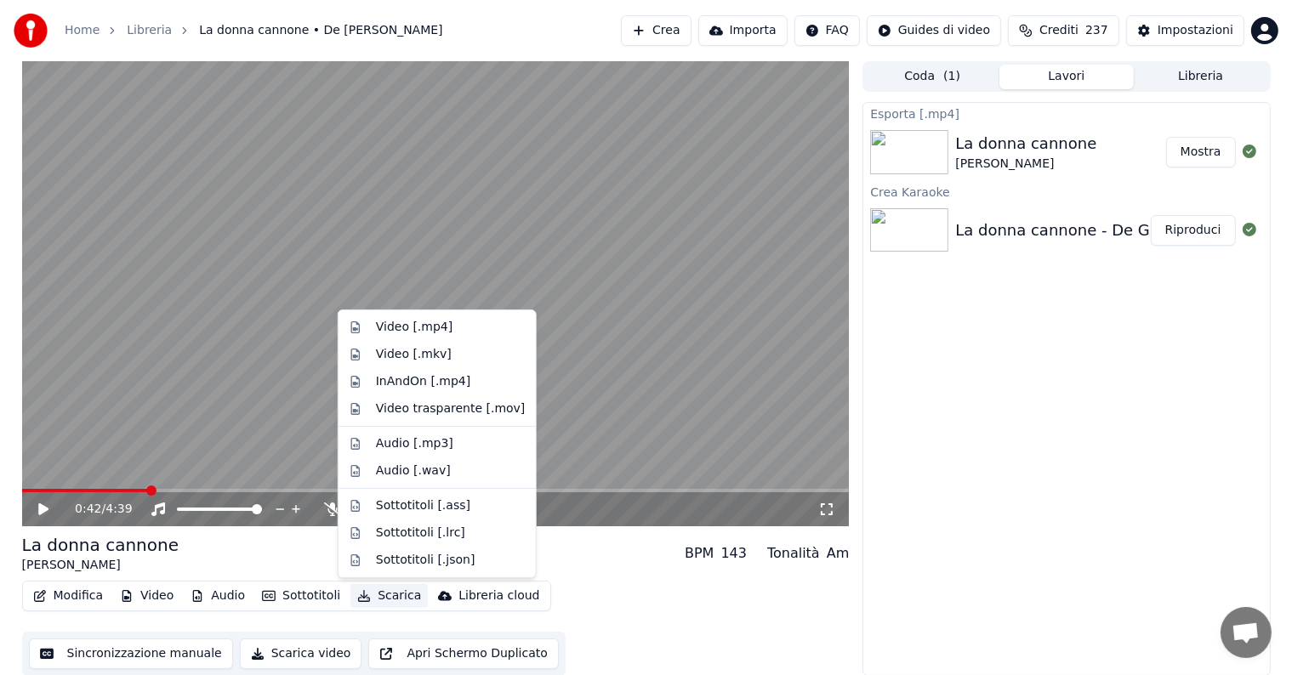
click at [388, 590] on button "Scarica" at bounding box center [388, 596] width 77 height 24
click at [399, 320] on div "Video [.mp4]" at bounding box center [414, 327] width 77 height 17
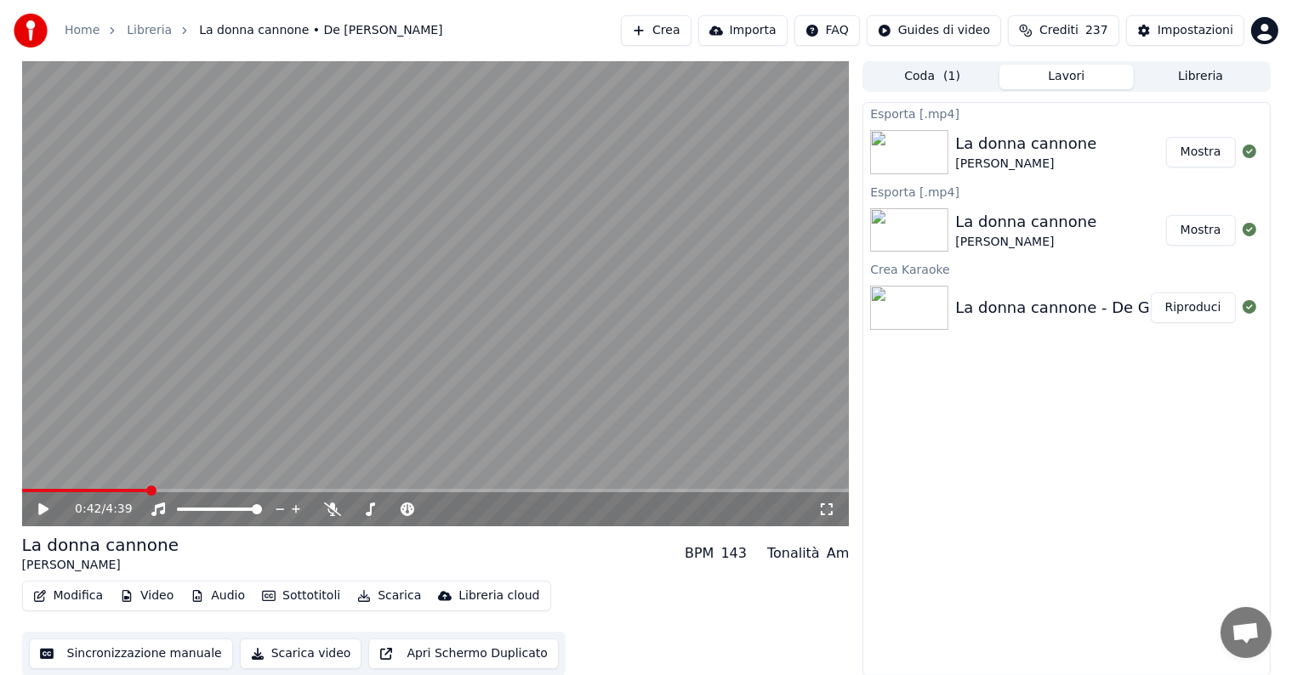
click at [1191, 150] on button "Mostra" at bounding box center [1201, 152] width 70 height 31
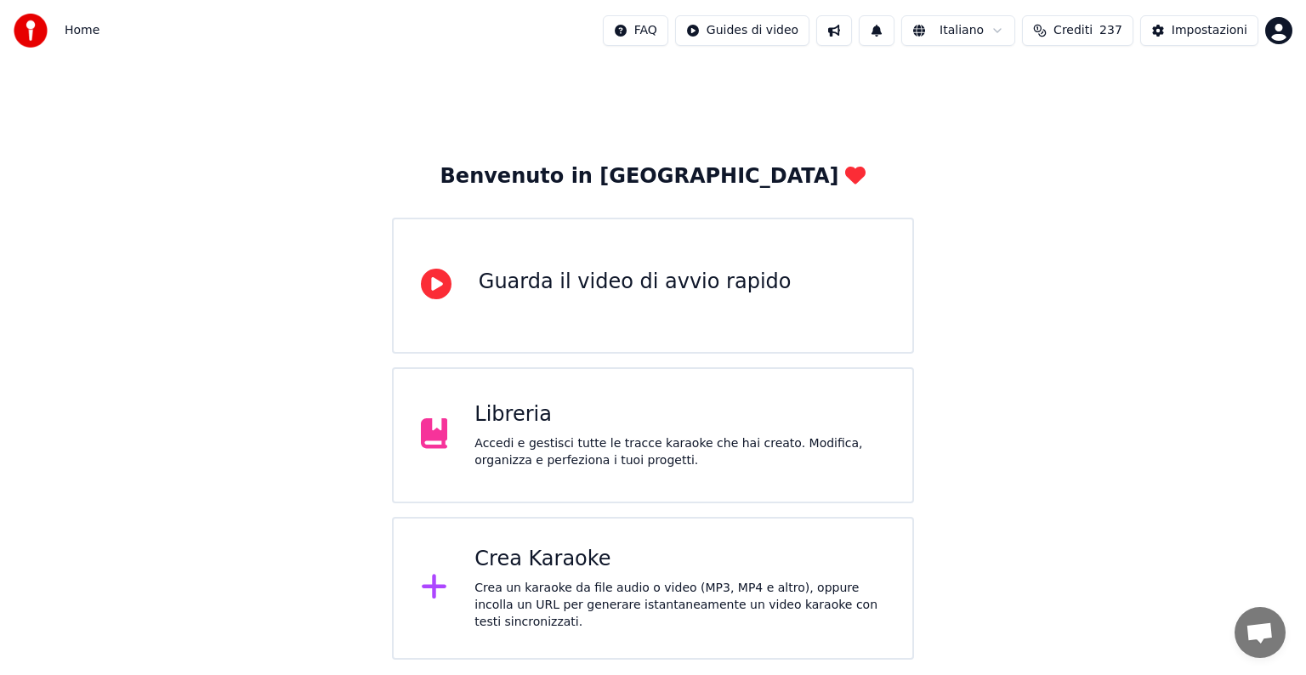
click at [753, 401] on div "Libreria" at bounding box center [679, 414] width 411 height 27
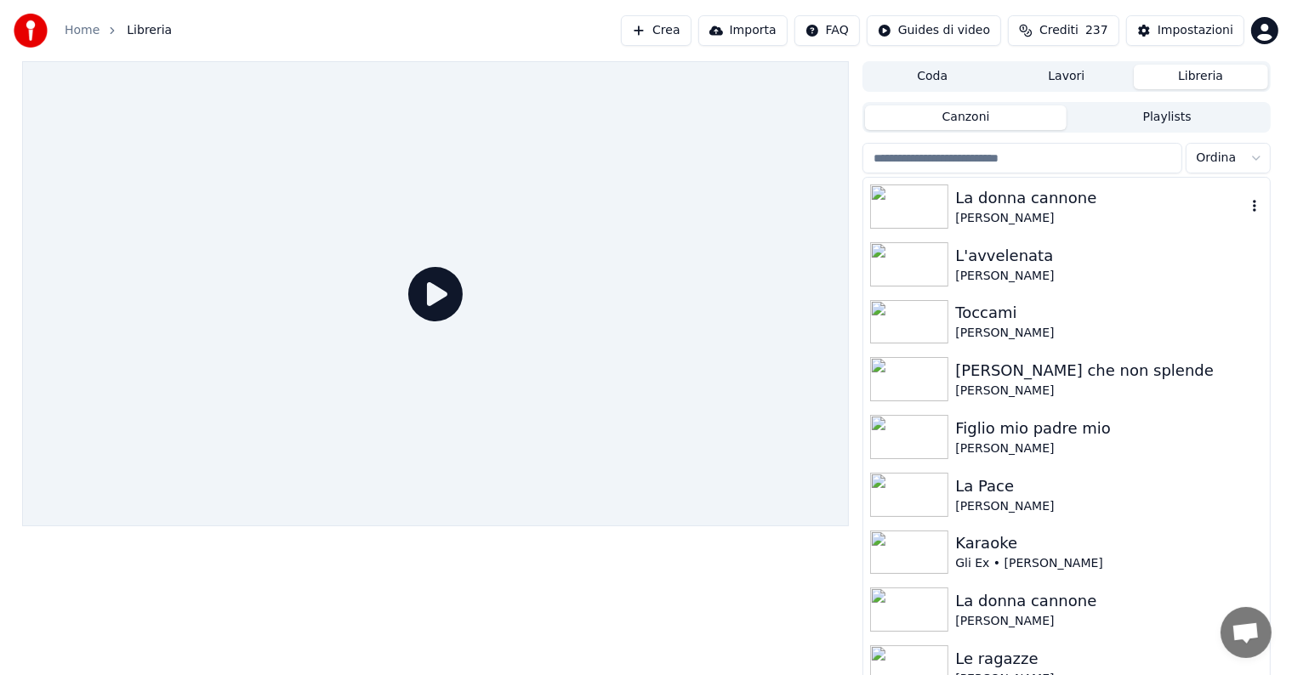
click at [1003, 191] on div "La donna cannone" at bounding box center [1100, 198] width 290 height 24
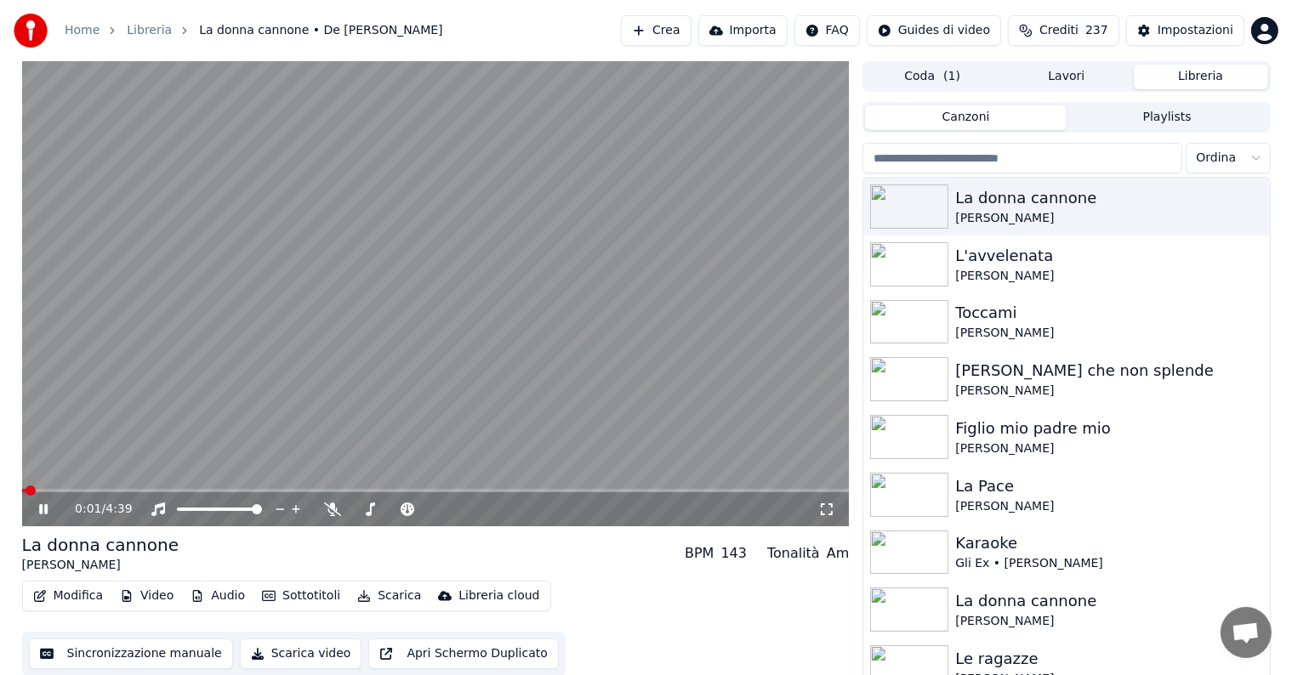
click at [43, 508] on icon at bounding box center [56, 510] width 40 height 14
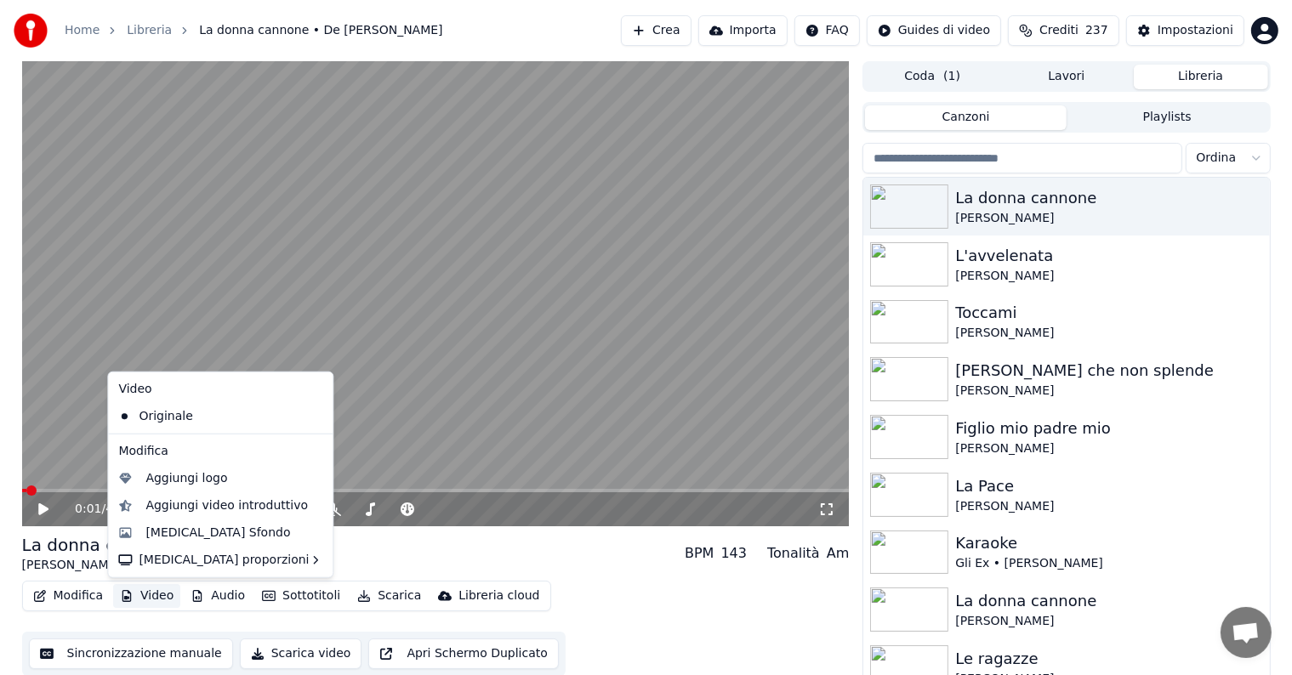
click at [158, 594] on button "Video" at bounding box center [146, 596] width 67 height 24
click at [207, 534] on div "[MEDICAL_DATA] Sfondo" at bounding box center [217, 533] width 145 height 17
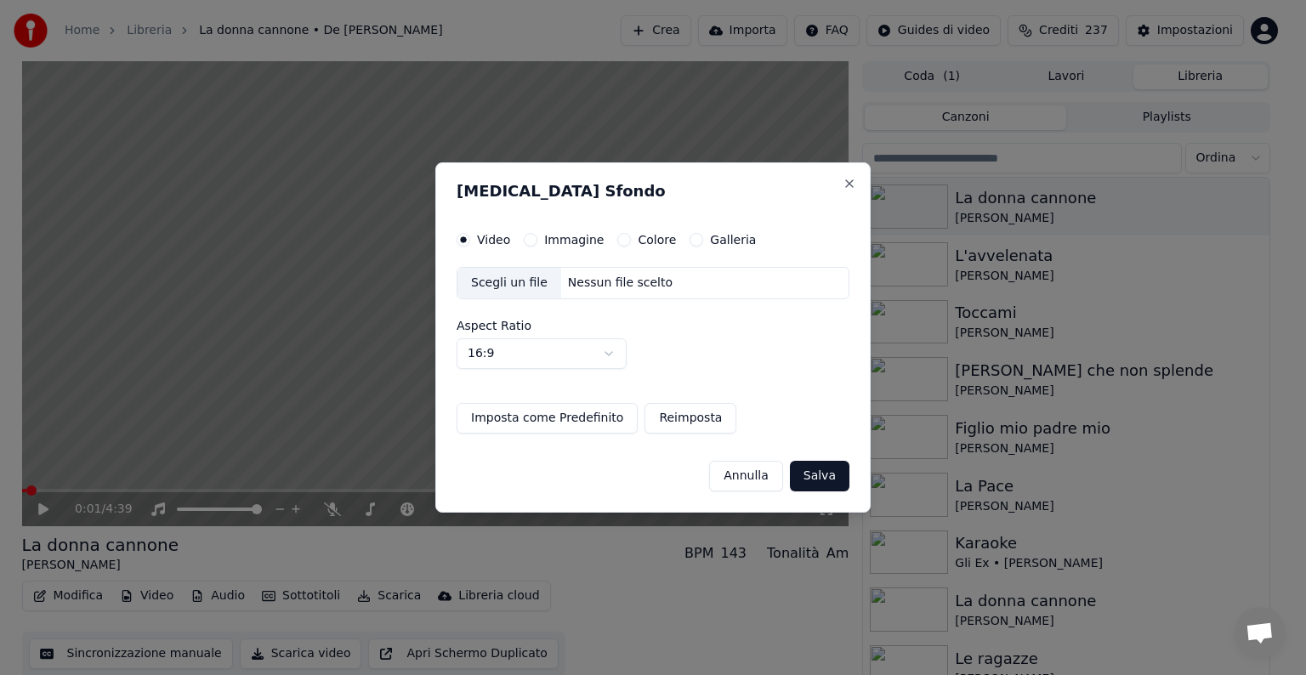
click at [525, 238] on button "Immagine" at bounding box center [531, 240] width 14 height 14
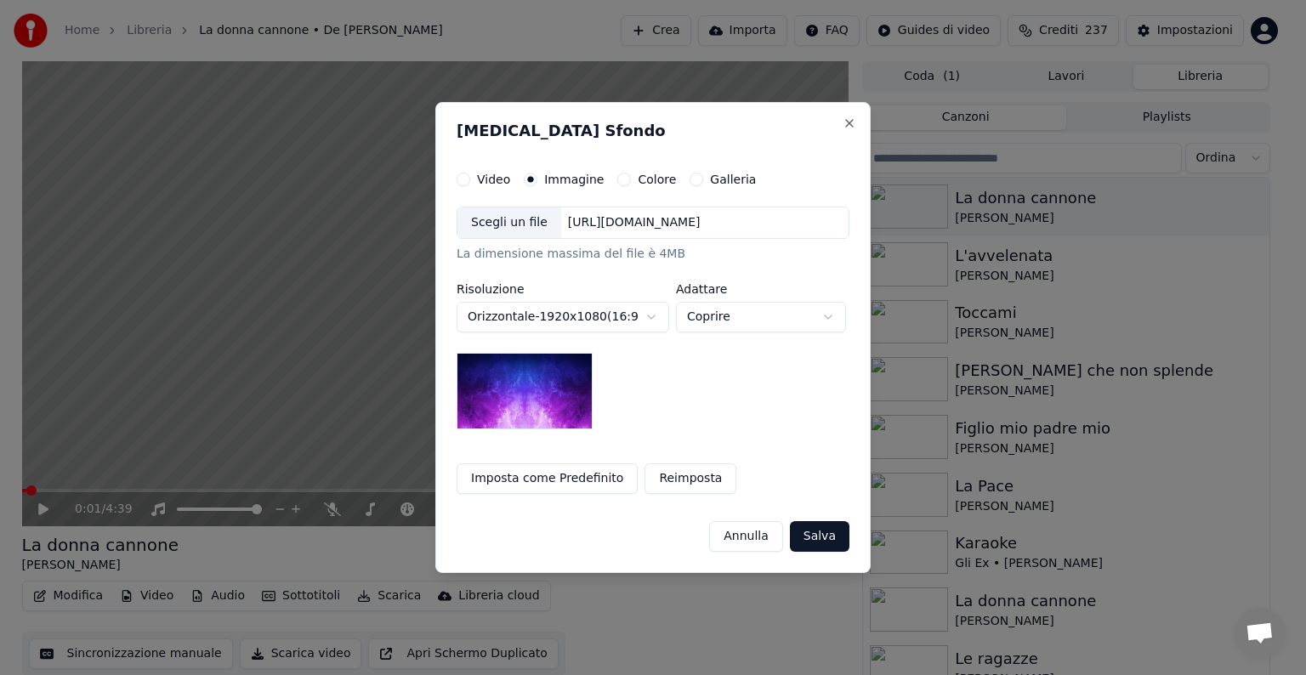
click at [827, 537] on button "Salva" at bounding box center [820, 536] width 60 height 31
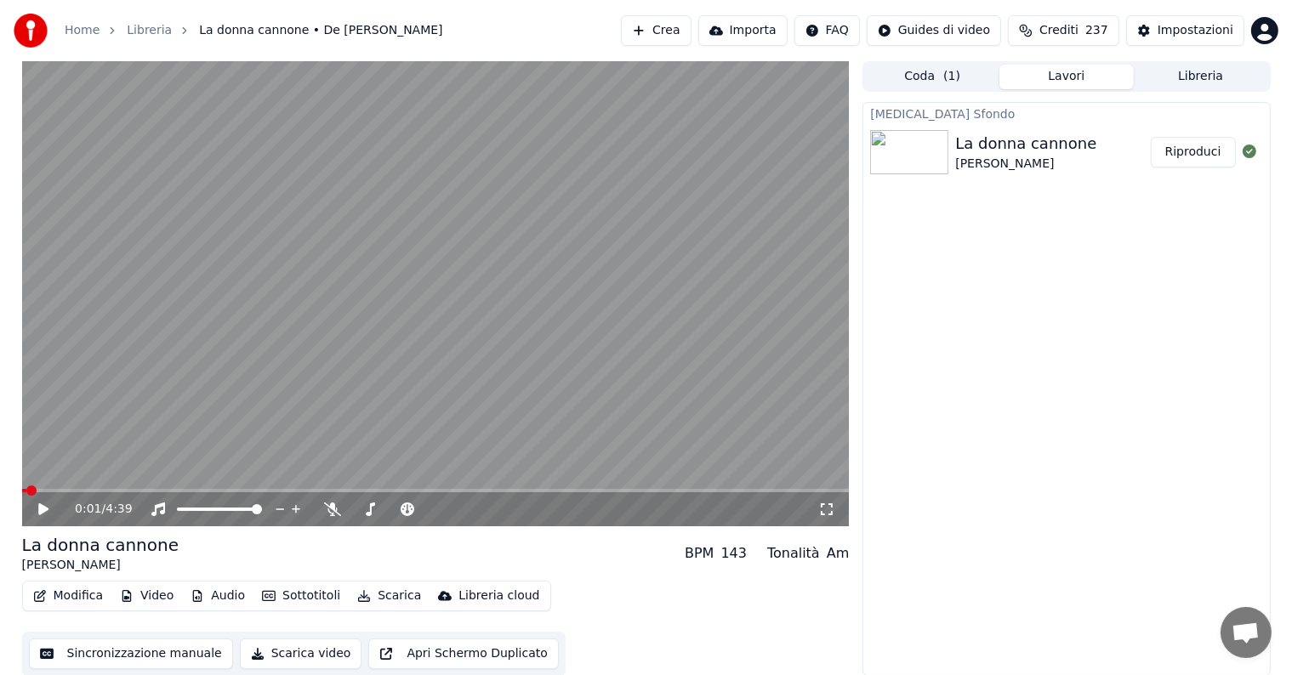
click at [1190, 156] on button "Riproduci" at bounding box center [1192, 152] width 85 height 31
click at [142, 490] on span at bounding box center [435, 490] width 827 height 3
click at [39, 503] on icon at bounding box center [56, 510] width 40 height 14
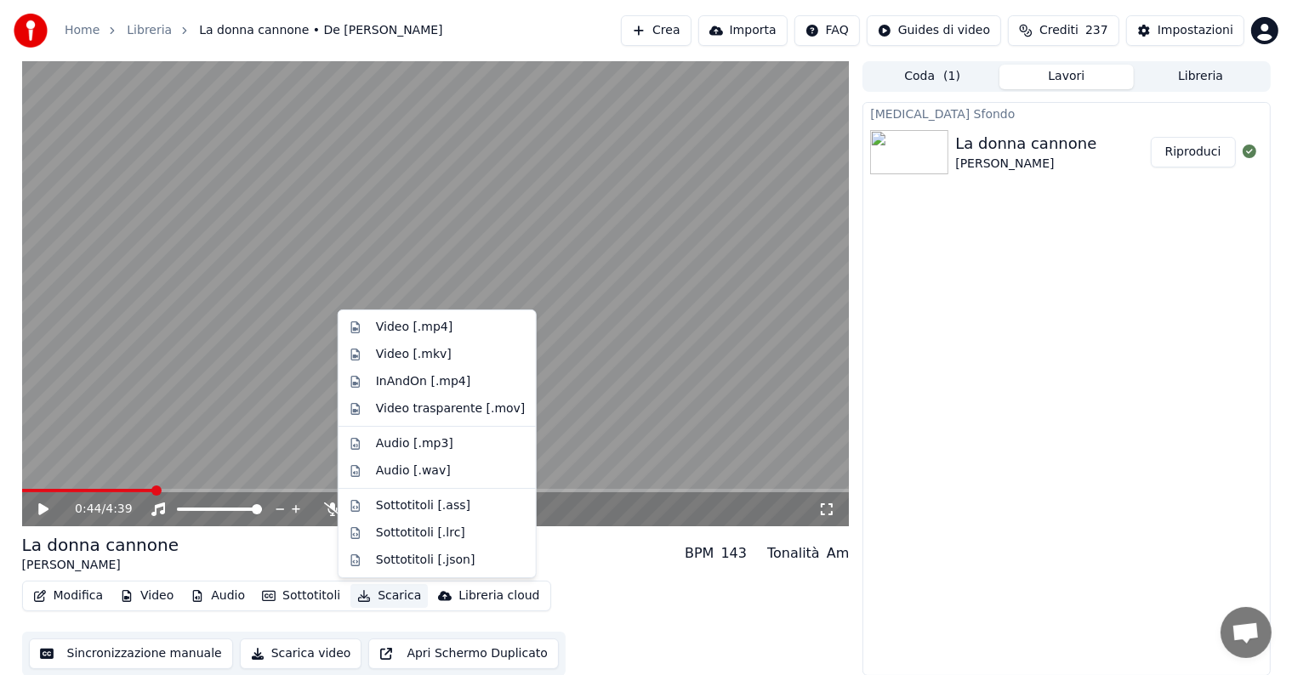
click at [377, 589] on button "Scarica" at bounding box center [388, 596] width 77 height 24
click at [427, 323] on div "Video [.mp4]" at bounding box center [414, 327] width 77 height 17
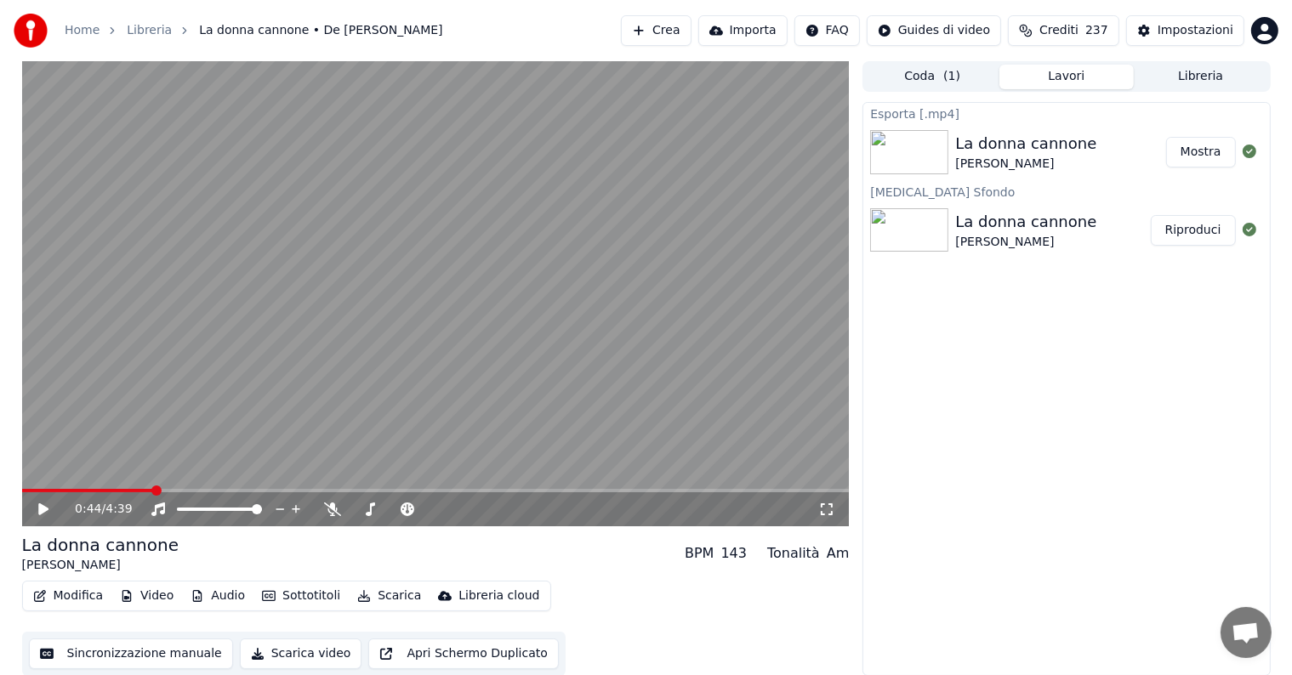
click at [1185, 148] on button "Mostra" at bounding box center [1201, 152] width 70 height 31
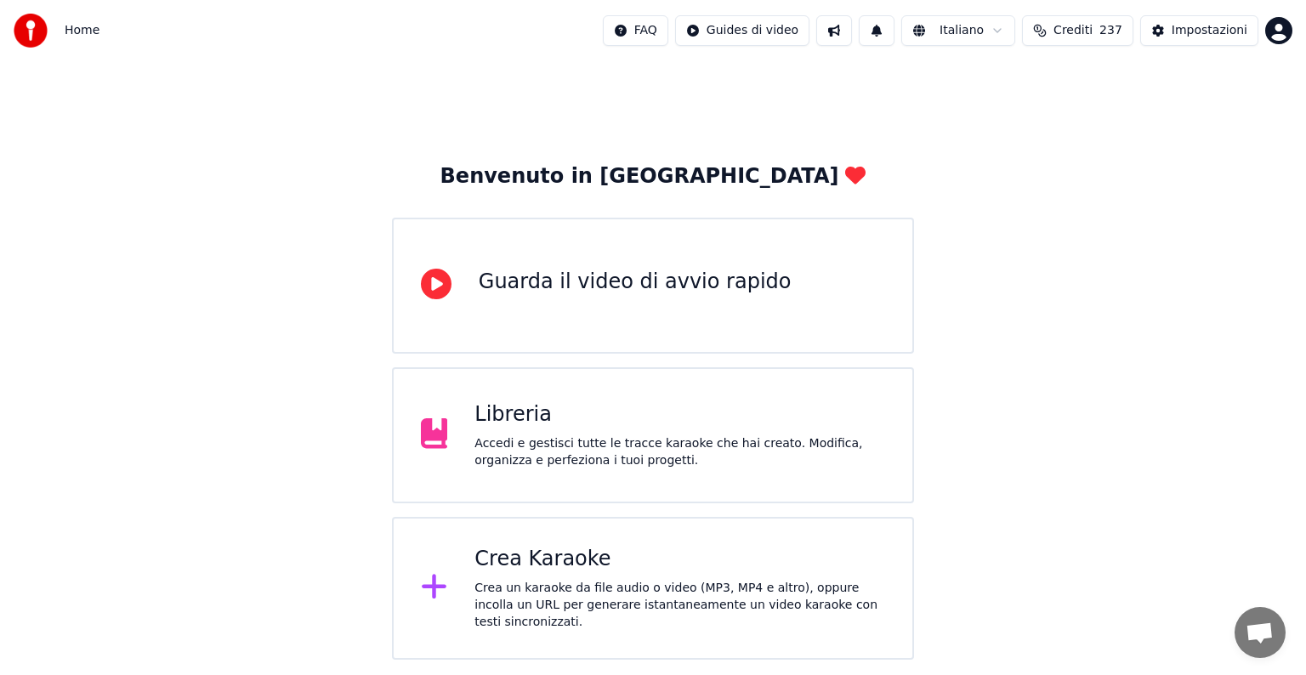
click at [614, 452] on div "Accedi e gestisci tutte le tracce karaoke che hai creato. Modifica, organizza e…" at bounding box center [679, 452] width 411 height 34
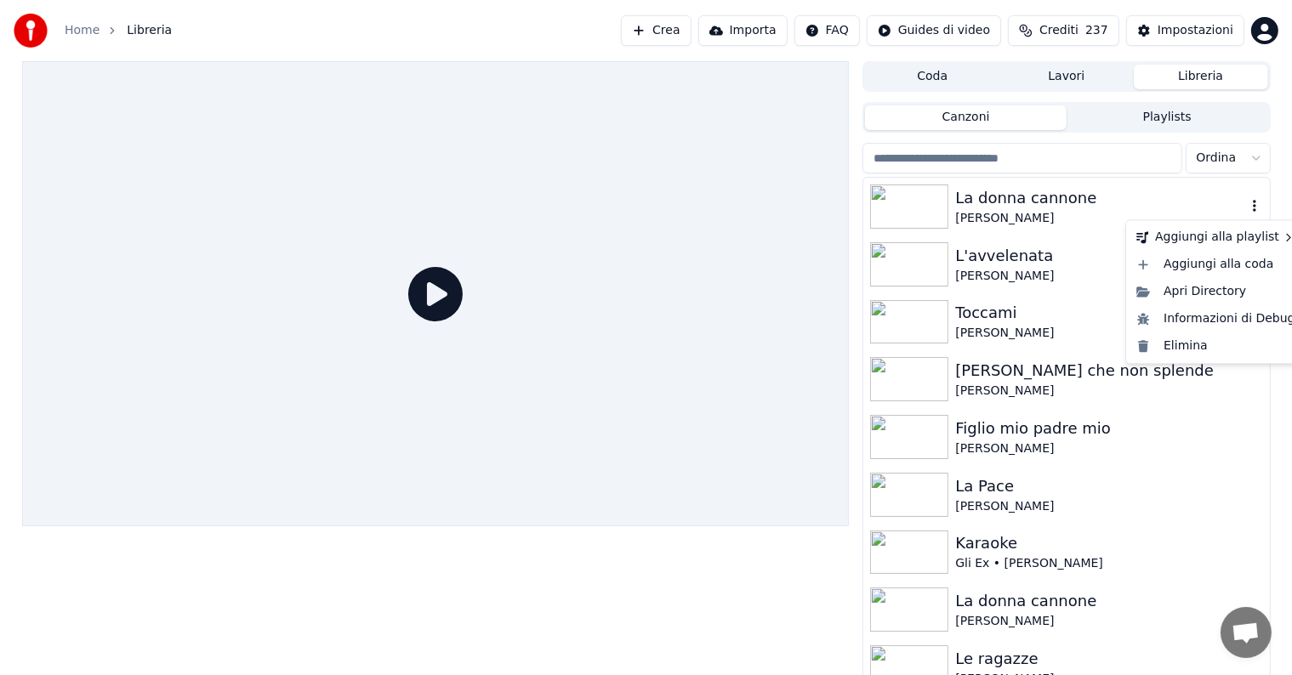
click at [1246, 205] on icon "button" at bounding box center [1254, 206] width 17 height 14
click at [1180, 353] on div "Elimina" at bounding box center [1215, 345] width 173 height 27
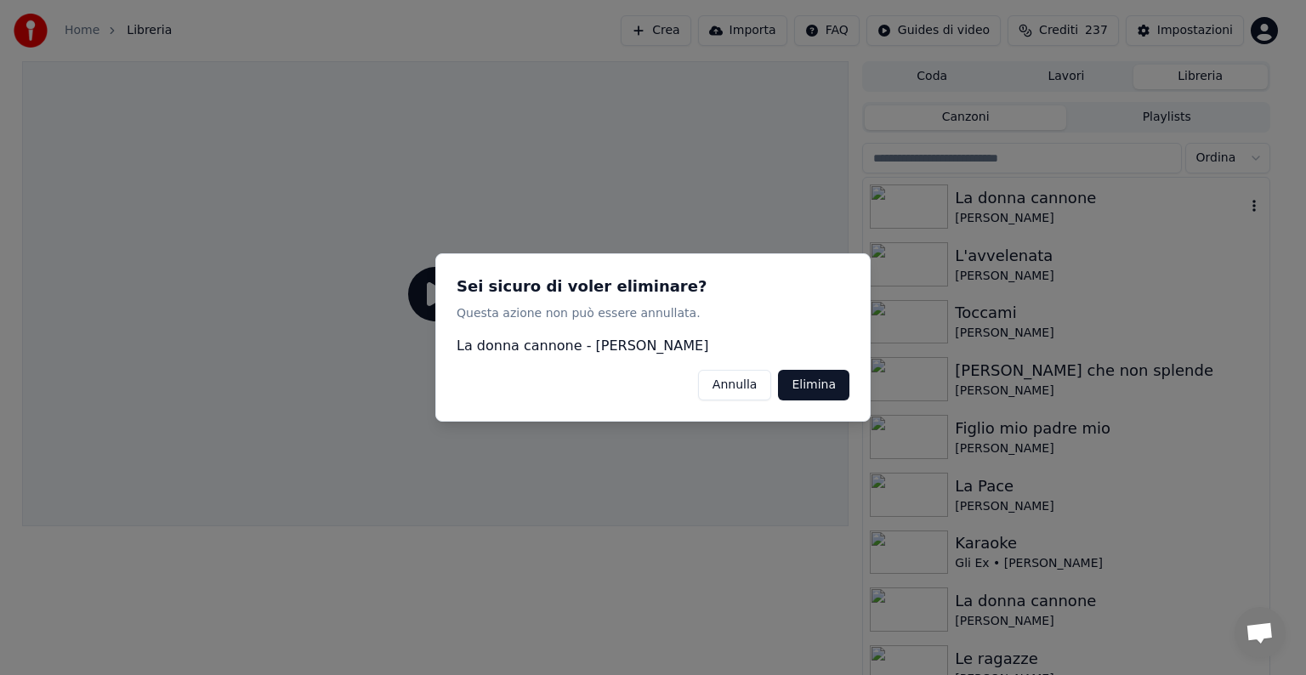
click at [813, 378] on button "Elimina" at bounding box center [813, 385] width 71 height 31
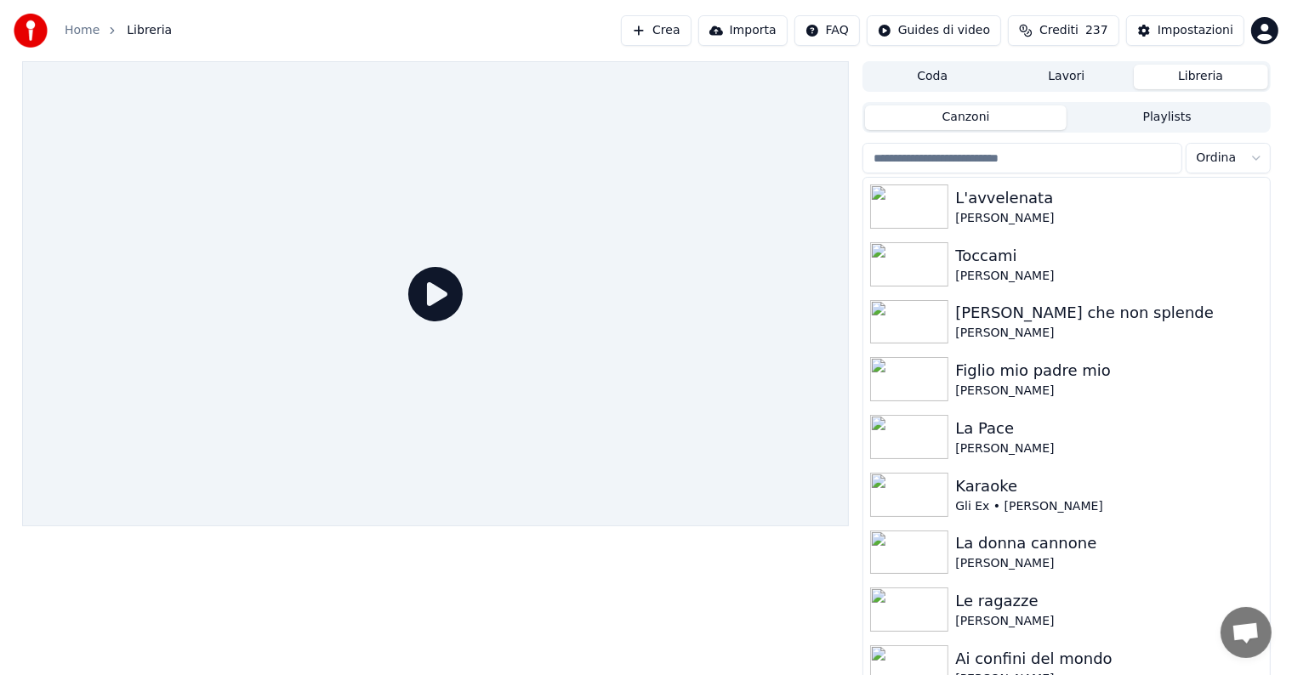
click at [690, 37] on button "Crea" at bounding box center [656, 30] width 70 height 31
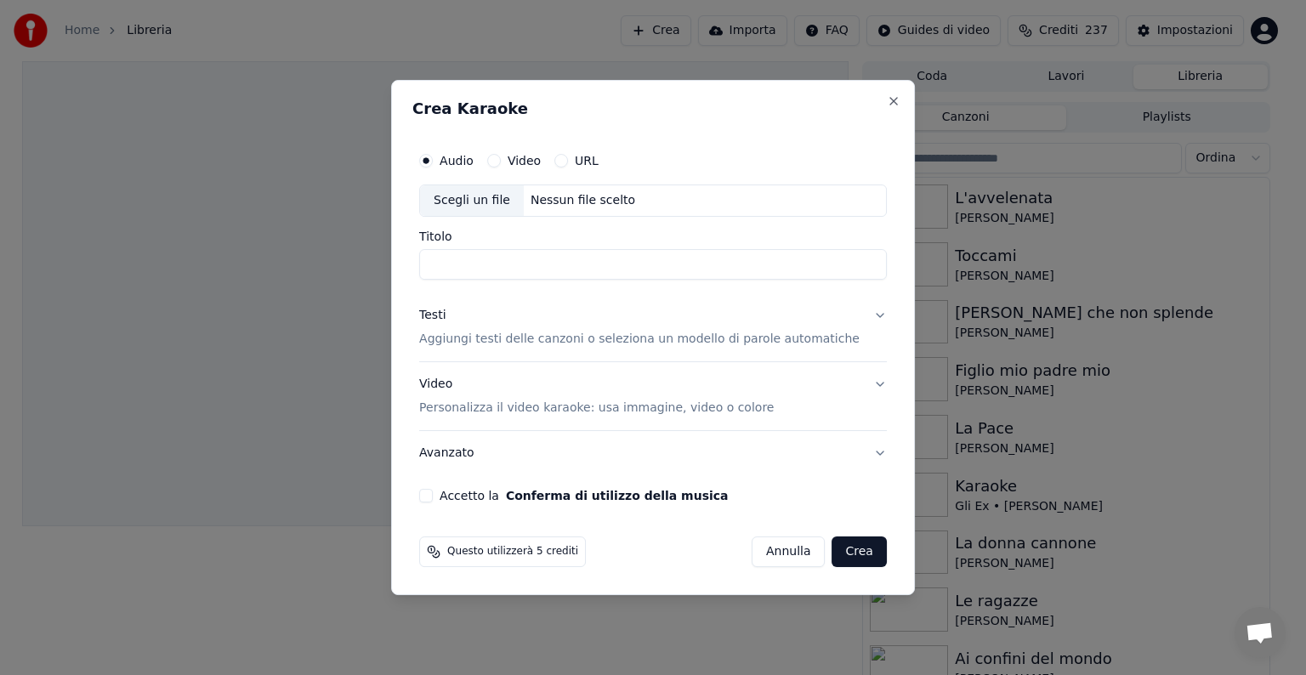
click at [575, 205] on div "Nessun file scelto" at bounding box center [583, 200] width 118 height 17
type input "**********"
click at [858, 314] on button "Testi Aggiungi testi delle canzoni o seleziona un modello di parole automatiche" at bounding box center [653, 327] width 468 height 68
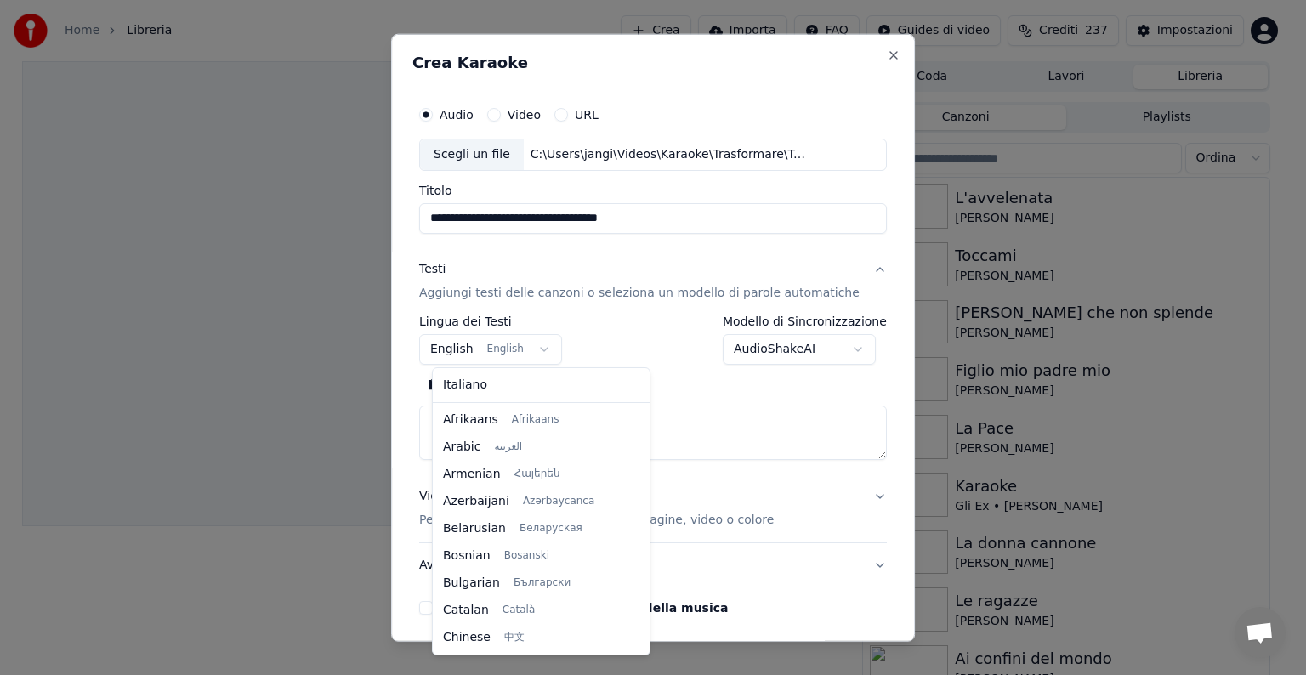
click at [551, 347] on body "**********" at bounding box center [646, 337] width 1292 height 675
select select "**"
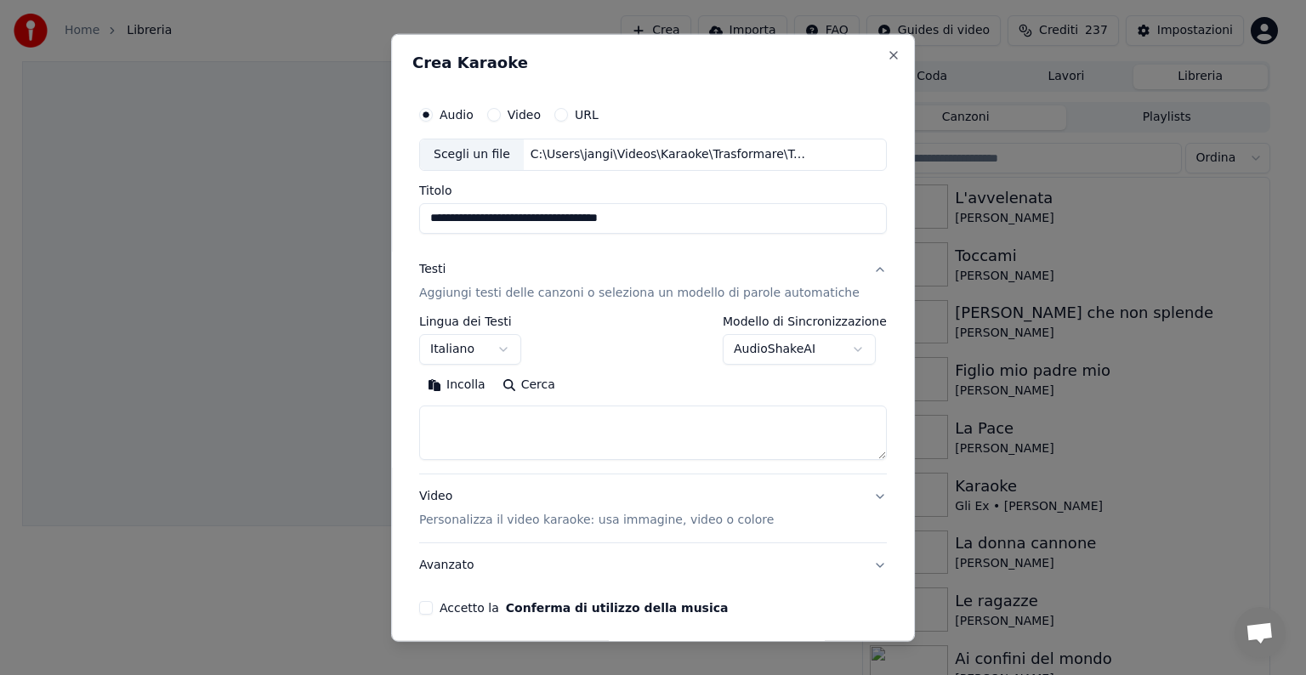
click at [470, 431] on textarea at bounding box center [653, 433] width 468 height 54
click at [486, 382] on button "Incolla" at bounding box center [456, 385] width 75 height 27
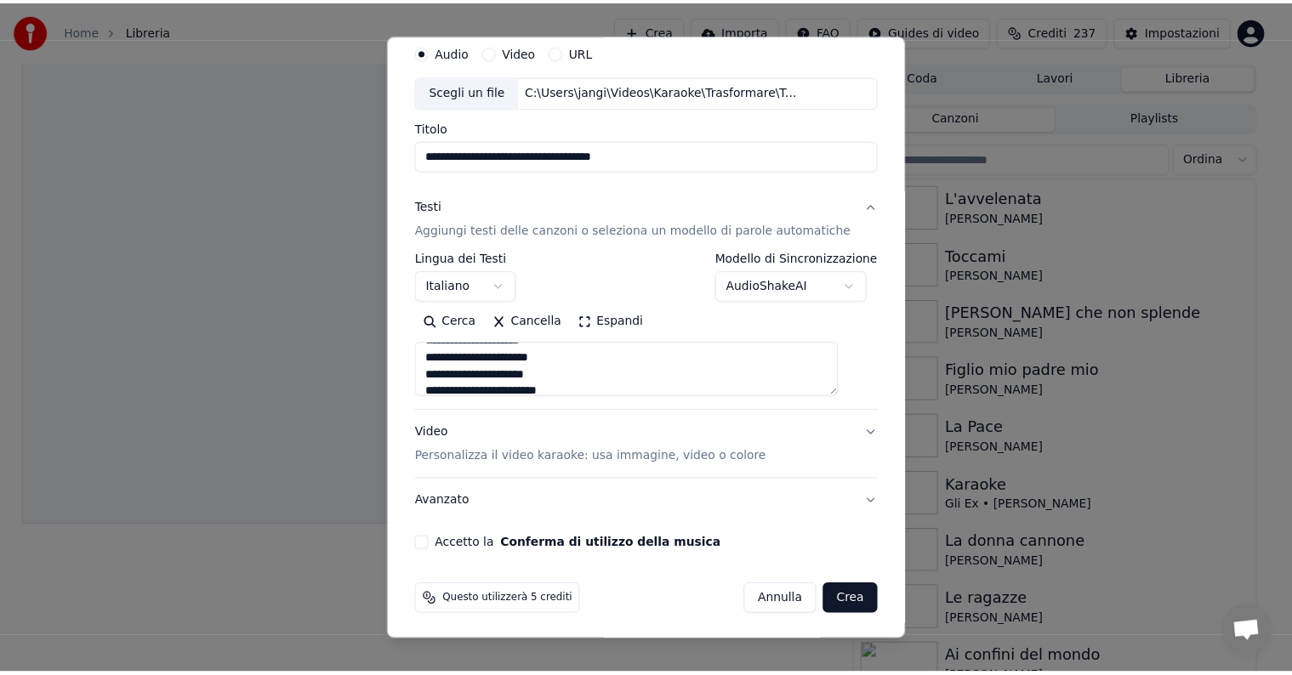
scroll to position [65, 0]
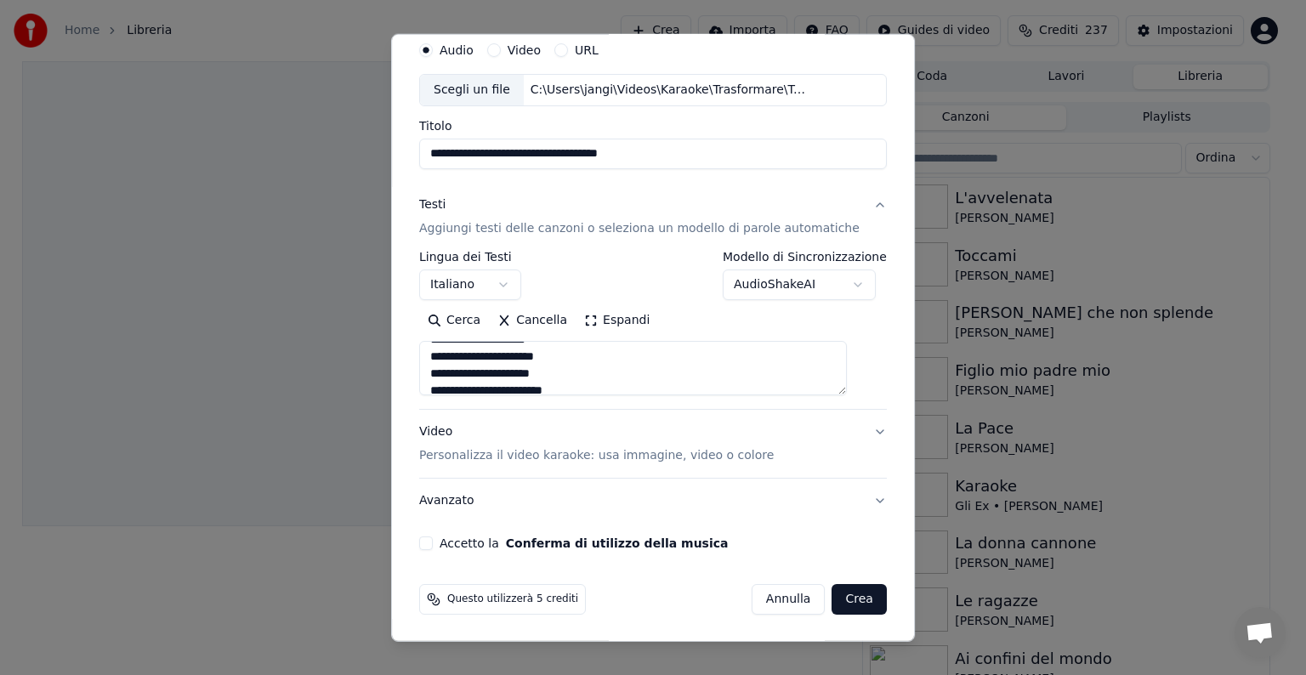
click at [433, 541] on button "Accetto la Conferma di utilizzo della musica" at bounding box center [426, 544] width 14 height 14
click at [838, 599] on button "Crea" at bounding box center [859, 599] width 54 height 31
type textarea "**********"
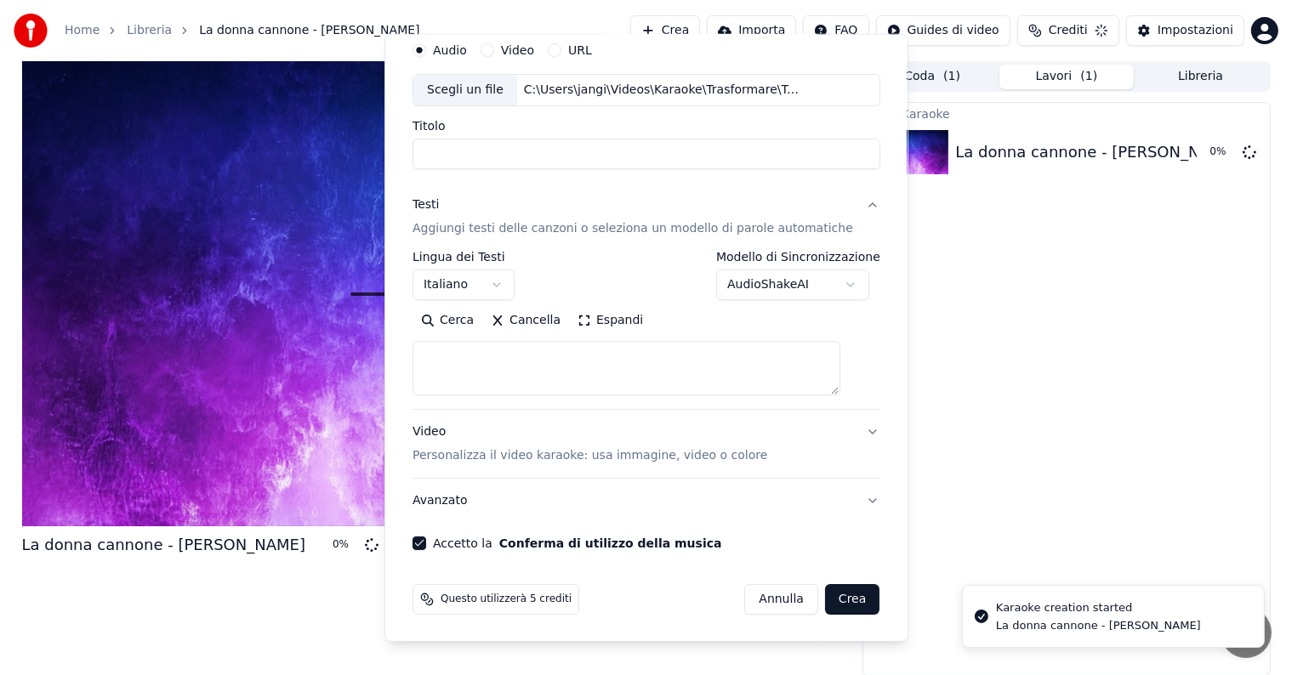
scroll to position [0, 0]
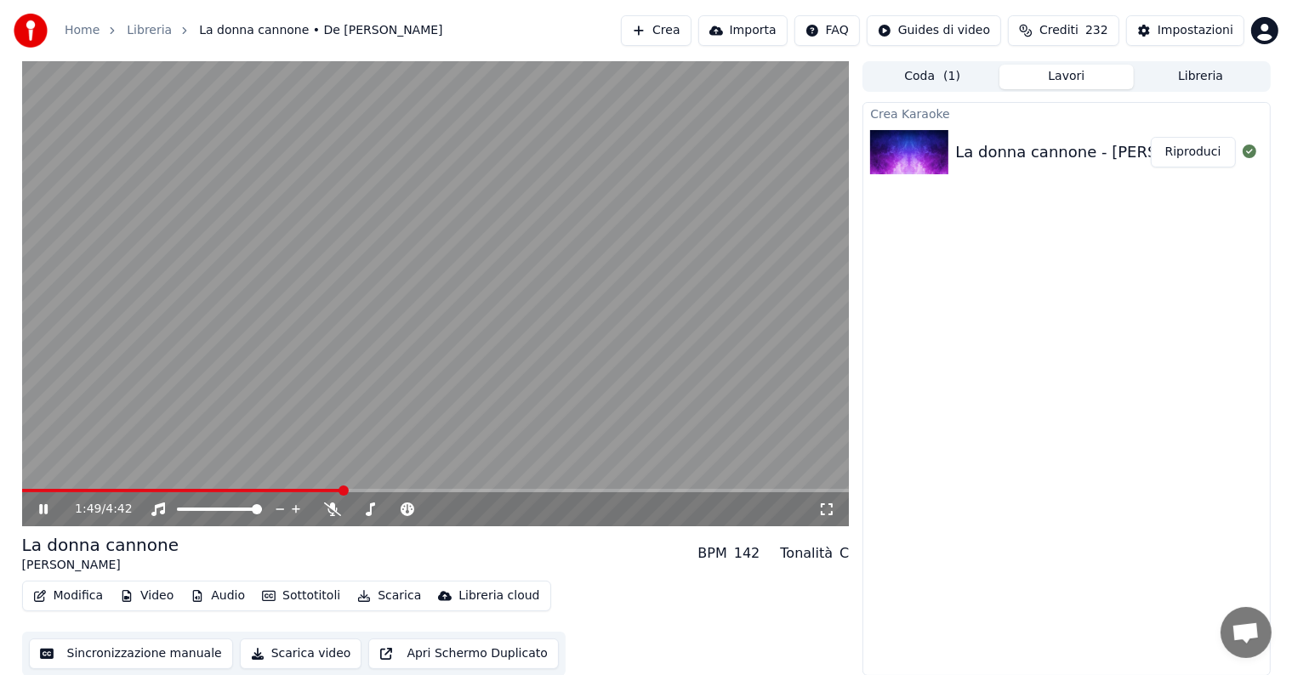
click at [1189, 157] on button "Riproduci" at bounding box center [1192, 152] width 85 height 31
click at [46, 508] on icon at bounding box center [43, 509] width 9 height 10
click at [81, 602] on button "Modifica" at bounding box center [68, 596] width 84 height 24
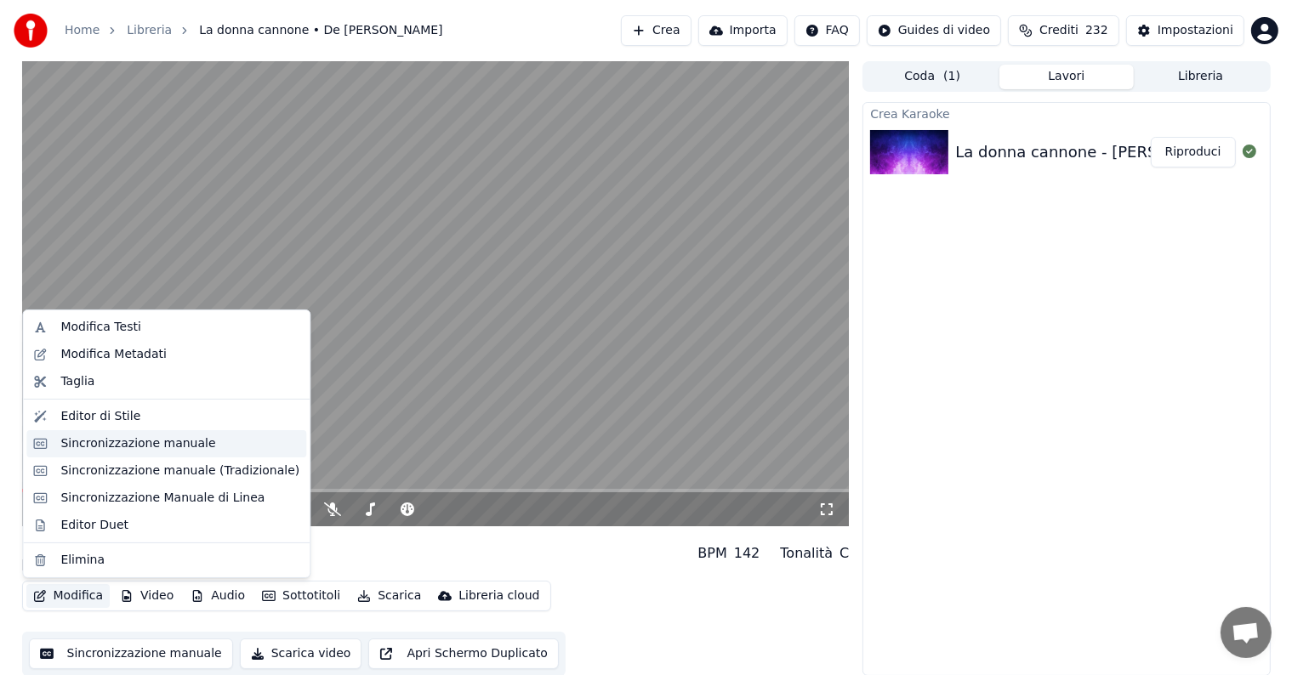
click at [118, 449] on div "Sincronizzazione manuale" at bounding box center [137, 443] width 155 height 17
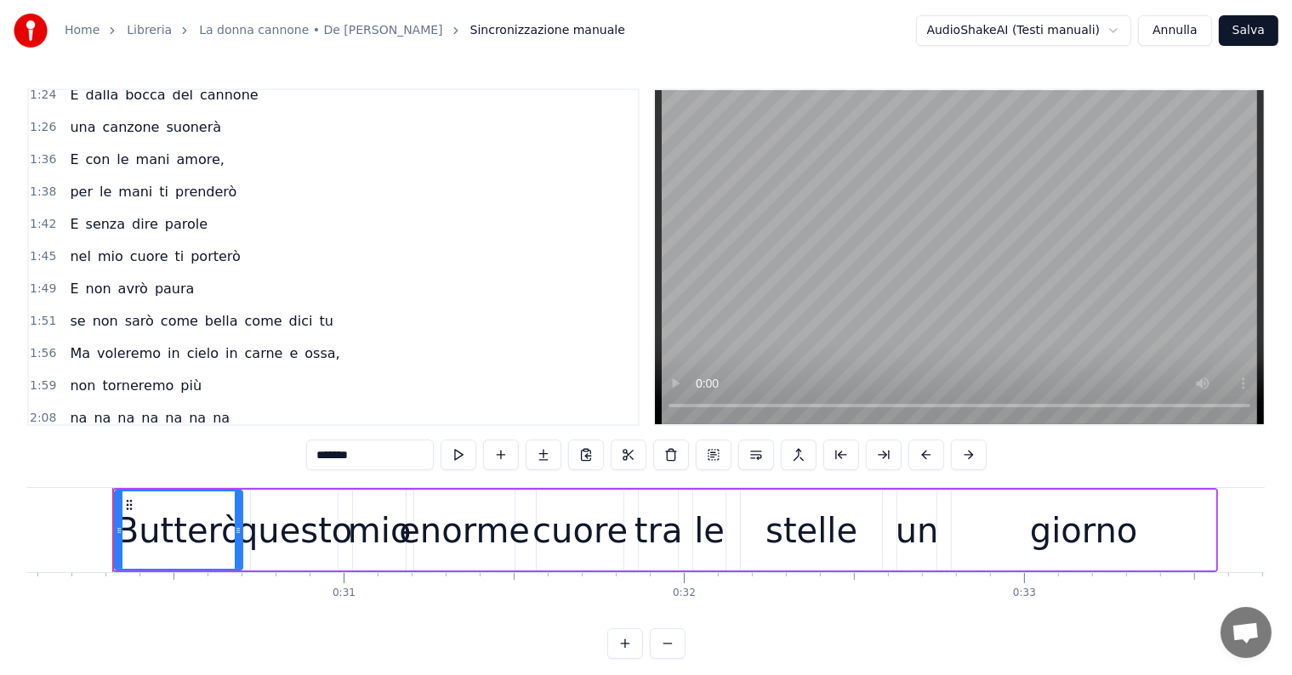
scroll to position [470, 0]
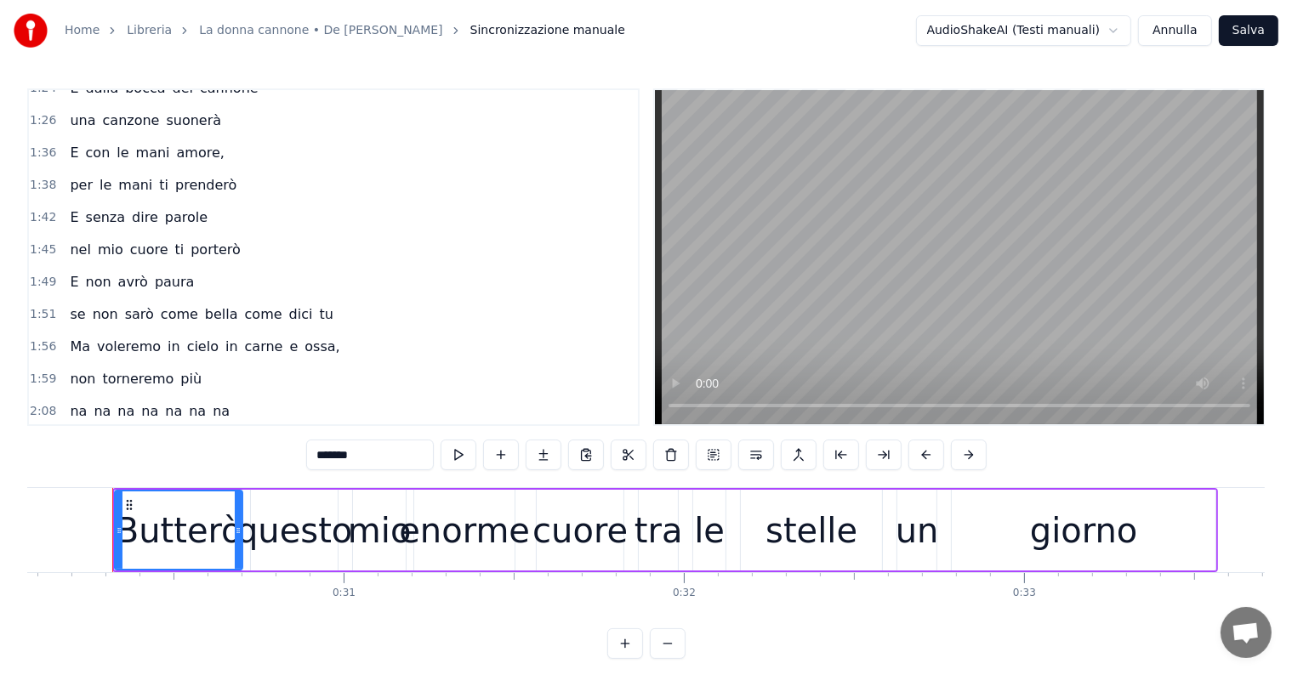
click at [207, 240] on span "porterò" at bounding box center [216, 250] width 54 height 20
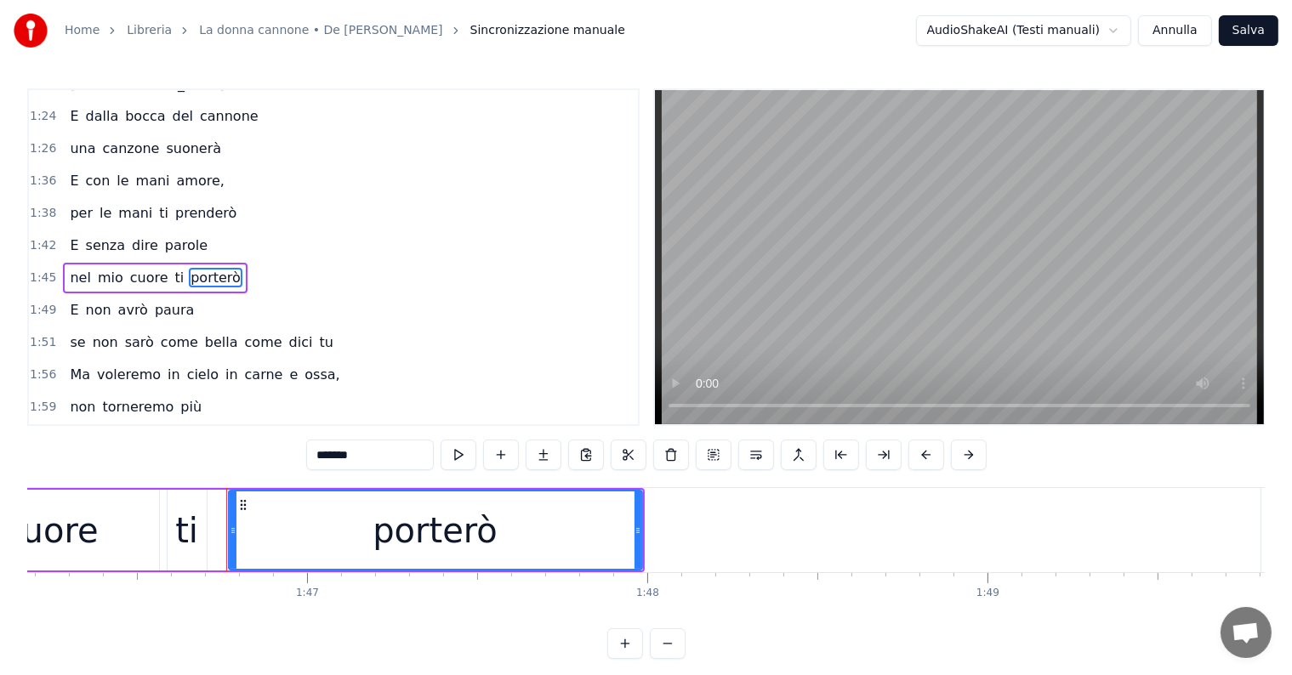
scroll to position [0, 36227]
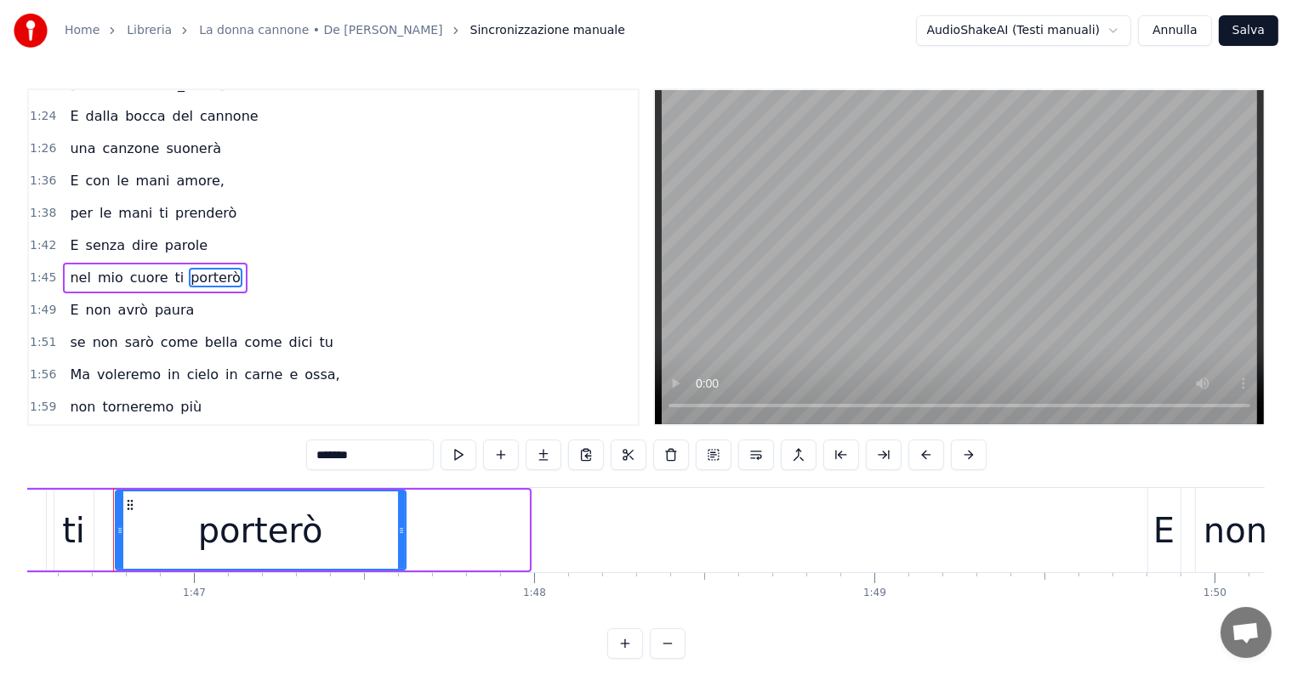
drag, startPoint x: 526, startPoint y: 523, endPoint x: 403, endPoint y: 510, distance: 124.0
click at [403, 510] on div at bounding box center [401, 529] width 7 height 77
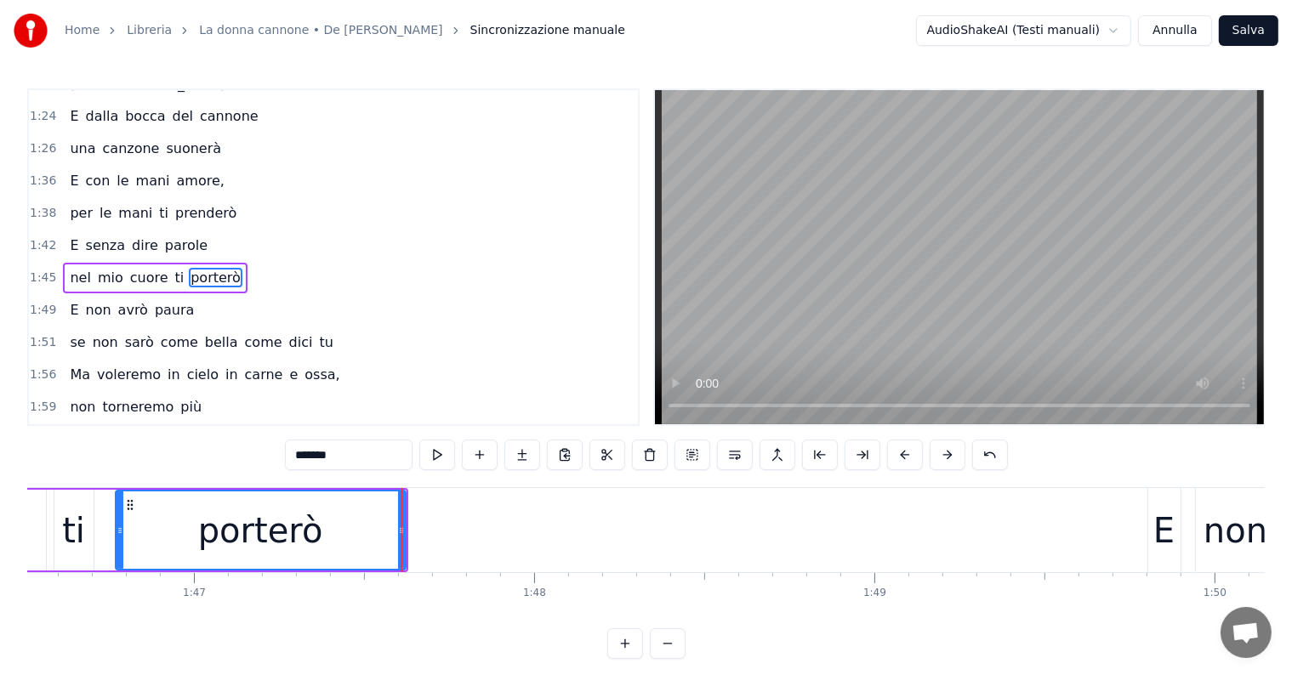
click at [350, 450] on input "*******" at bounding box center [349, 455] width 128 height 31
type input "******"
click at [361, 540] on div "porter" at bounding box center [260, 529] width 288 height 77
click at [529, 454] on button at bounding box center [522, 455] width 36 height 31
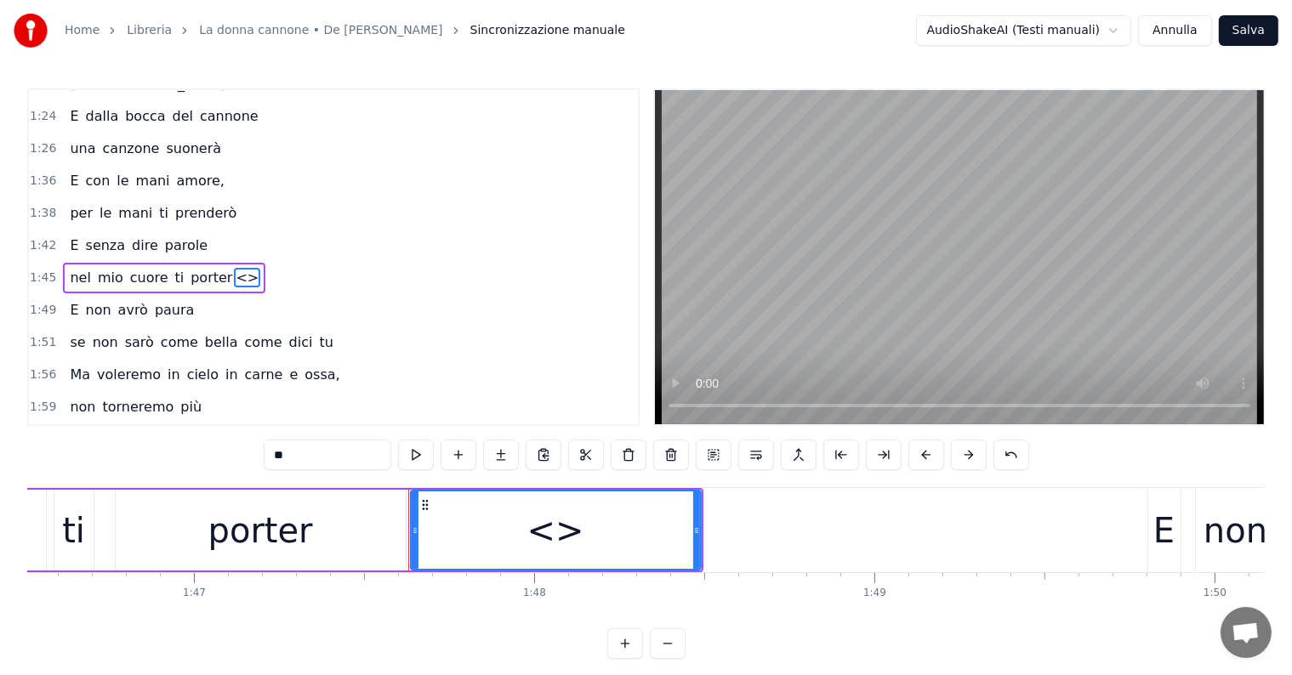
click at [311, 450] on input "**" at bounding box center [328, 455] width 128 height 31
type input "*"
click at [99, 268] on span "mio" at bounding box center [110, 278] width 29 height 20
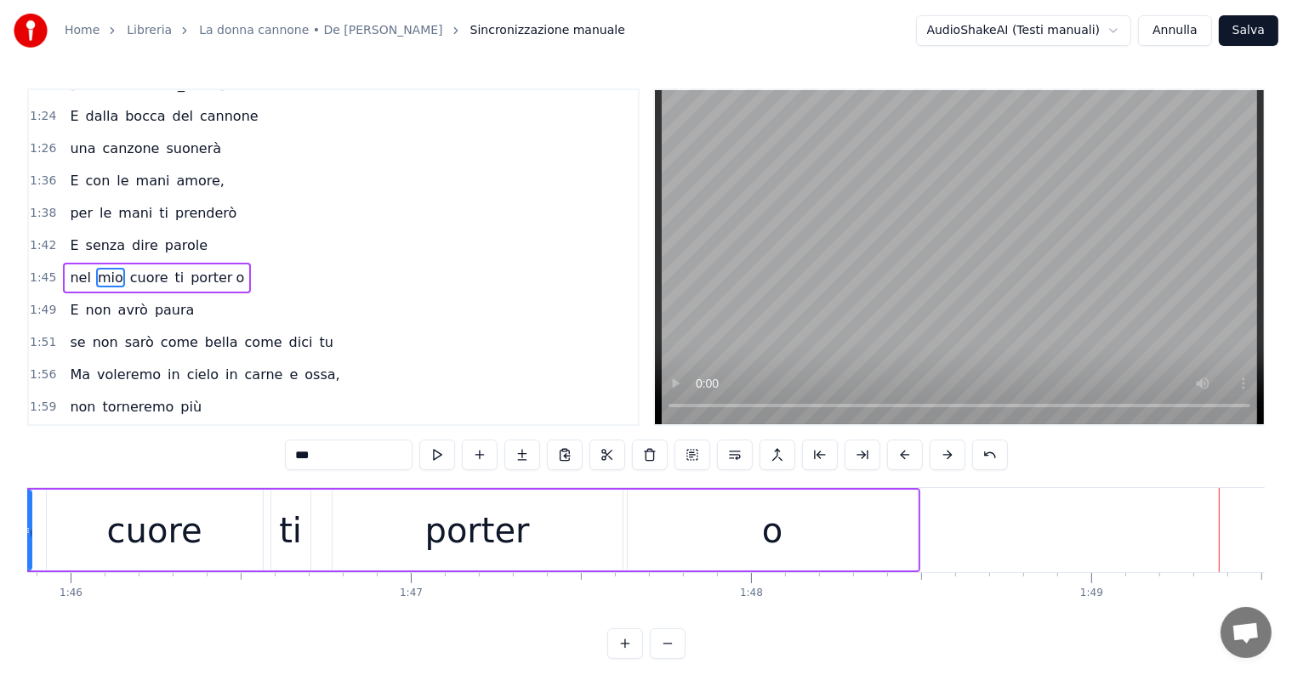
scroll to position [0, 36766]
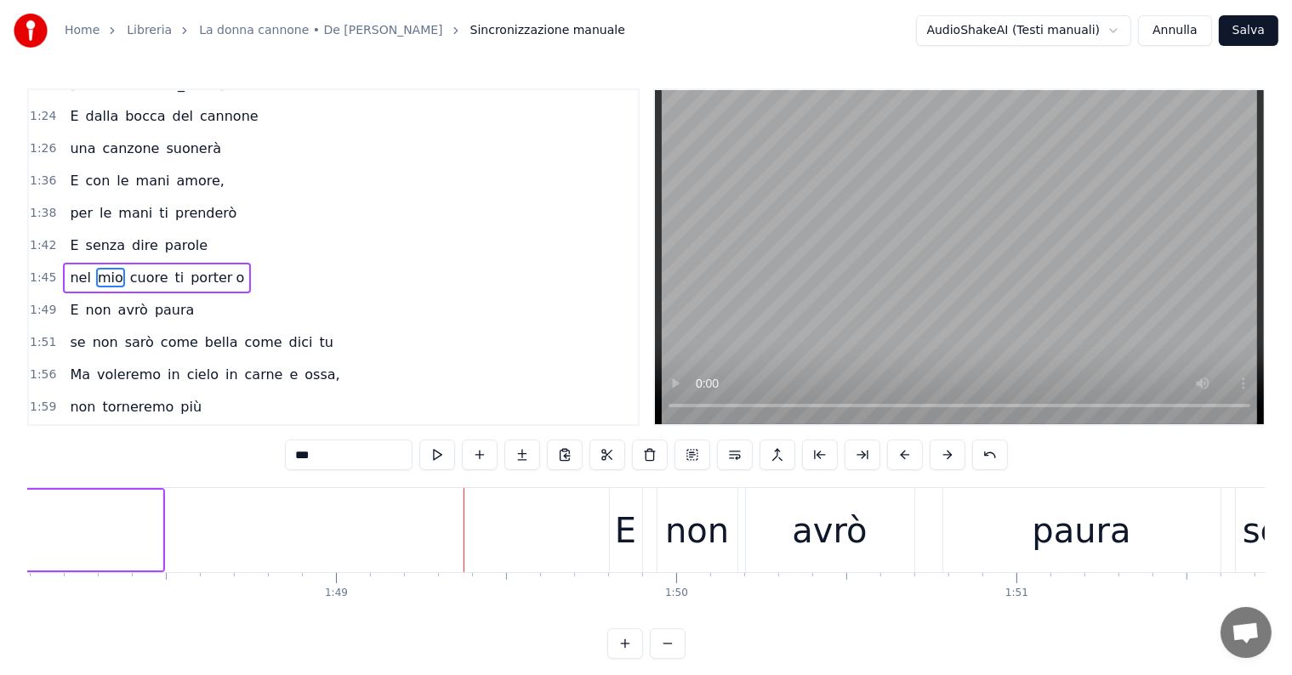
click at [116, 525] on div "o" at bounding box center [17, 530] width 290 height 81
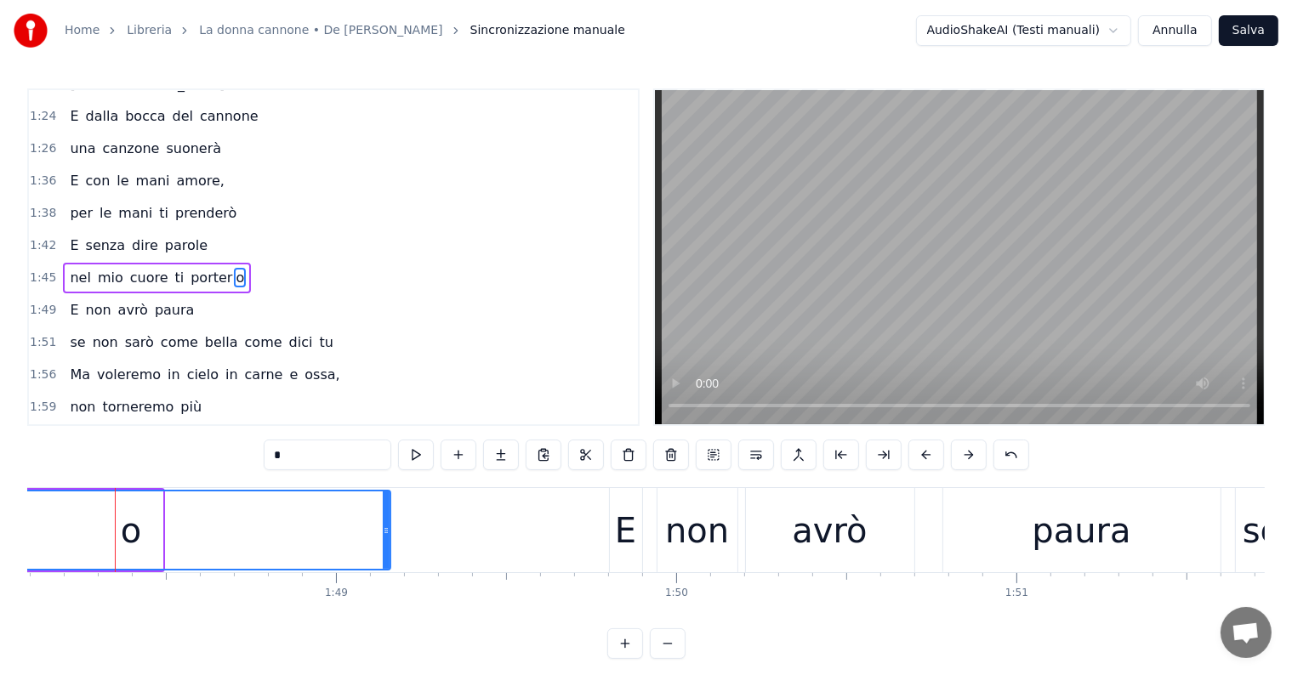
drag, startPoint x: 157, startPoint y: 528, endPoint x: 385, endPoint y: 528, distance: 227.9
click at [385, 528] on icon at bounding box center [386, 531] width 7 height 14
click at [179, 397] on span "più" at bounding box center [191, 407] width 25 height 20
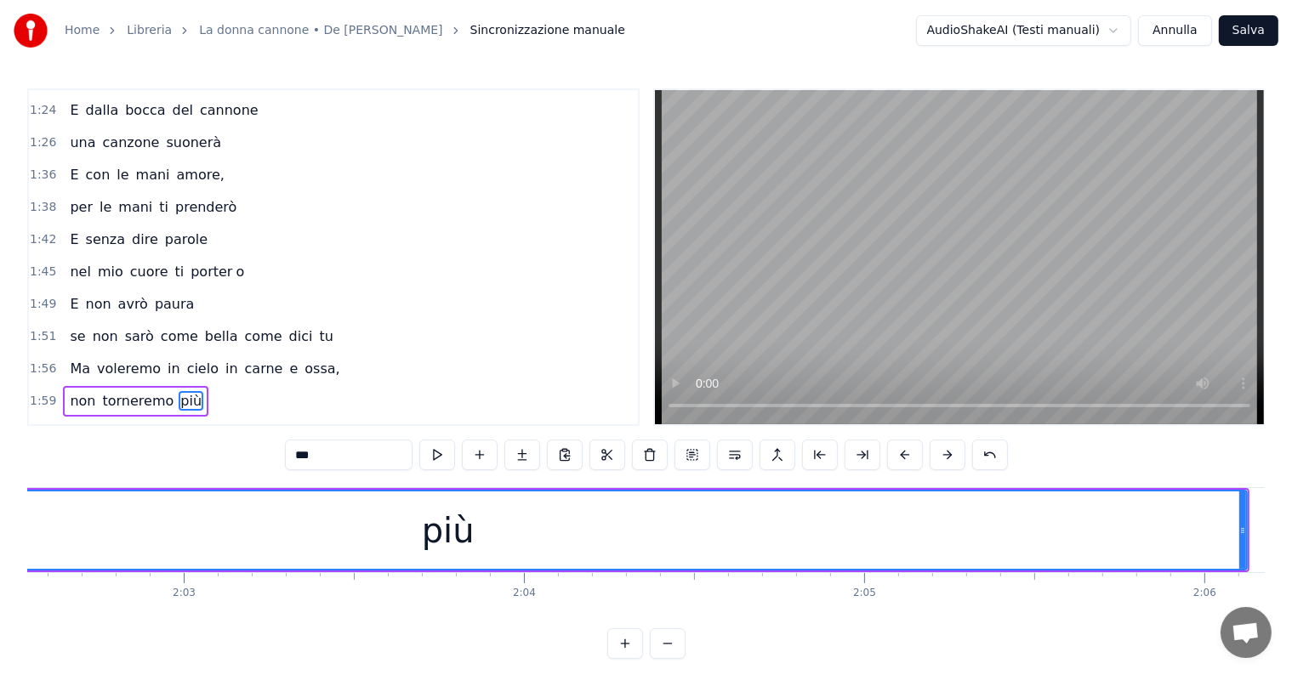
scroll to position [0, 41787]
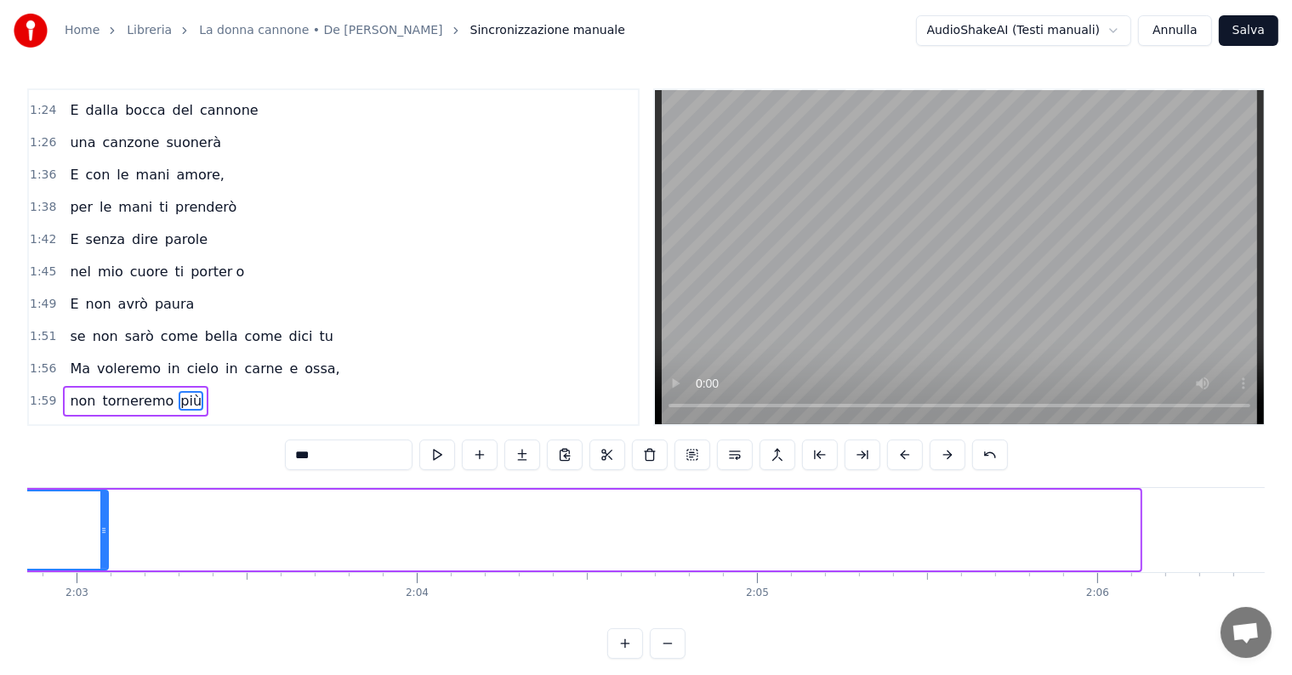
drag, startPoint x: 1135, startPoint y: 501, endPoint x: 104, endPoint y: 475, distance: 1031.8
click at [104, 475] on div "0:30 Butterò questo mio enorme cuore tra le stelle un giorno 0:34 Giuro che lo …" at bounding box center [645, 373] width 1237 height 571
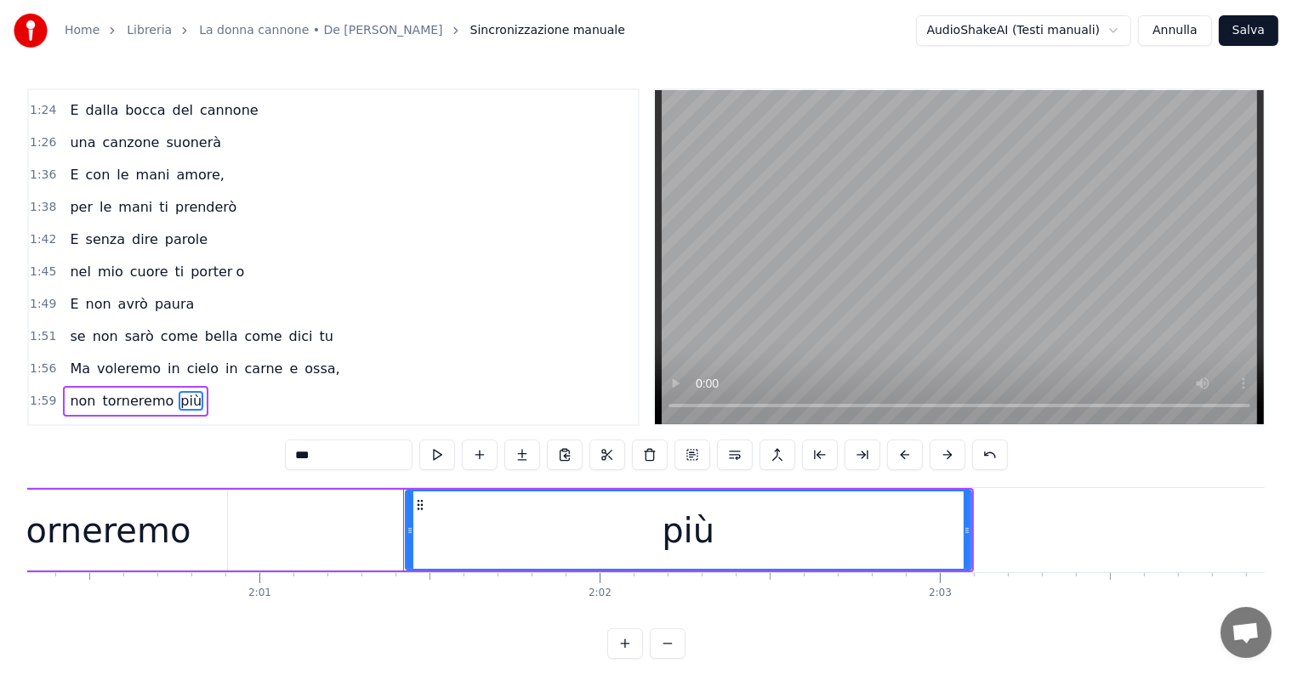
scroll to position [0, 40816]
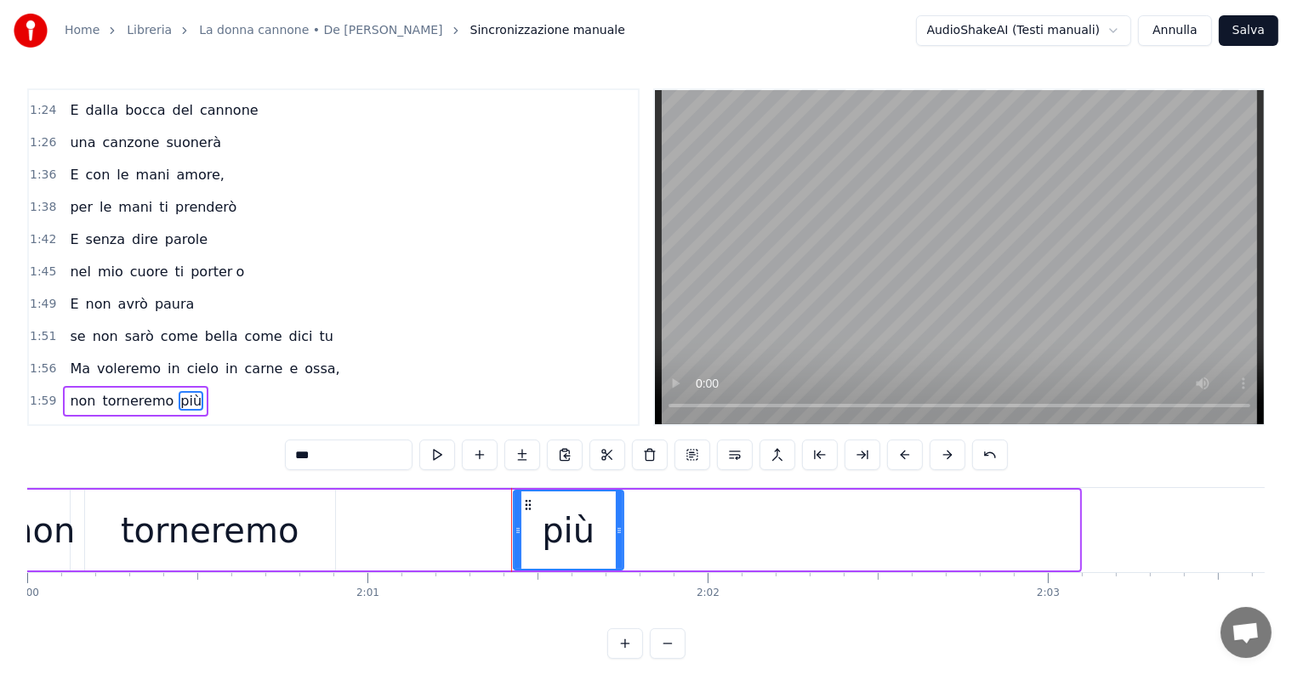
drag, startPoint x: 1077, startPoint y: 519, endPoint x: 621, endPoint y: 493, distance: 456.5
click at [621, 493] on div at bounding box center [619, 529] width 7 height 77
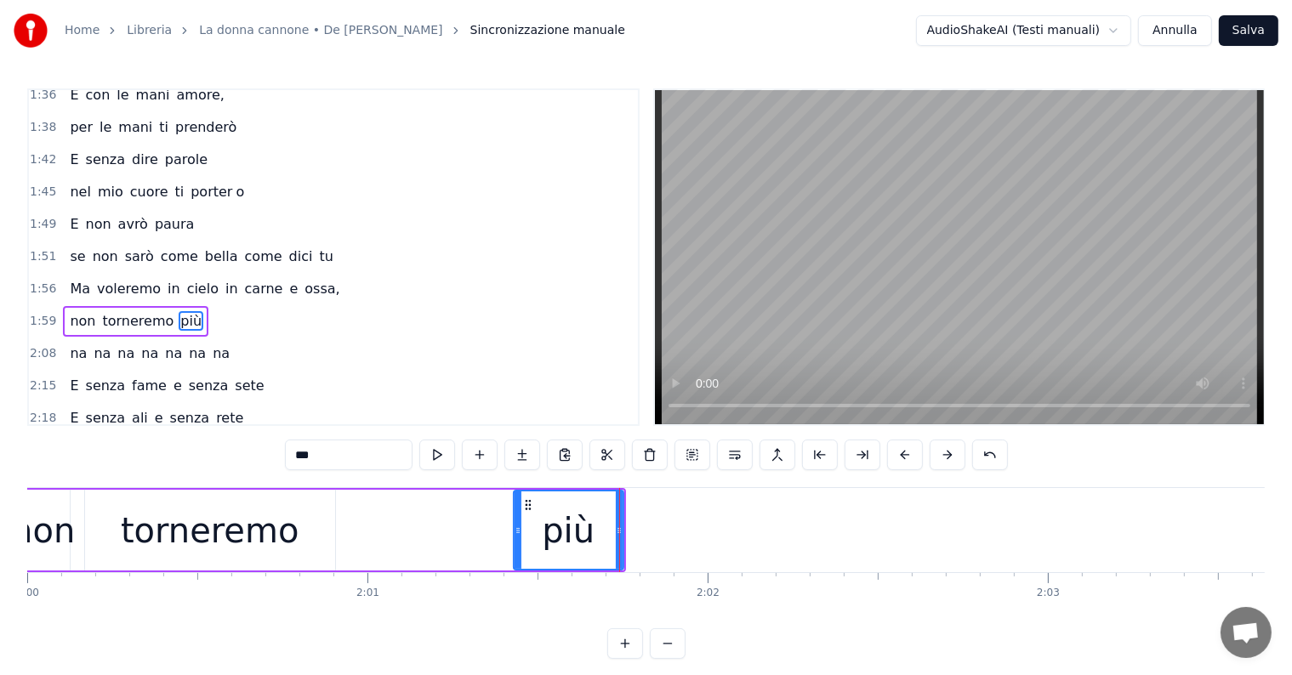
scroll to position [568, 0]
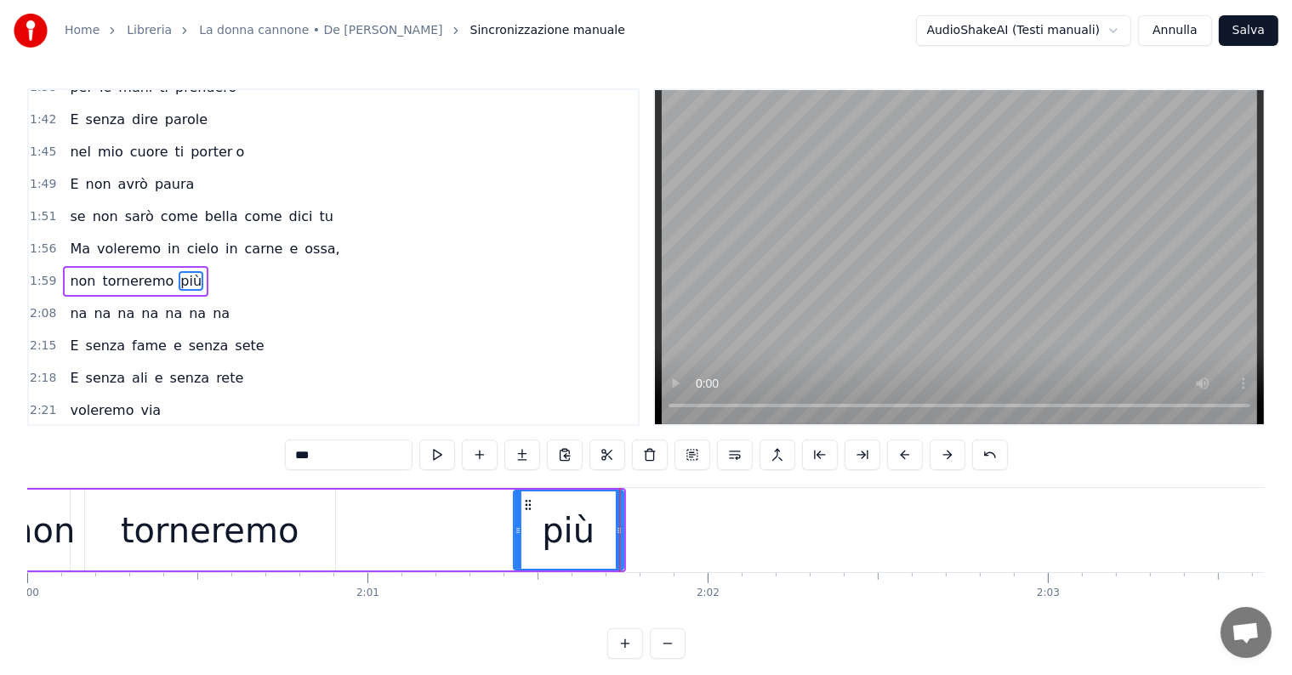
click at [385, 456] on input "***" at bounding box center [349, 455] width 128 height 31
type input "**"
click at [599, 534] on div "pi" at bounding box center [568, 529] width 108 height 77
click at [527, 453] on button at bounding box center [522, 455] width 36 height 31
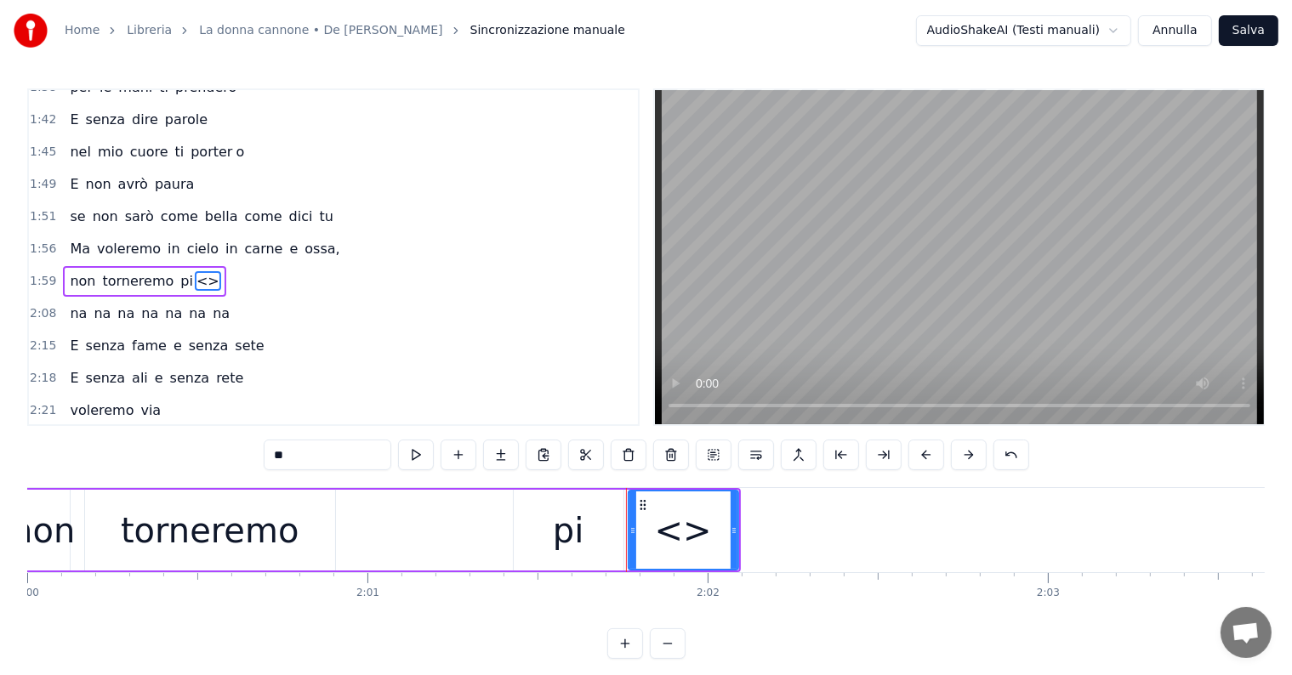
click at [319, 455] on input "**" at bounding box center [328, 455] width 128 height 31
type input "*"
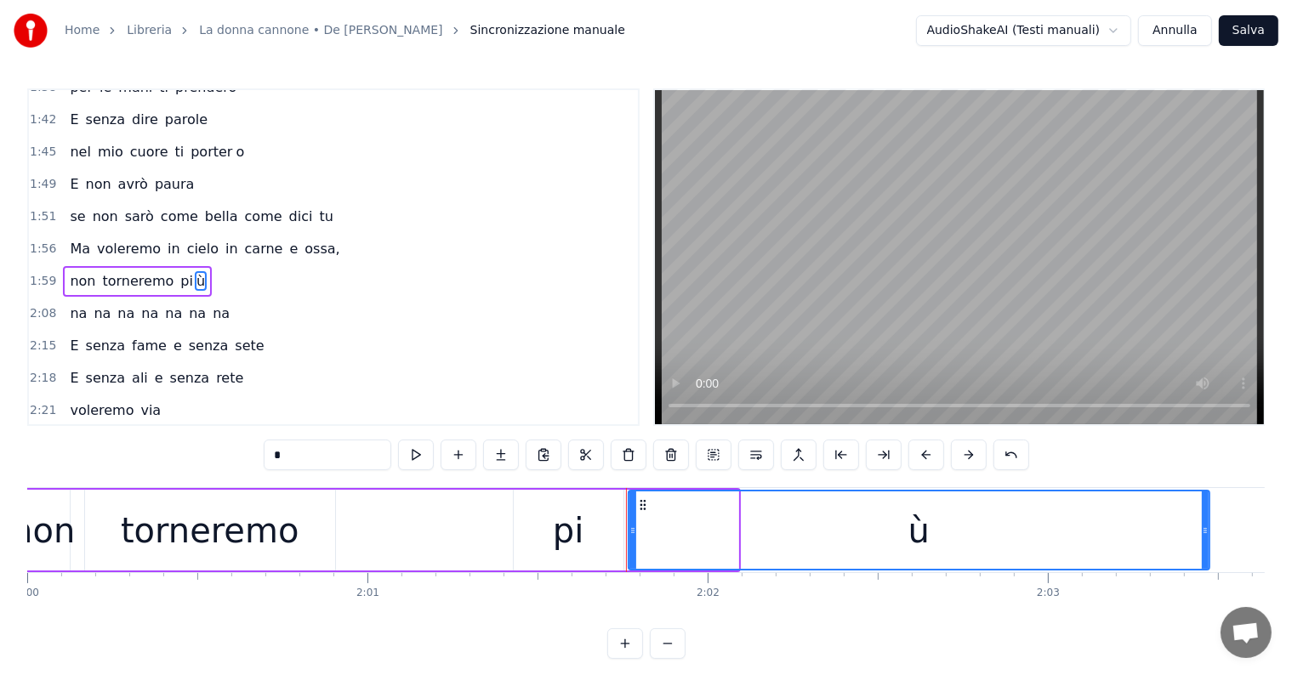
drag, startPoint x: 735, startPoint y: 512, endPoint x: 1206, endPoint y: 447, distance: 475.5
click at [1206, 447] on div "0:30 Butterò questo mio enorme cuore tra le stelle un giorno 0:34 Giuro che lo …" at bounding box center [645, 373] width 1237 height 571
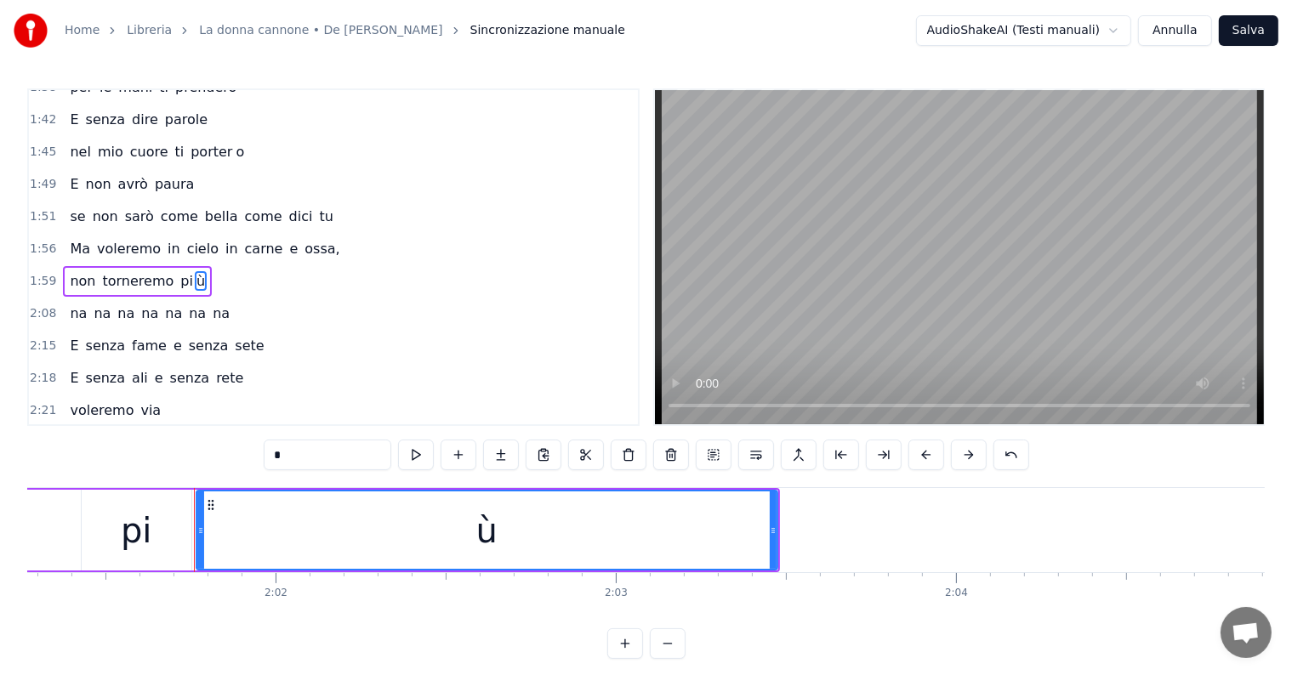
scroll to position [0, 41409]
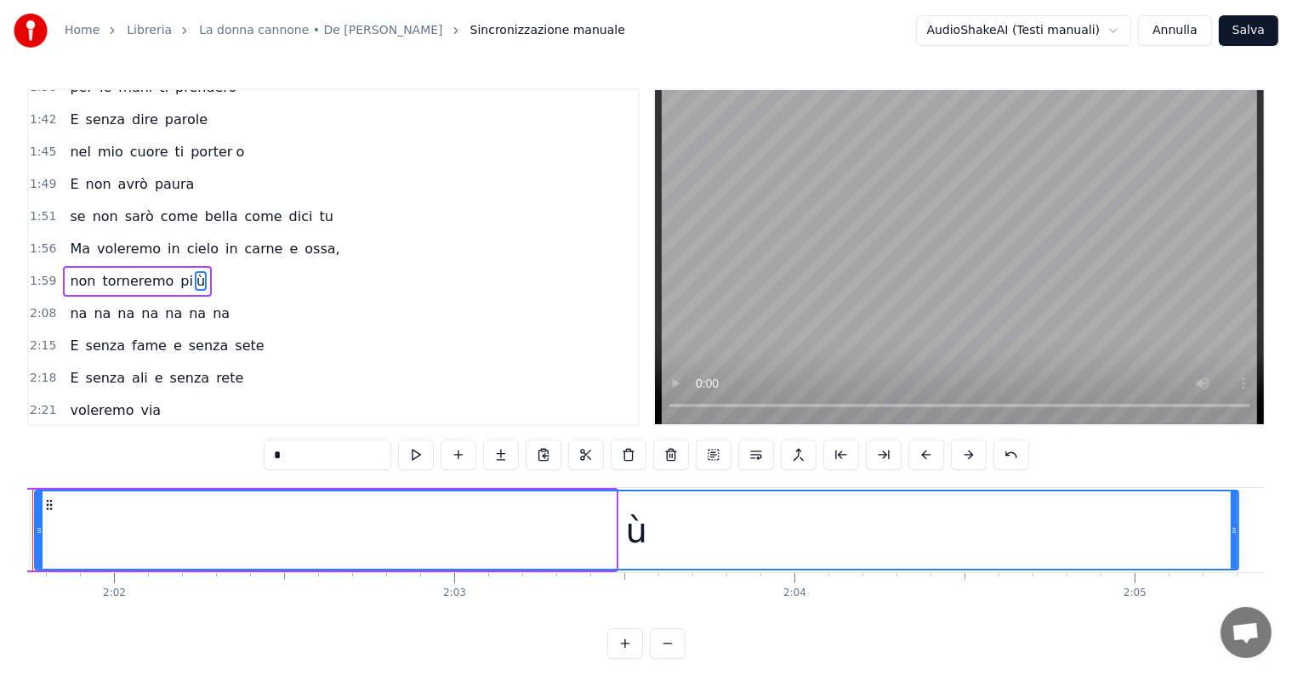
click at [1236, 423] on div "0:30 Butterò questo mio enorme cuore tra le stelle un giorno 0:34 Giuro che lo …" at bounding box center [645, 373] width 1237 height 571
click at [1234, 511] on div at bounding box center [1232, 529] width 7 height 77
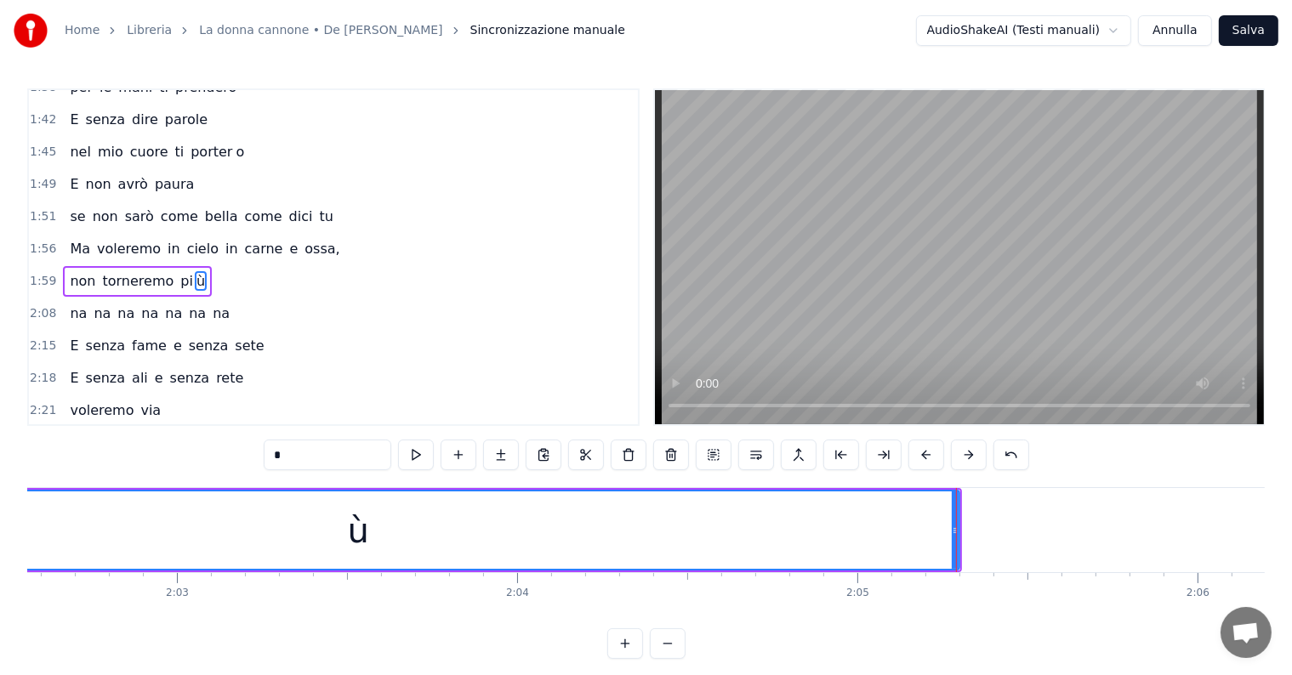
type input "*"
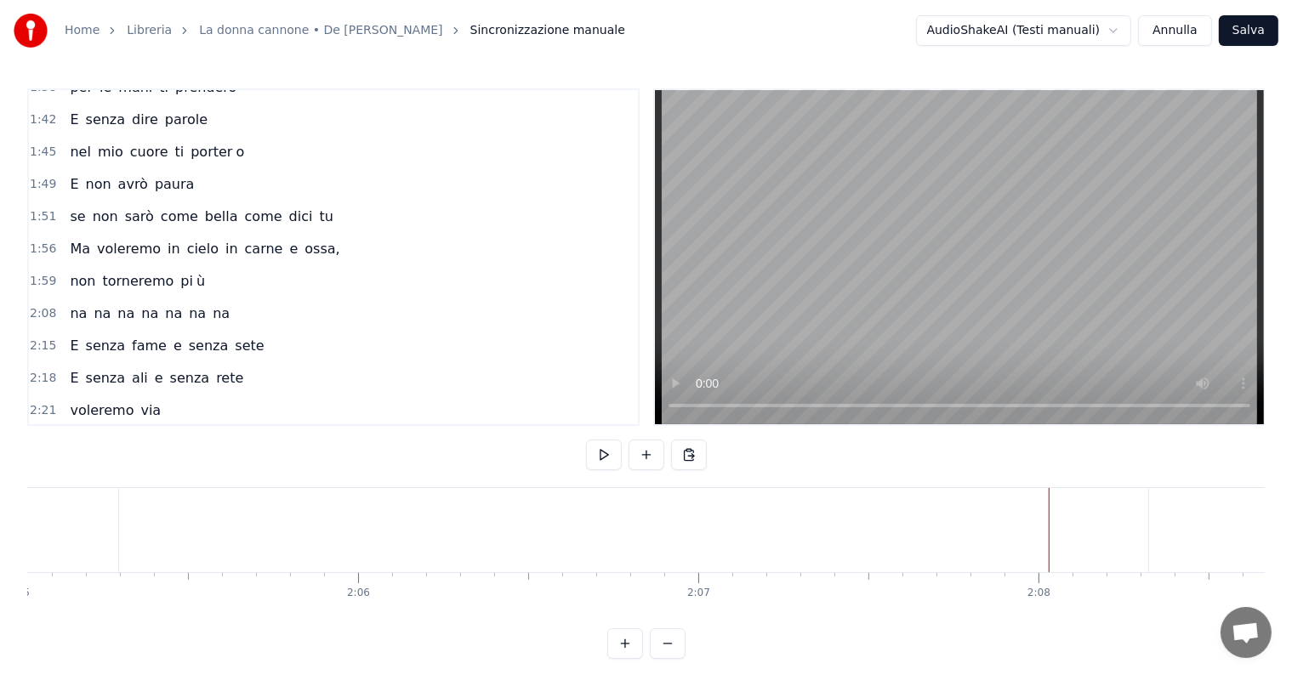
scroll to position [0, 42529]
click at [320, 531] on div at bounding box center [320, 530] width 1 height 84
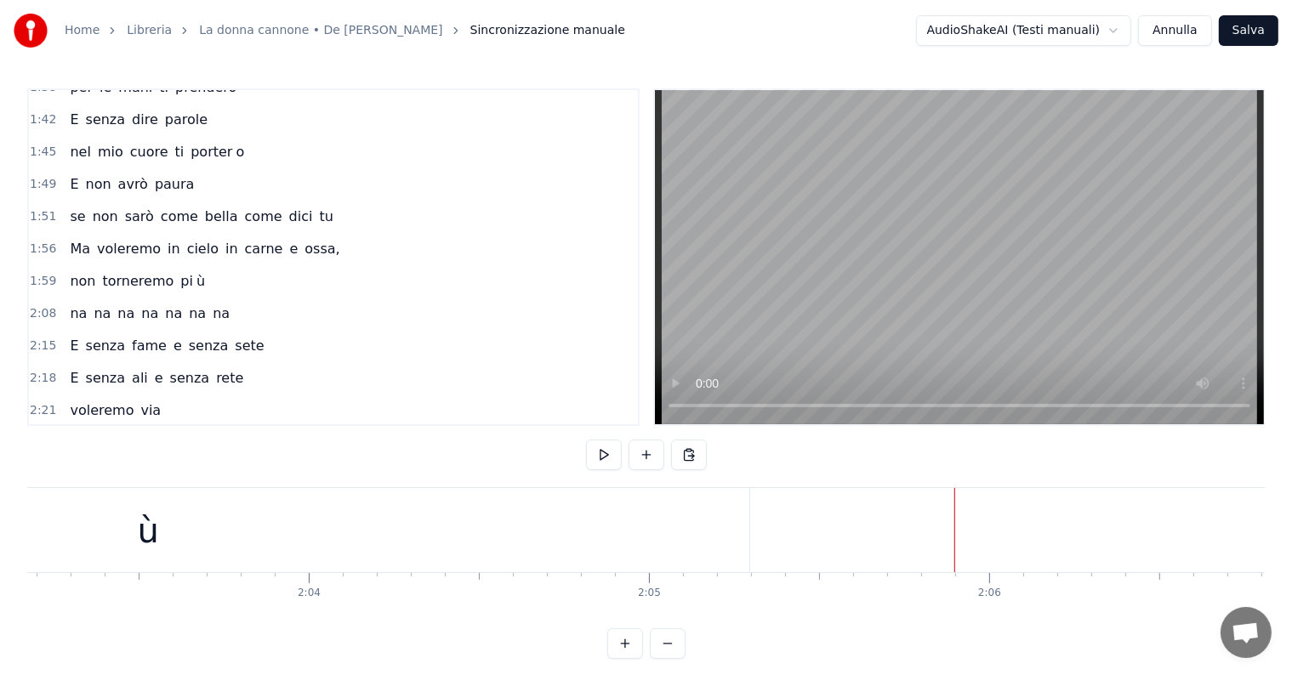
click at [448, 535] on div "ù" at bounding box center [149, 530] width 1202 height 84
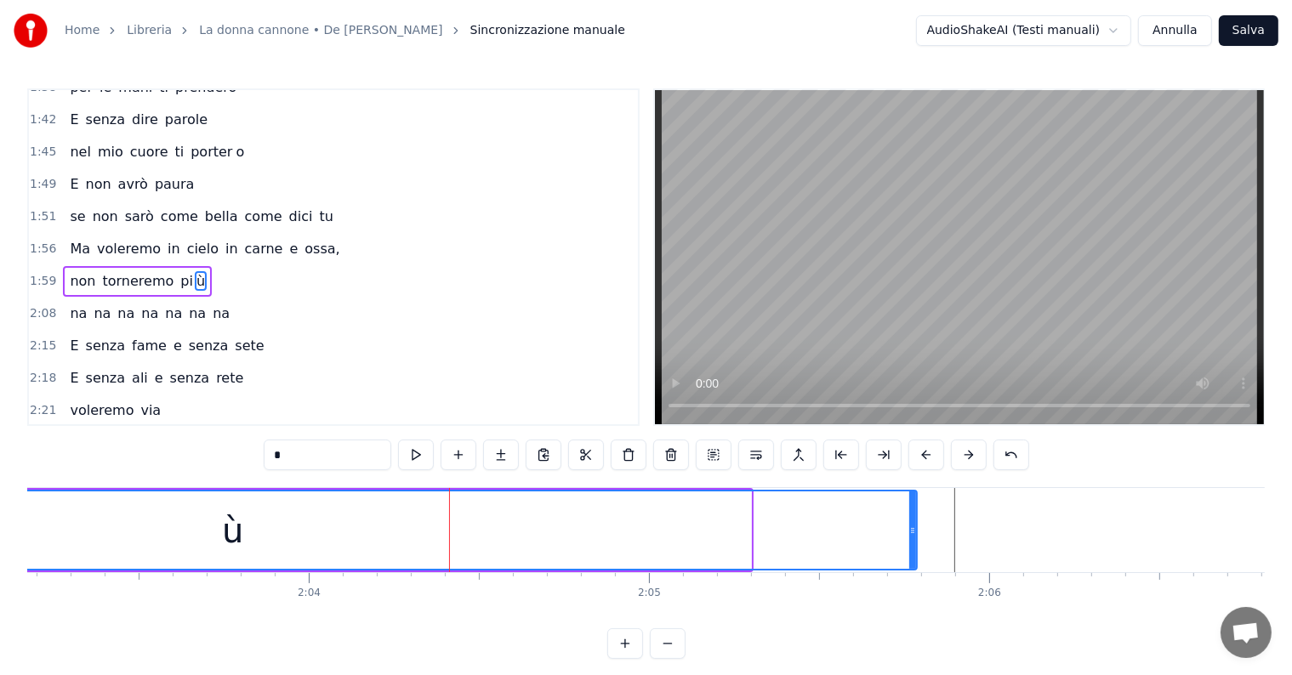
drag, startPoint x: 747, startPoint y: 515, endPoint x: 912, endPoint y: 503, distance: 166.2
click at [912, 503] on div at bounding box center [912, 529] width 7 height 77
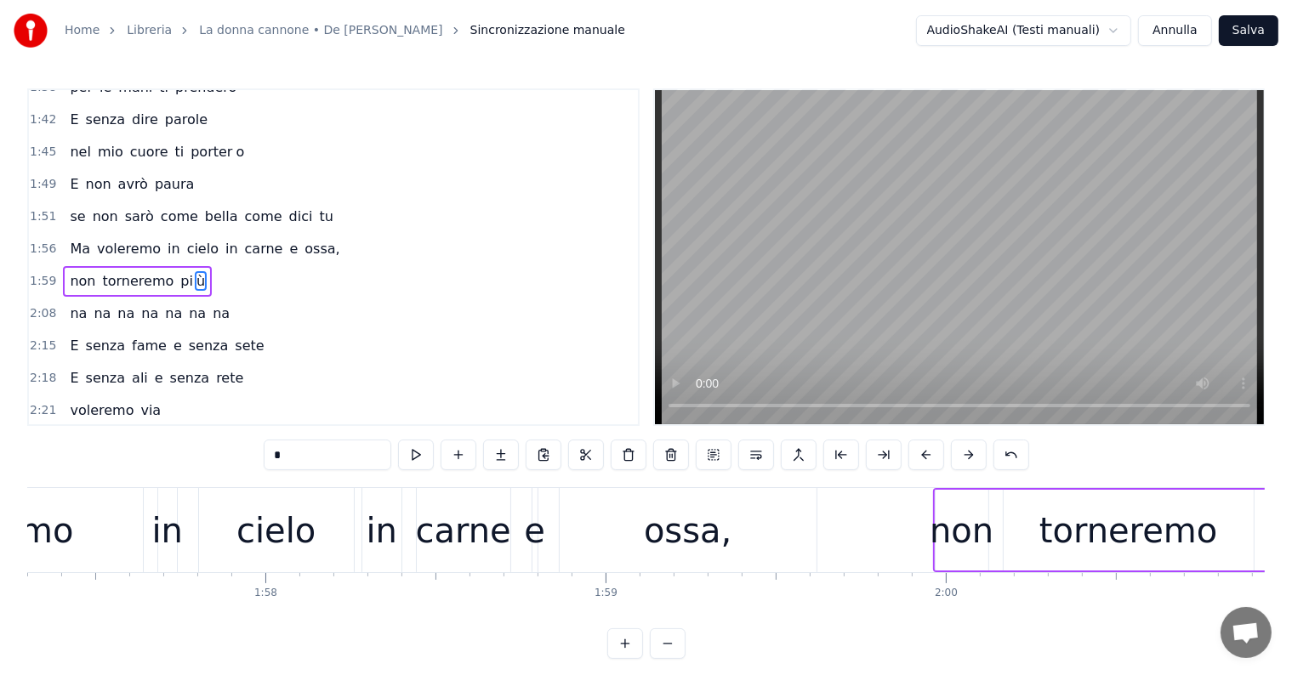
scroll to position [0, 39843]
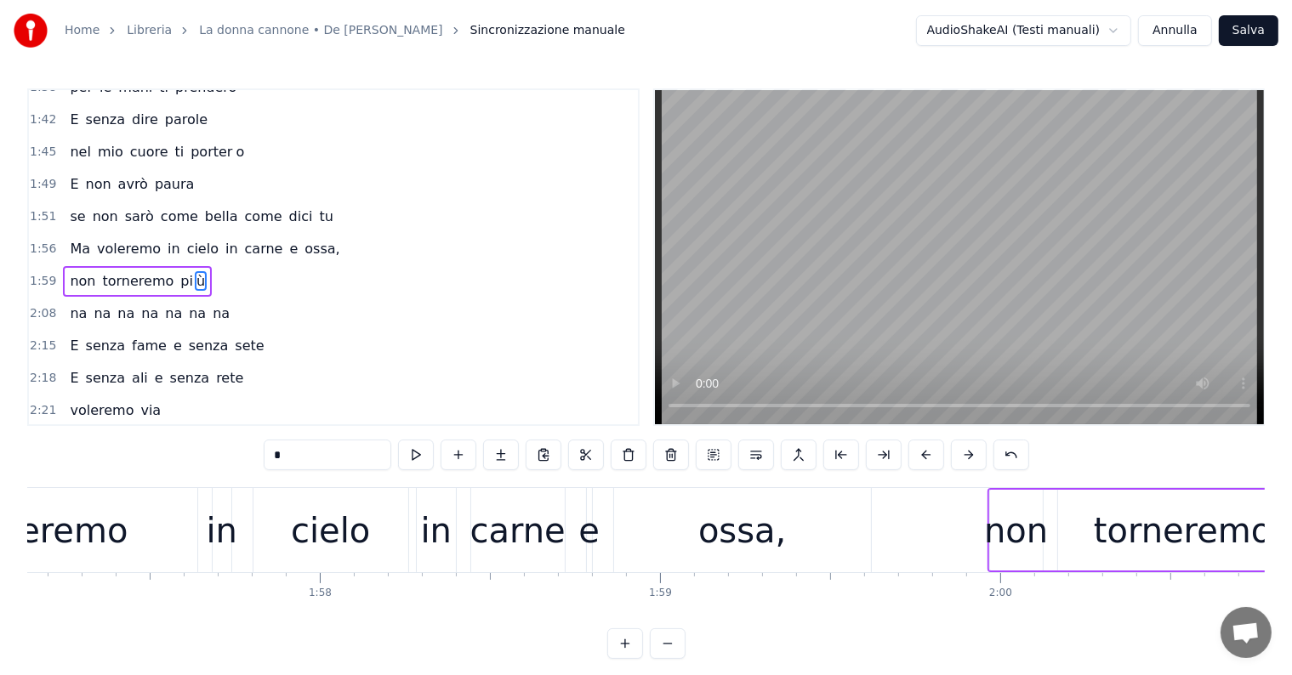
click at [491, 510] on div "carne" at bounding box center [517, 530] width 95 height 51
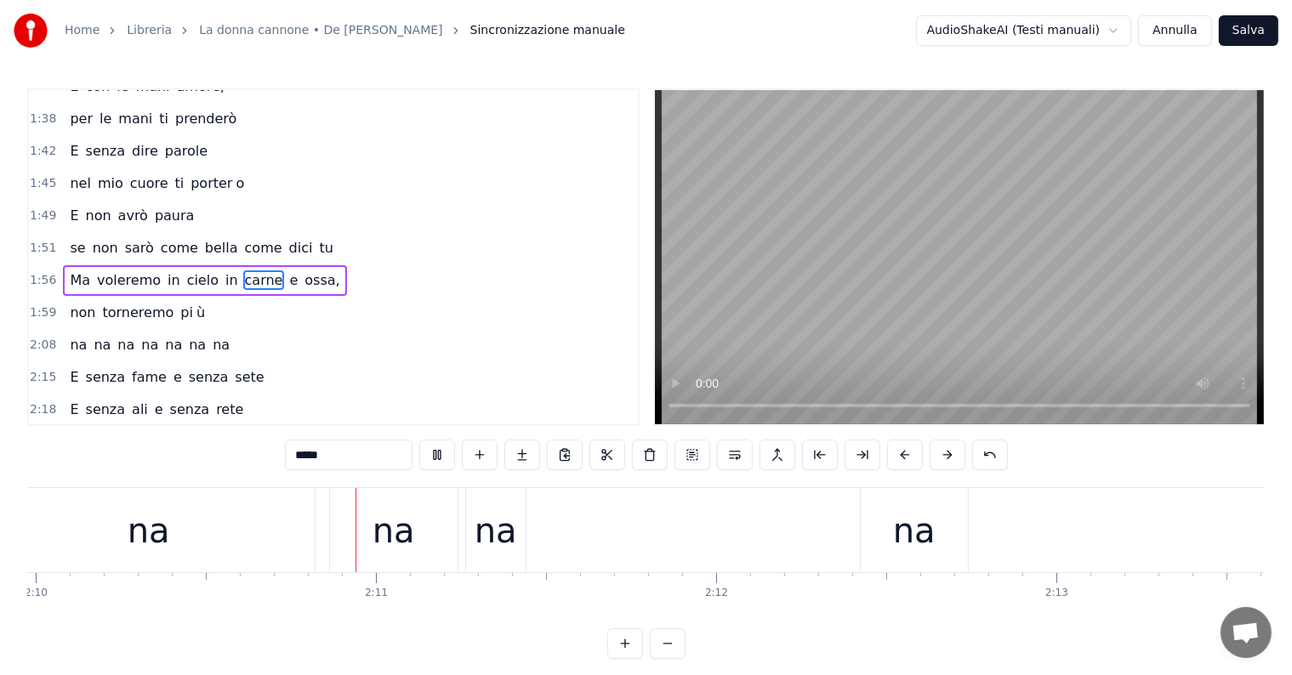
scroll to position [0, 44241]
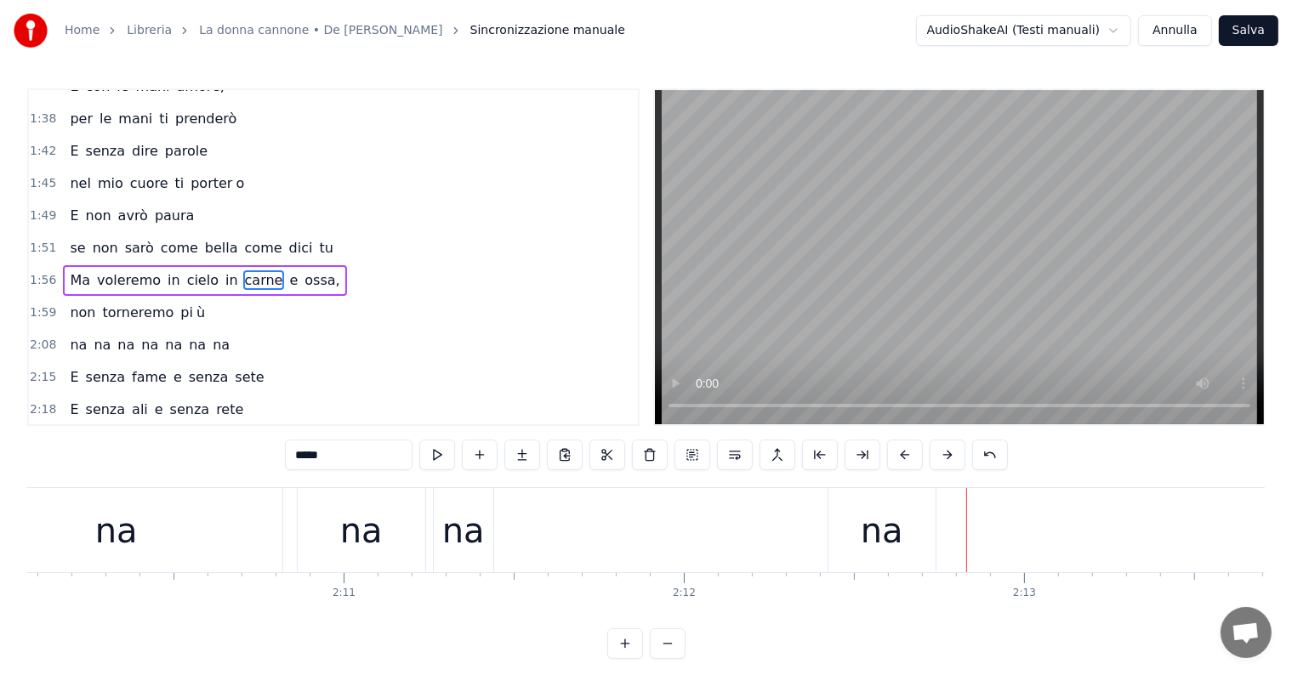
click at [895, 521] on div "na" at bounding box center [882, 530] width 43 height 51
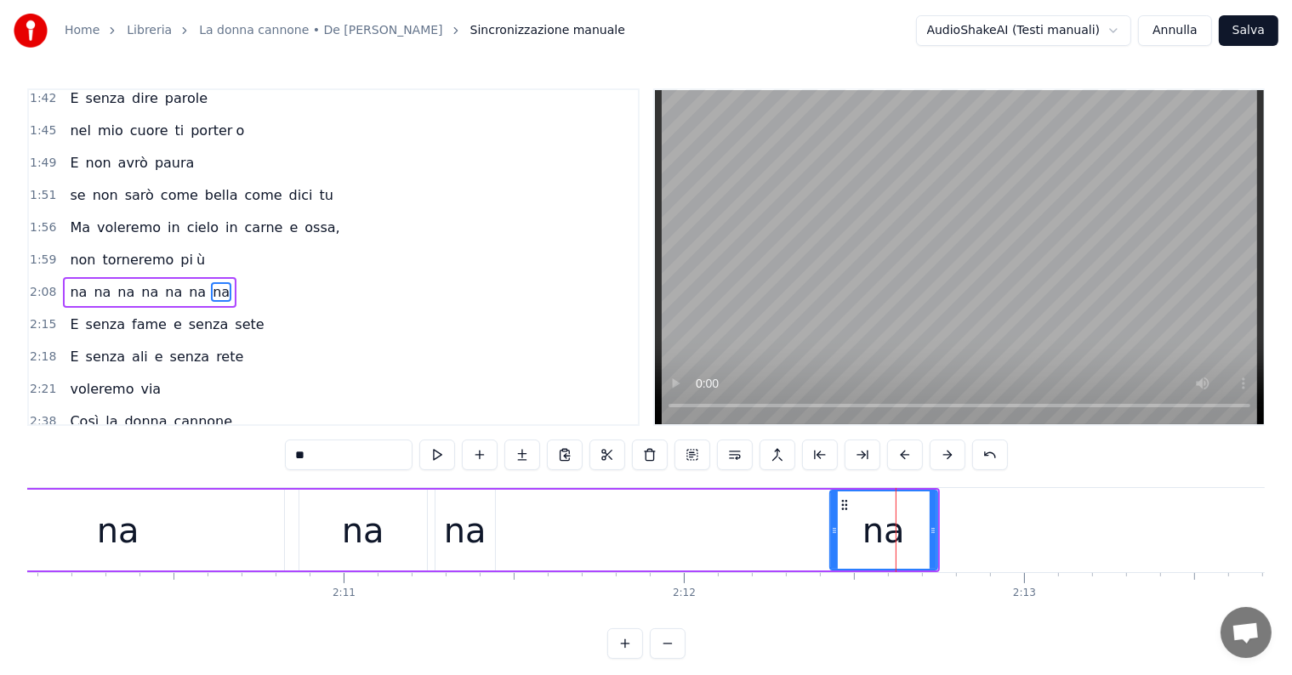
scroll to position [599, 0]
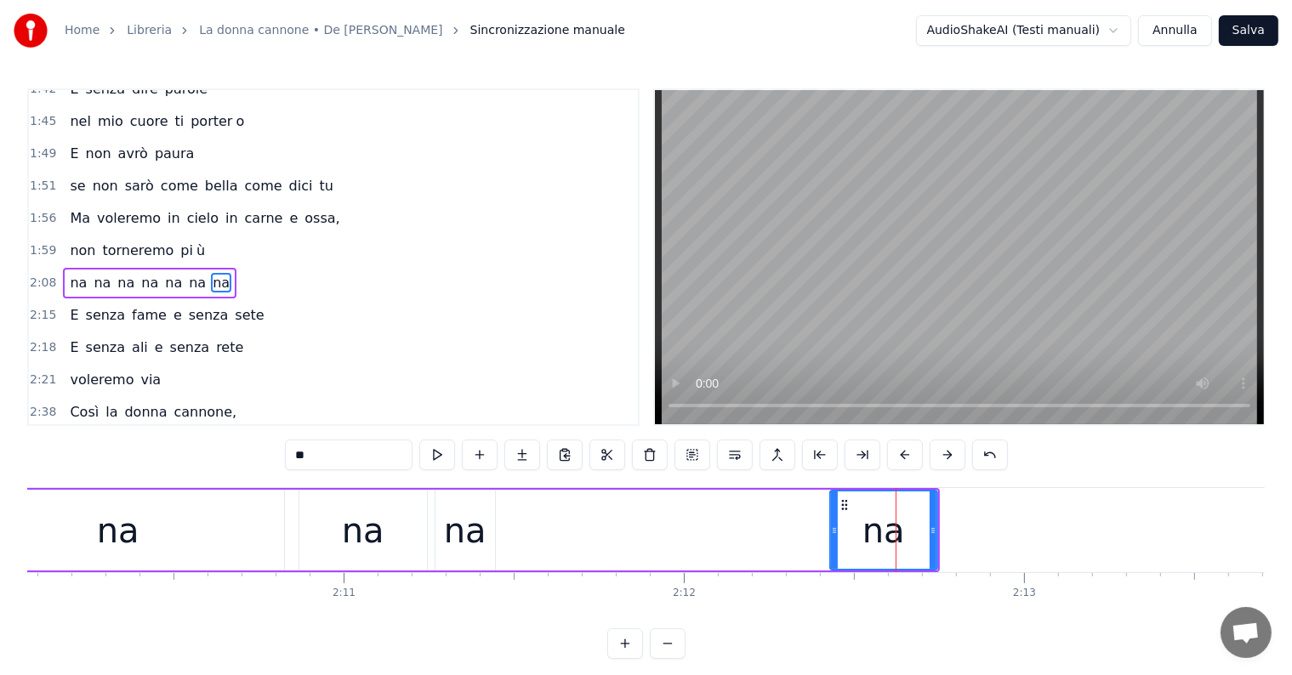
click at [436, 504] on div "na" at bounding box center [465, 530] width 60 height 81
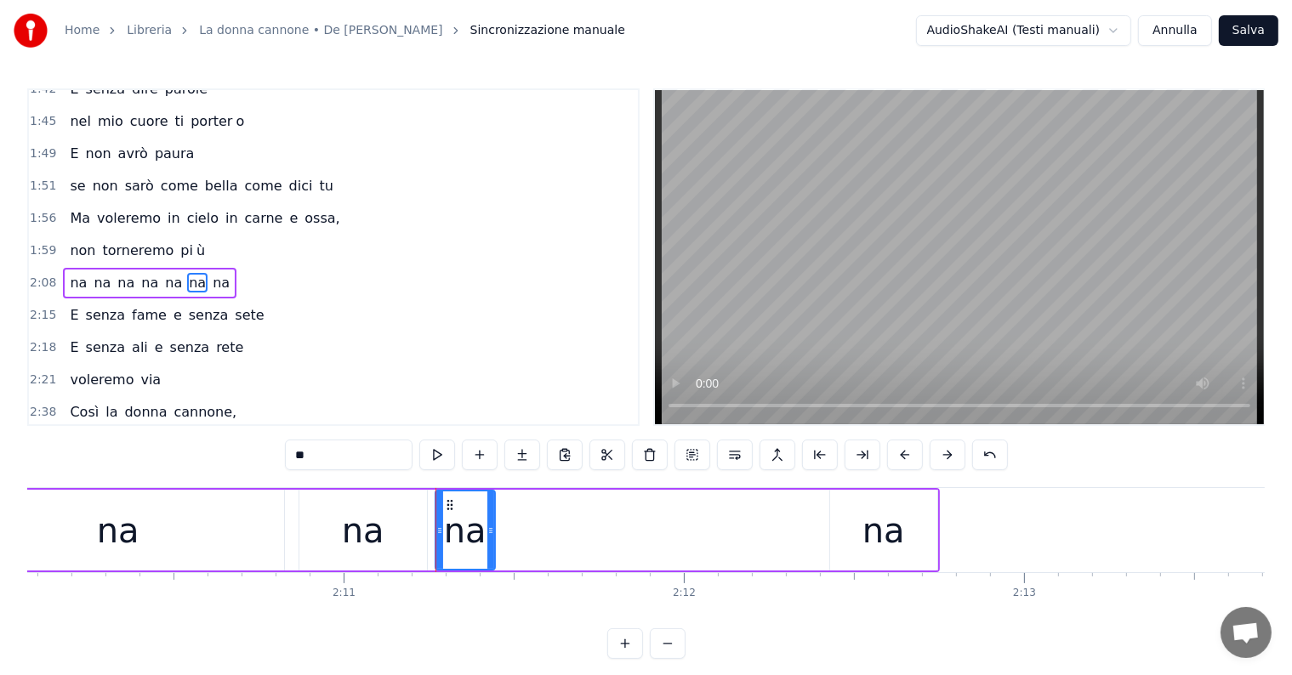
click at [861, 526] on div "na" at bounding box center [883, 530] width 107 height 81
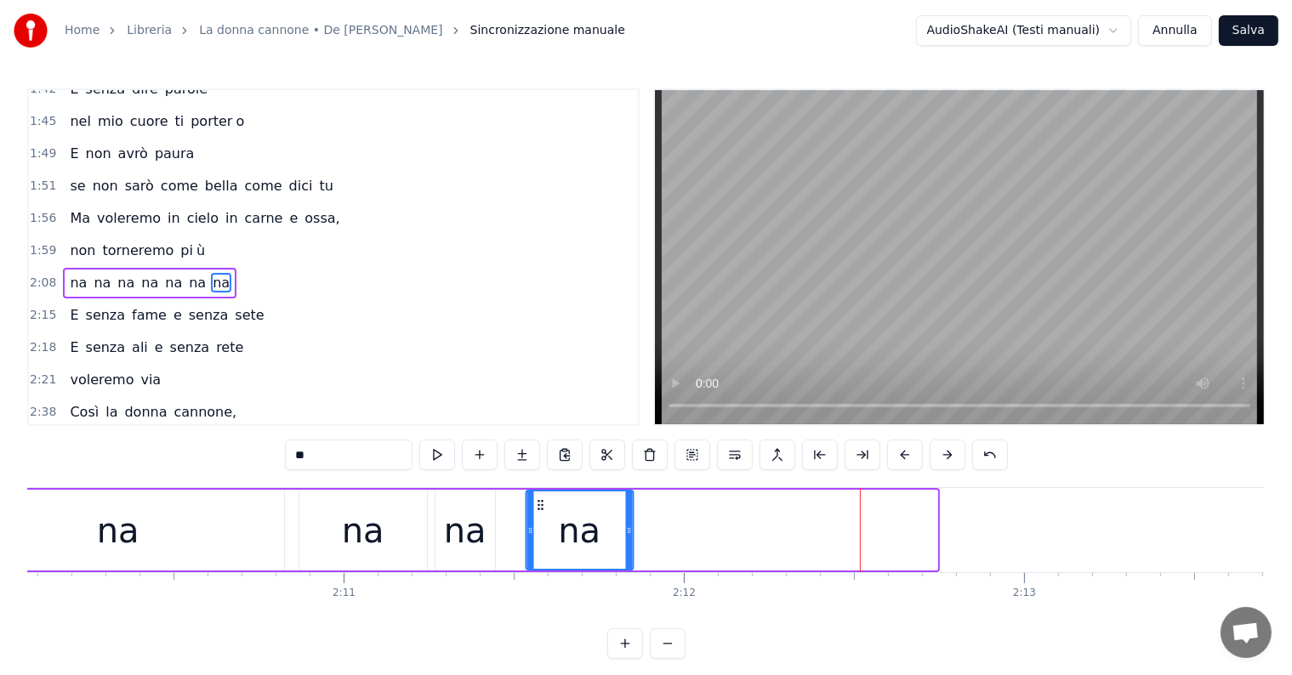
drag, startPoint x: 843, startPoint y: 501, endPoint x: 538, endPoint y: 483, distance: 304.9
click at [538, 483] on div "0:30 Butterò questo mio enorme cuore tra le stelle un giorno 0:34 Giuro che lo …" at bounding box center [645, 373] width 1237 height 571
click at [68, 273] on span "na" at bounding box center [78, 283] width 20 height 20
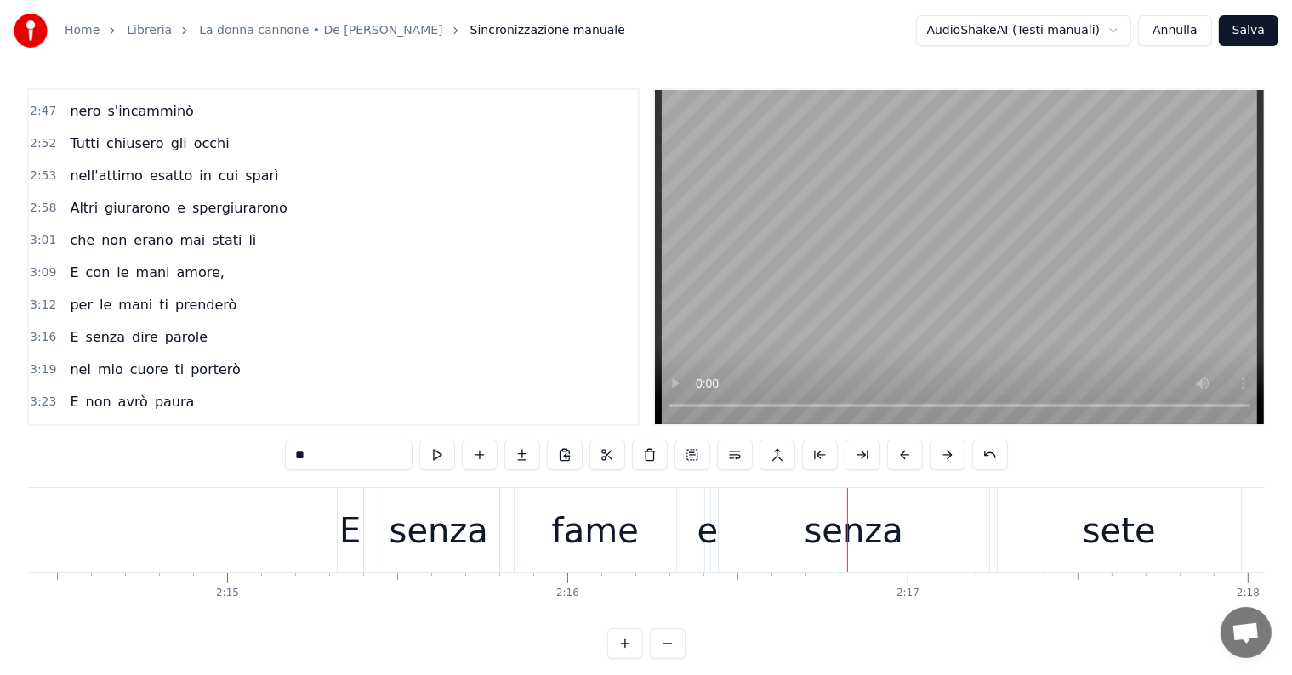
scroll to position [1010, 0]
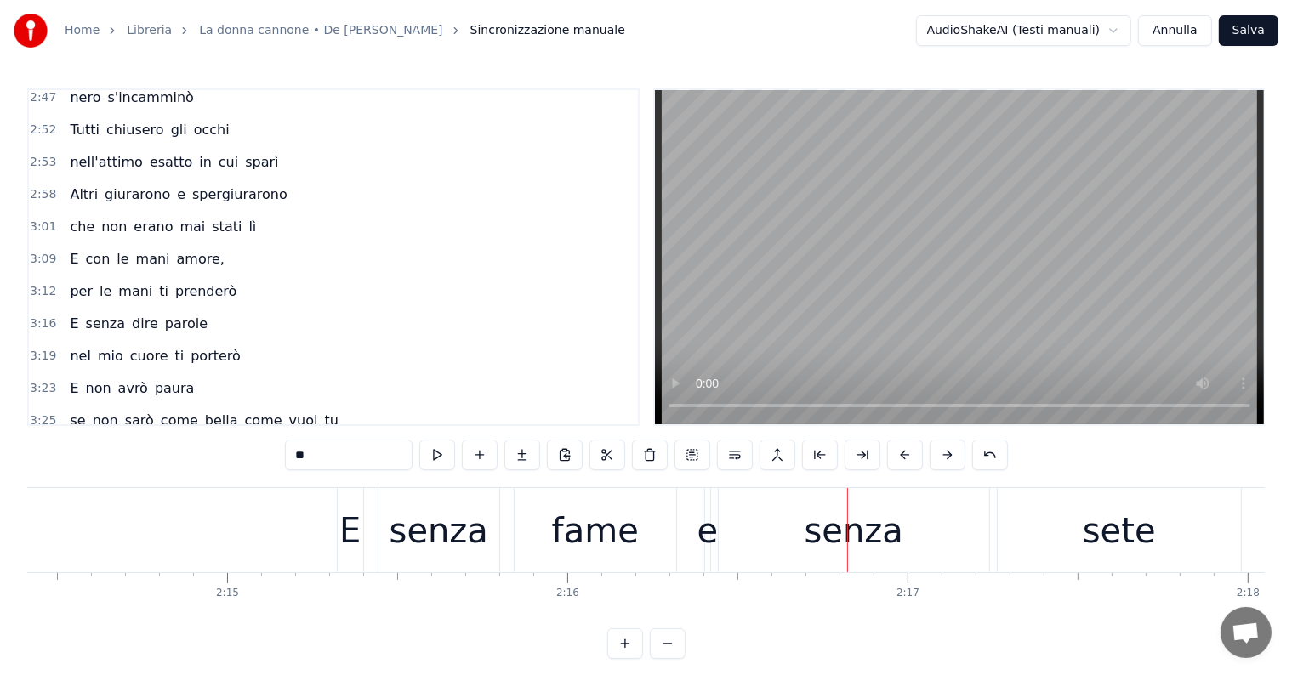
click at [78, 281] on span "per" at bounding box center [81, 291] width 26 height 20
type input "***"
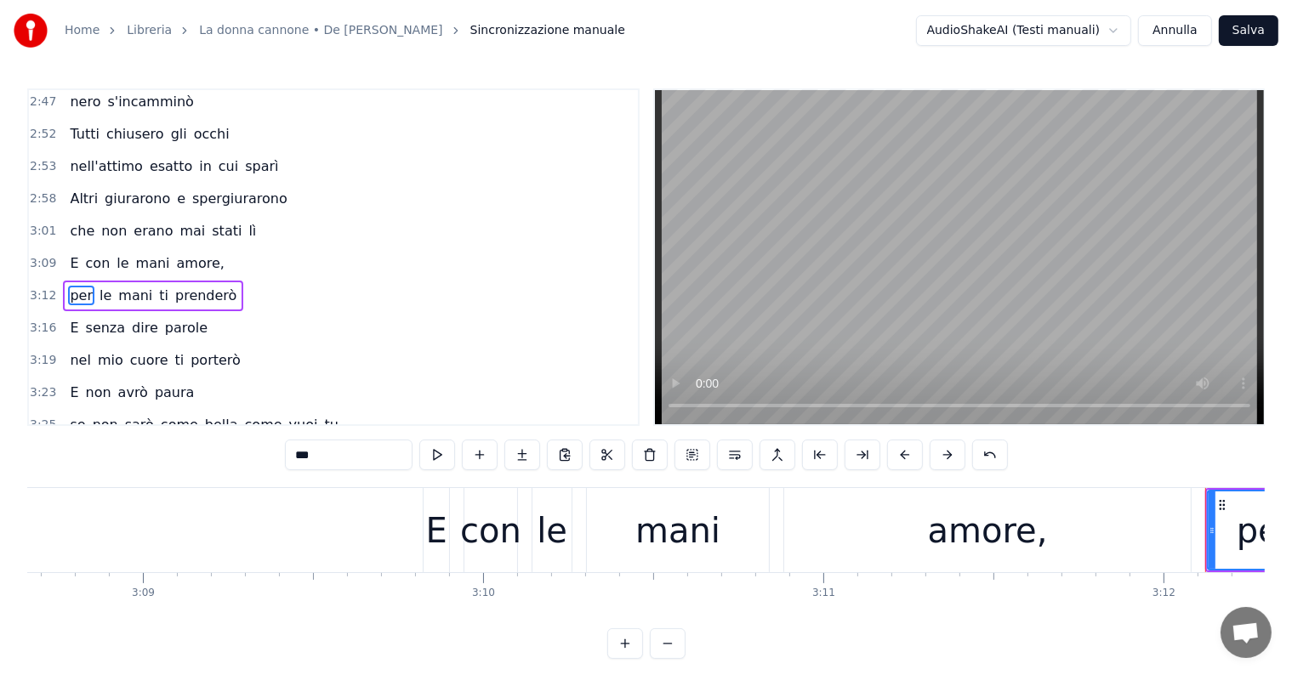
scroll to position [0, 65261]
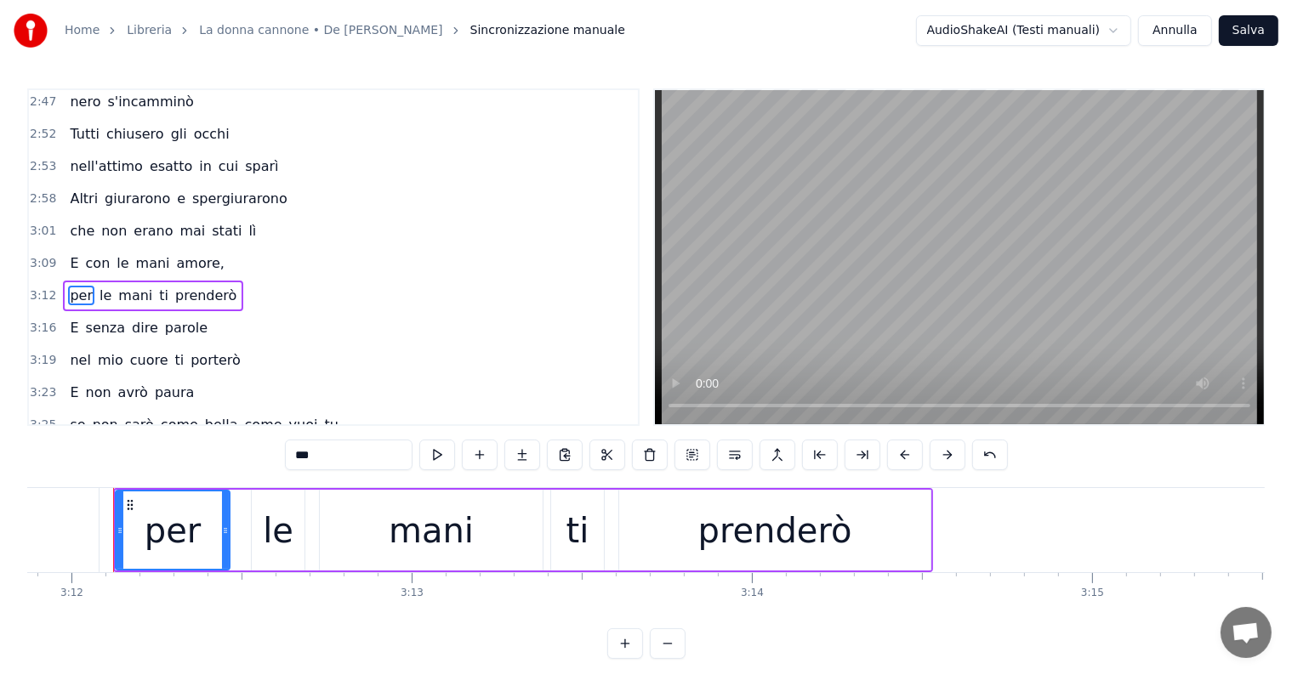
click at [728, 355] on video at bounding box center [959, 257] width 609 height 334
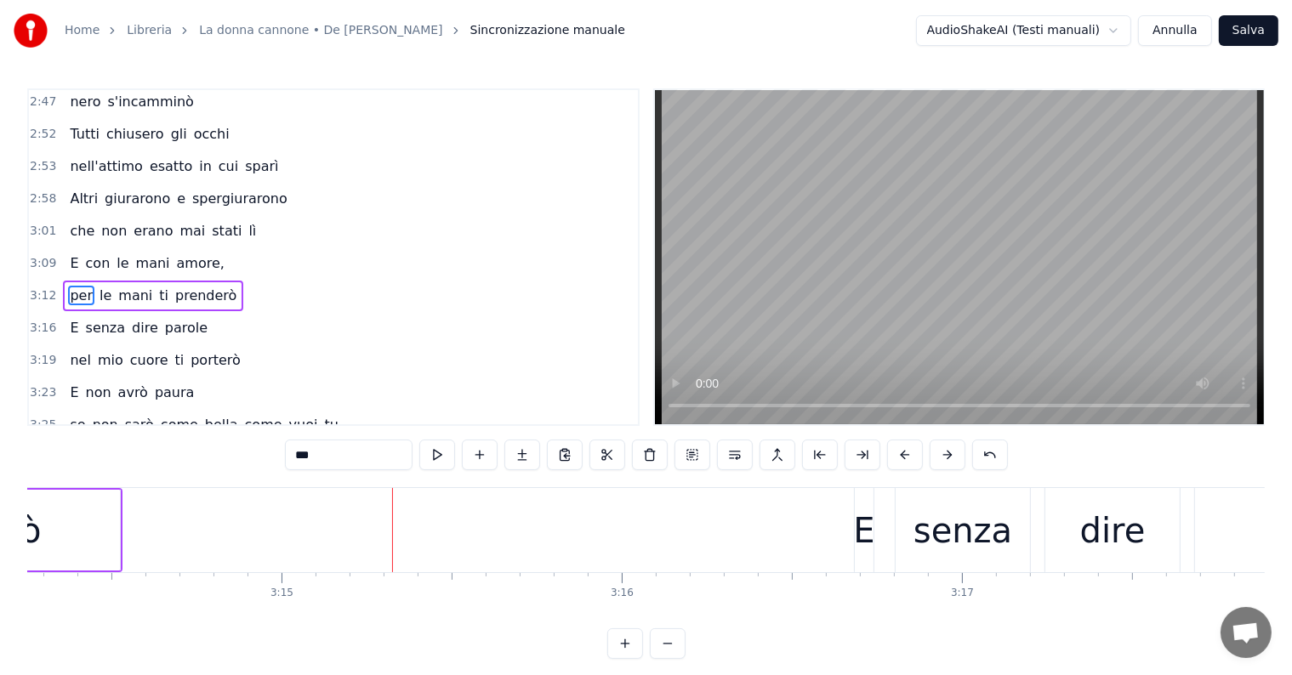
scroll to position [0, 66349]
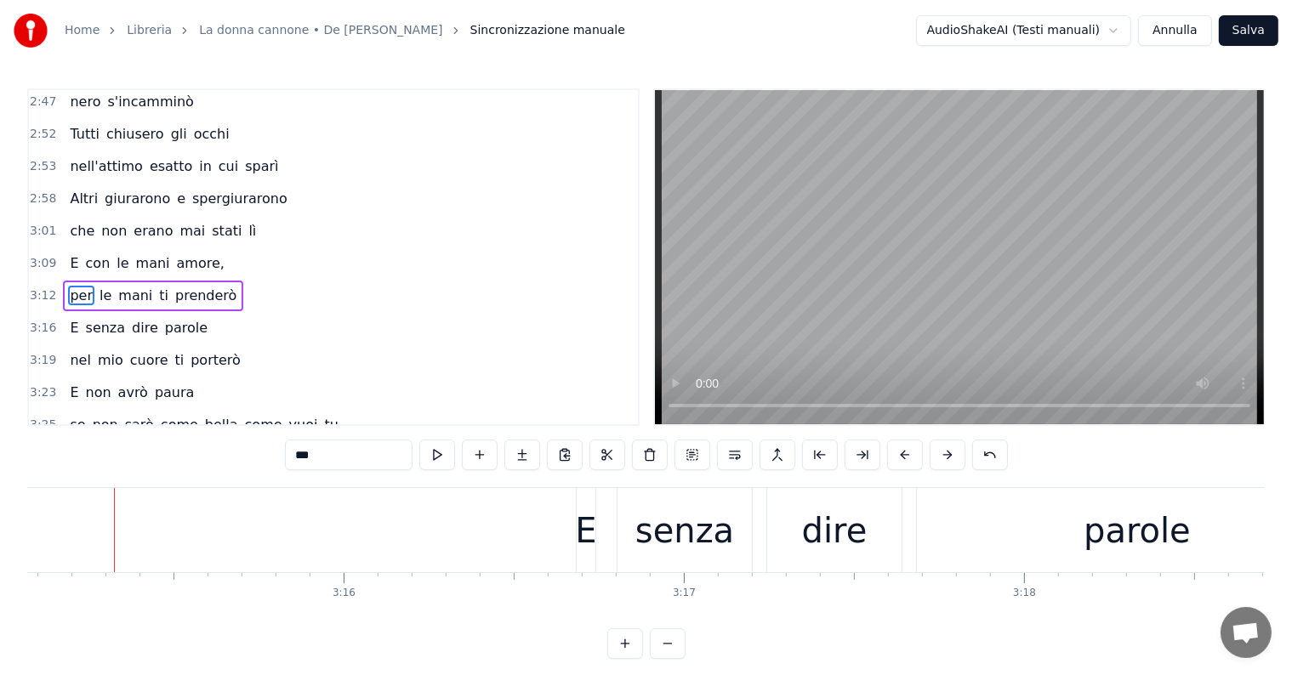
click at [389, 312] on div "3:16 E senza dire parole" at bounding box center [333, 328] width 609 height 32
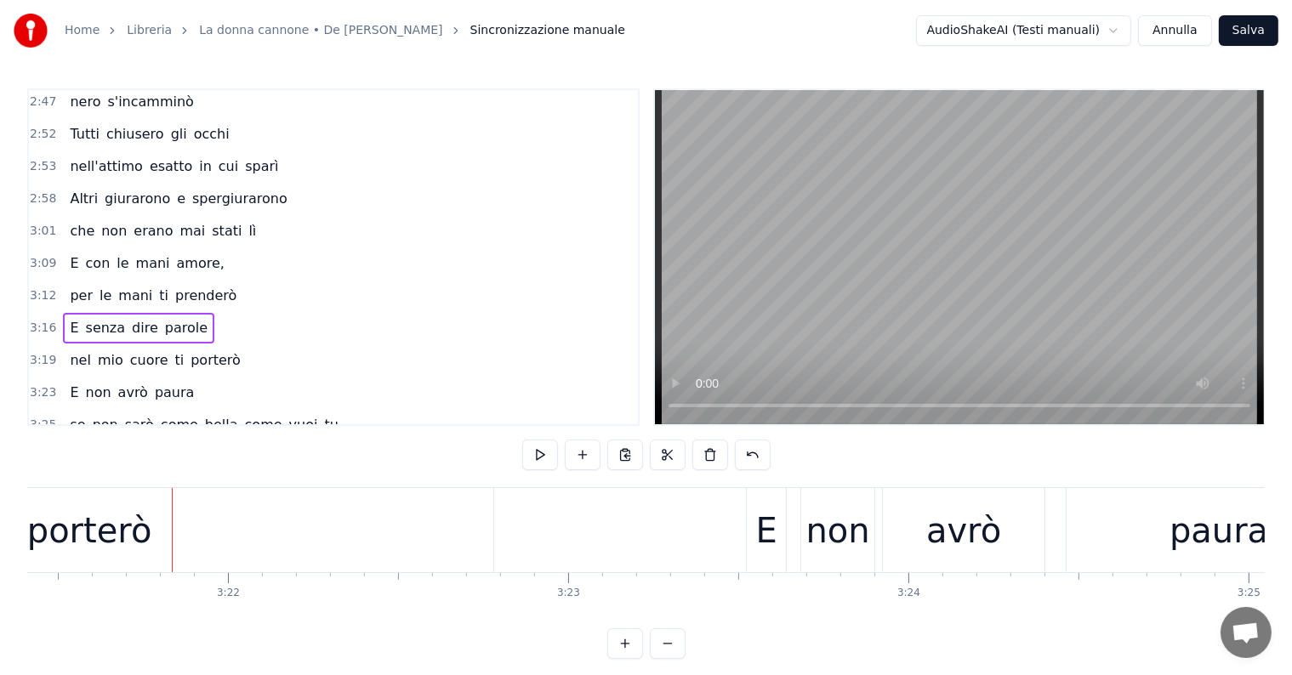
scroll to position [0, 68508]
click at [189, 350] on span "porterò" at bounding box center [216, 360] width 54 height 20
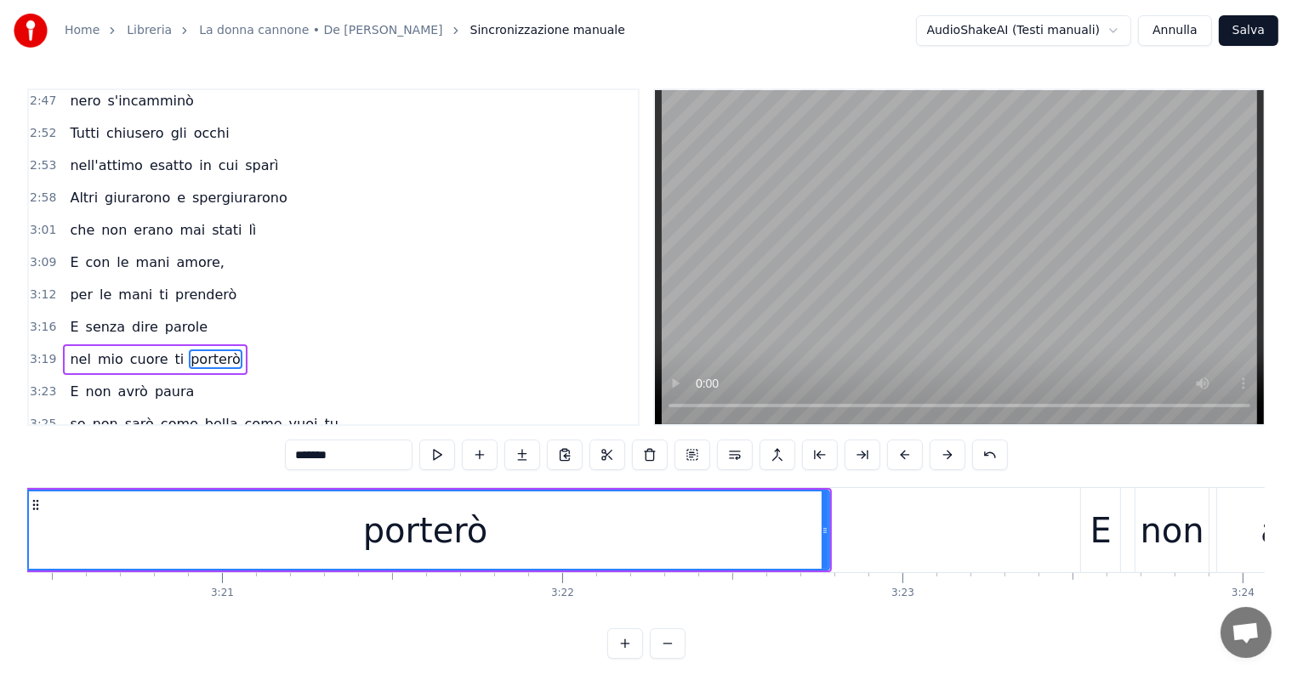
scroll to position [0, 68077]
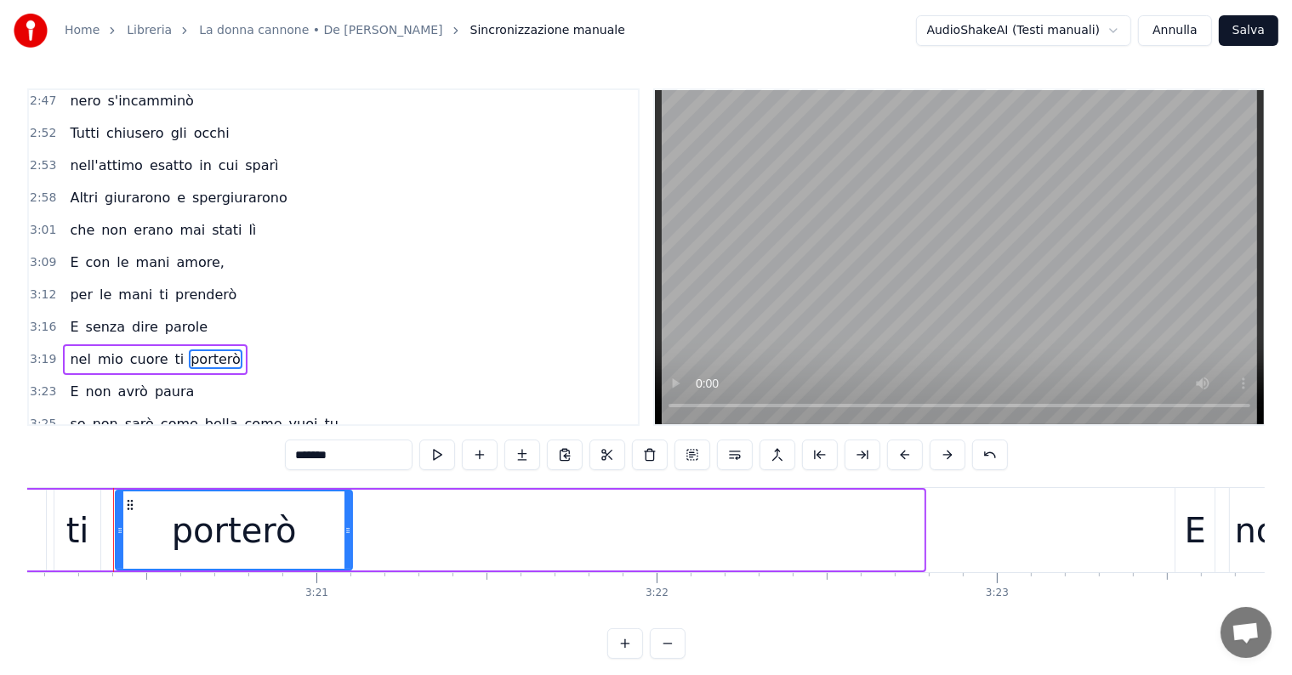
drag, startPoint x: 918, startPoint y: 510, endPoint x: 347, endPoint y: 491, distance: 571.8
click at [347, 491] on div at bounding box center [347, 529] width 7 height 77
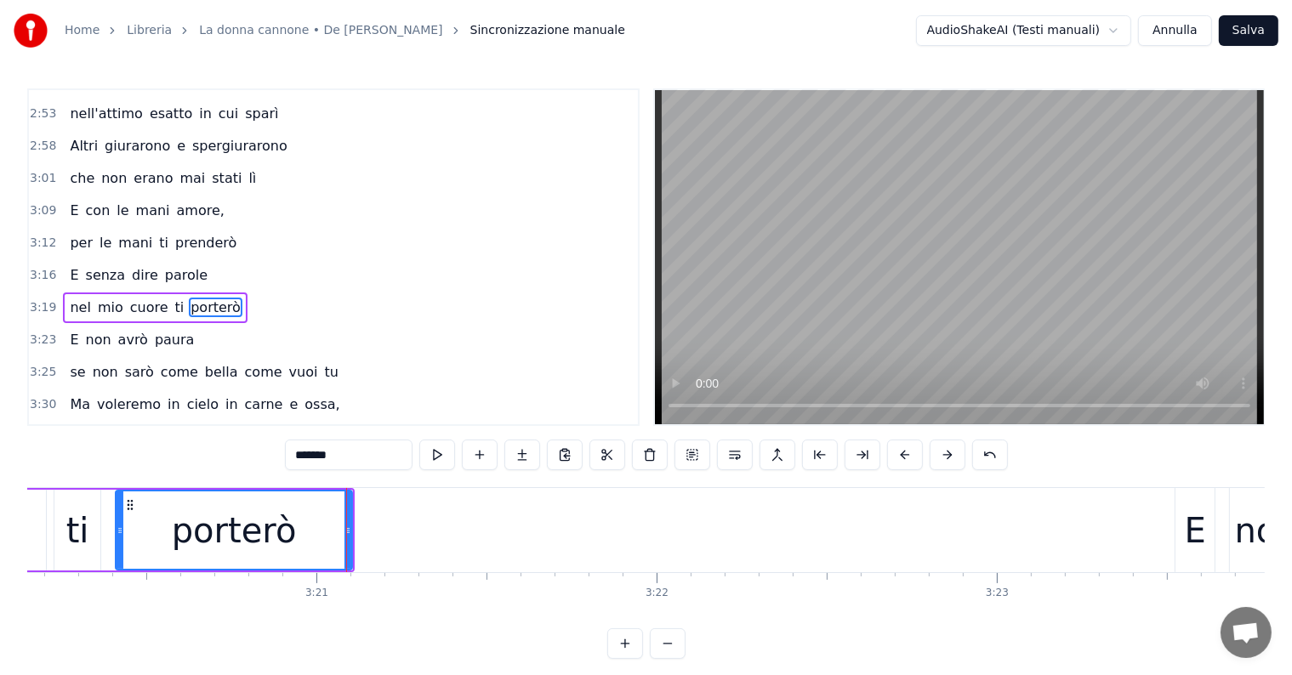
scroll to position [1068, 0]
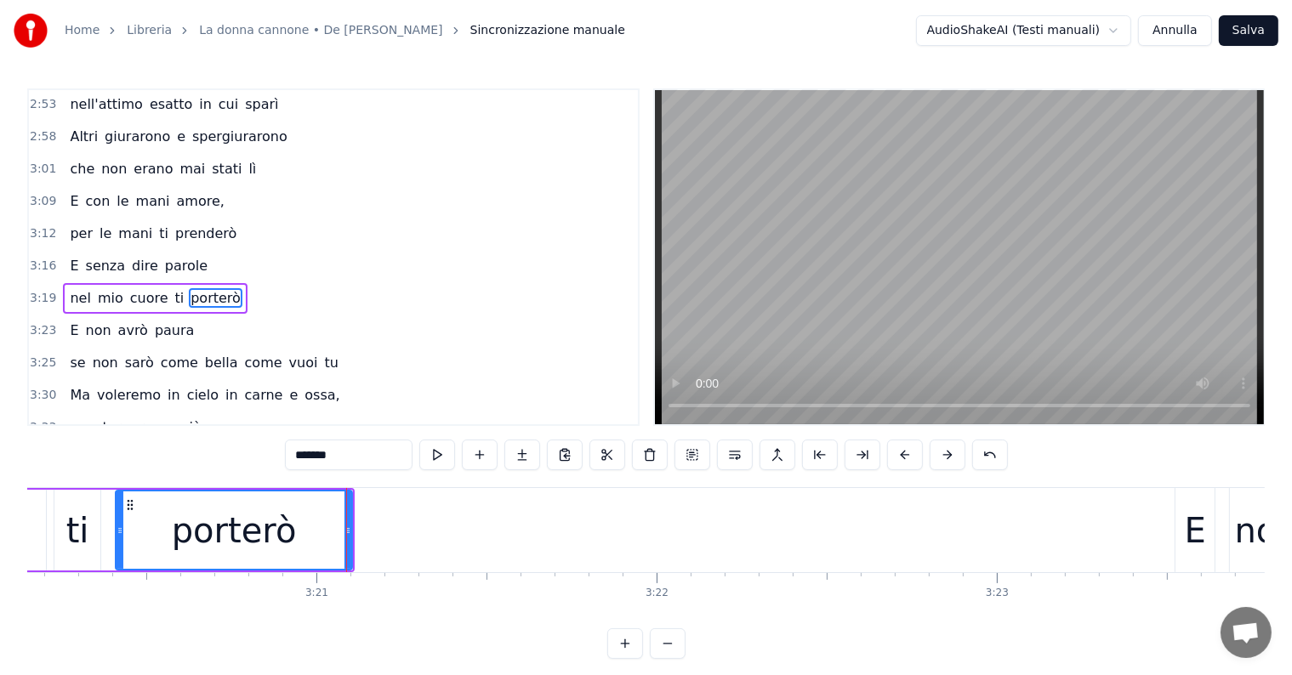
click at [355, 450] on input "*******" at bounding box center [349, 455] width 128 height 31
type input "******"
click at [318, 533] on div "porter" at bounding box center [233, 529] width 235 height 77
click at [515, 460] on button at bounding box center [522, 455] width 36 height 31
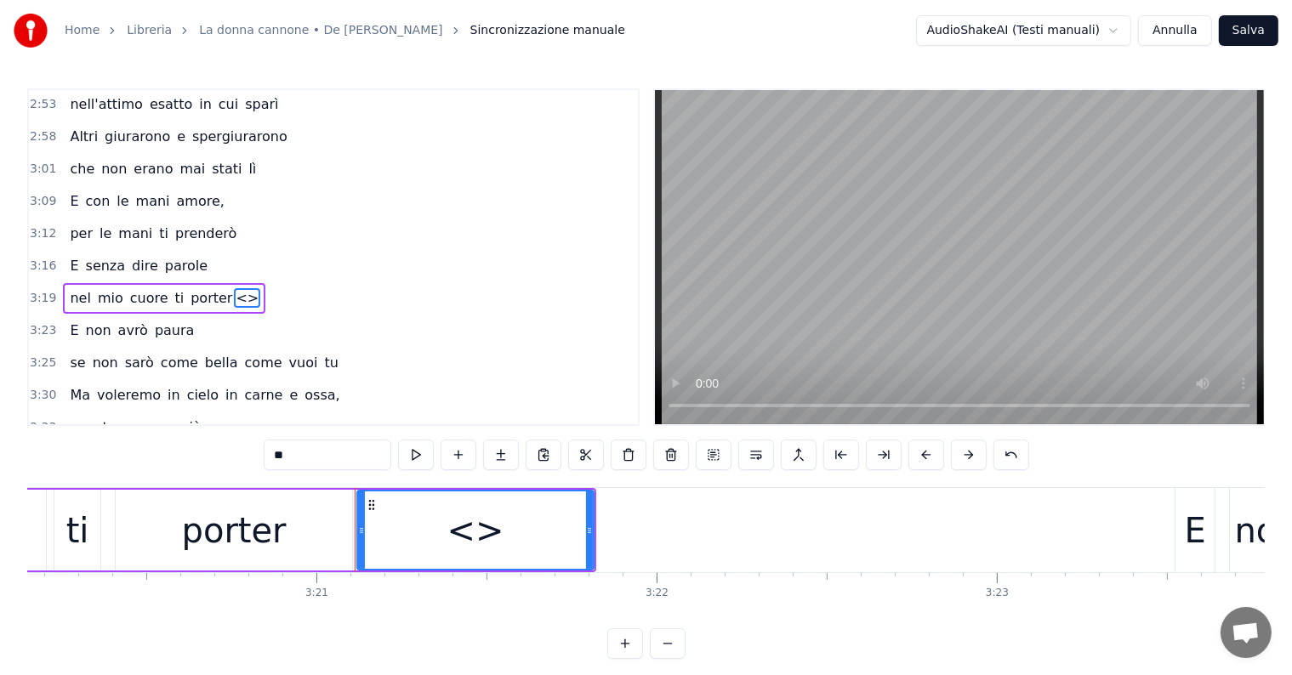
click at [515, 460] on button at bounding box center [501, 455] width 36 height 31
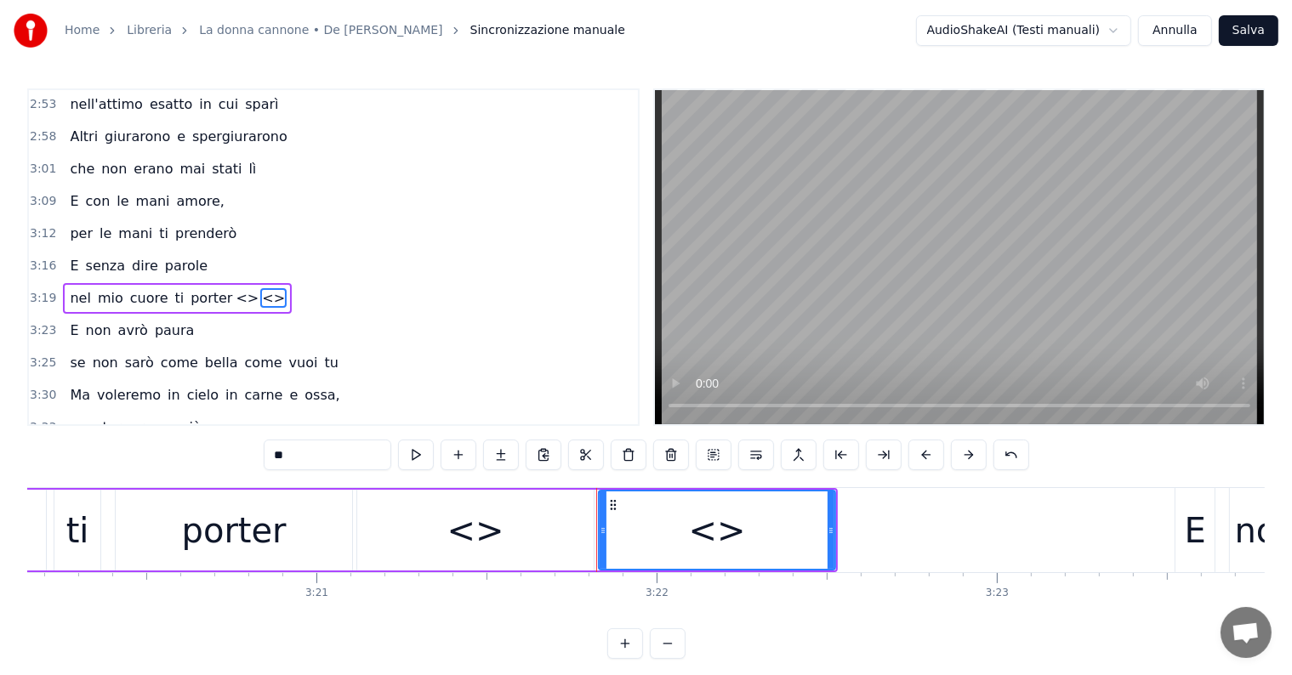
click at [323, 461] on input "**" at bounding box center [328, 455] width 128 height 31
type input "*"
click at [465, 514] on div "<>" at bounding box center [475, 530] width 57 height 51
type input "**"
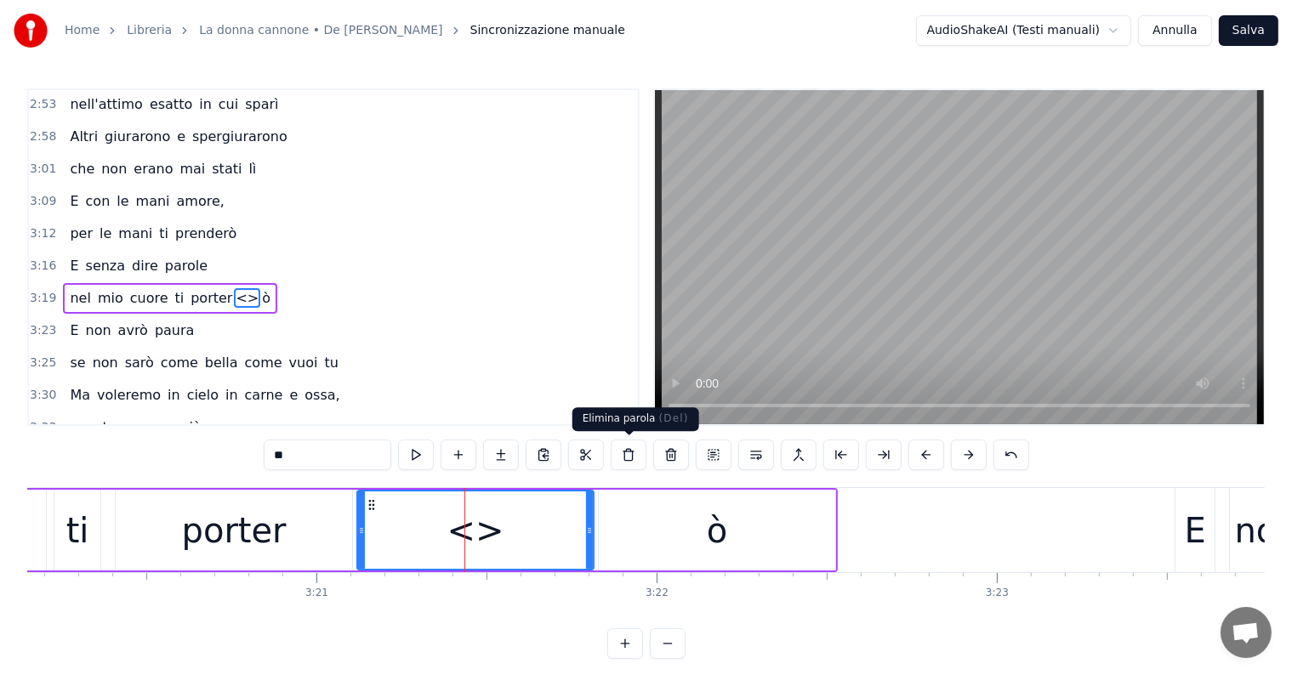
click at [634, 450] on button at bounding box center [629, 455] width 36 height 31
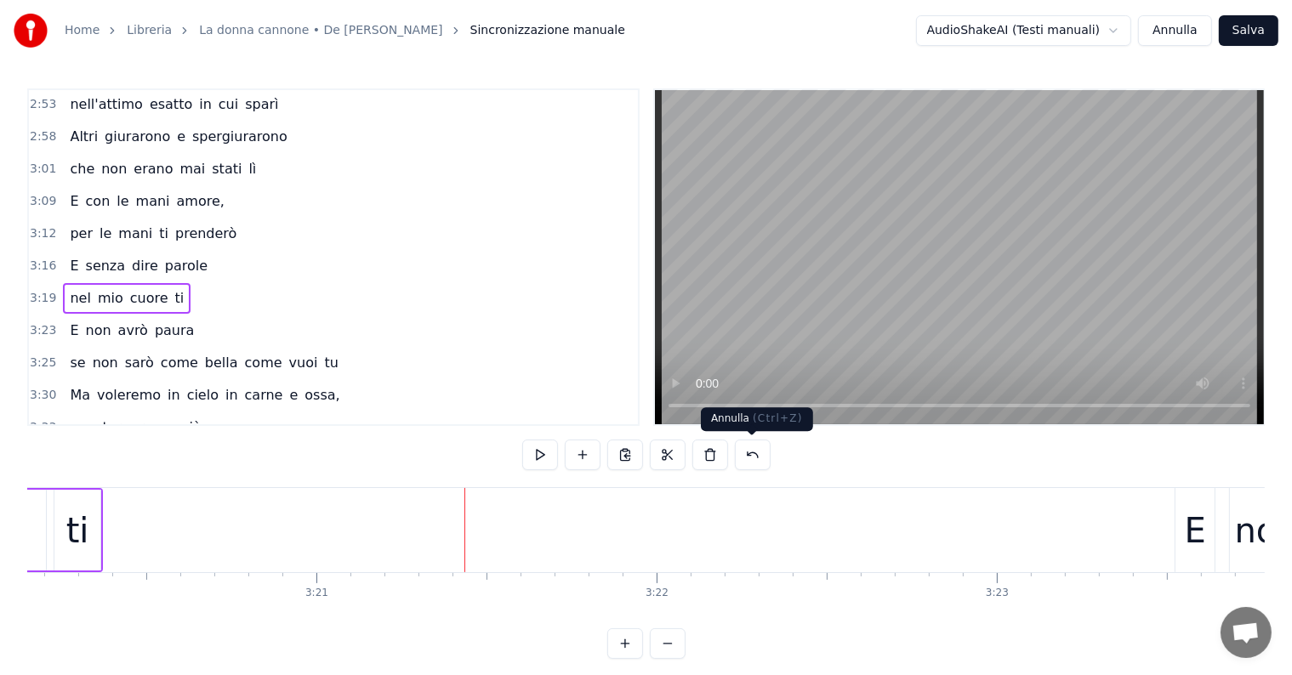
click at [748, 453] on button at bounding box center [753, 455] width 36 height 31
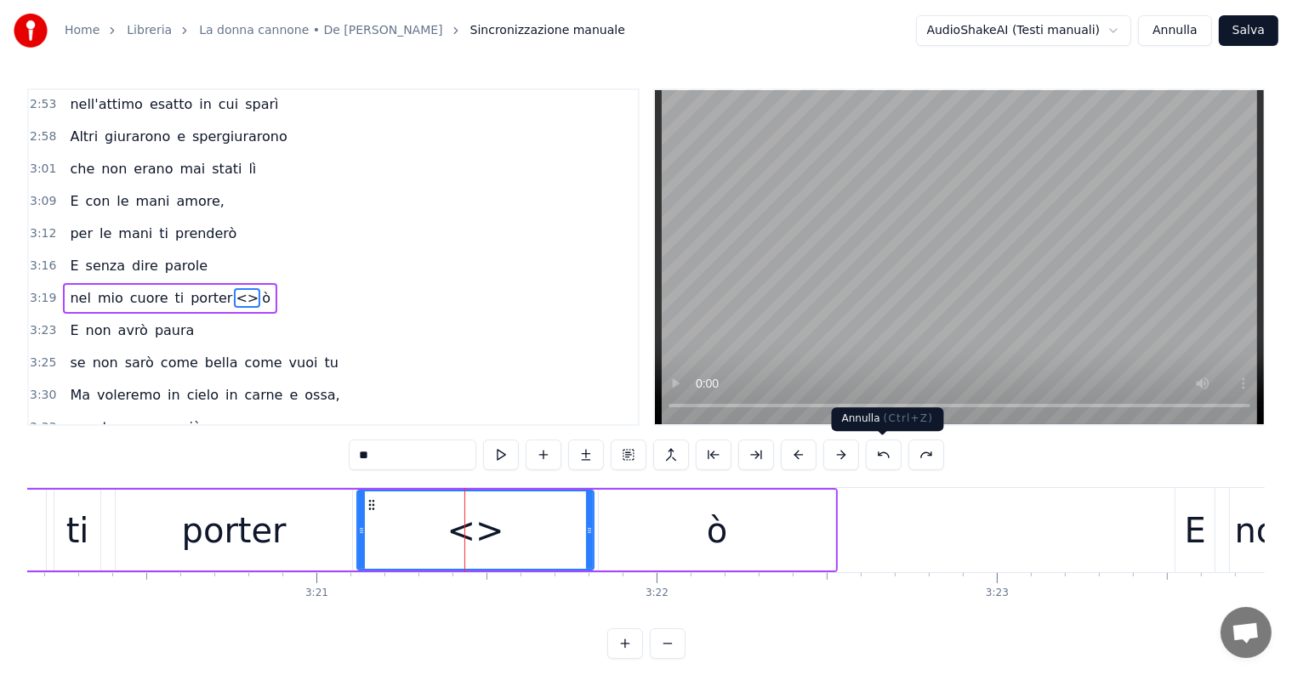
click at [888, 452] on button at bounding box center [884, 455] width 36 height 31
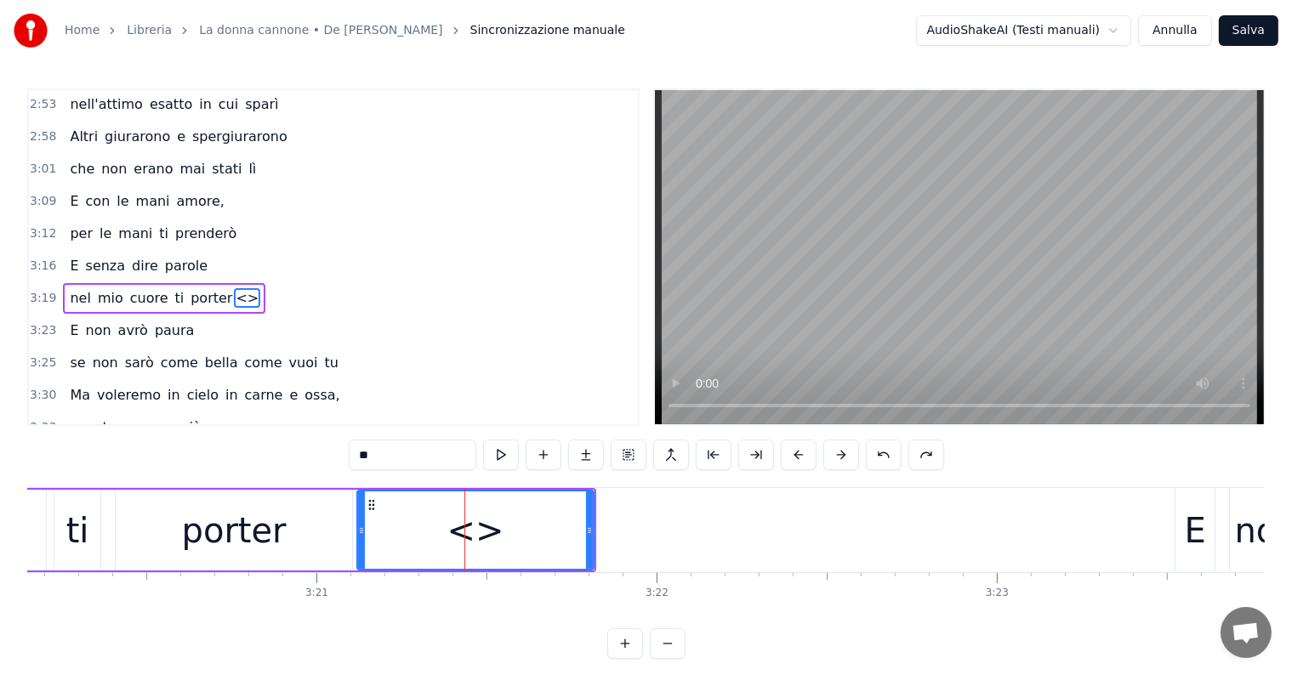
click at [401, 459] on input "**" at bounding box center [413, 455] width 128 height 31
type input "*"
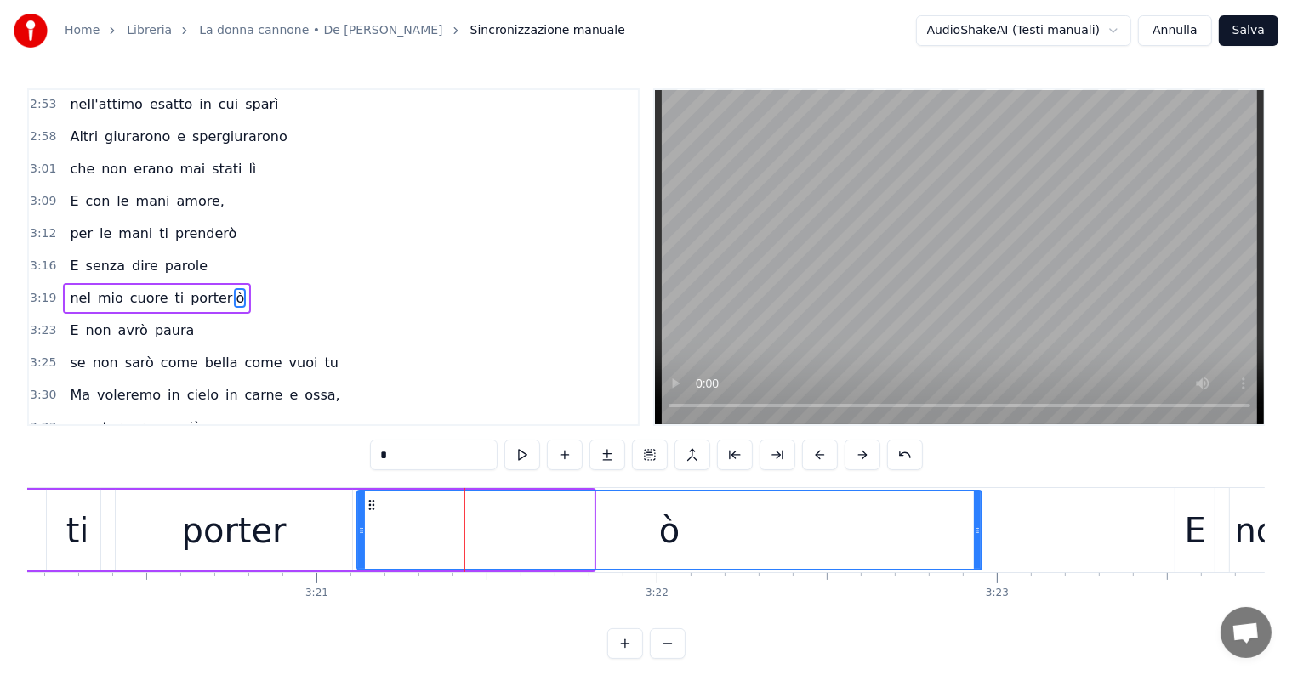
drag, startPoint x: 590, startPoint y: 520, endPoint x: 978, endPoint y: 474, distance: 390.5
click at [978, 474] on div "0:30 Butterò questo mio enorme cuore tra le stelle un giorno 0:34 Giuro che lo …" at bounding box center [645, 373] width 1237 height 571
click at [68, 288] on span "nel" at bounding box center [80, 298] width 24 height 20
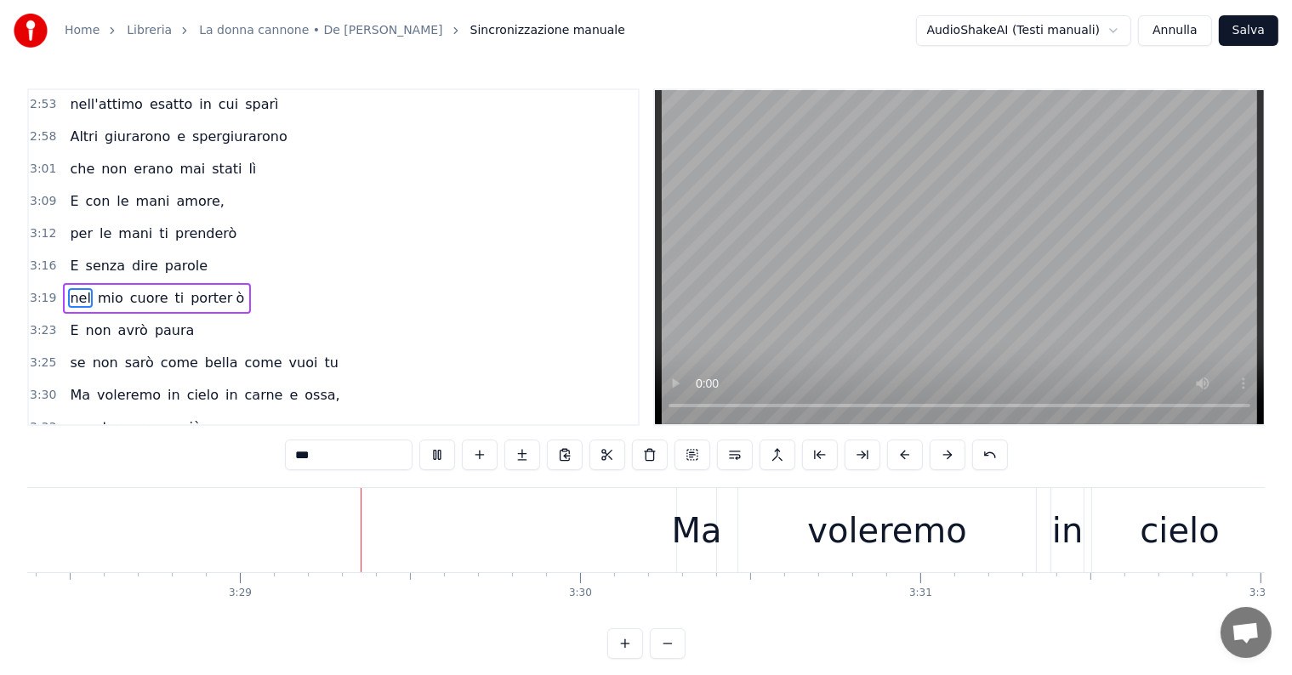
scroll to position [0, 70908]
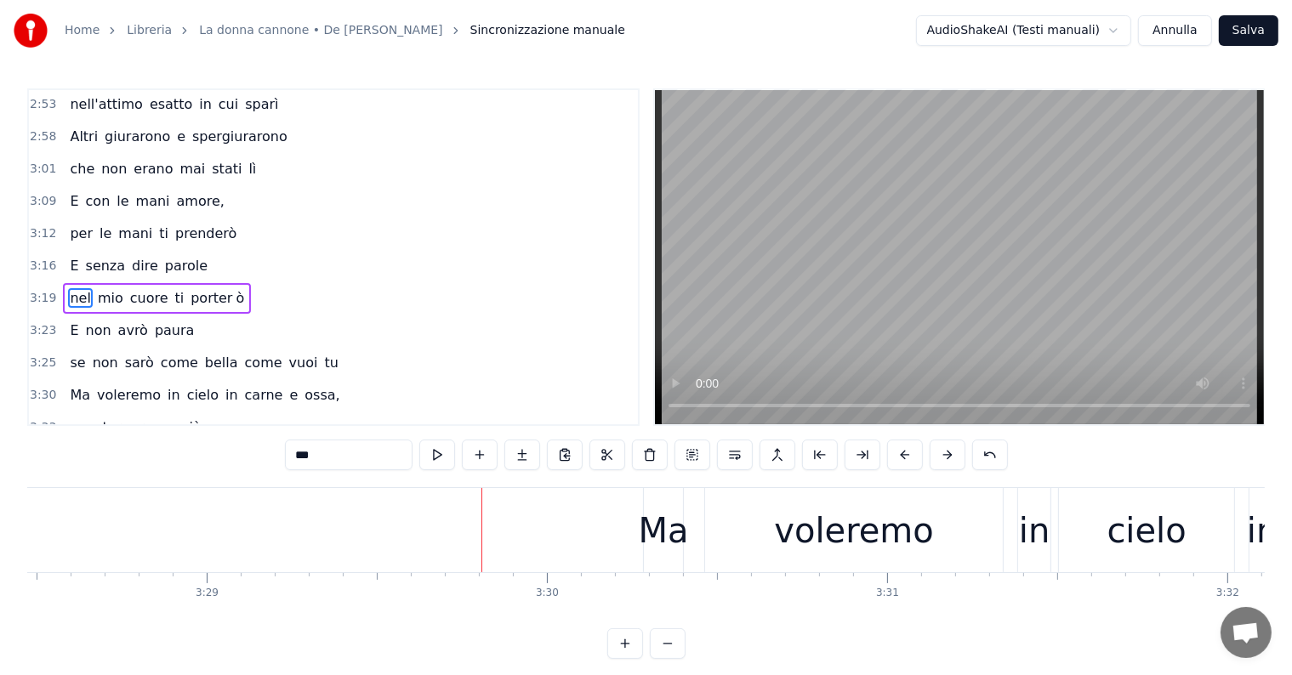
click at [179, 418] on span "più" at bounding box center [191, 428] width 25 height 20
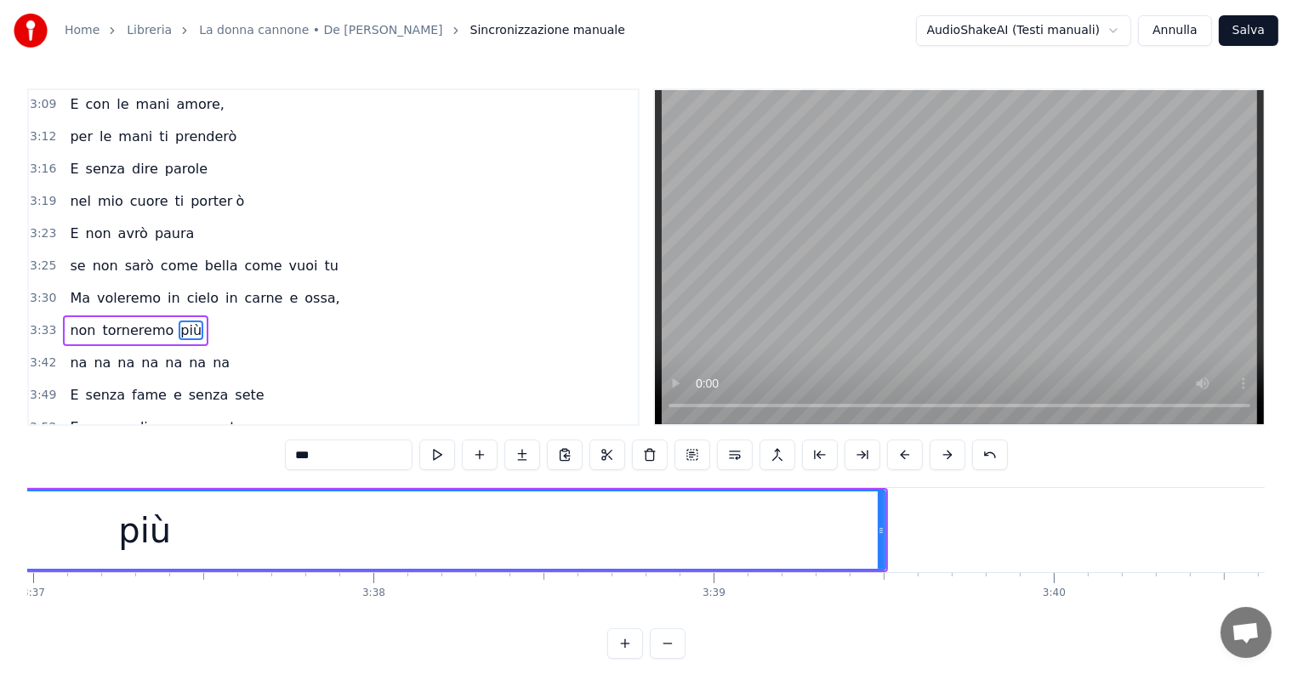
scroll to position [0, 73856]
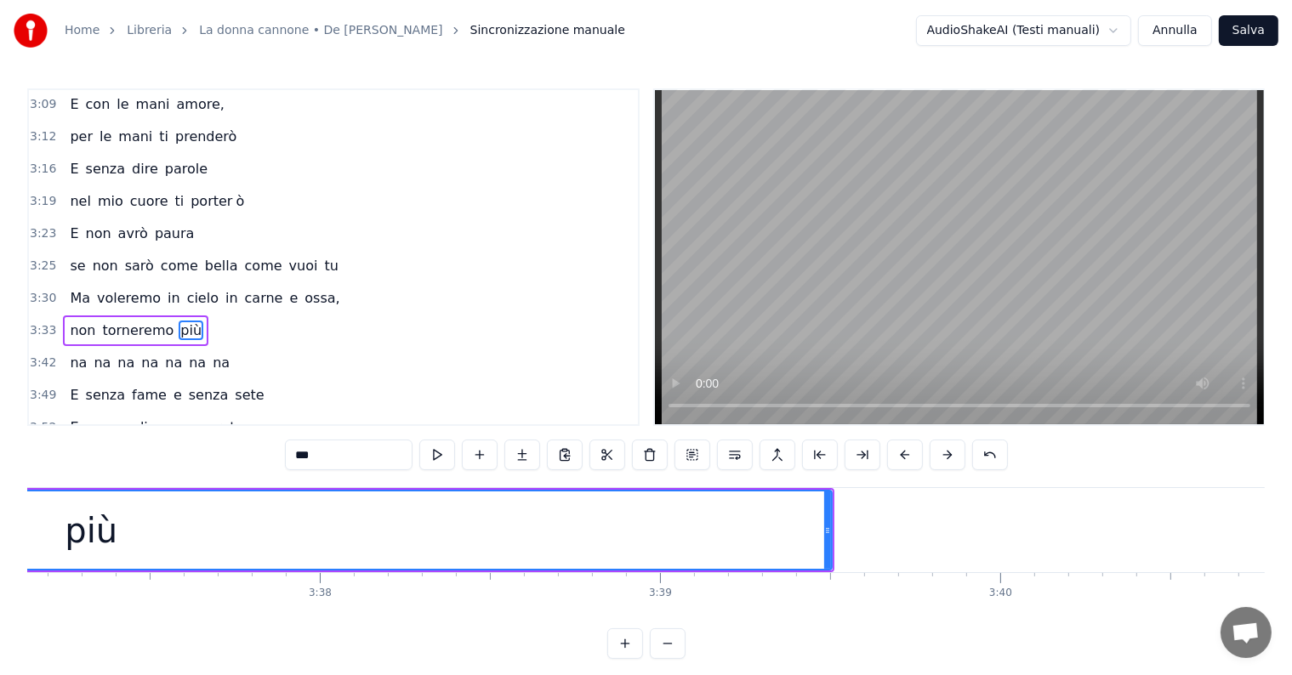
click at [827, 506] on div at bounding box center [827, 529] width 7 height 77
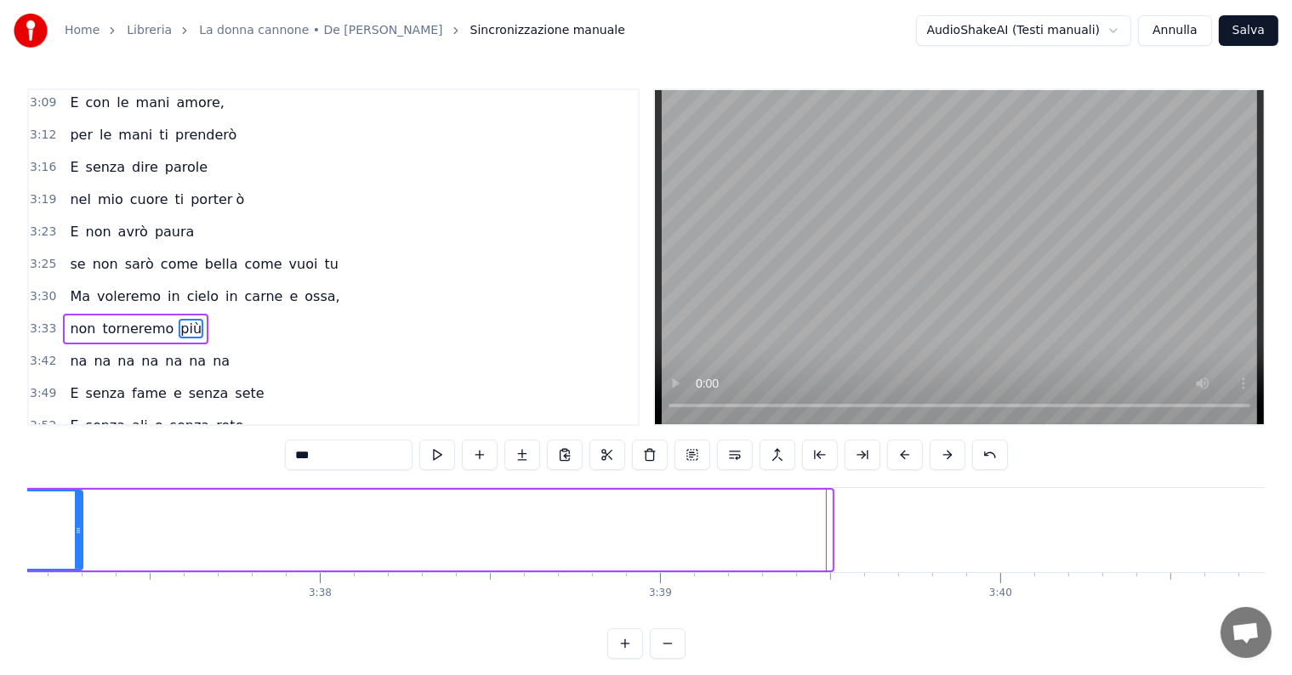
drag, startPoint x: 828, startPoint y: 510, endPoint x: 79, endPoint y: 489, distance: 749.4
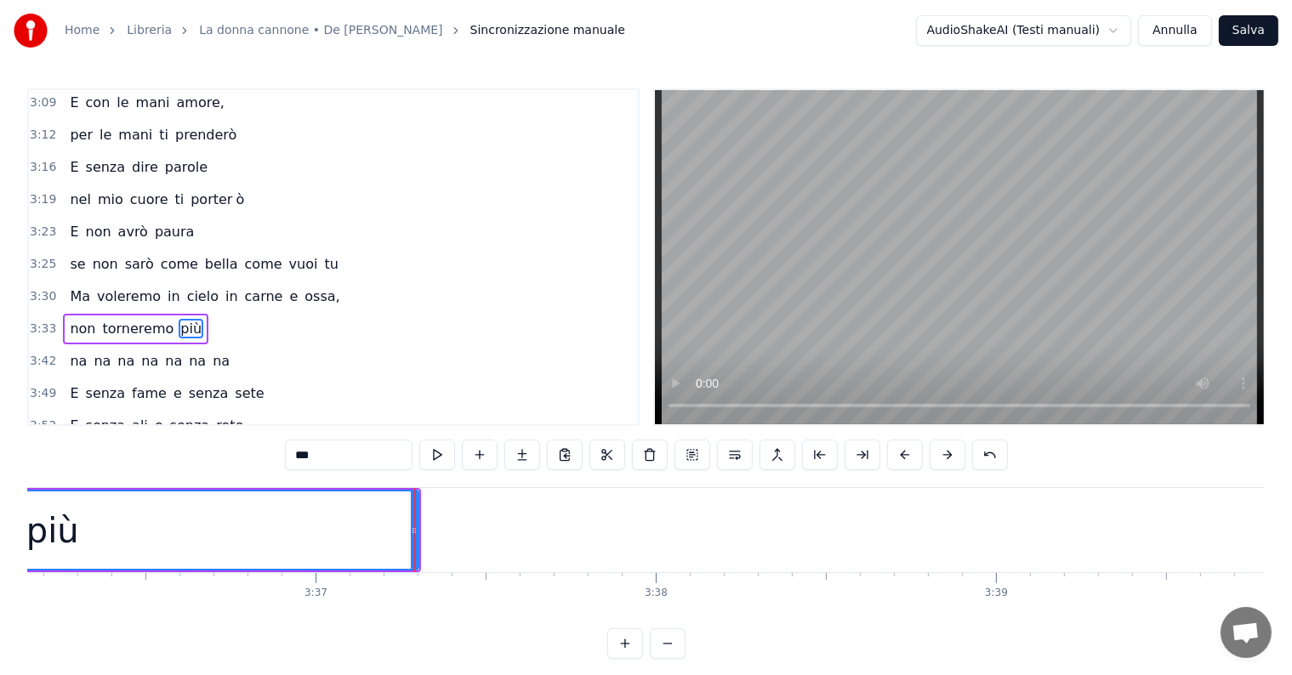
scroll to position [0, 73516]
click at [32, 614] on div "Butterò questo mio enorme cuore tra le stelle un giorno Giuro che lo farò E olt…" at bounding box center [645, 551] width 1237 height 128
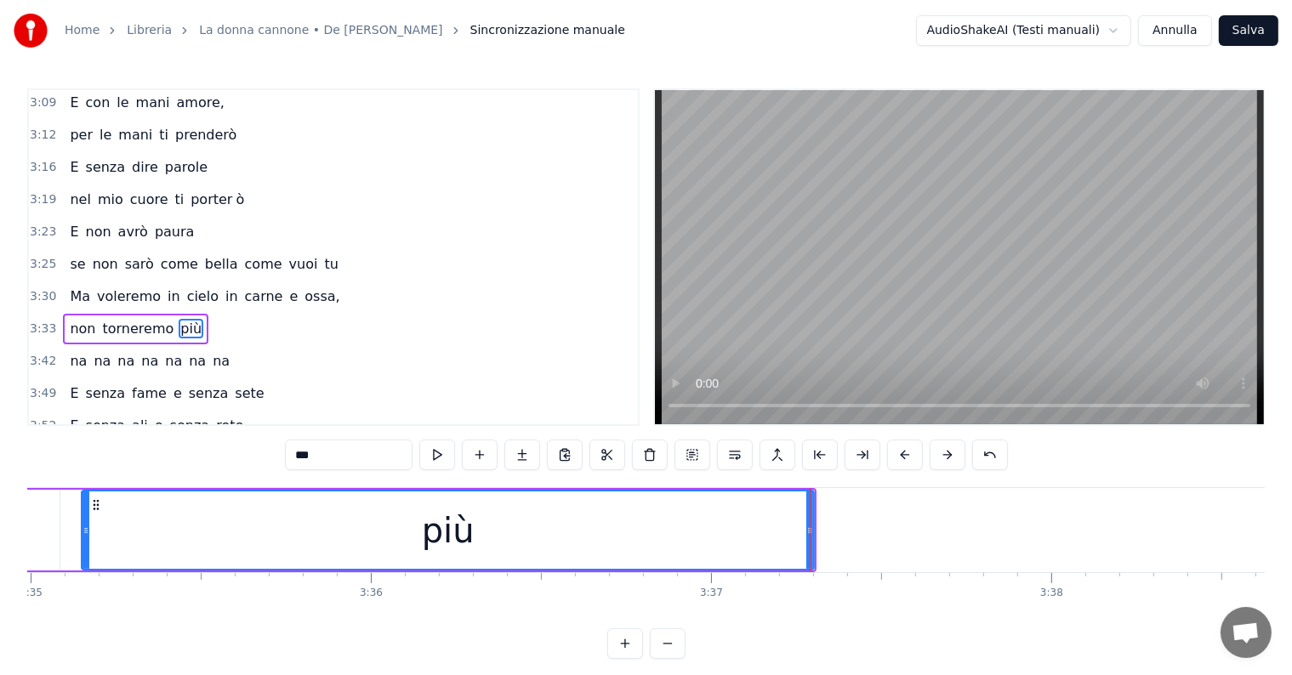
scroll to position [0, 73108]
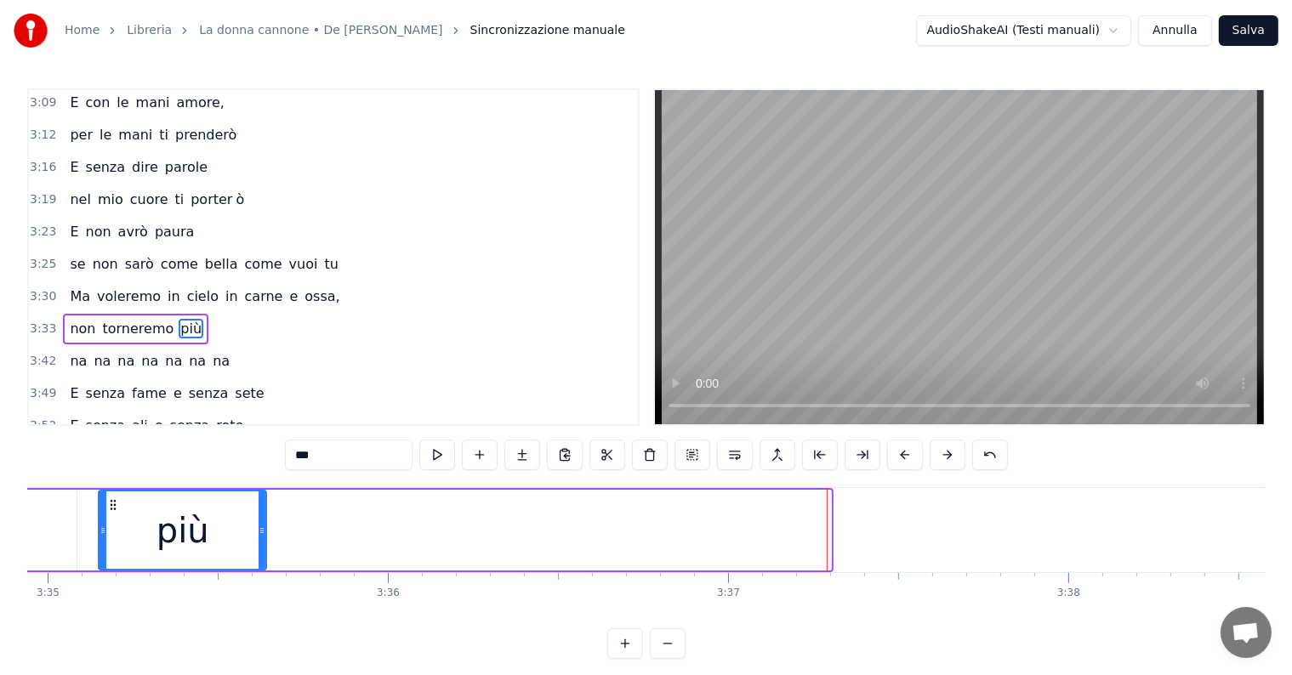
drag, startPoint x: 830, startPoint y: 509, endPoint x: 269, endPoint y: 550, distance: 562.7
click at [265, 550] on div at bounding box center [261, 529] width 7 height 77
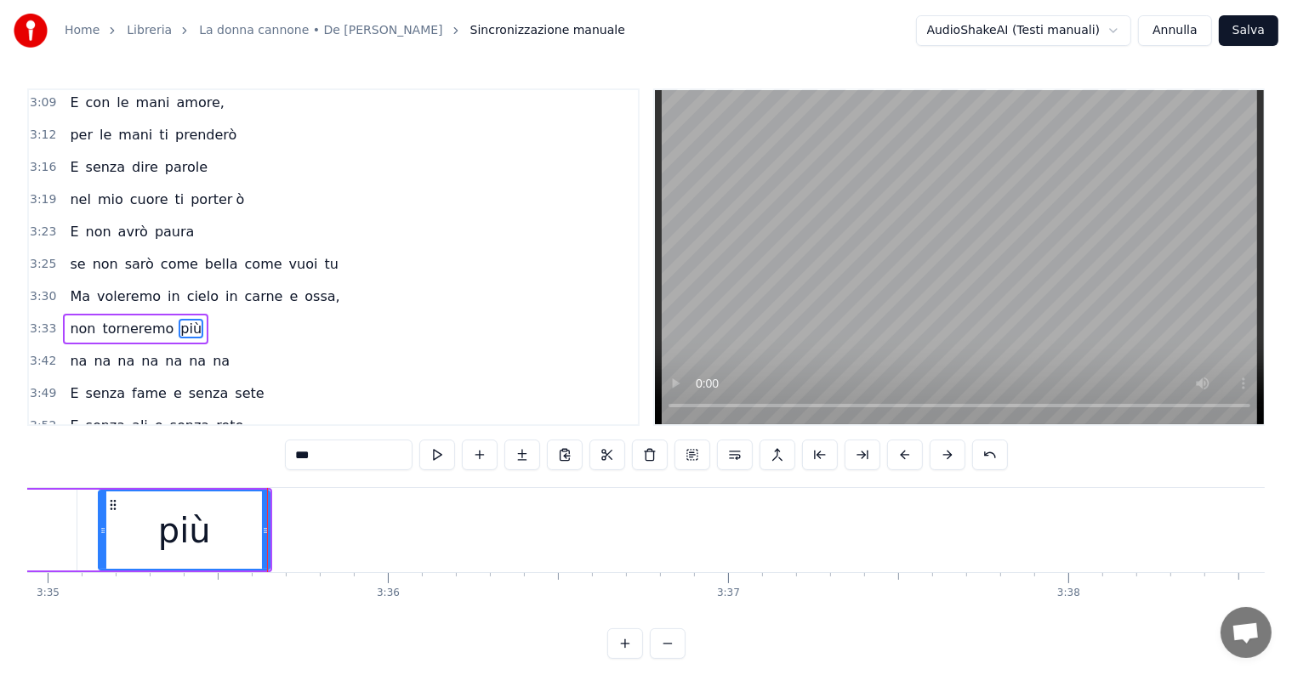
click at [355, 456] on input "***" at bounding box center [349, 455] width 128 height 31
type input "**"
click at [243, 543] on div "pi" at bounding box center [183, 529] width 169 height 77
click at [526, 459] on button at bounding box center [522, 455] width 36 height 31
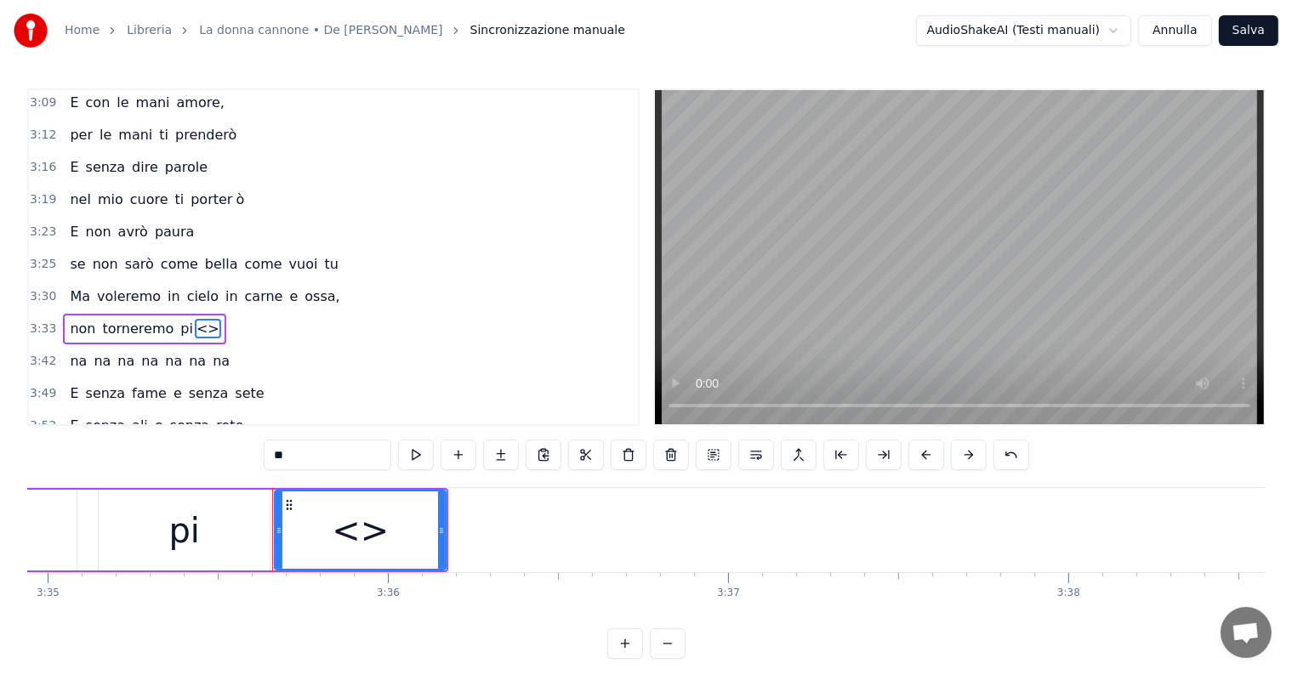
click at [313, 445] on input "**" at bounding box center [328, 455] width 128 height 31
type input "*"
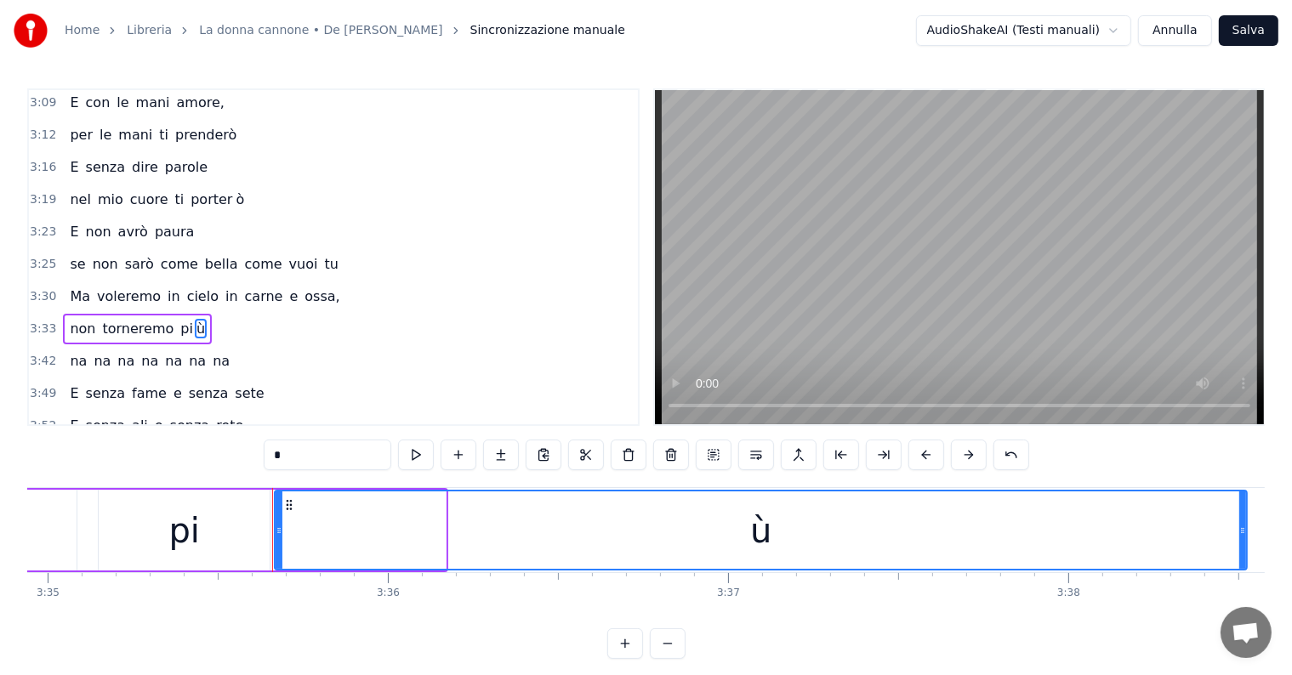
drag, startPoint x: 441, startPoint y: 514, endPoint x: 1242, endPoint y: 491, distance: 801.3
click at [1242, 491] on div at bounding box center [1242, 529] width 7 height 77
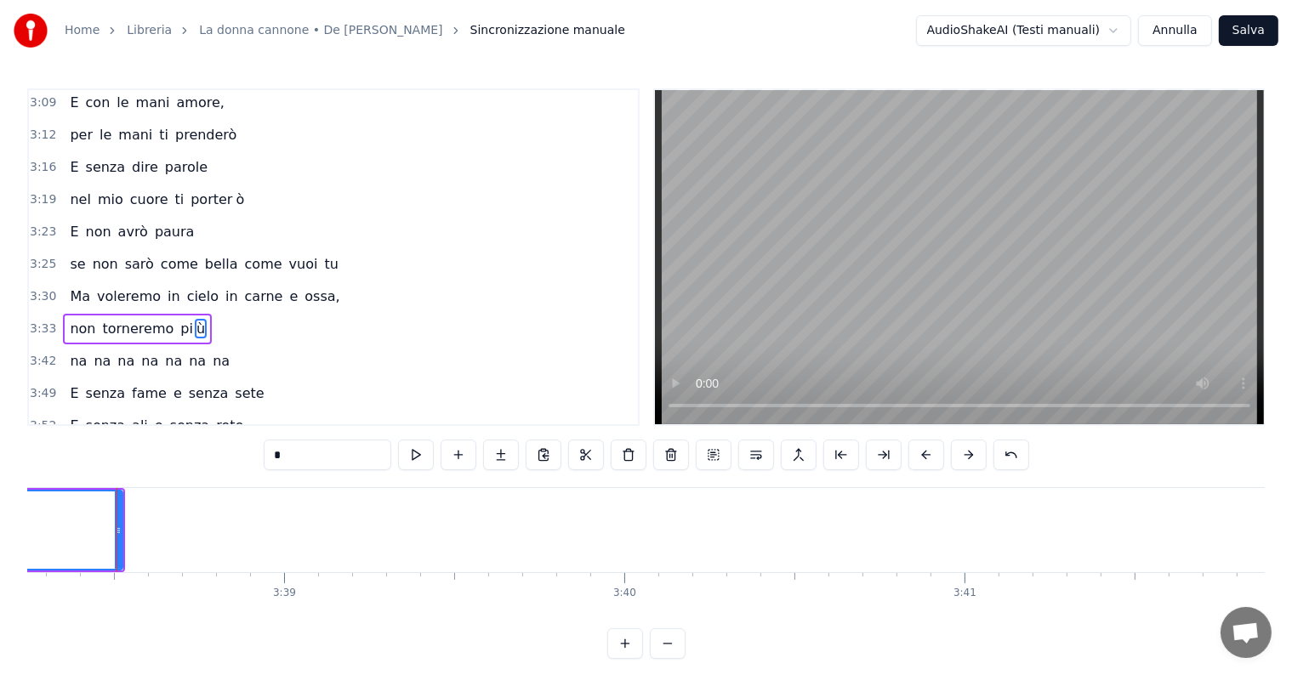
scroll to position [0, 74236]
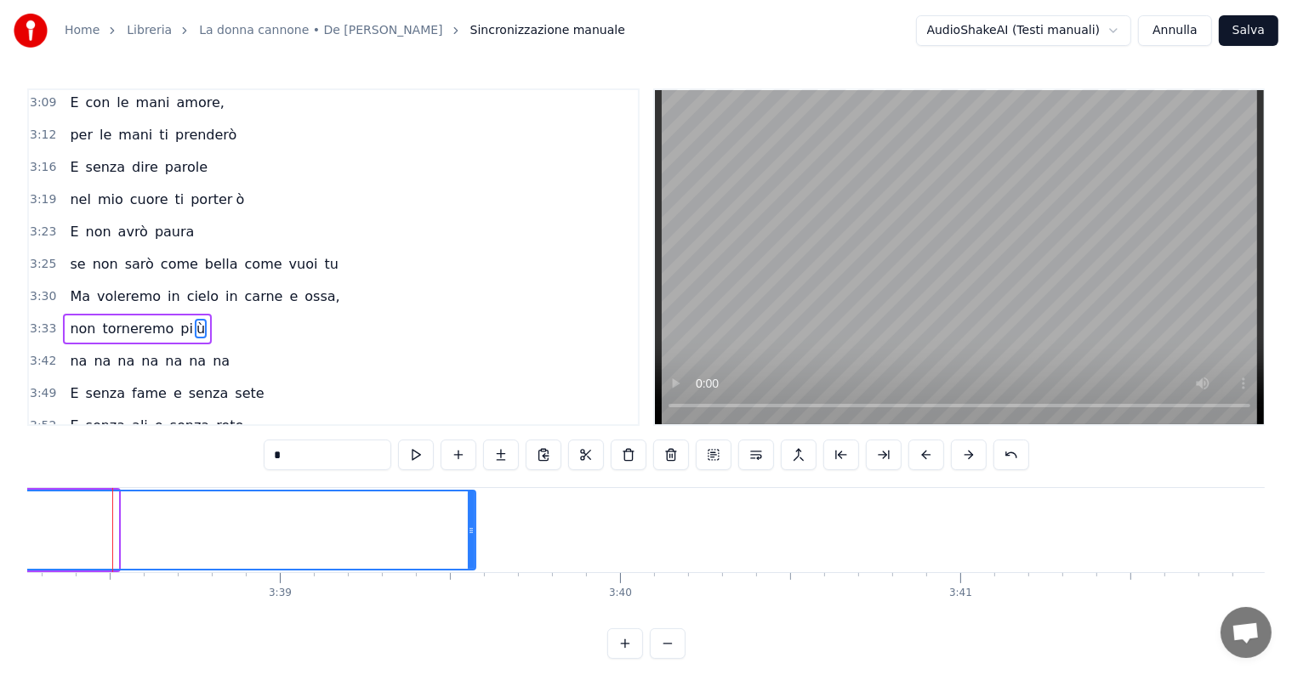
drag, startPoint x: 115, startPoint y: 501, endPoint x: 472, endPoint y: 526, distance: 358.0
click at [472, 526] on div at bounding box center [471, 529] width 7 height 77
click at [78, 319] on span "non" at bounding box center [82, 329] width 29 height 20
type input "***"
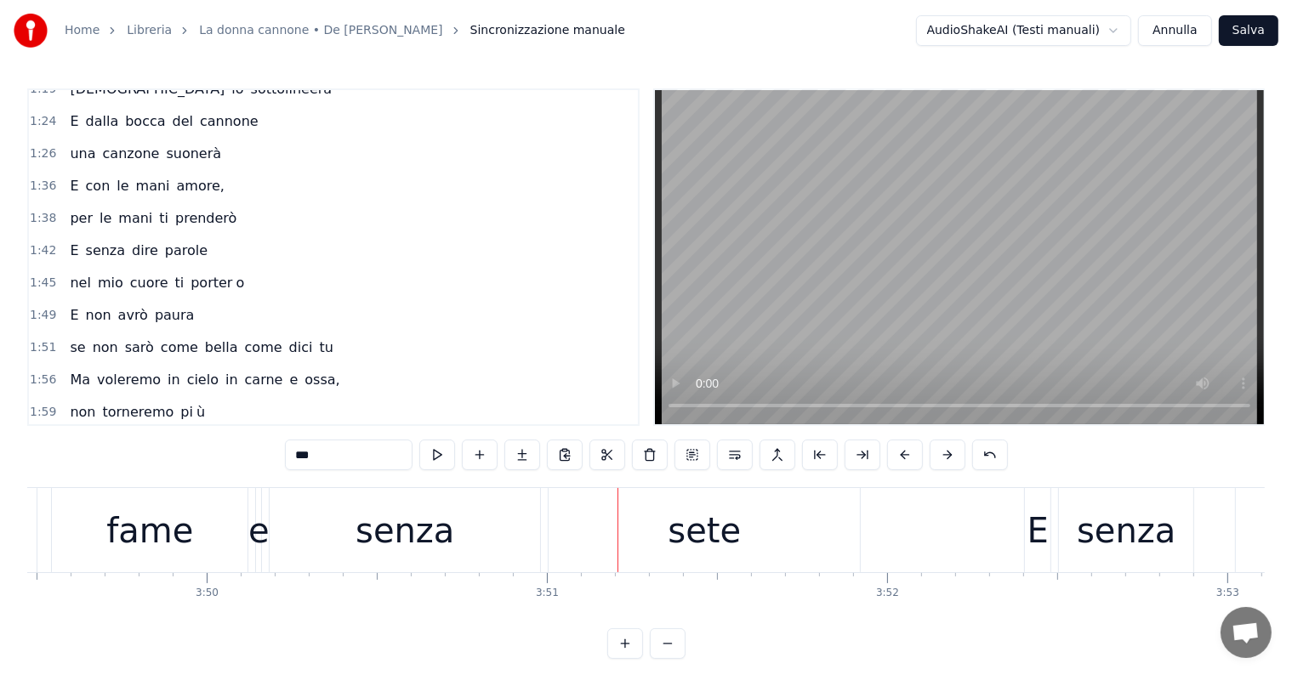
scroll to position [446, 0]
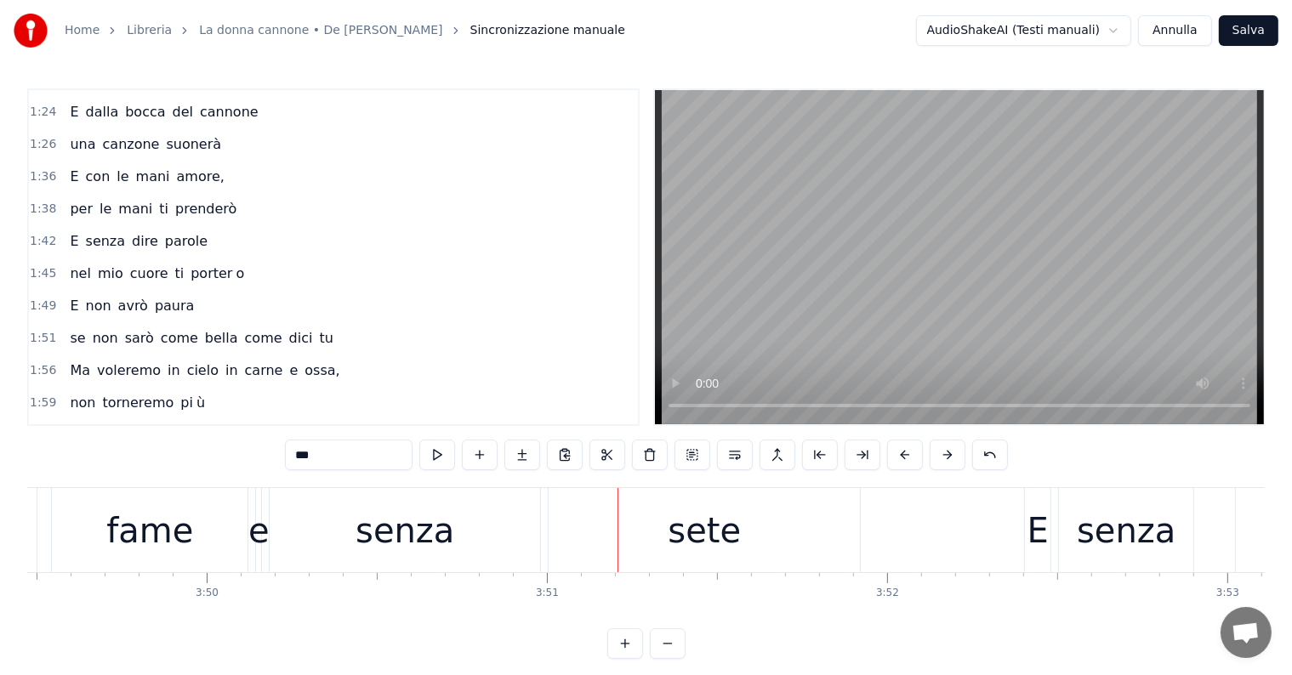
click at [75, 327] on div "se non sarò come bella come dici tu" at bounding box center [201, 338] width 276 height 31
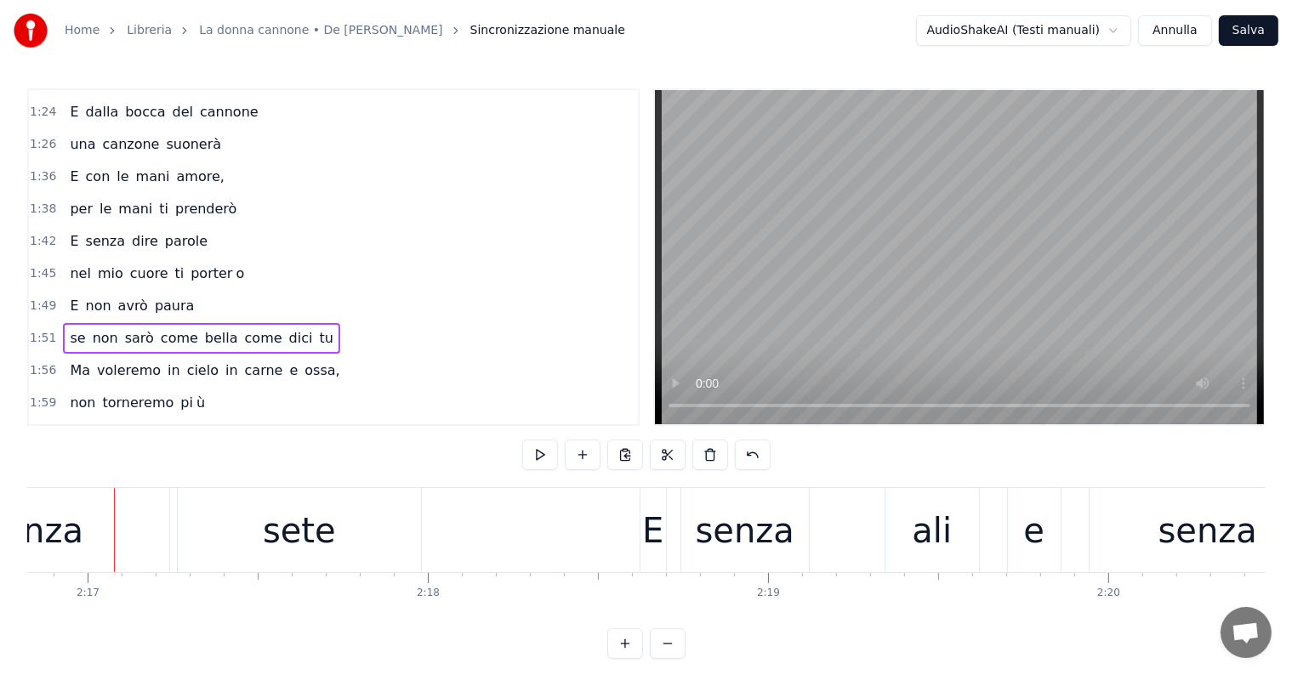
scroll to position [0, 46538]
click at [1258, 31] on button "Salva" at bounding box center [1249, 30] width 60 height 31
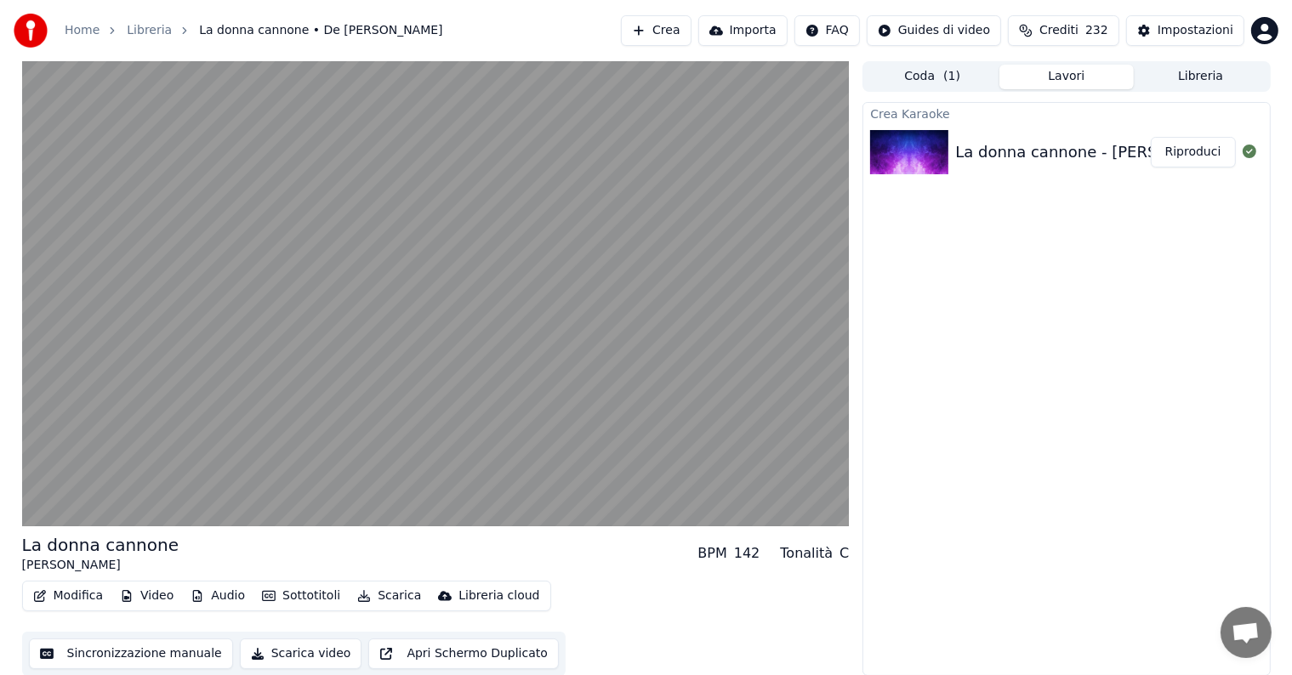
click at [1196, 156] on button "Riproduci" at bounding box center [1192, 152] width 85 height 31
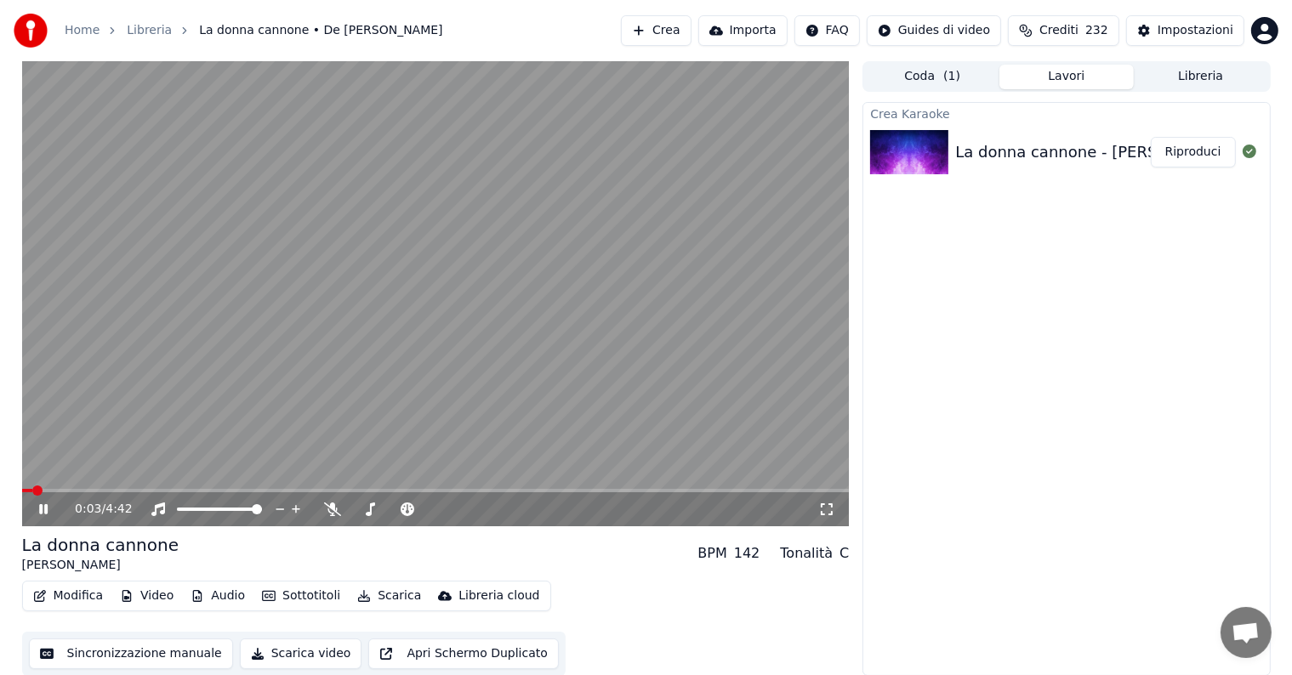
click at [44, 505] on icon at bounding box center [43, 509] width 9 height 10
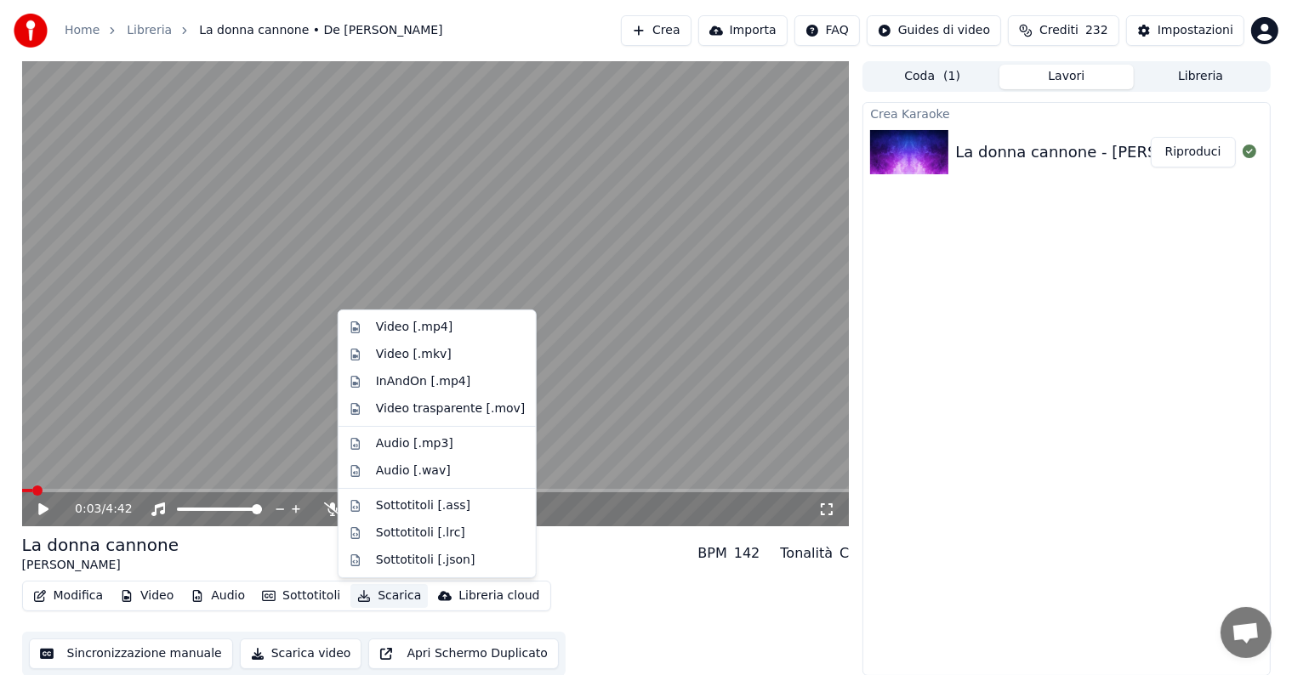
click at [384, 599] on button "Scarica" at bounding box center [388, 596] width 77 height 24
click at [431, 319] on div "Video [.mp4]" at bounding box center [414, 327] width 77 height 17
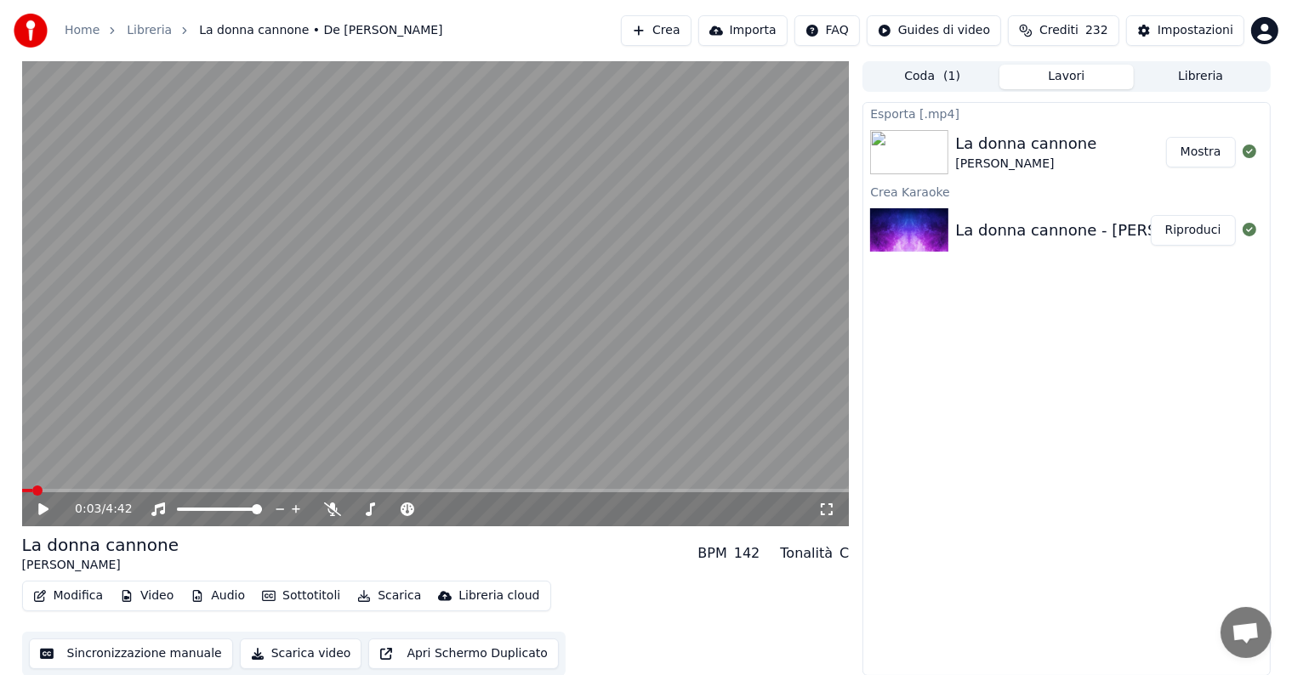
click at [1201, 148] on button "Mostra" at bounding box center [1201, 152] width 70 height 31
